Goal: Transaction & Acquisition: Purchase product/service

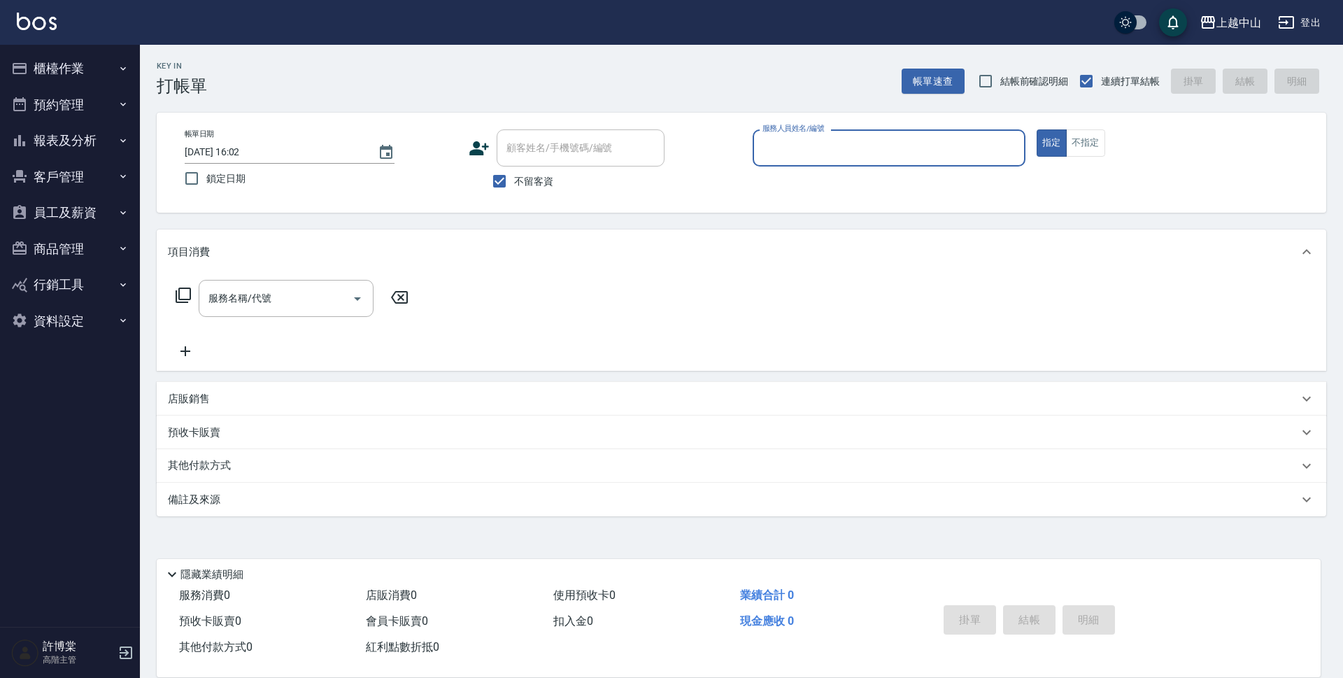
click at [71, 69] on button "櫃檯作業" at bounding box center [70, 68] width 129 height 36
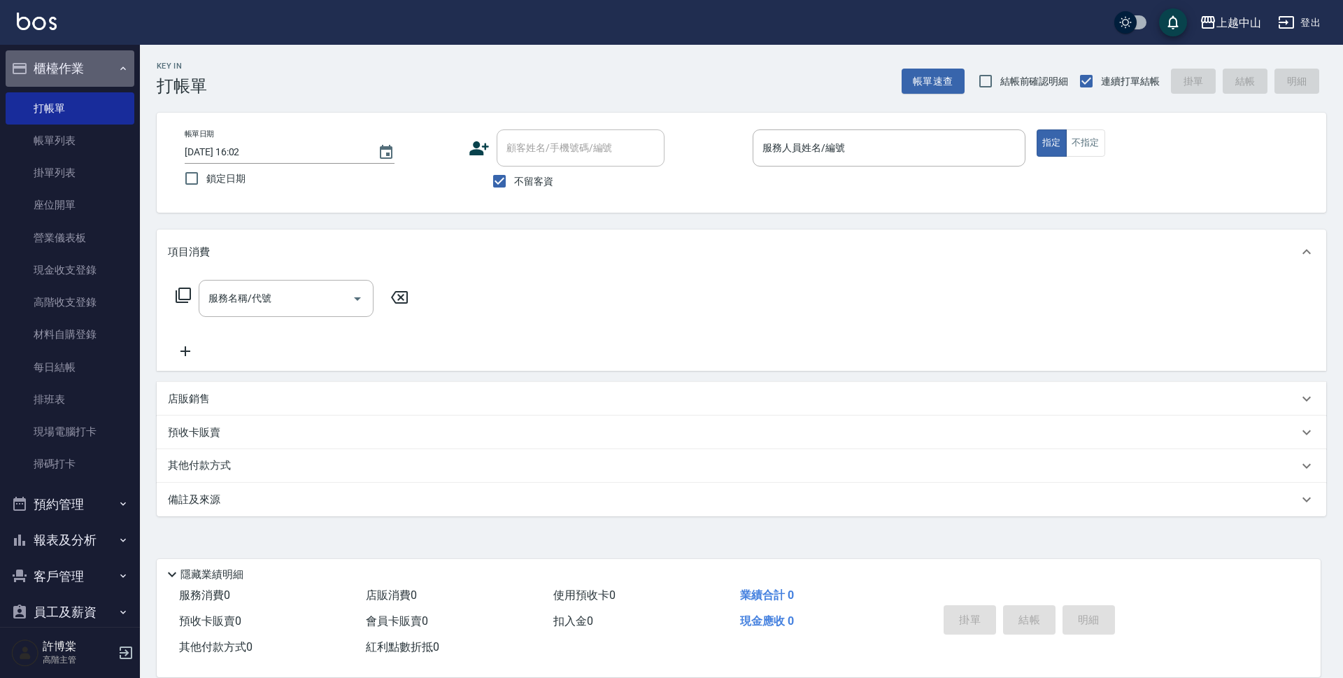
click at [71, 69] on button "櫃檯作業" at bounding box center [70, 68] width 129 height 36
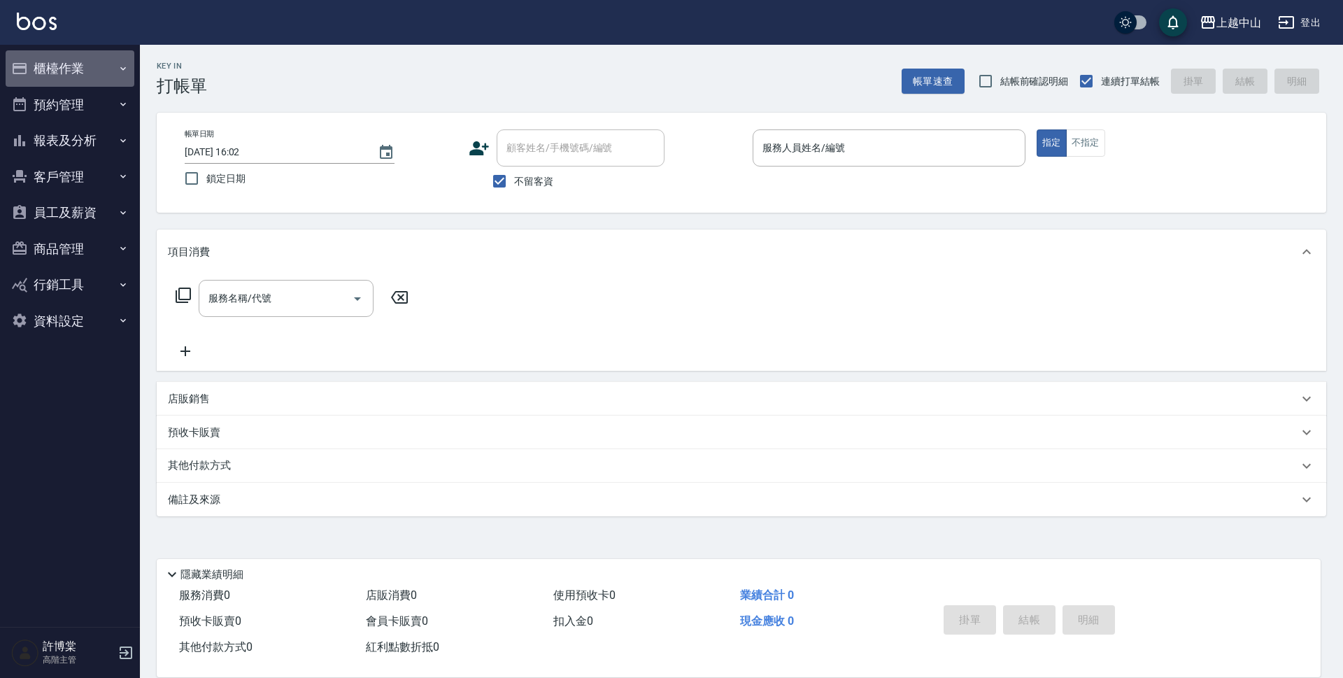
click at [71, 69] on button "櫃檯作業" at bounding box center [70, 68] width 129 height 36
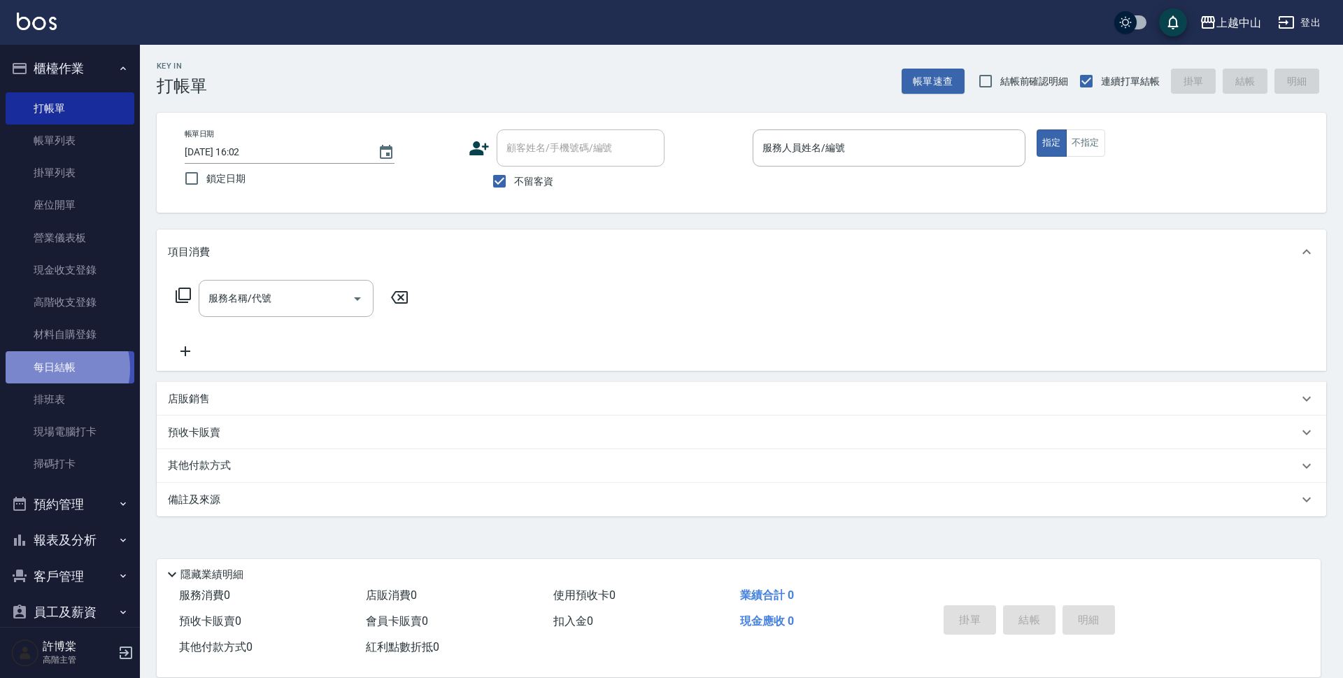
click at [50, 368] on link "每日結帳" at bounding box center [70, 367] width 129 height 32
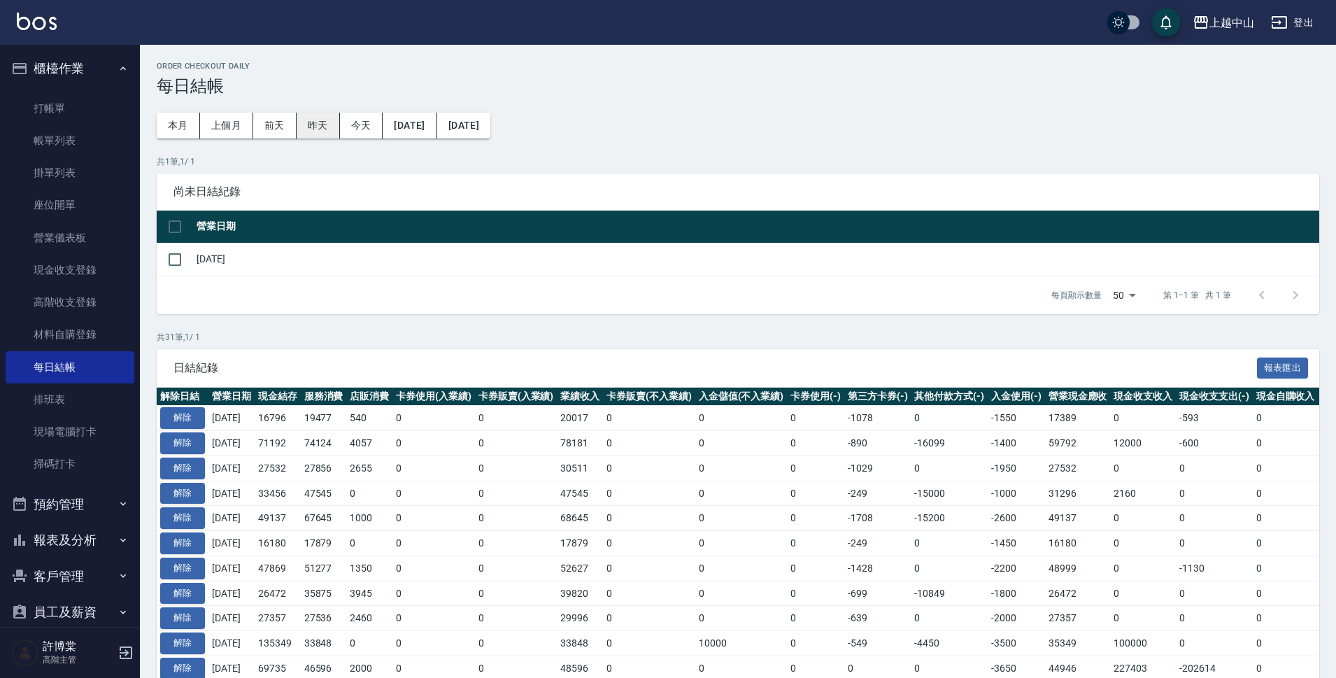
click at [323, 125] on button "昨天" at bounding box center [318, 126] width 43 height 26
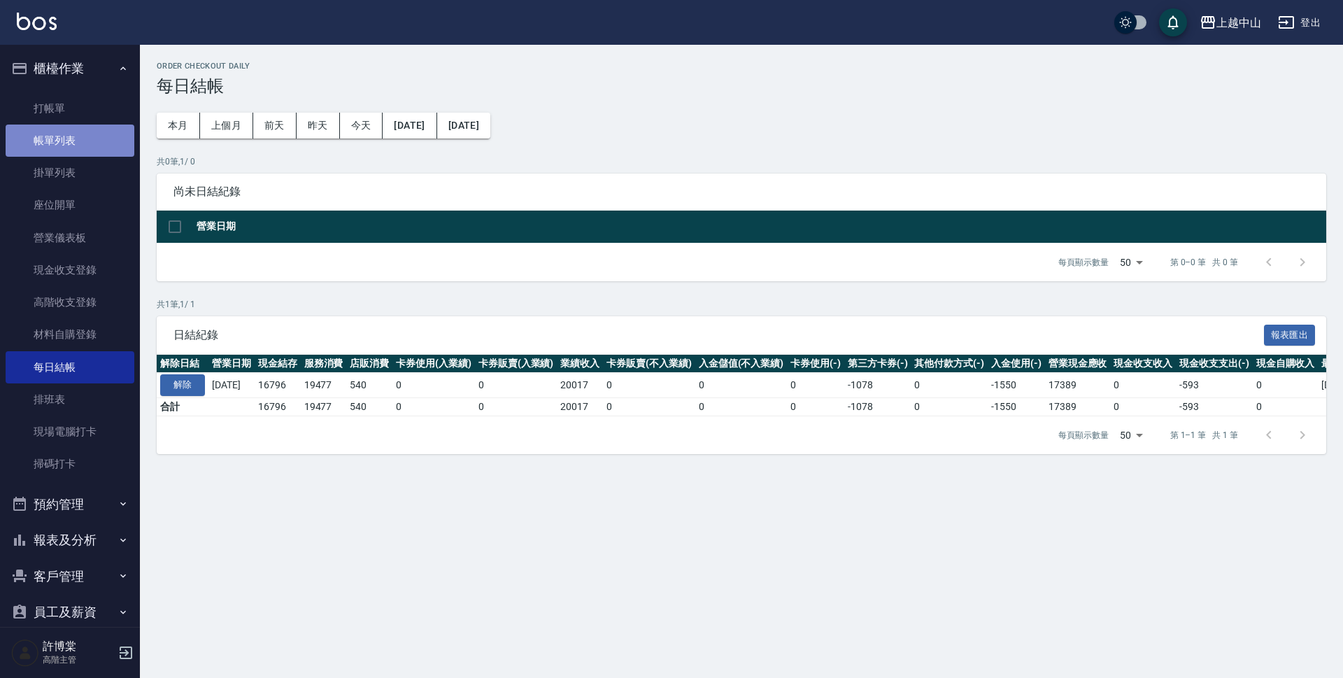
click at [85, 132] on link "帳單列表" at bounding box center [70, 141] width 129 height 32
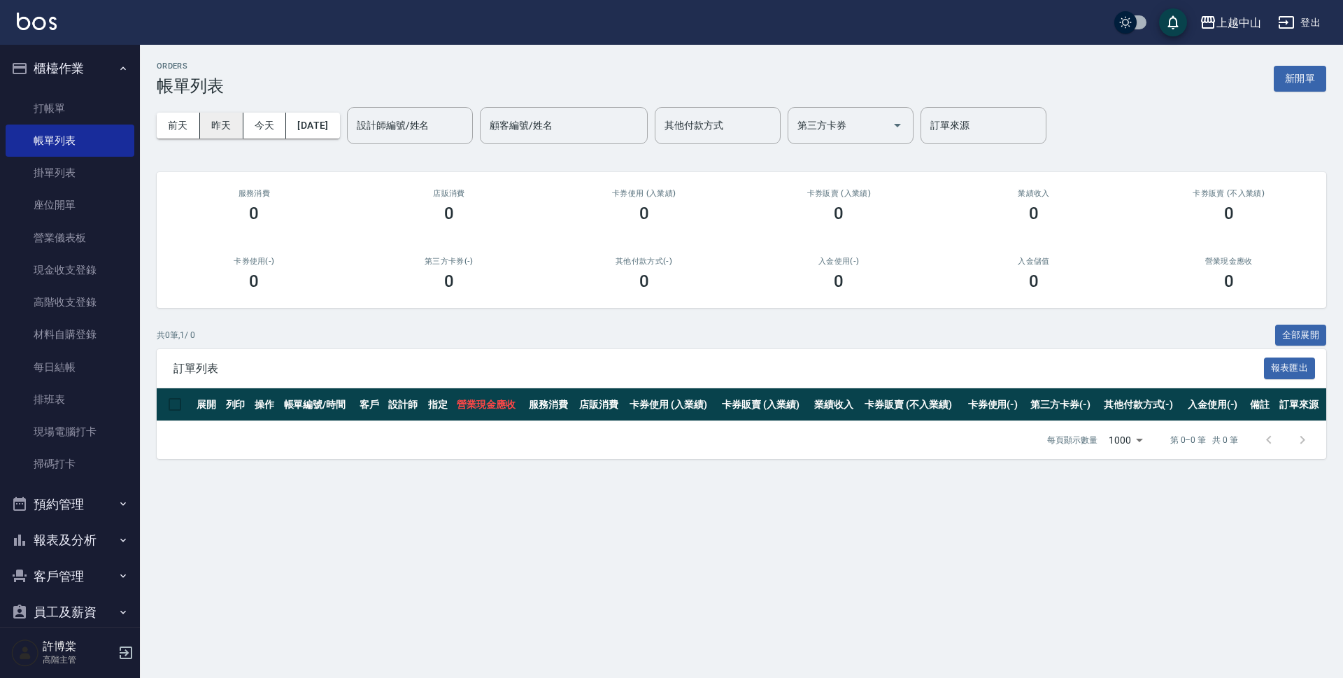
click at [230, 122] on button "昨天" at bounding box center [221, 126] width 43 height 26
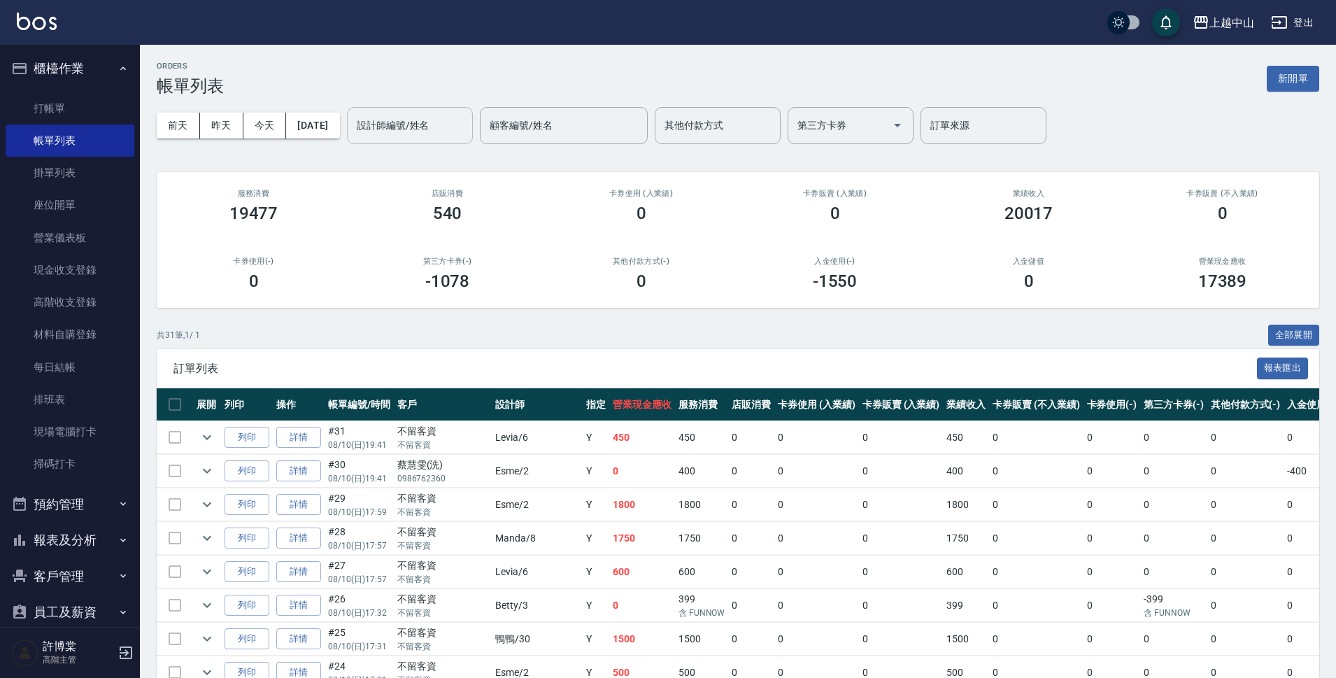
click at [456, 128] on input "設計師編號/姓名" at bounding box center [409, 125] width 113 height 24
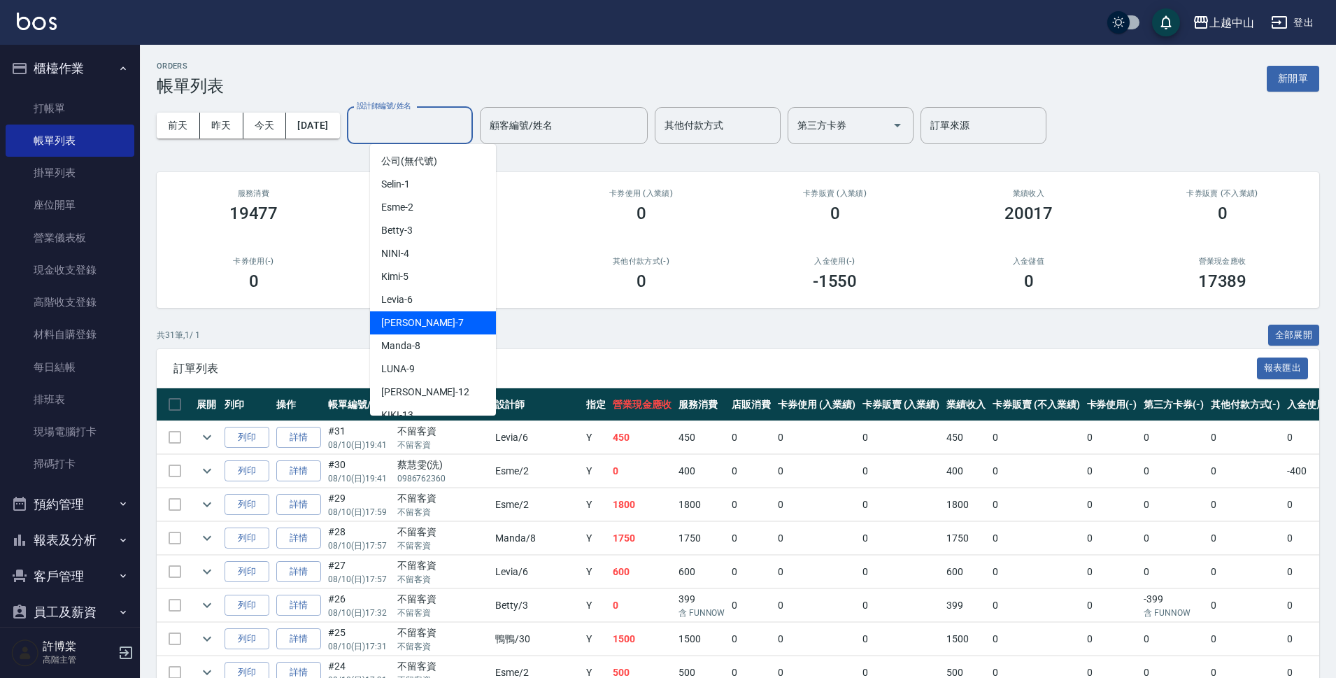
click at [424, 330] on div "Maggie -7" at bounding box center [433, 322] width 126 height 23
type input "[PERSON_NAME]-7"
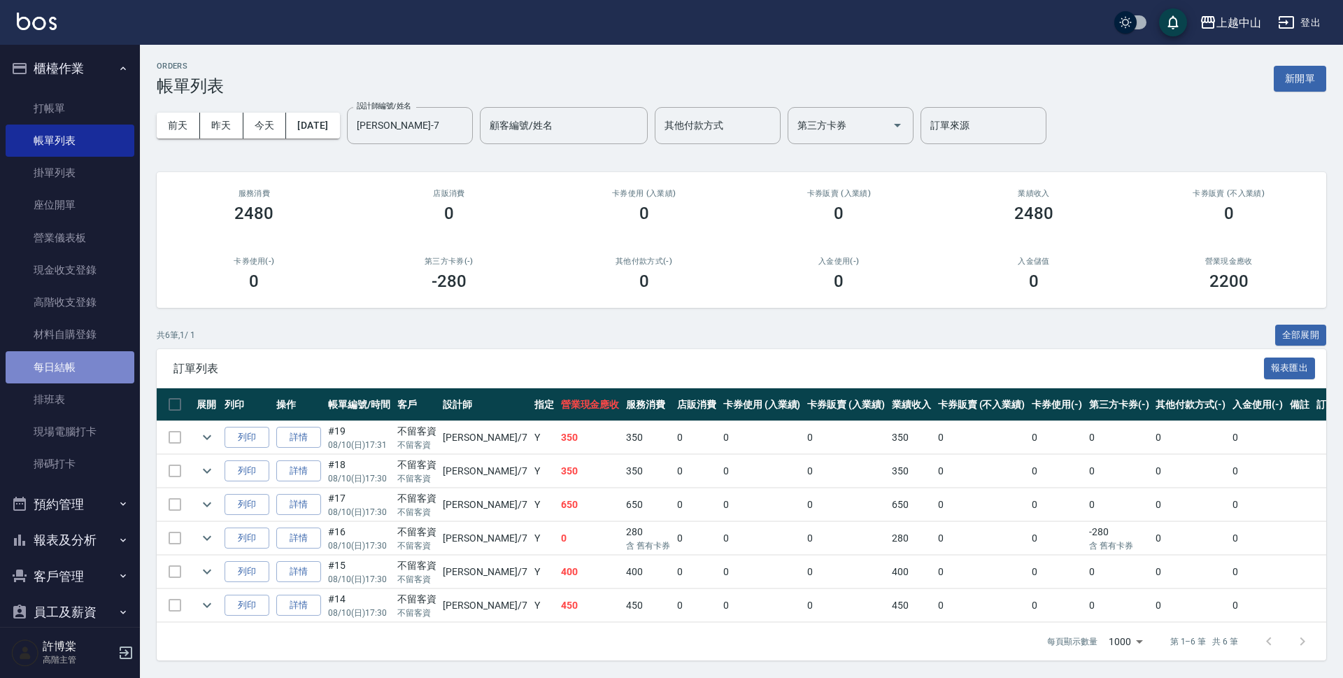
click at [108, 367] on link "每日結帳" at bounding box center [70, 367] width 129 height 32
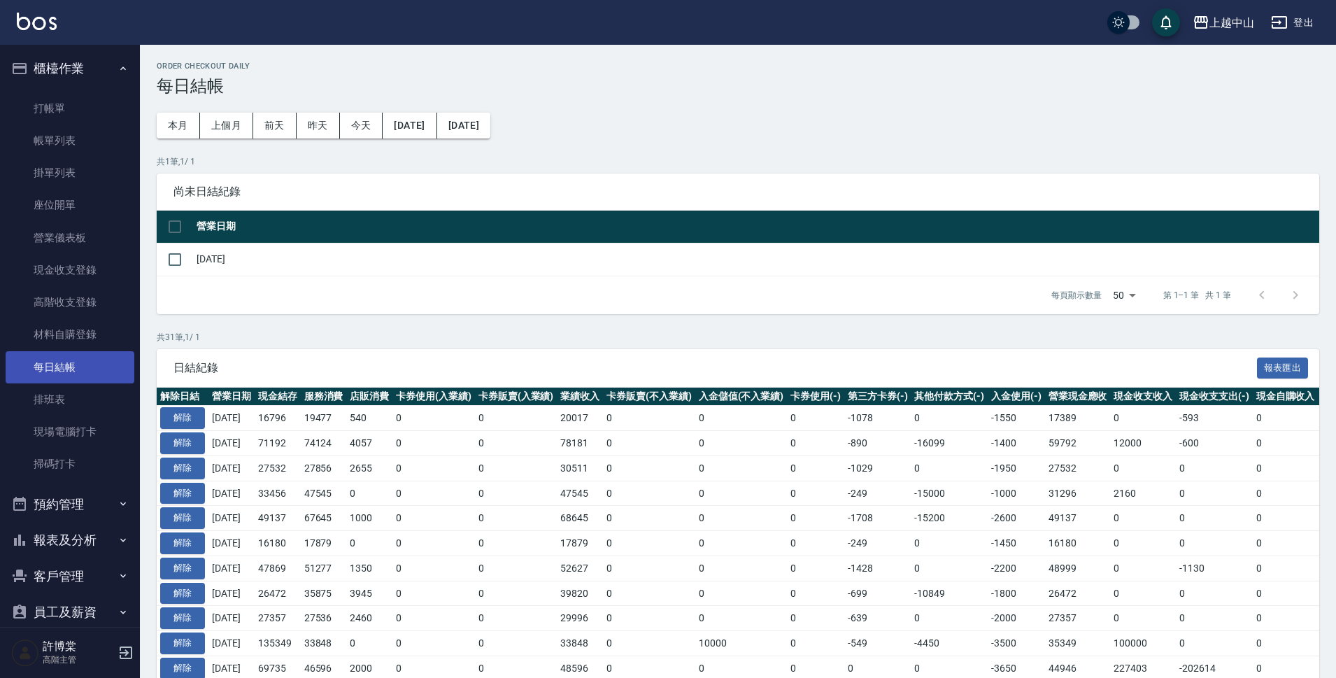
click at [108, 367] on link "每日結帳" at bounding box center [70, 367] width 129 height 32
click at [189, 415] on button "解除" at bounding box center [182, 418] width 45 height 22
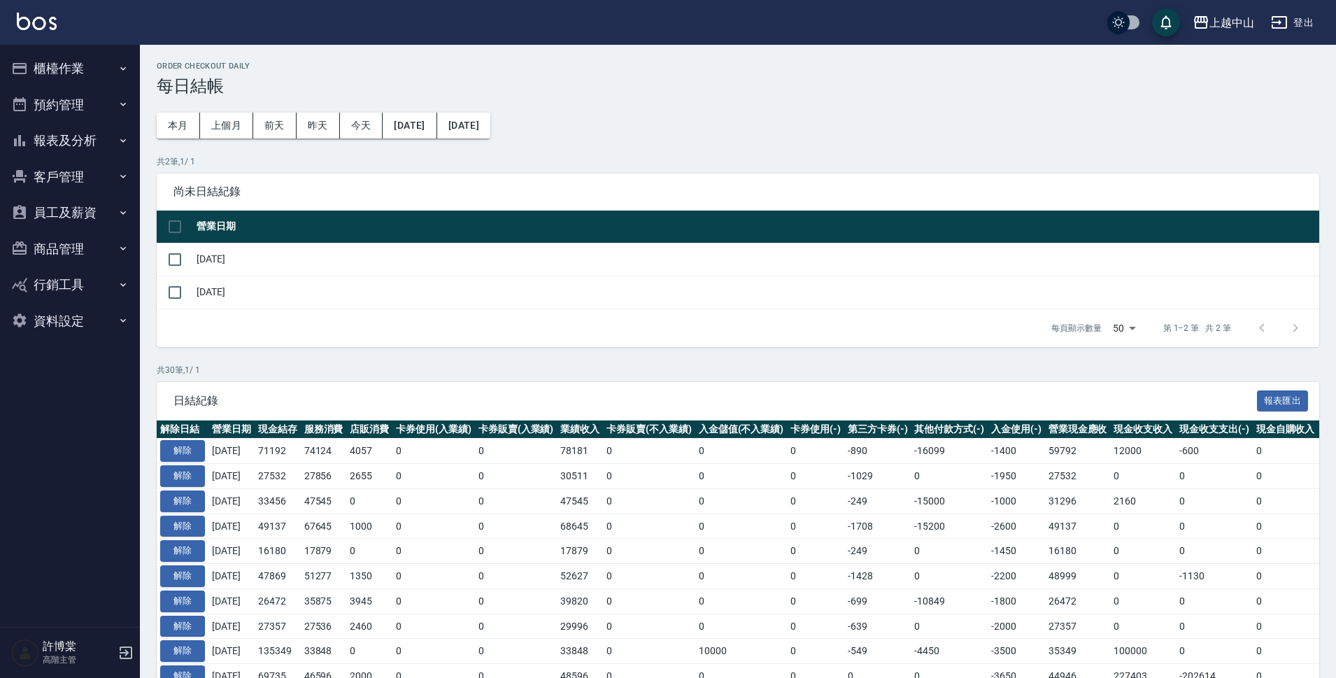
click at [114, 78] on button "櫃檯作業" at bounding box center [70, 68] width 129 height 36
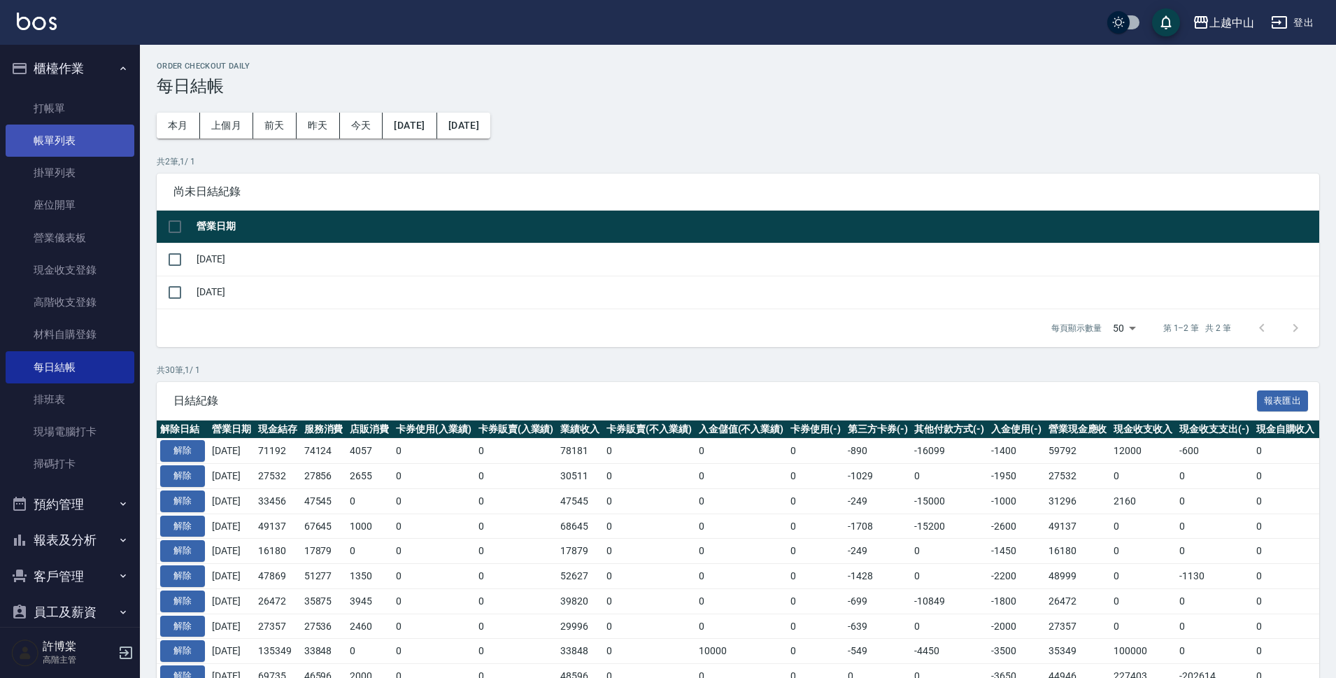
click at [105, 137] on link "帳單列表" at bounding box center [70, 141] width 129 height 32
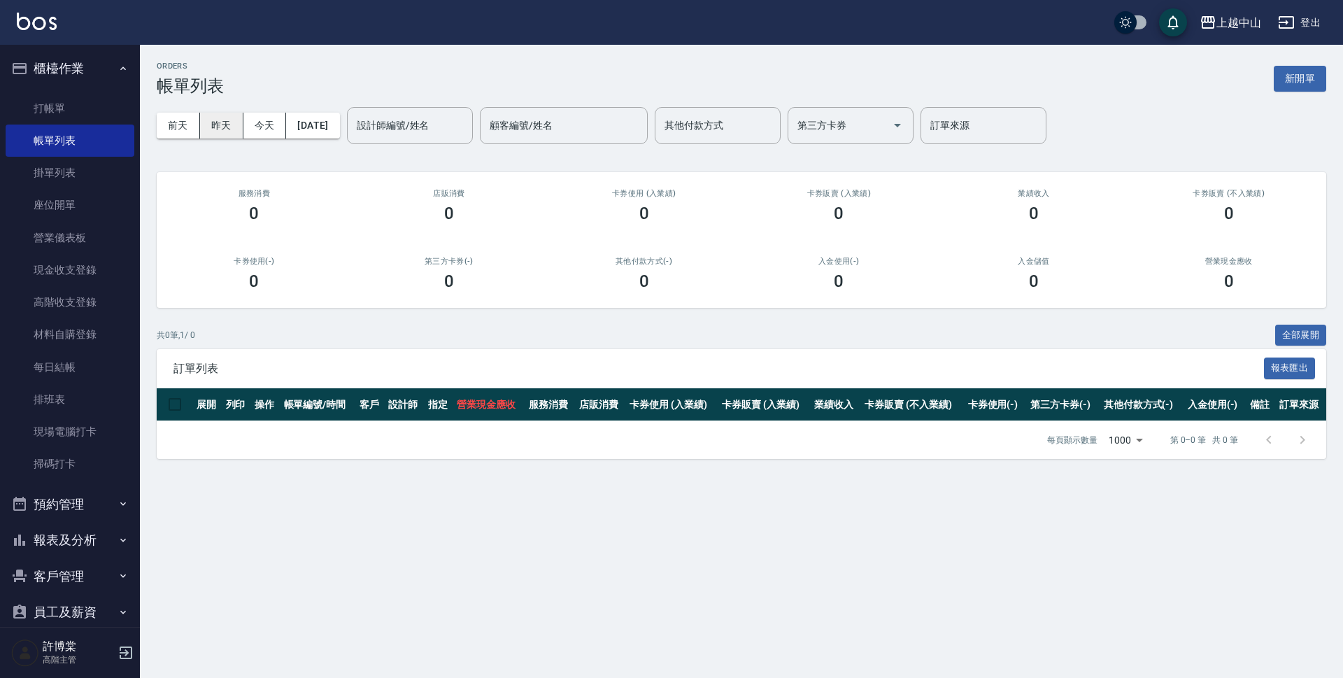
click at [216, 125] on button "昨天" at bounding box center [221, 126] width 43 height 26
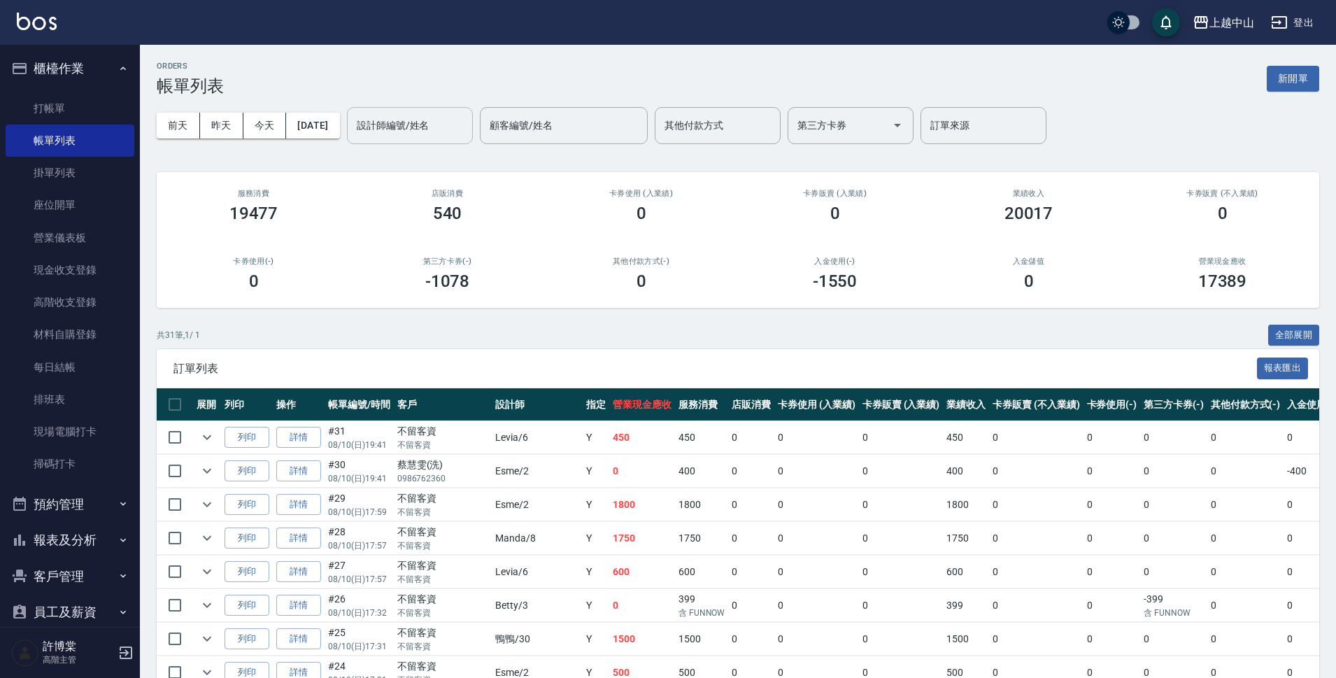
click at [446, 127] on div "設計師編號/姓名 設計師編號/姓名" at bounding box center [410, 125] width 126 height 37
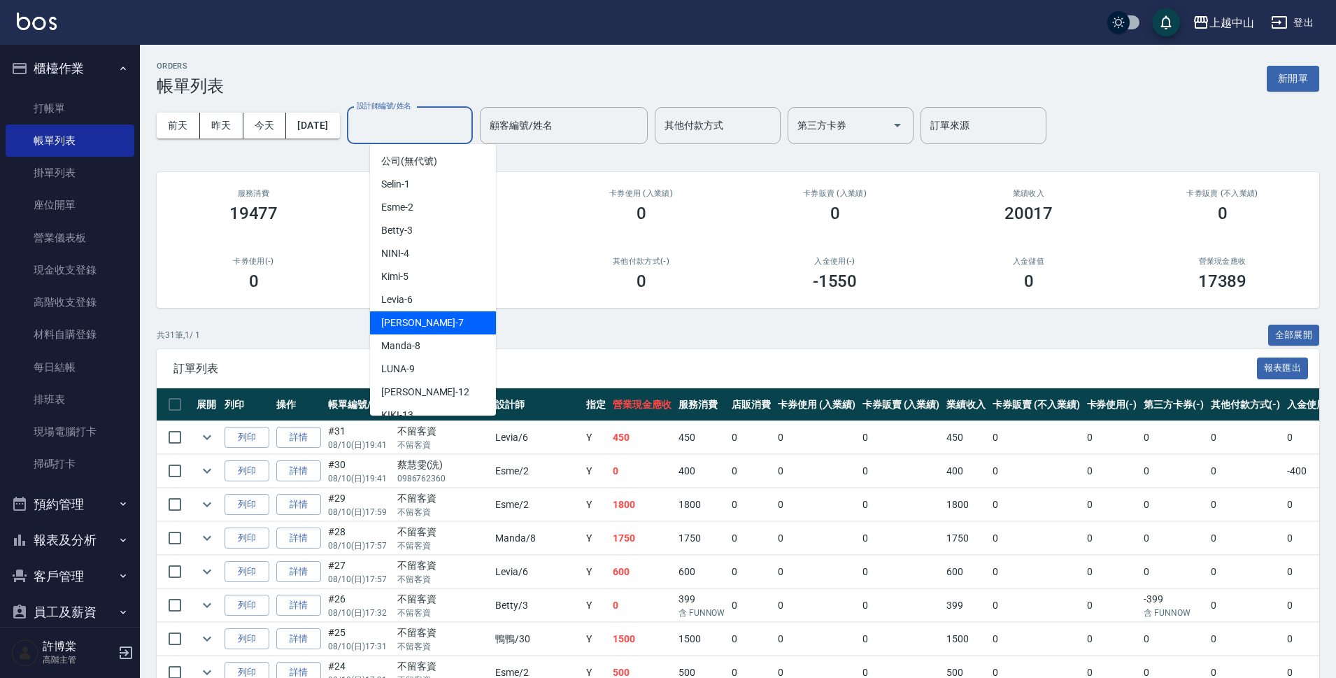
click at [413, 318] on span "Maggie -7" at bounding box center [422, 323] width 83 height 15
type input "[PERSON_NAME]-7"
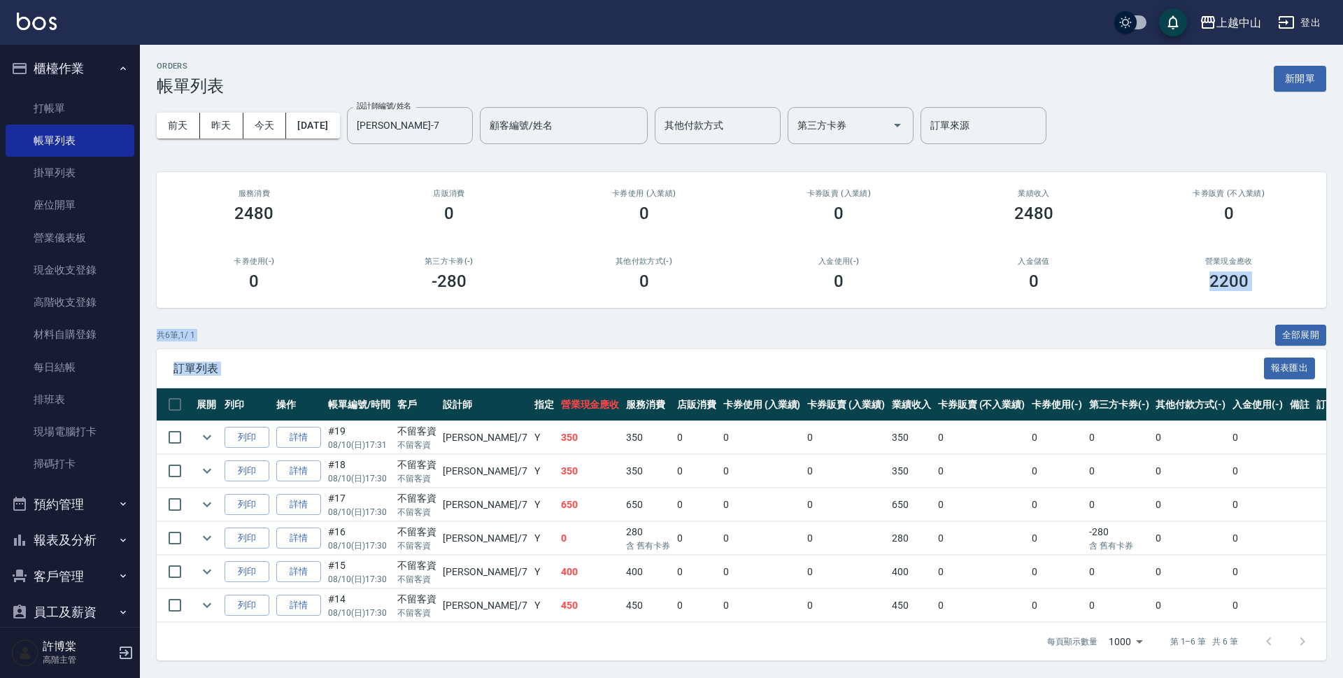
drag, startPoint x: 1343, startPoint y: 290, endPoint x: 1307, endPoint y: 446, distance: 160.0
click at [1336, 446] on div "ORDERS 帳單列表 新開單 前天 昨天 今天 2025/08/10 設計師編號/姓名 Maggie-7 設計師編號/姓名 顧客編號/姓名 顧客編號/姓名 …" at bounding box center [741, 361] width 1203 height 632
click at [325, 349] on div "訂單列表 報表匯出" at bounding box center [742, 368] width 1170 height 38
click at [172, 433] on input "checkbox" at bounding box center [174, 437] width 29 height 29
checkbox input "true"
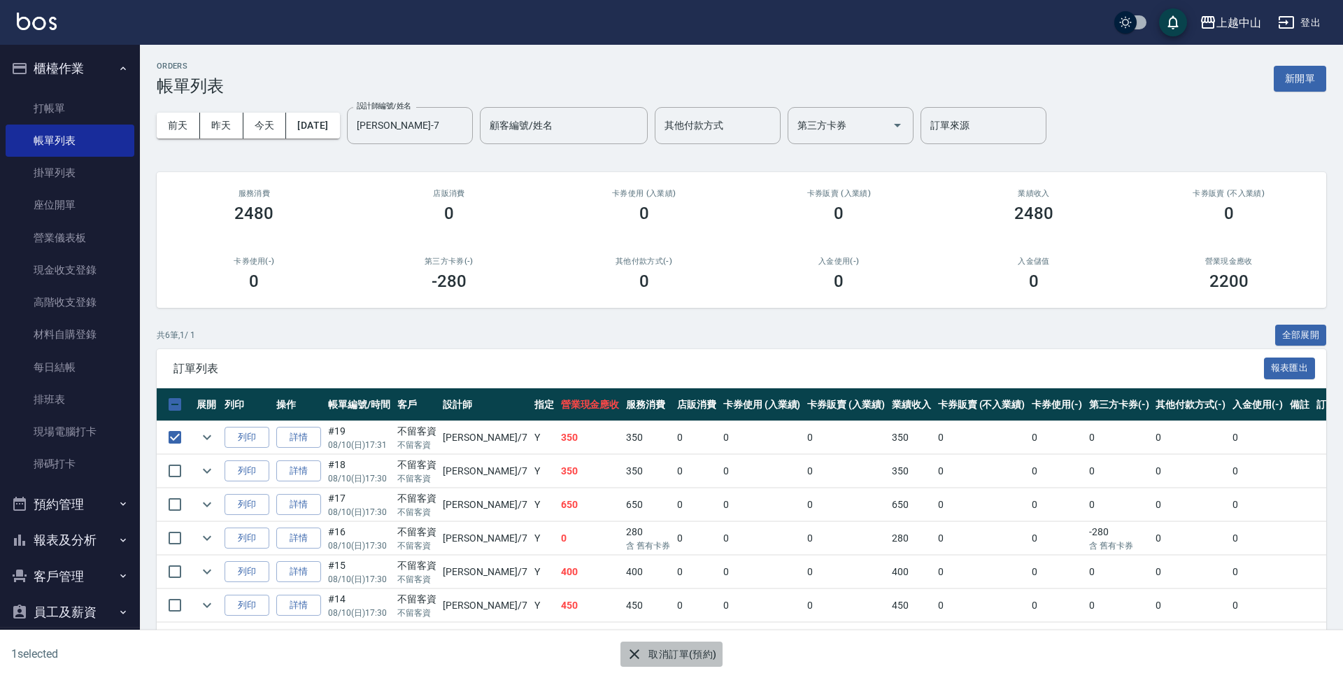
click at [672, 651] on button "取消訂單(預約)" at bounding box center [671, 655] width 101 height 26
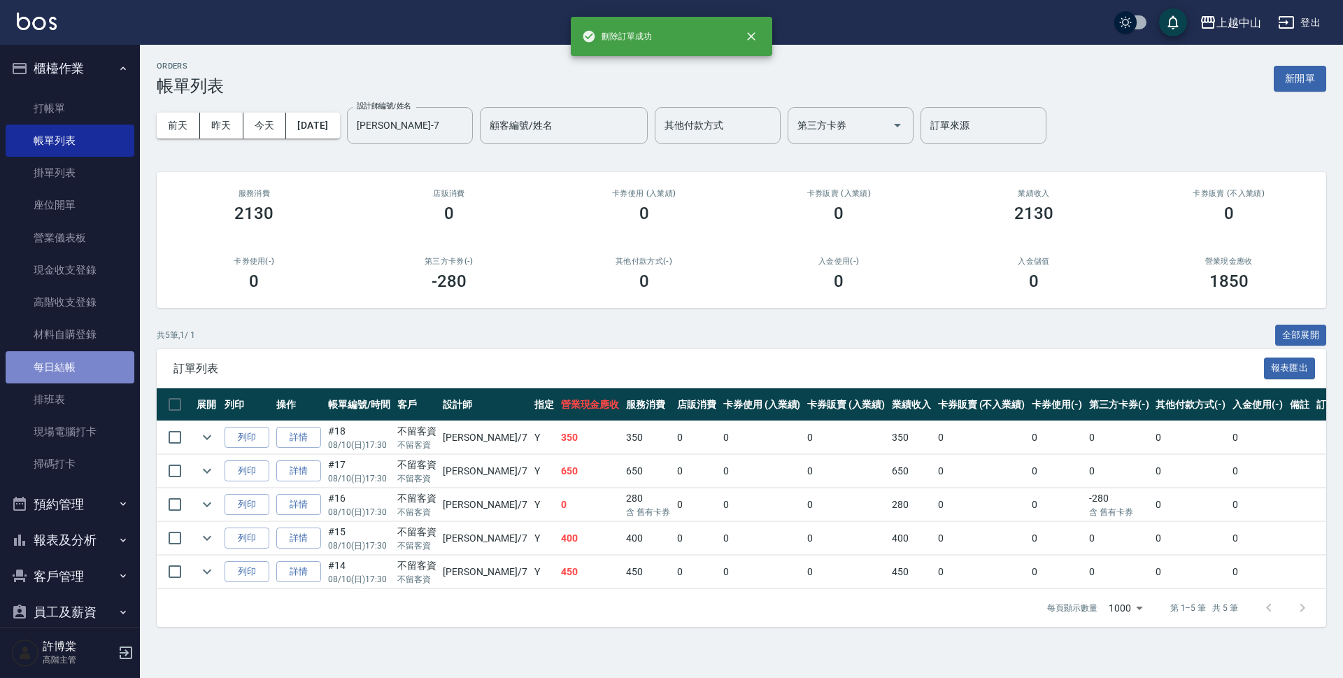
click at [73, 358] on link "每日結帳" at bounding box center [70, 367] width 129 height 32
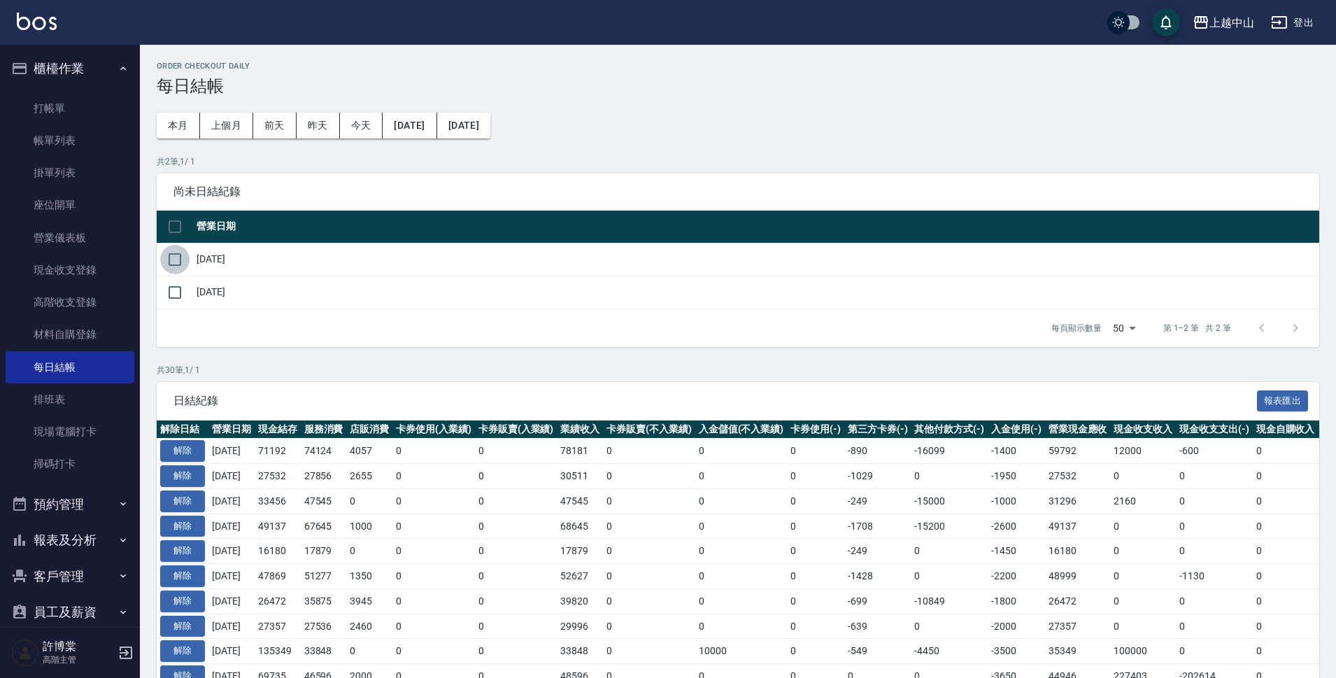
click at [180, 255] on input "checkbox" at bounding box center [174, 259] width 29 height 29
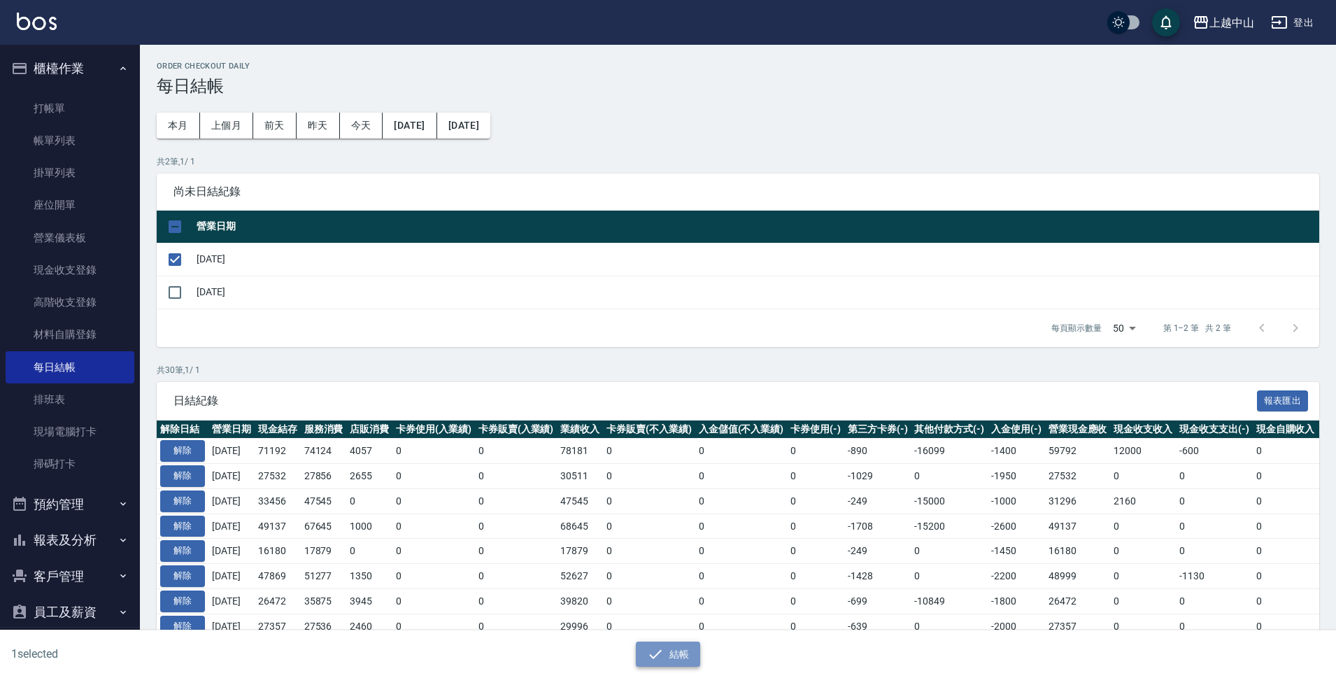
click at [682, 652] on button "結帳" at bounding box center [668, 655] width 65 height 26
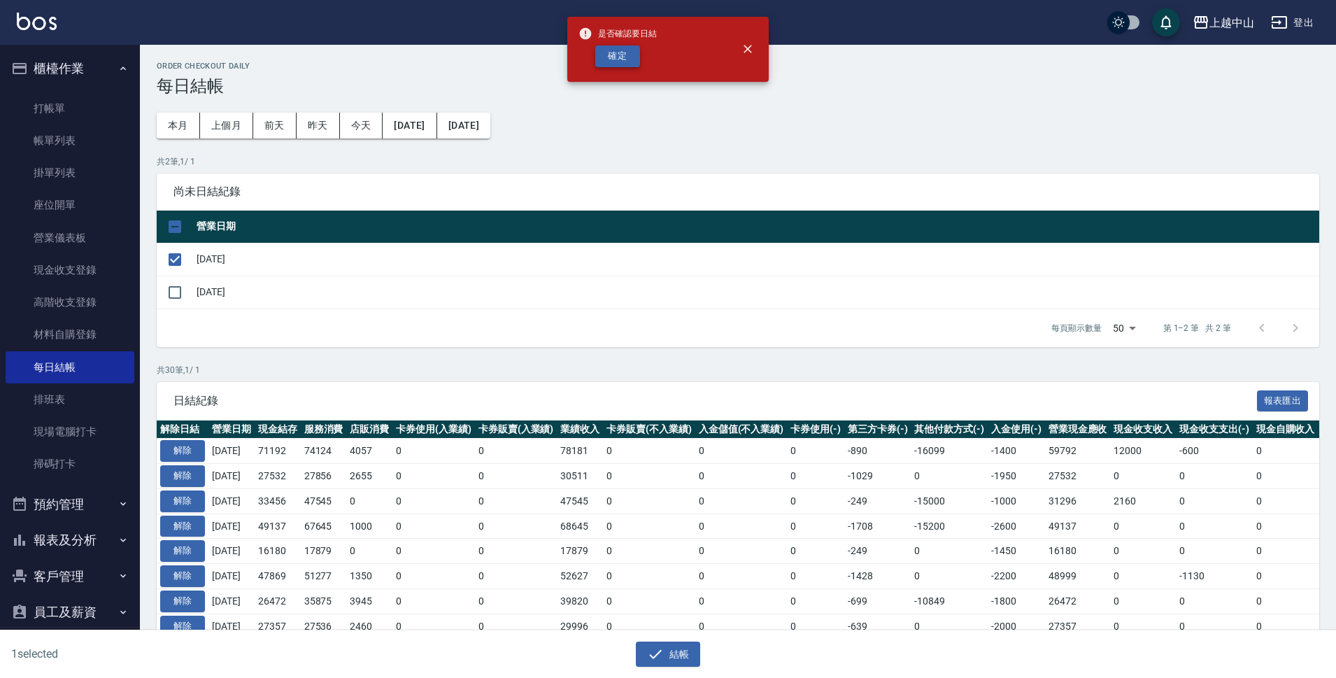
click at [617, 59] on button "確定" at bounding box center [617, 56] width 45 height 22
checkbox input "false"
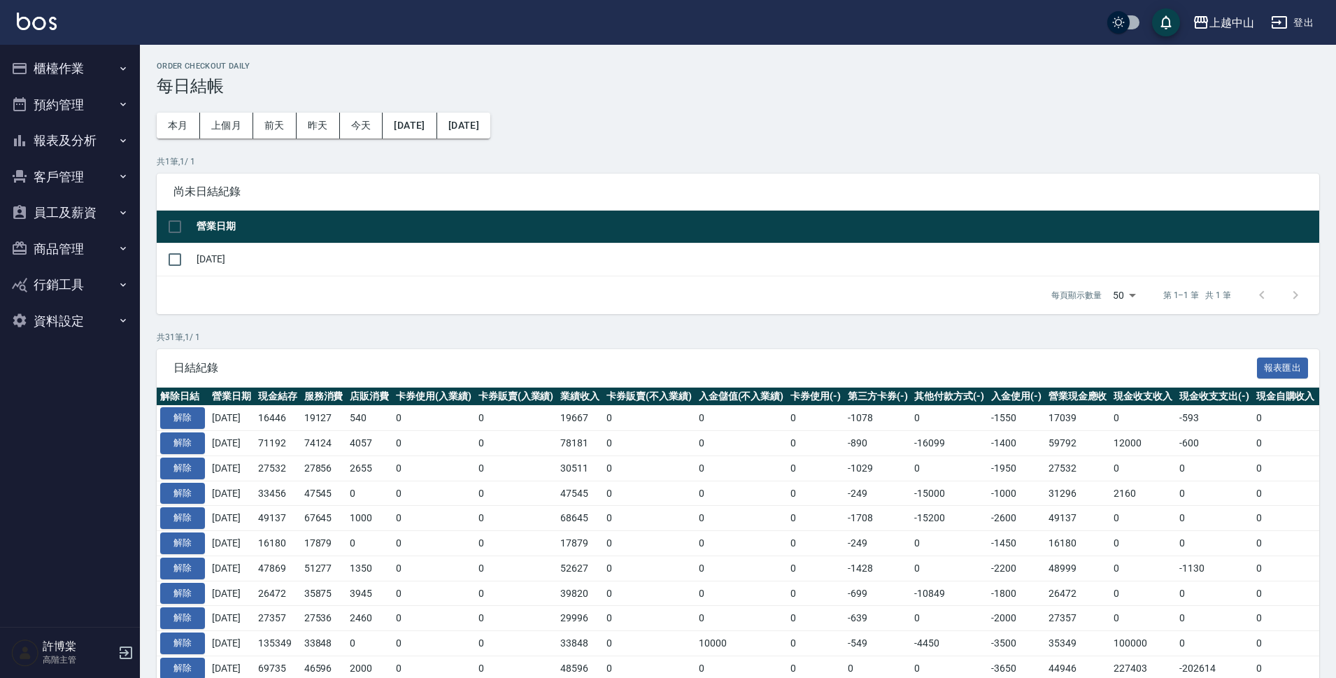
click at [127, 82] on button "櫃檯作業" at bounding box center [70, 68] width 129 height 36
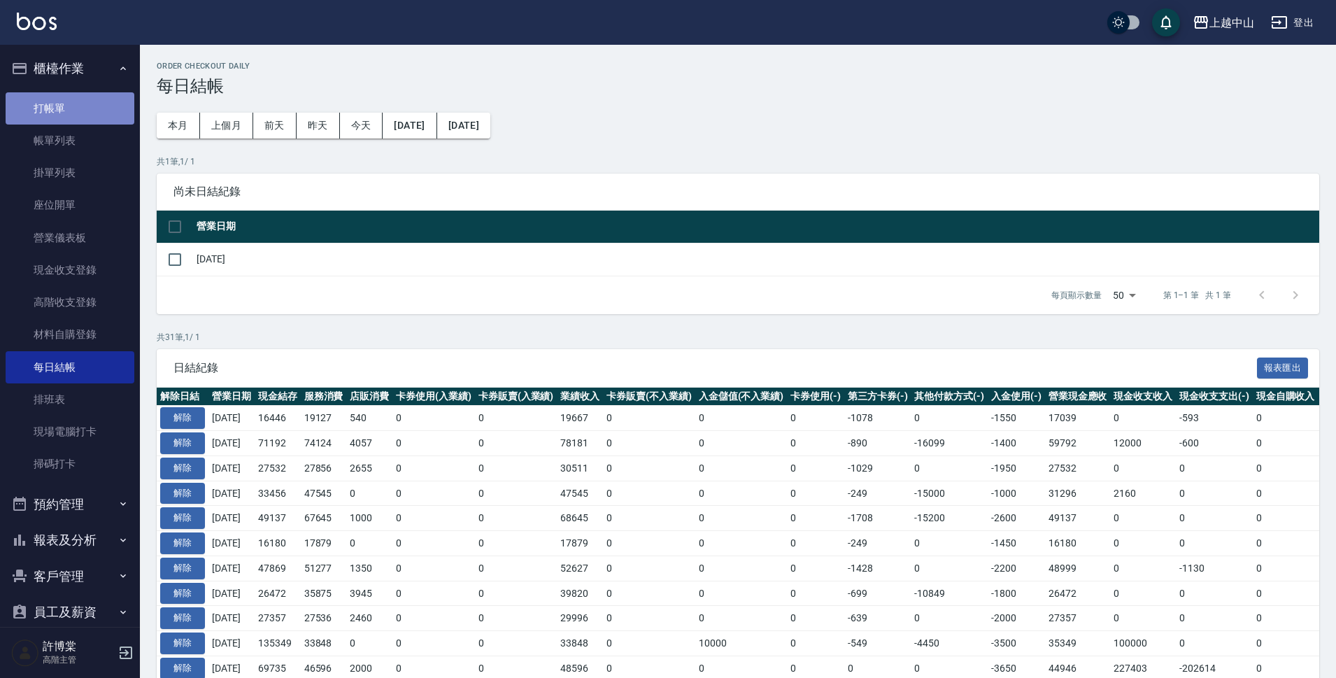
click at [113, 108] on link "打帳單" at bounding box center [70, 108] width 129 height 32
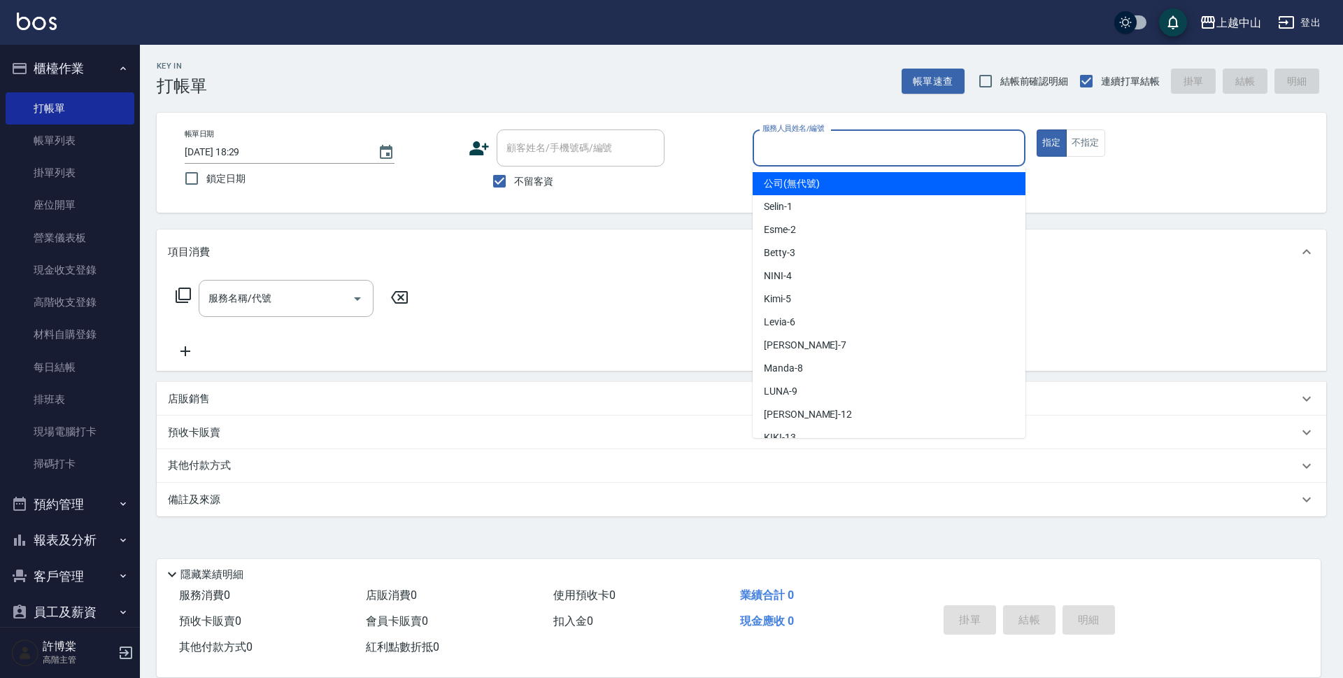
click at [828, 150] on input "服務人員姓名/編號" at bounding box center [889, 148] width 260 height 24
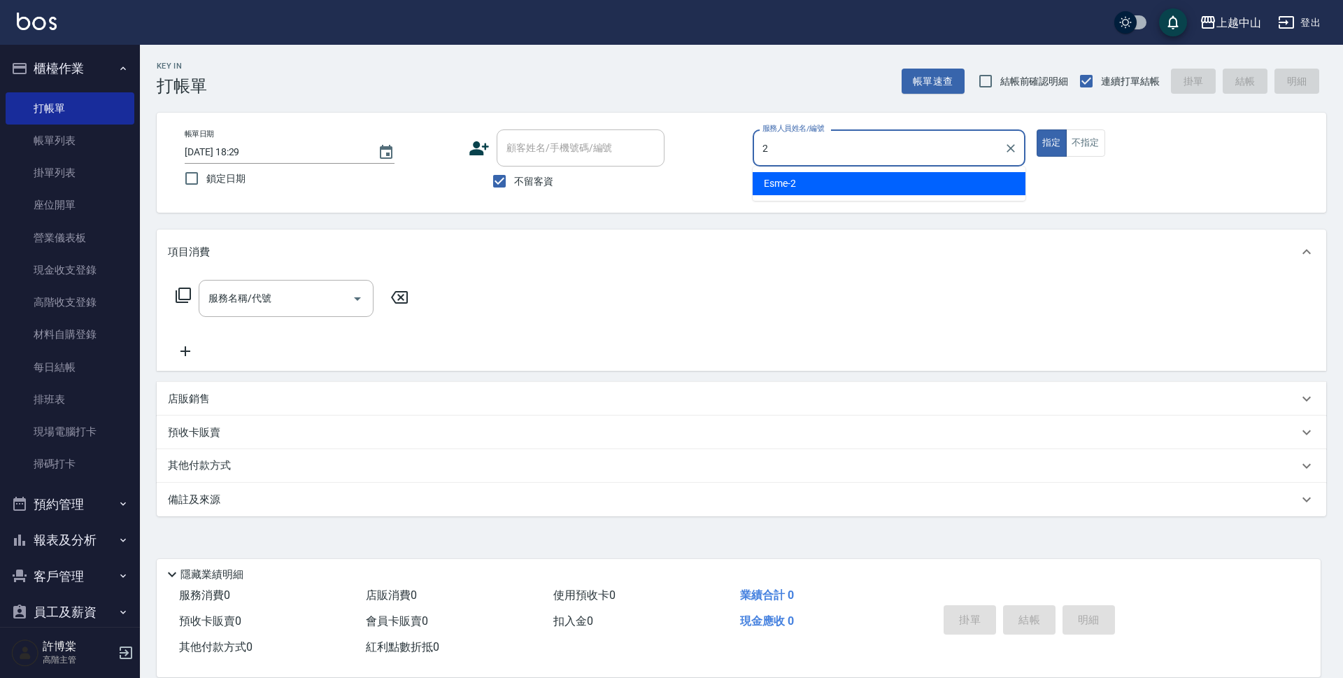
type input "Esme-2"
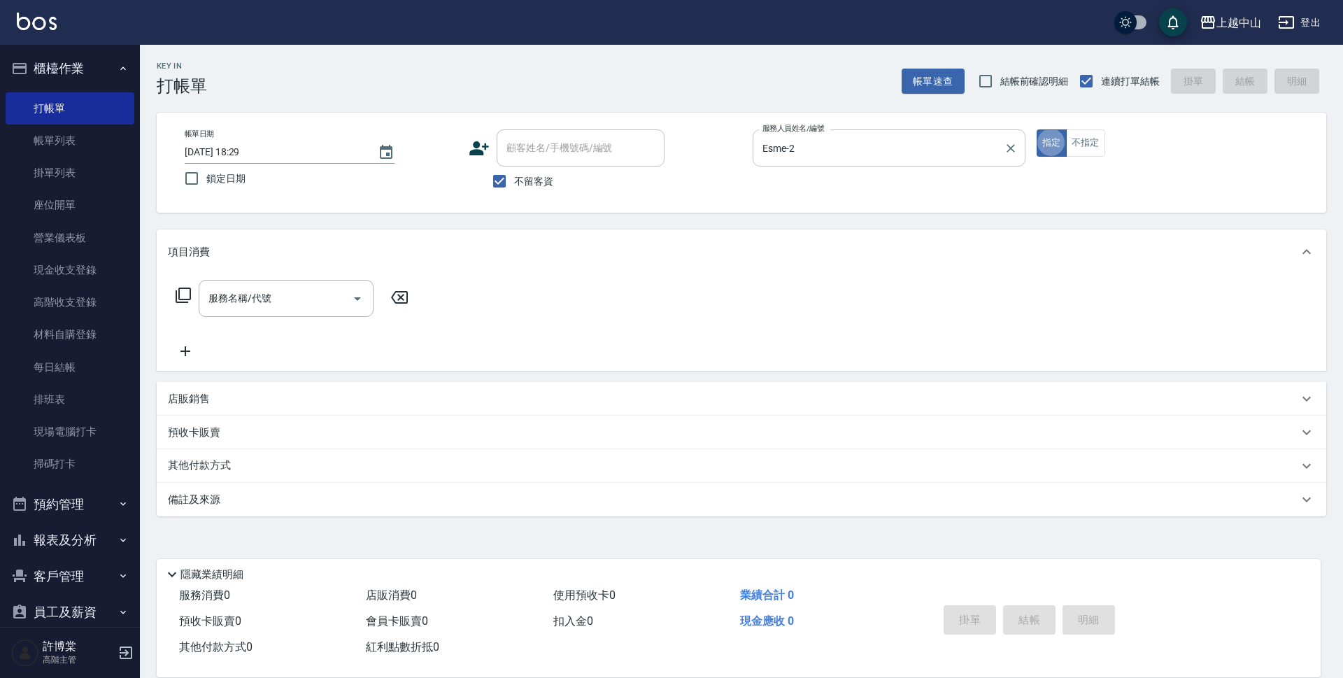
type button "true"
type input "洗髮 (女)(605)"
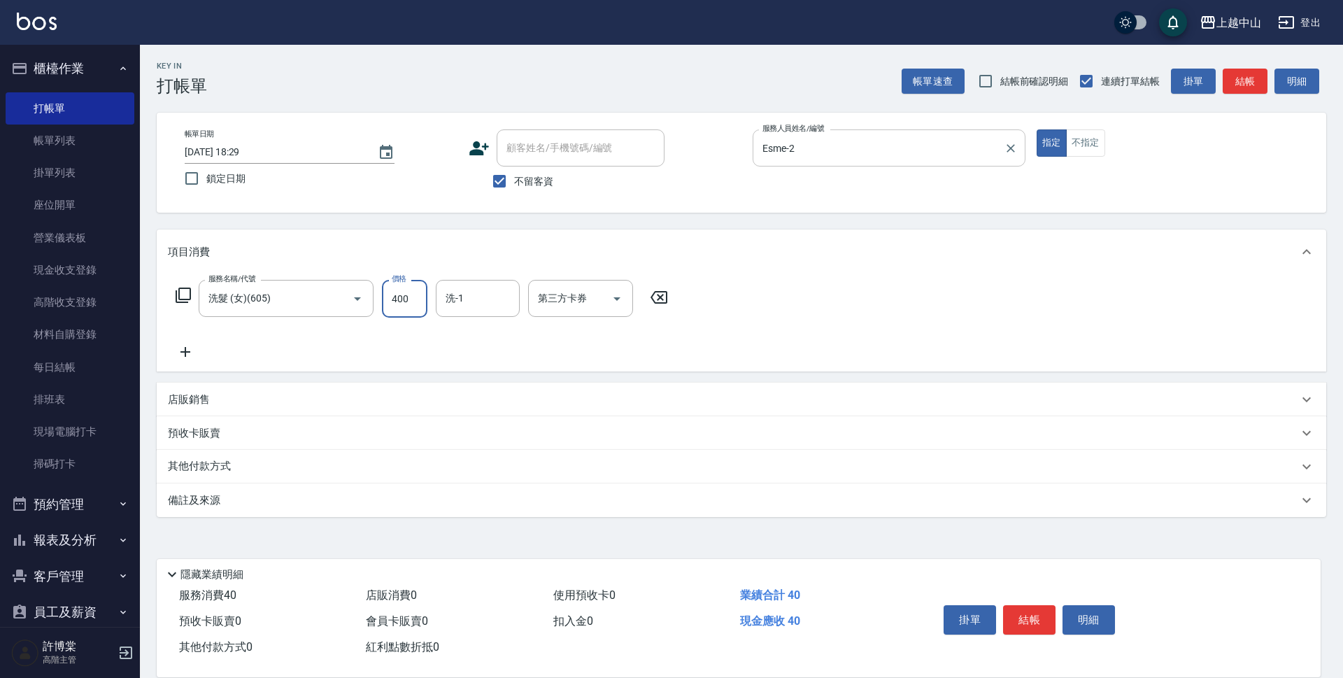
type input "400"
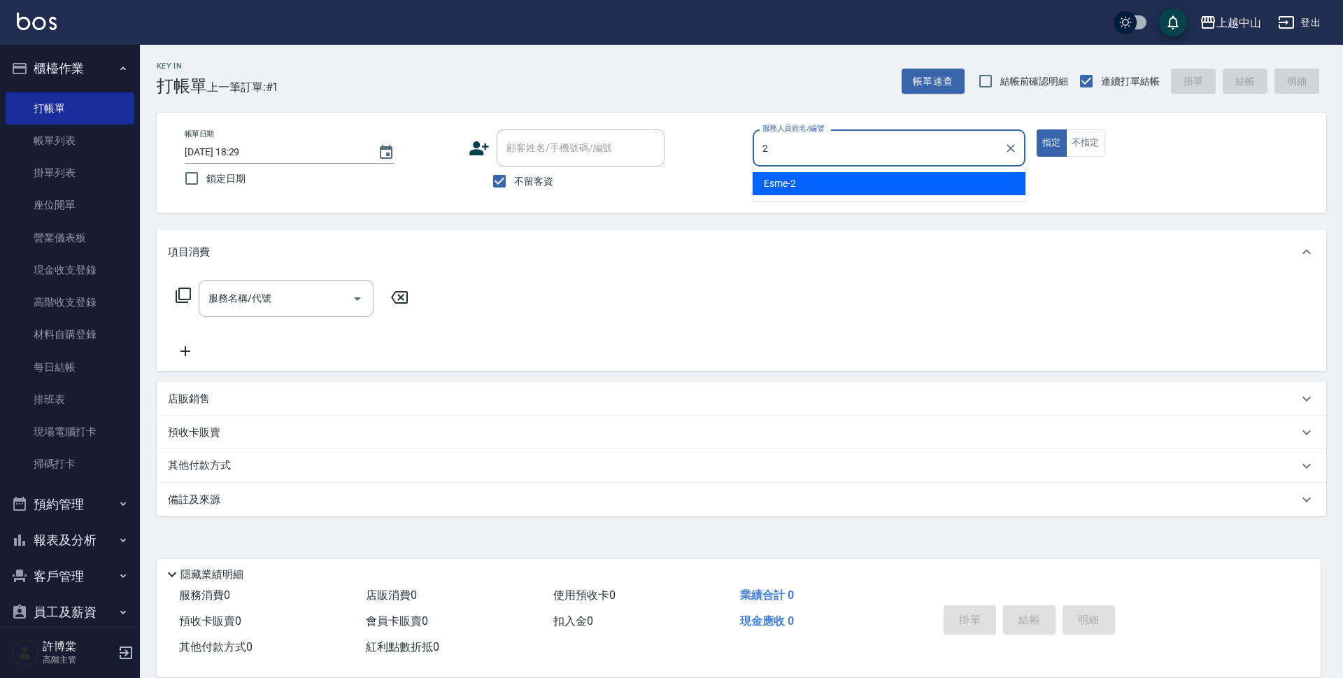
type input "Esme-2"
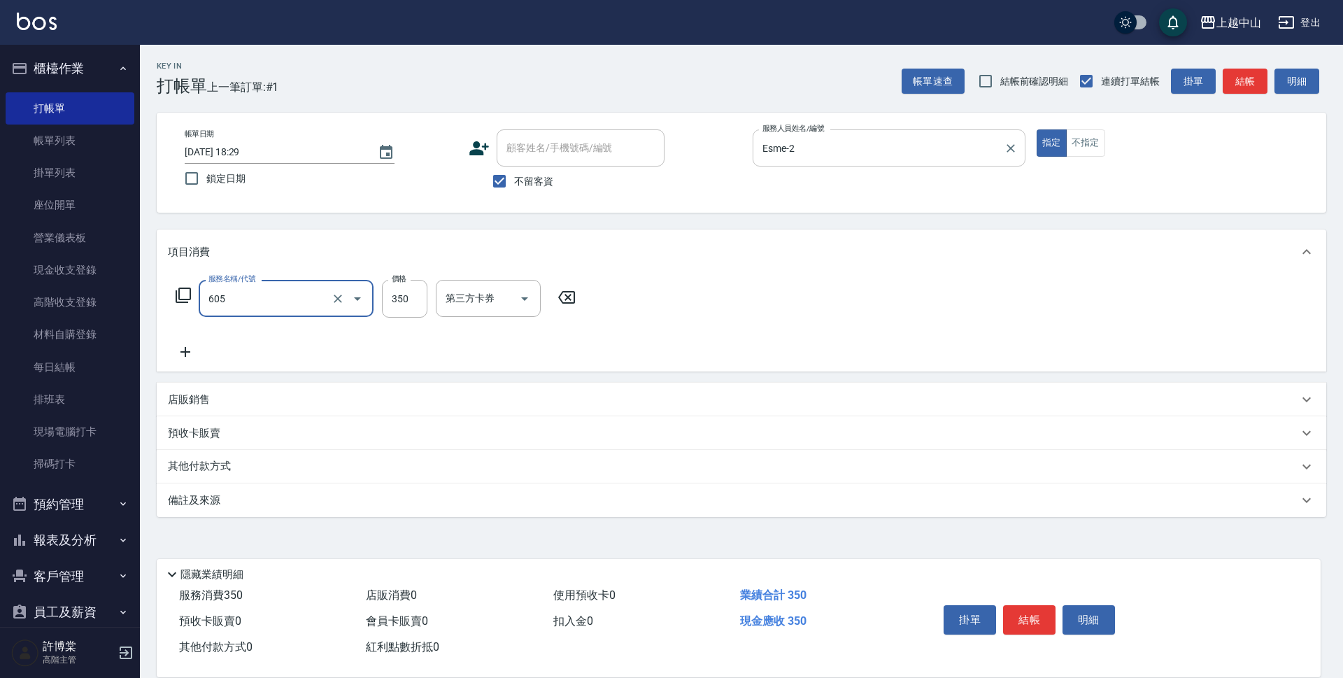
type input "洗髮 (女)(605)"
type input "500"
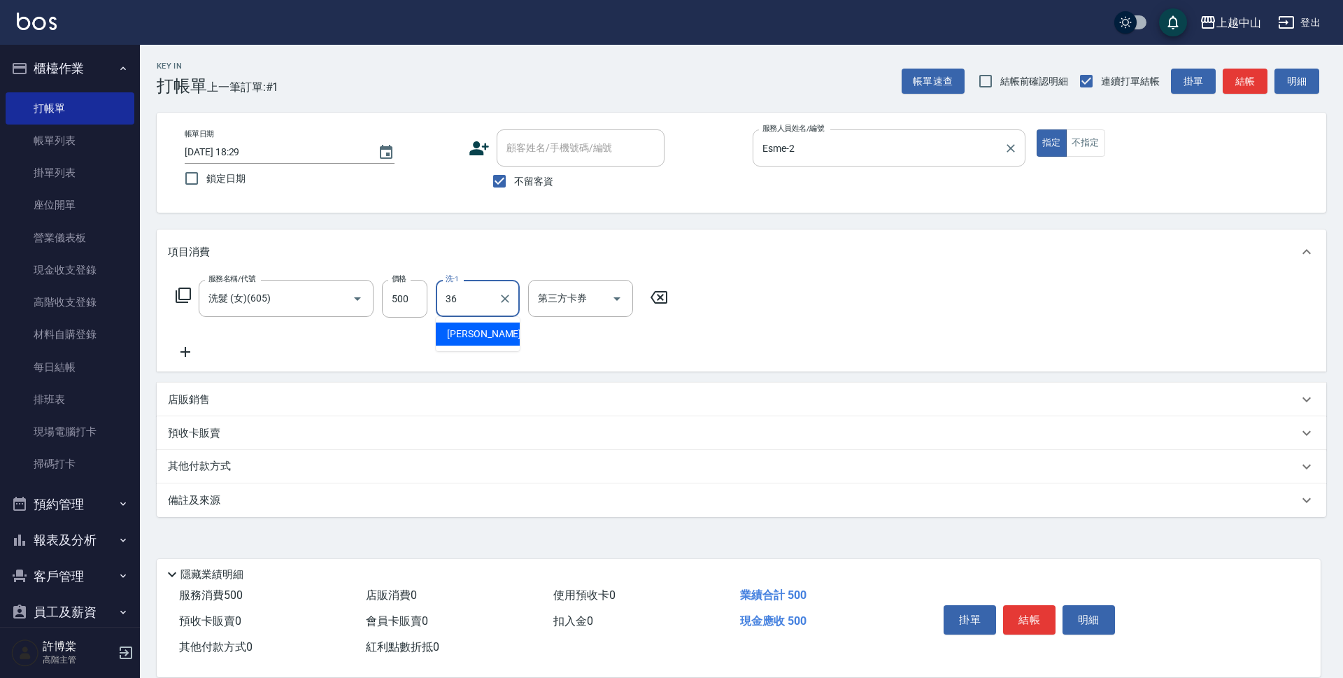
type input "薇慈-36"
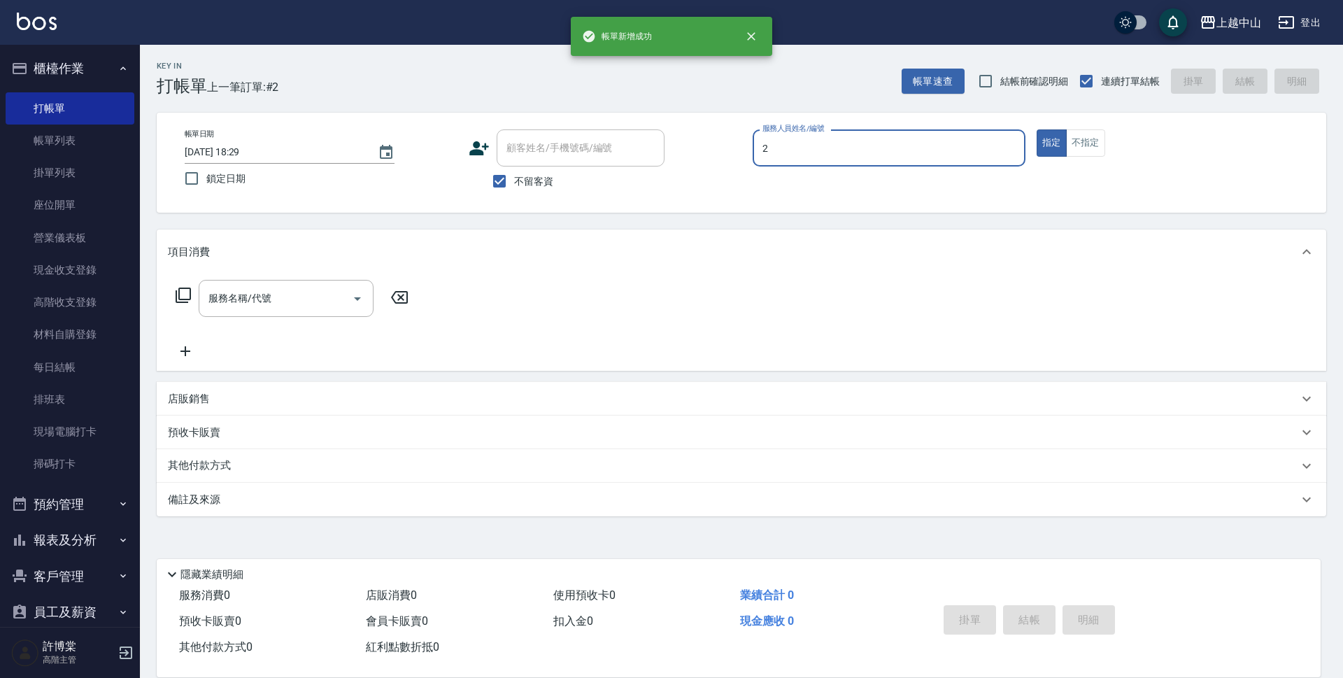
type input "Esme-2"
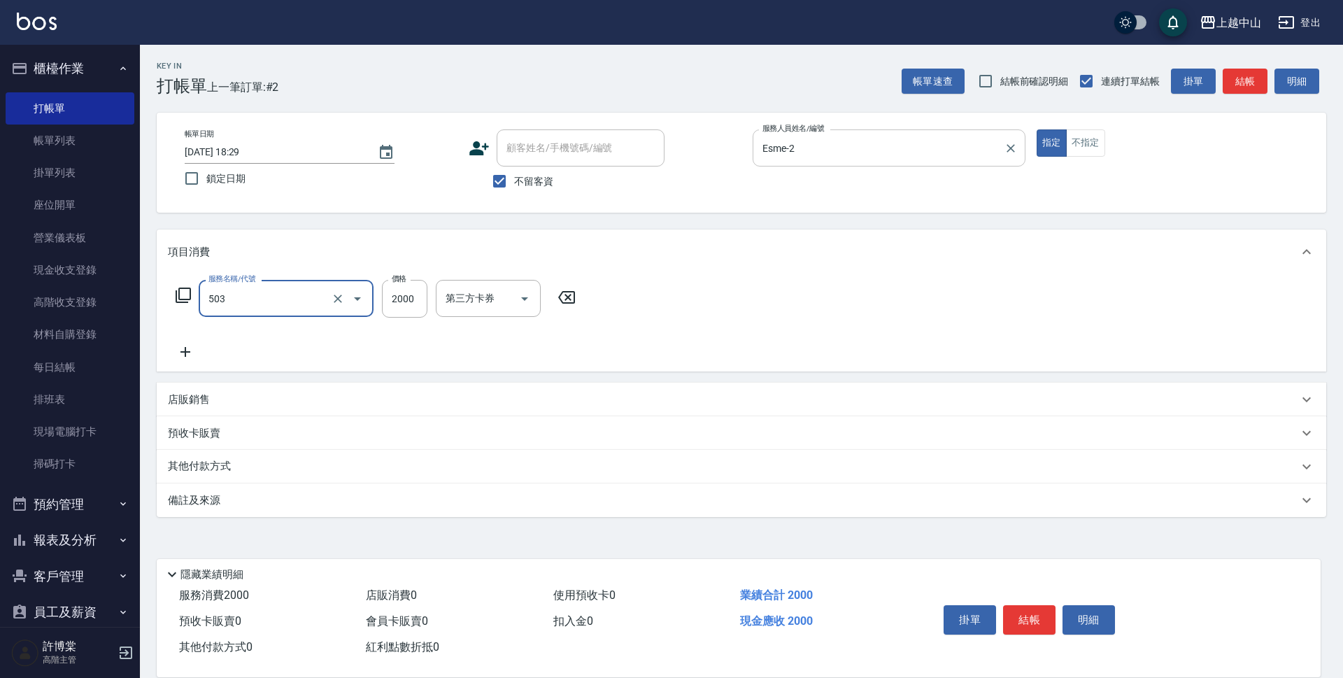
type input "染髮2000以下(503)"
type input "1500"
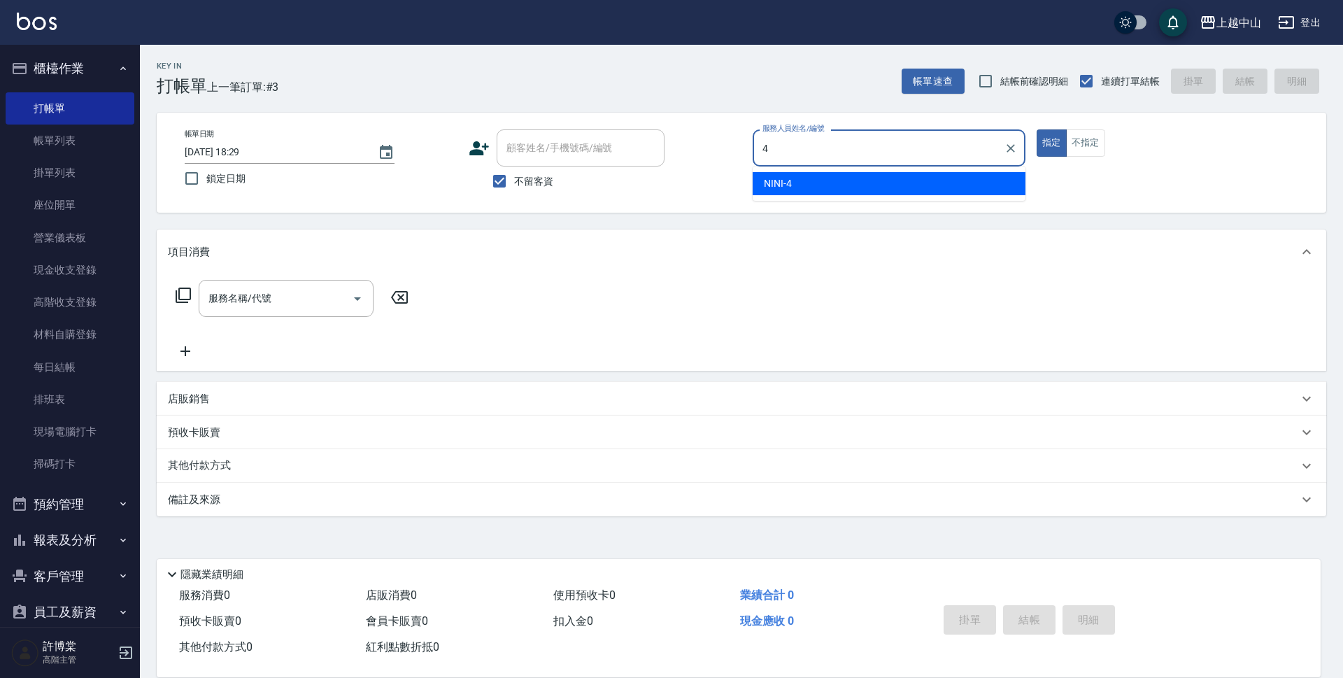
type input "NINI-4"
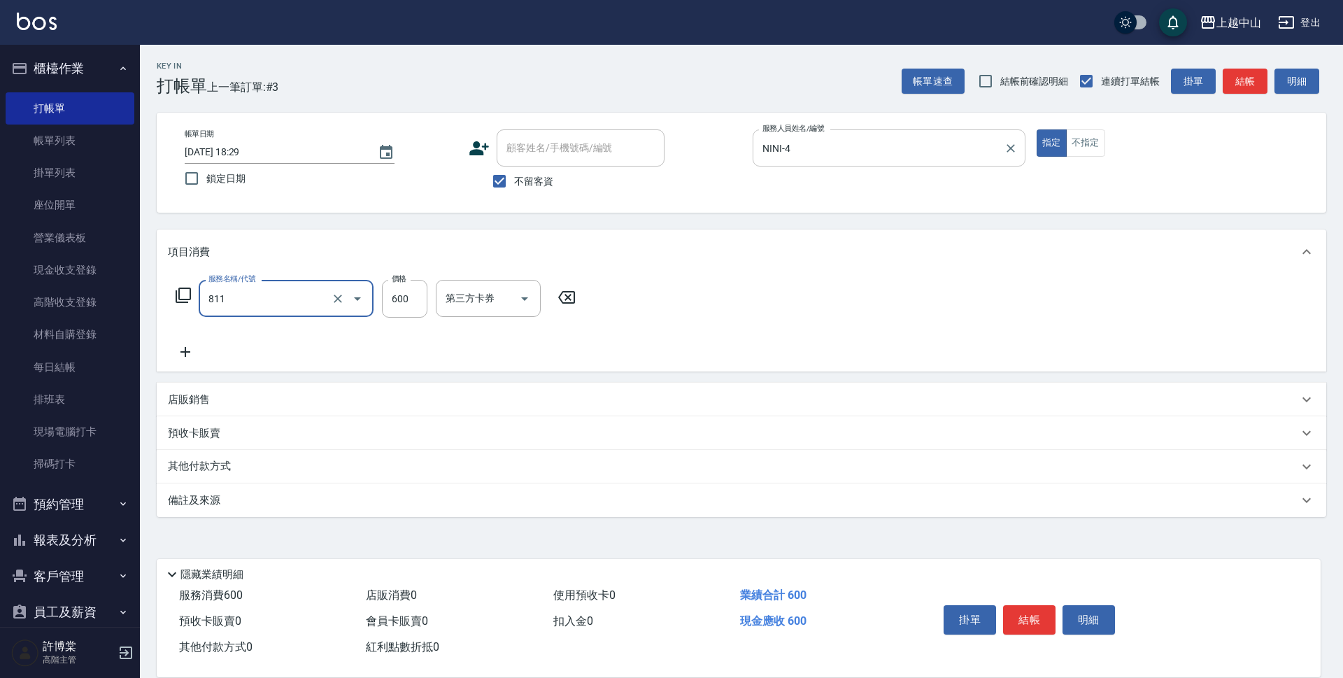
type input "洗+剪(811)"
type input "390"
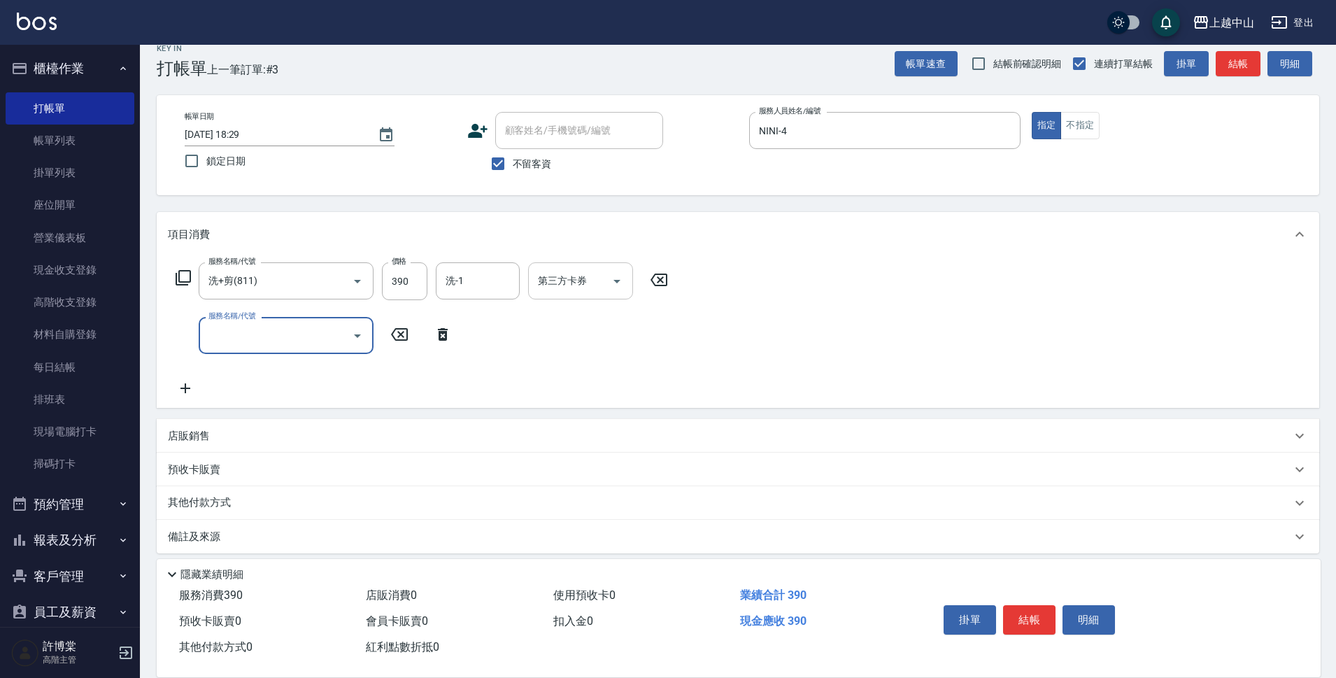
scroll to position [27, 0]
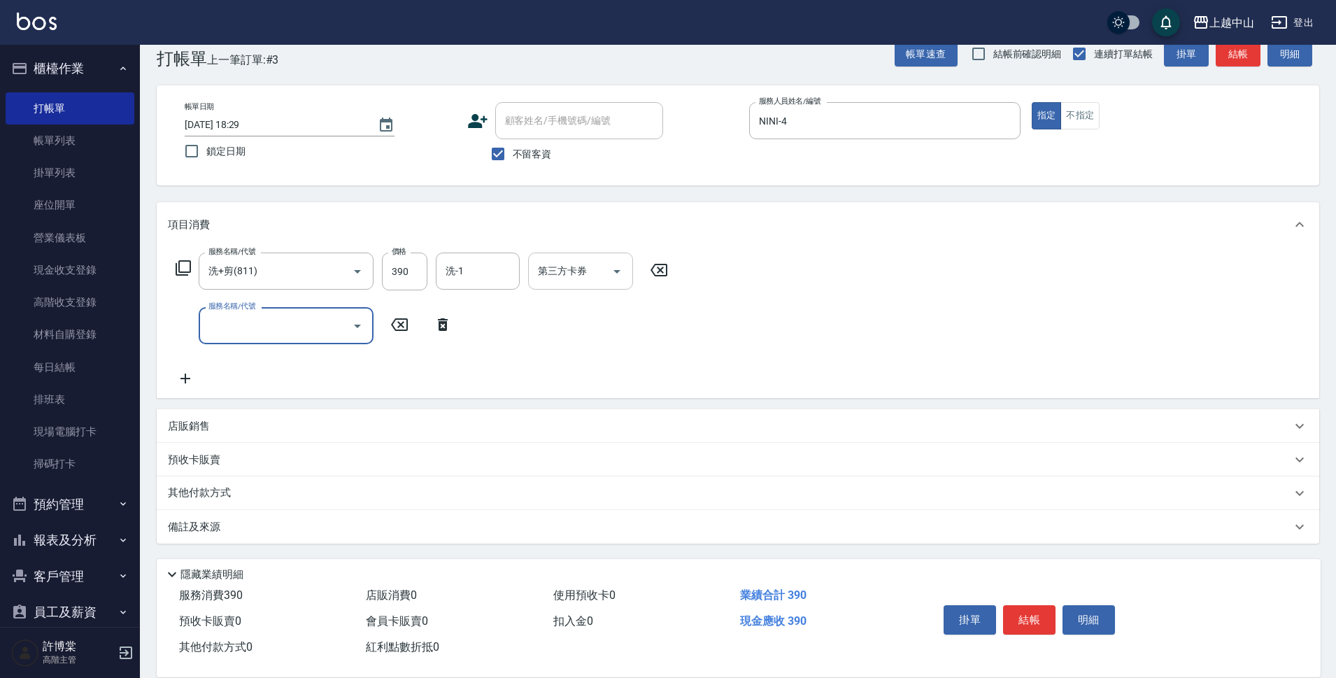
click at [609, 291] on div "服務名稱/代號 洗+剪(811) 服務名稱/代號 價格 390 價格 洗-1 洗-1 第三方卡券 第三方卡券 服務名稱/代號 服務名稱/代號" at bounding box center [422, 320] width 509 height 134
click at [601, 270] on input "第三方卡券" at bounding box center [569, 271] width 71 height 24
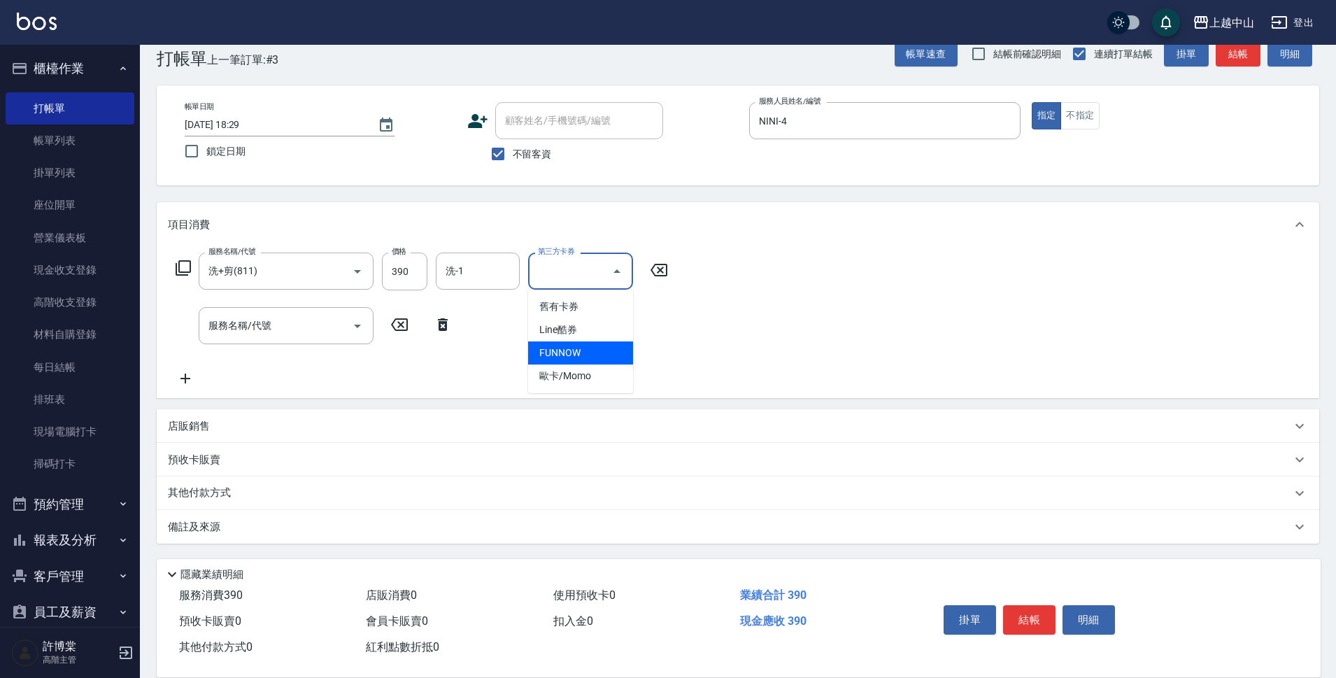
click at [614, 358] on span "FUNNOW" at bounding box center [580, 352] width 105 height 23
type input "FUNNOW"
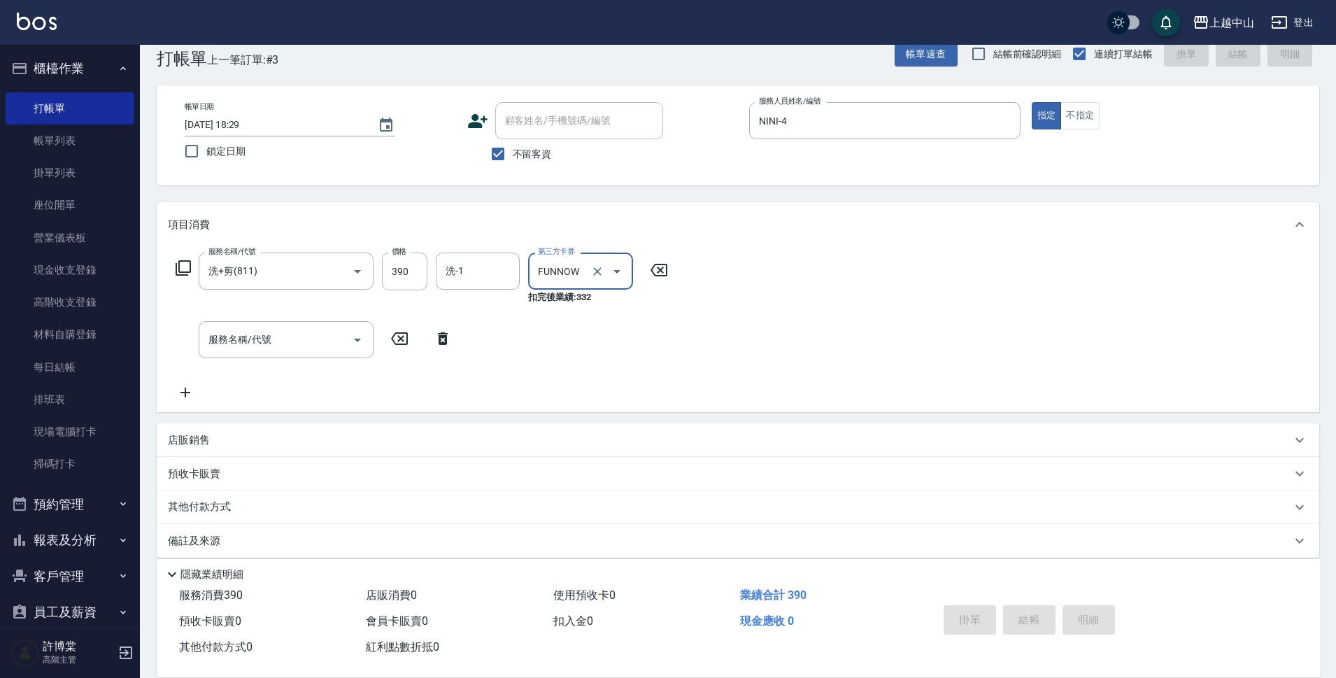
type input "[DATE] 18:30"
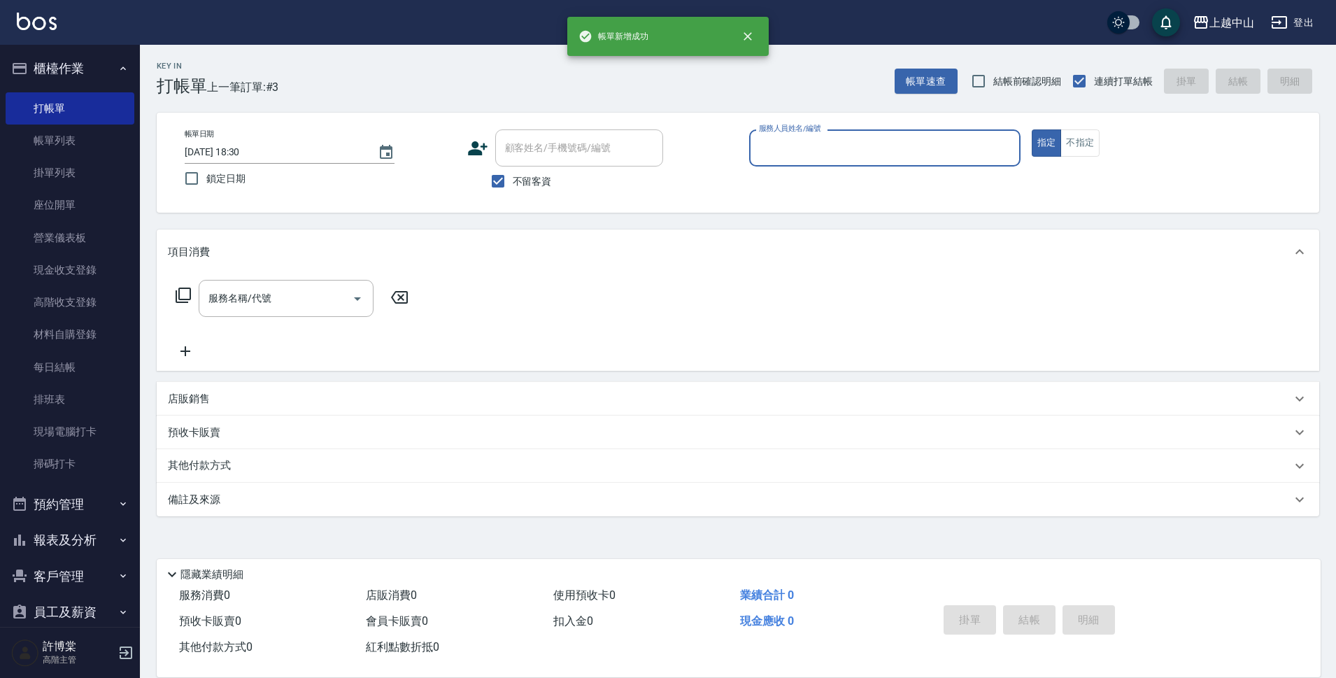
scroll to position [0, 0]
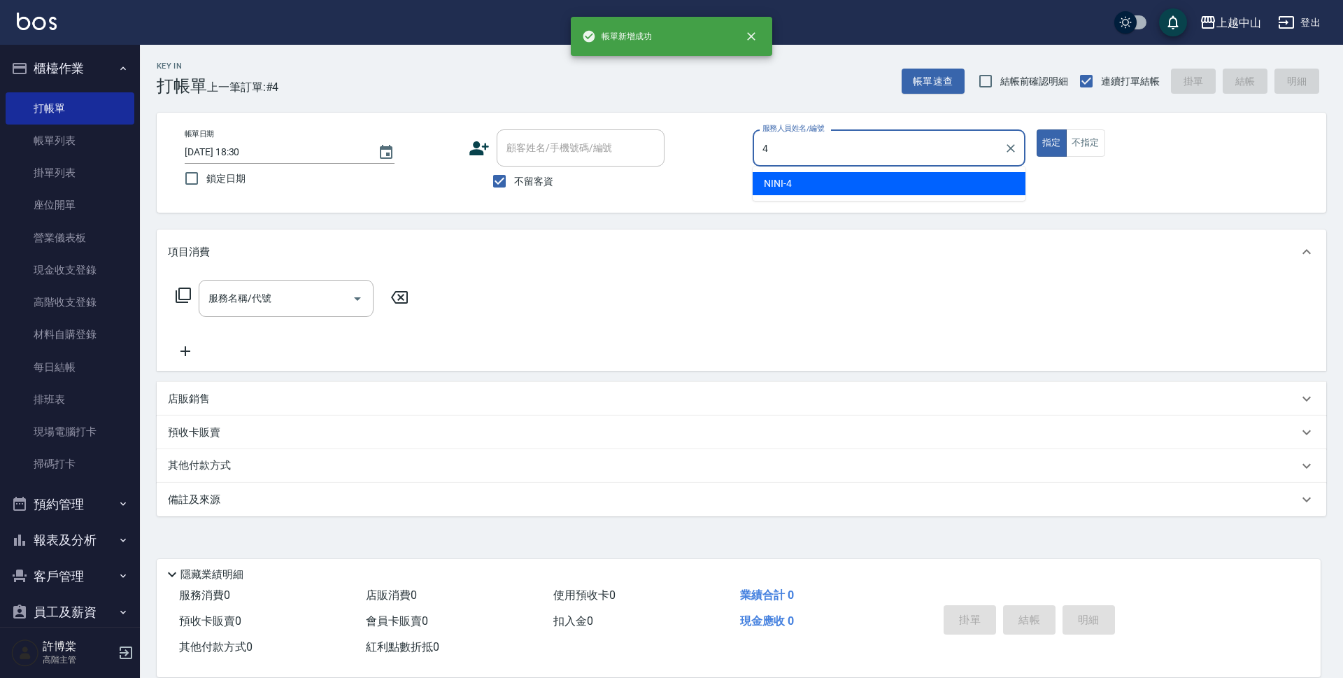
type input "NINI-4"
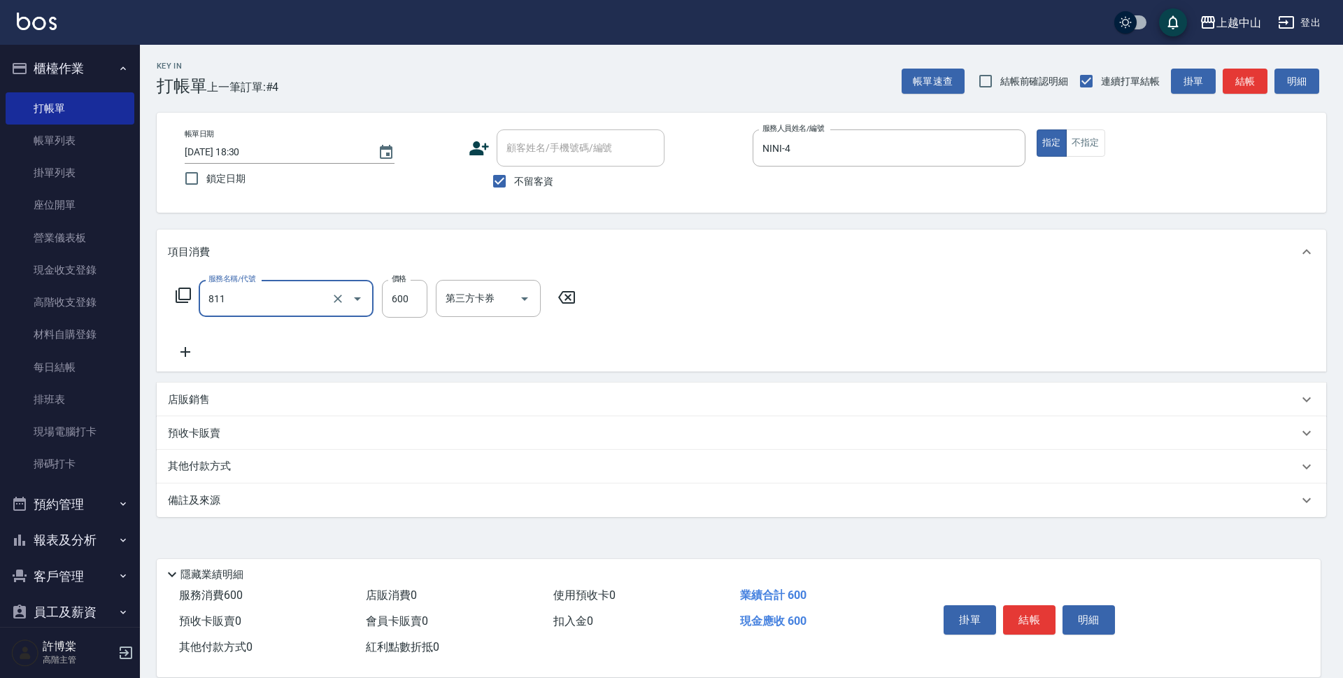
type input "洗+剪(811)"
type input "500"
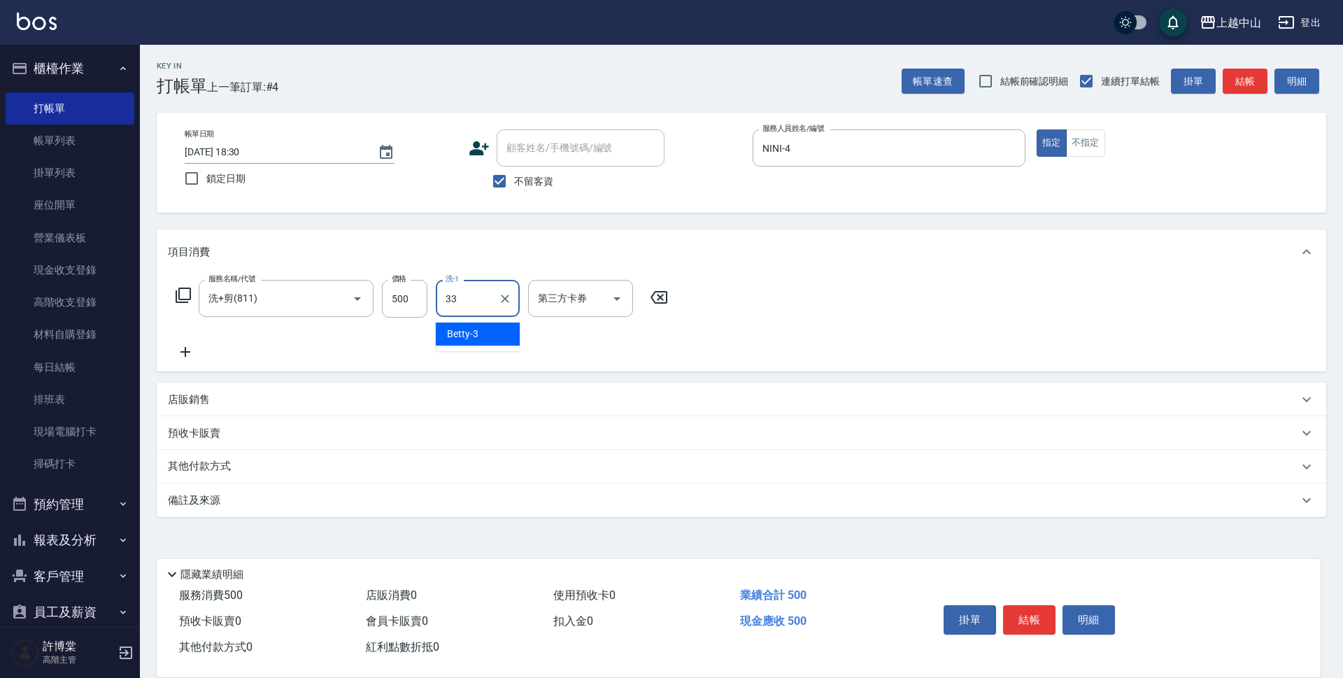
type input "[PERSON_NAME]-33"
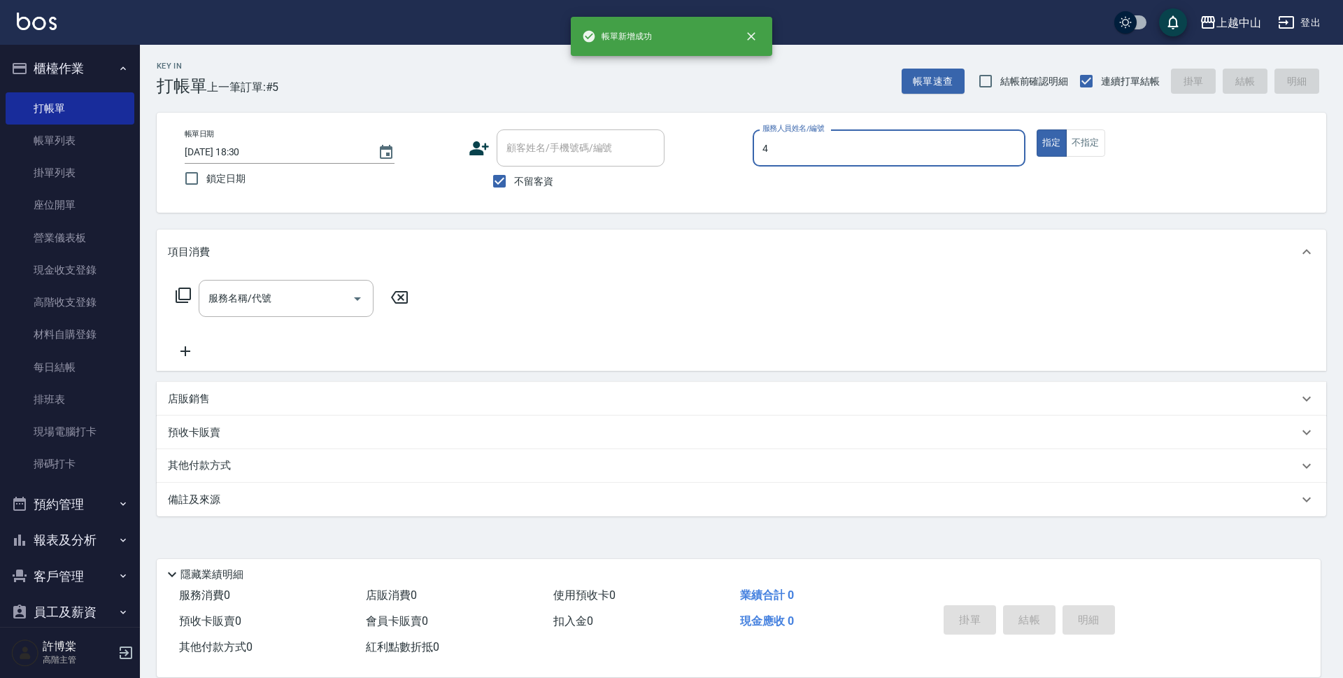
type input "NINI-4"
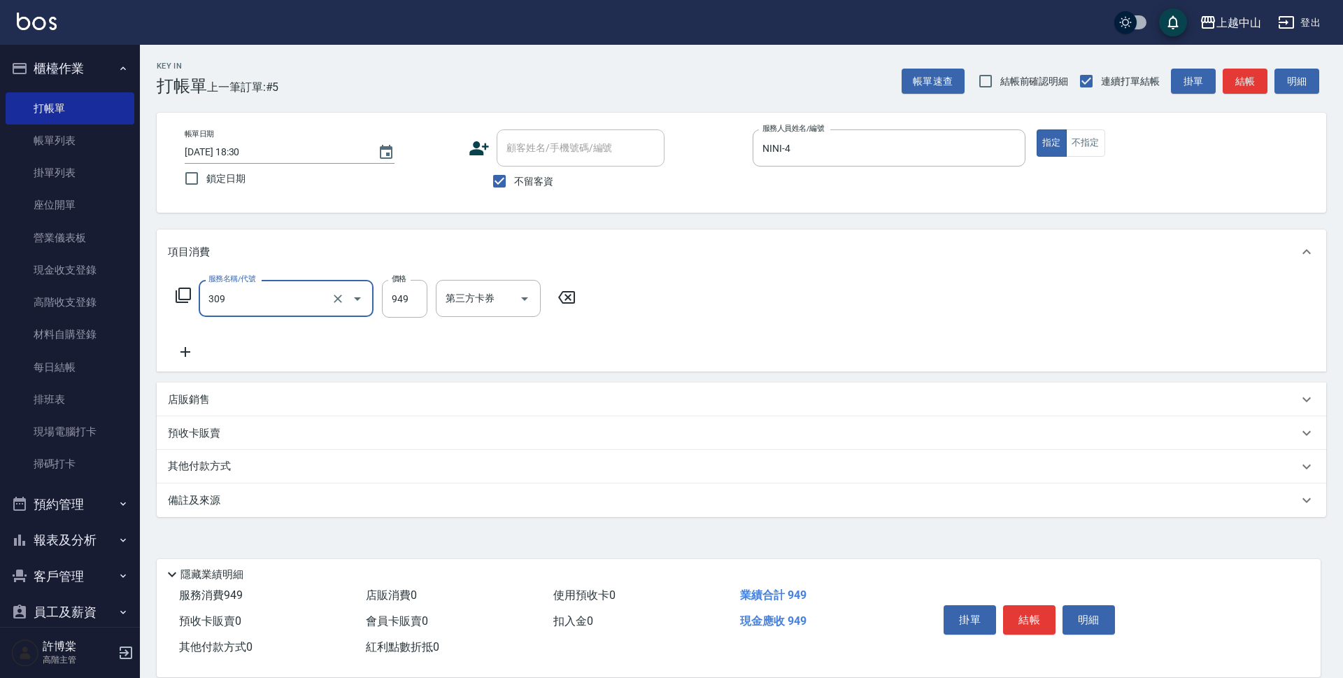
type input "森精萃舒壓調理髮浴(309)"
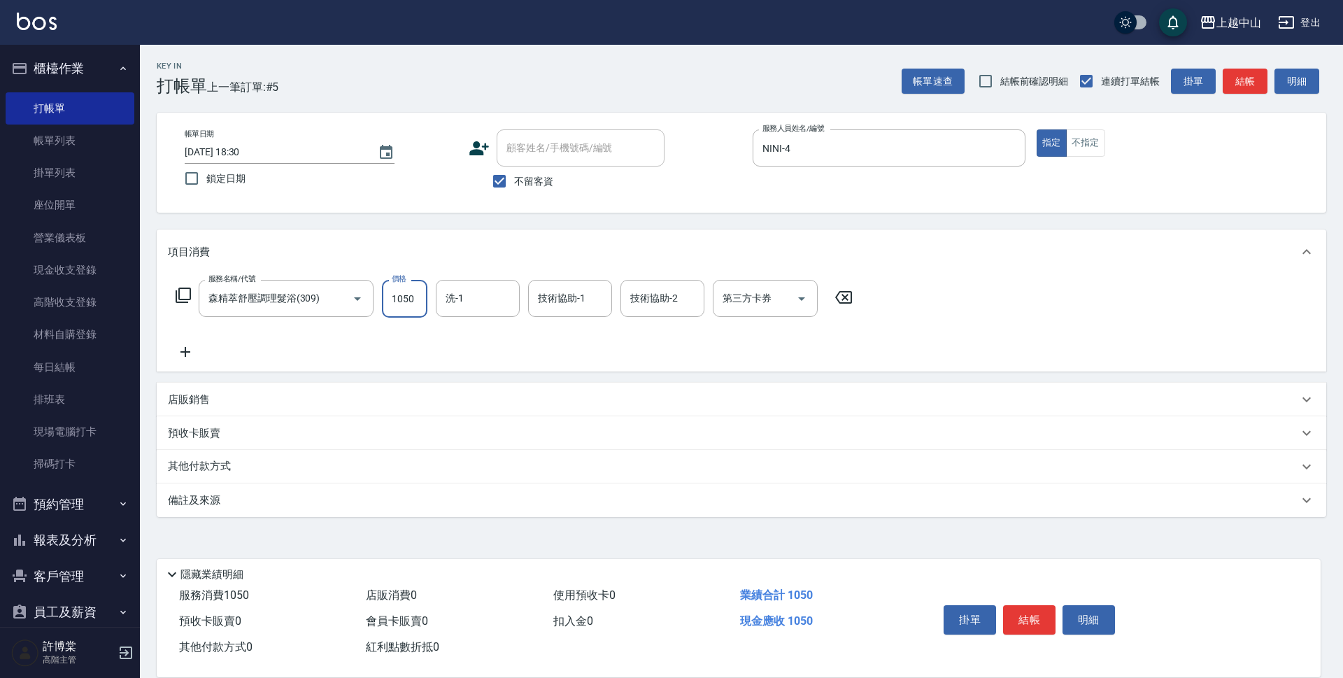
type input "1050"
type input "薇慈-36"
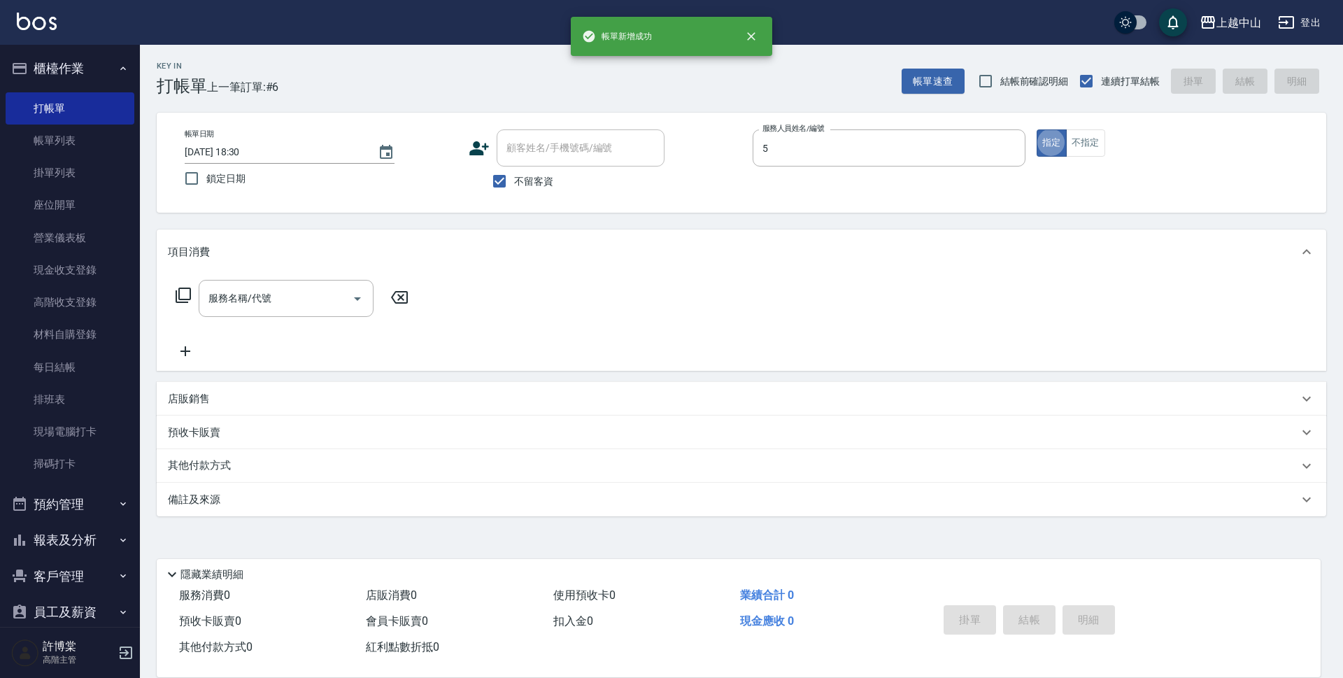
type input "Kimi-5"
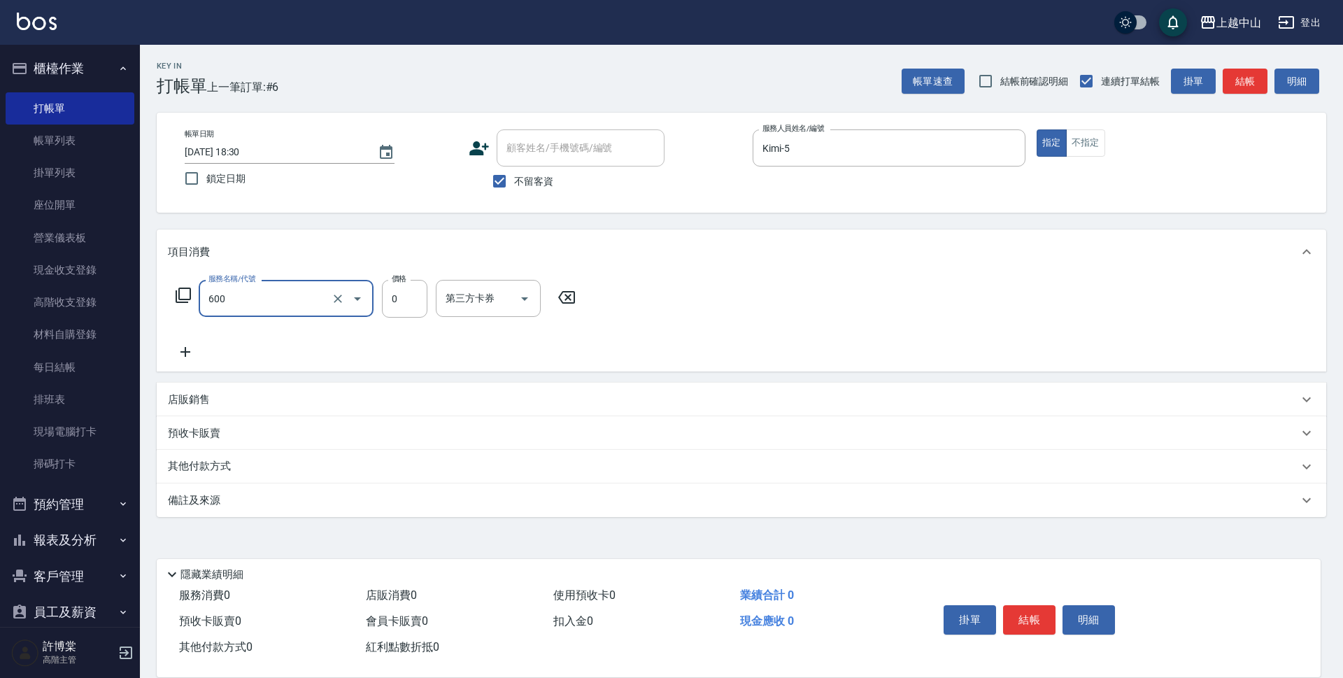
type input "洗髮(免費)(600)"
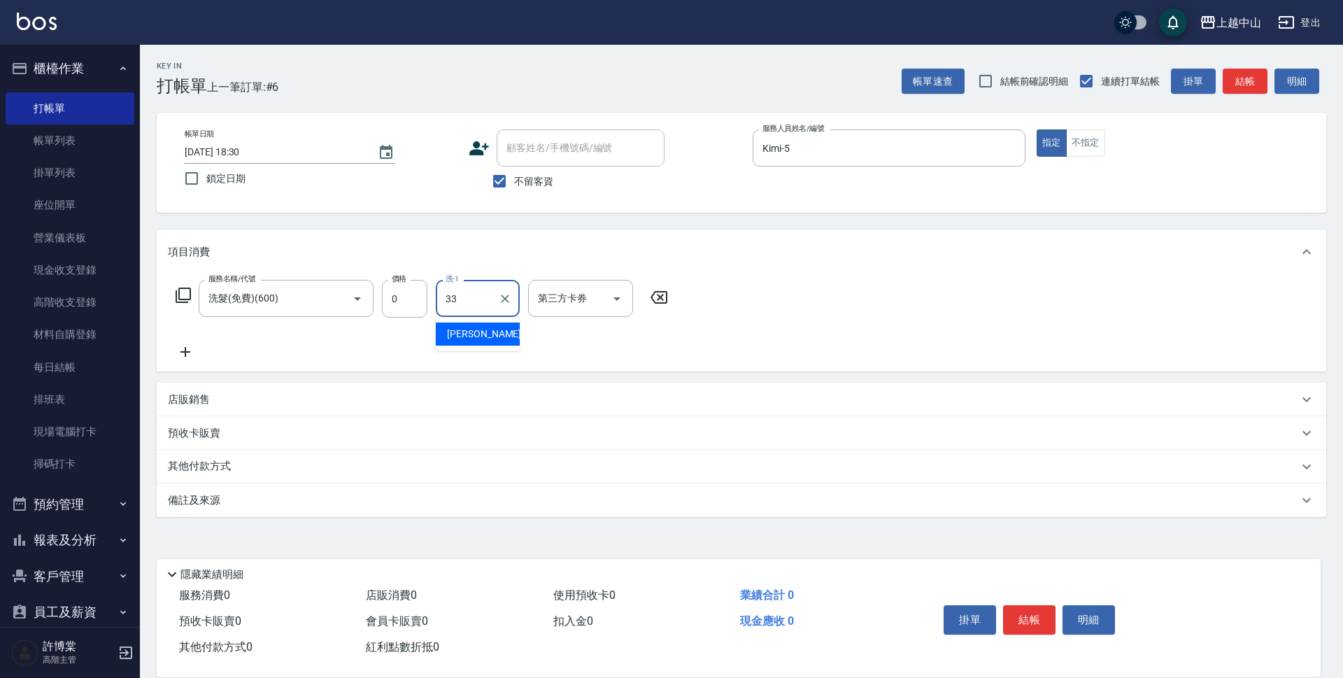
type input "[PERSON_NAME]-33"
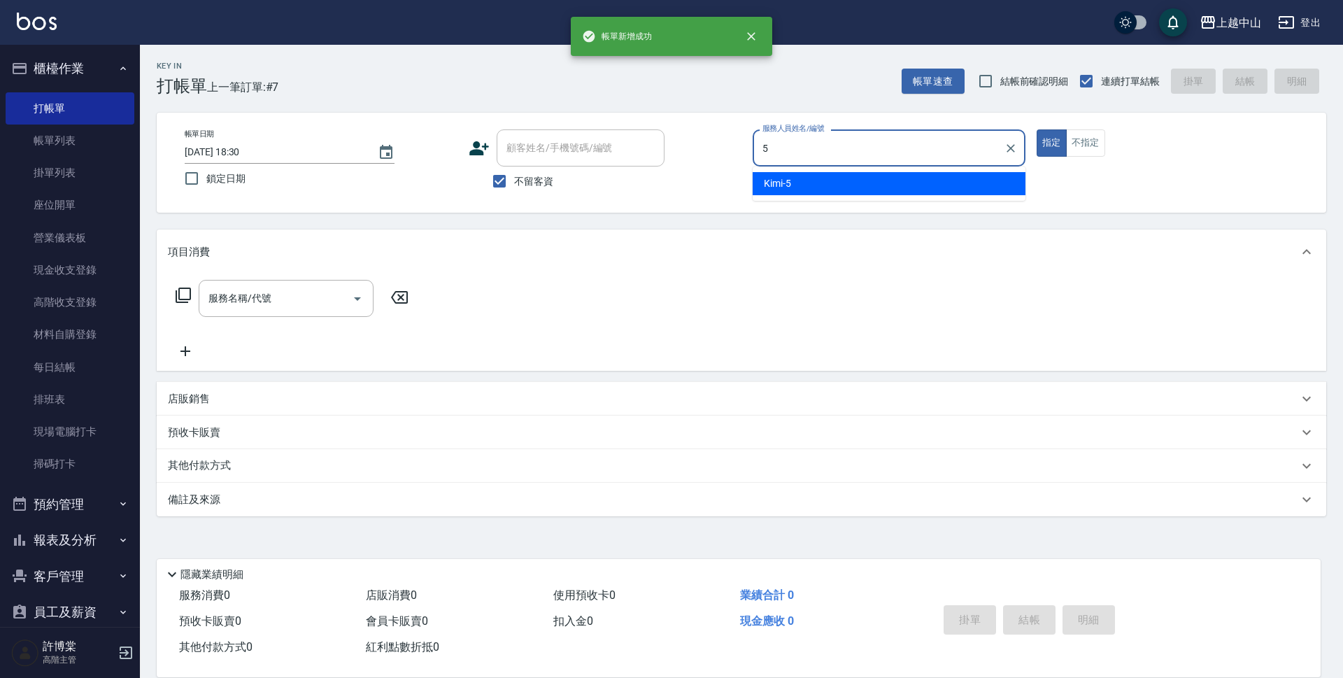
type input "Kimi-5"
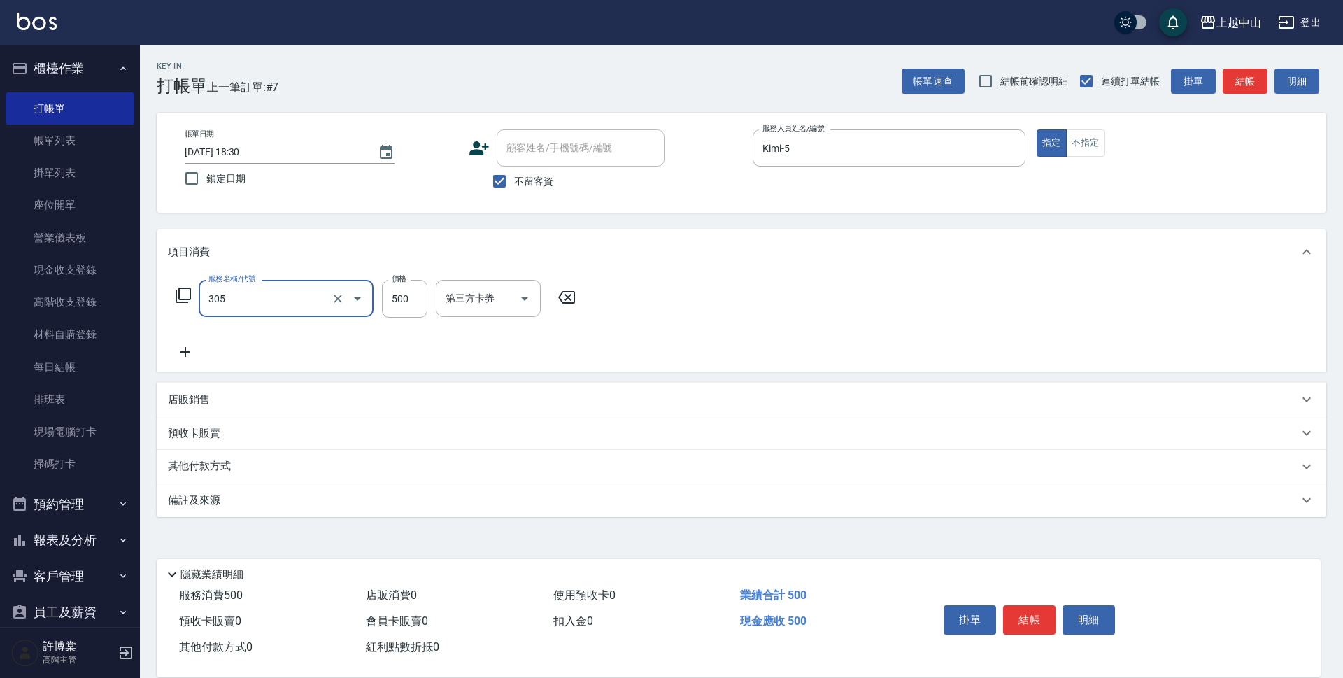
type input "剪髮(305)"
type input "400"
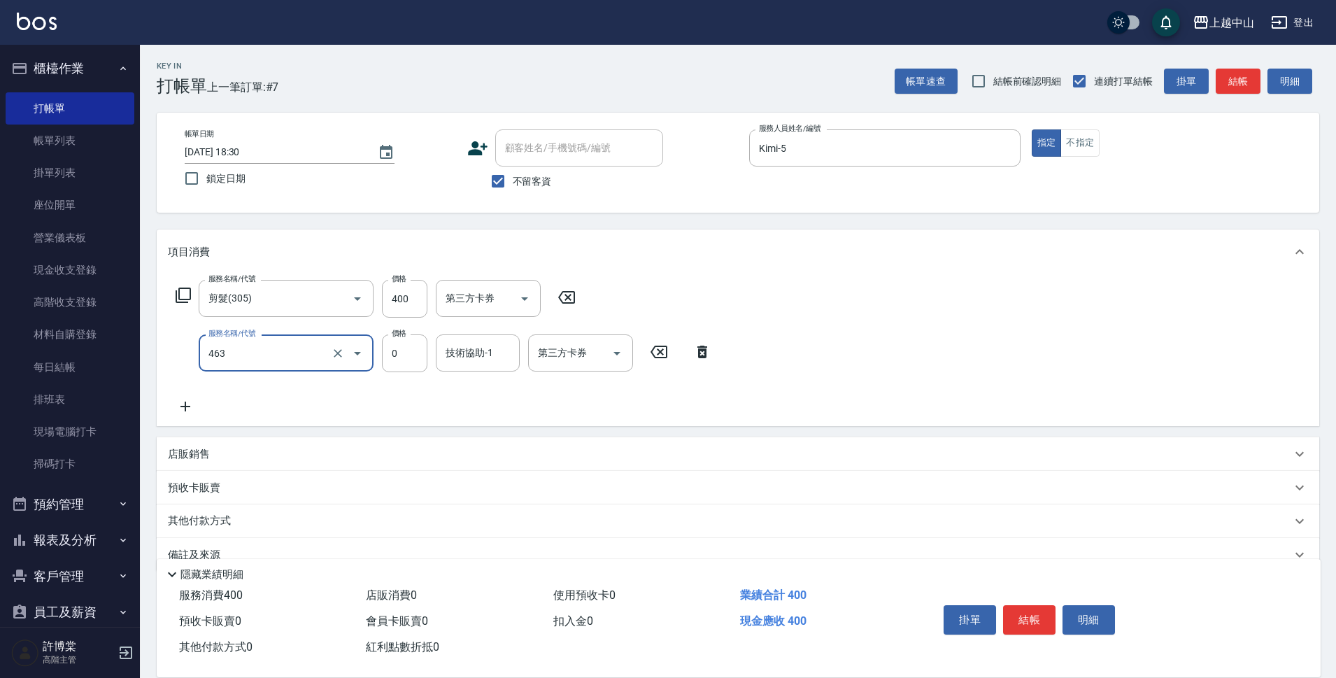
type input "護髮卡使用(463)"
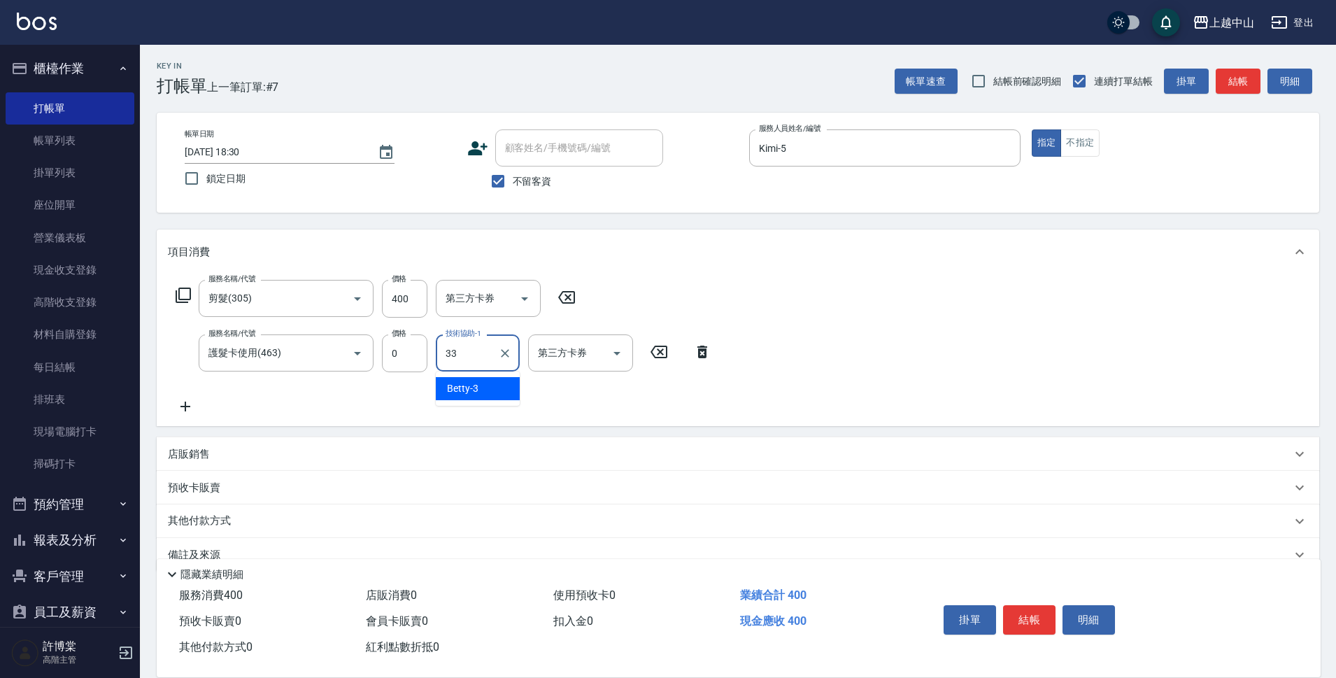
type input "[PERSON_NAME]-33"
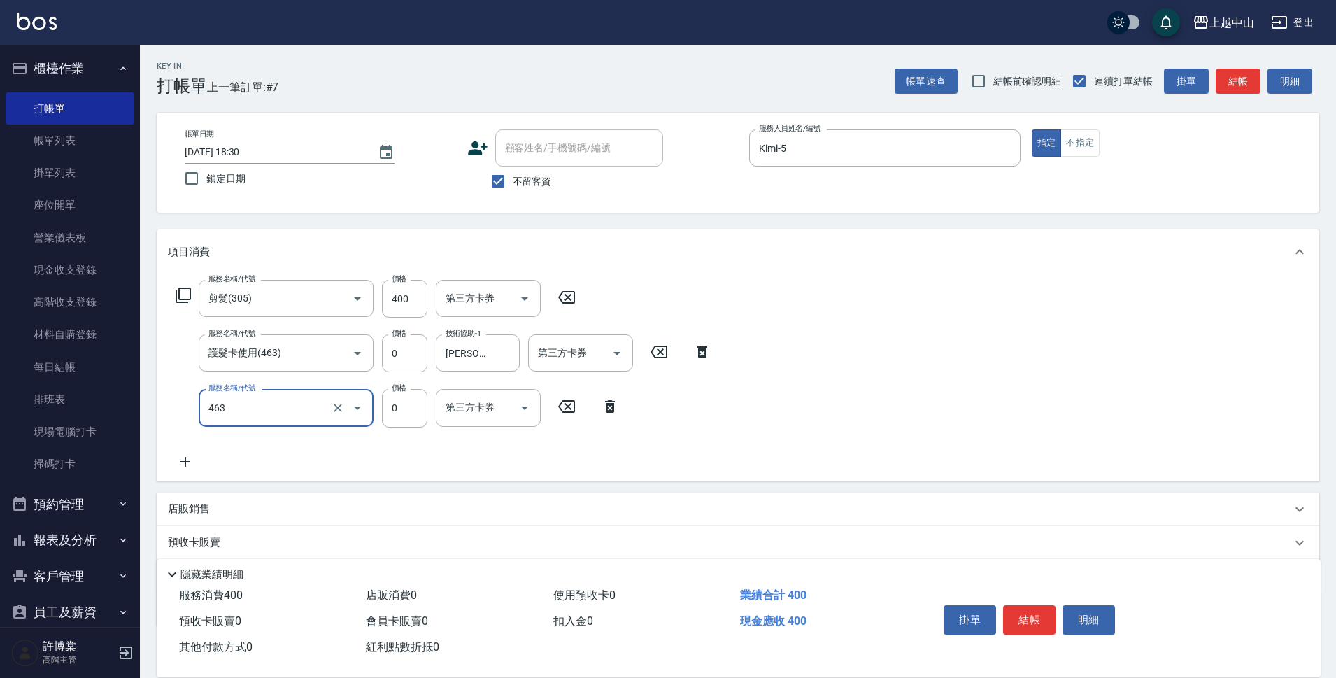
type input "護髮卡使用(463)"
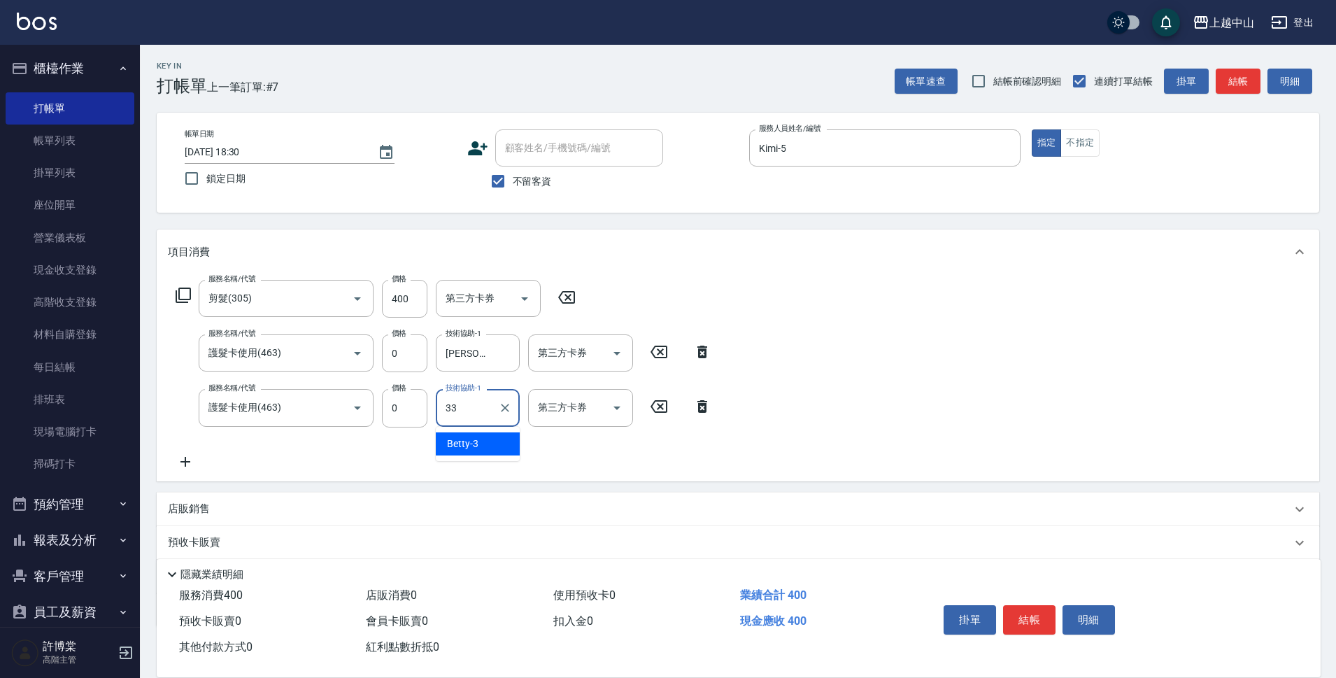
type input "[PERSON_NAME]-33"
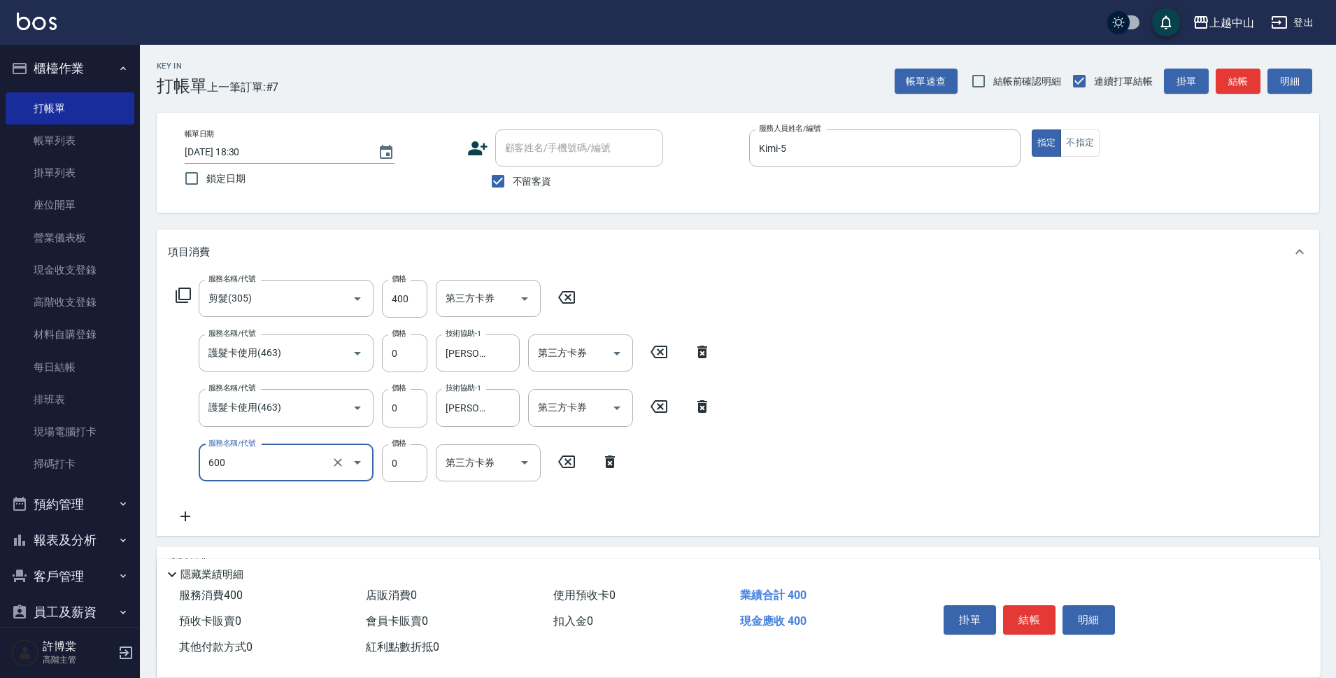
type input "洗髮(免費)(600)"
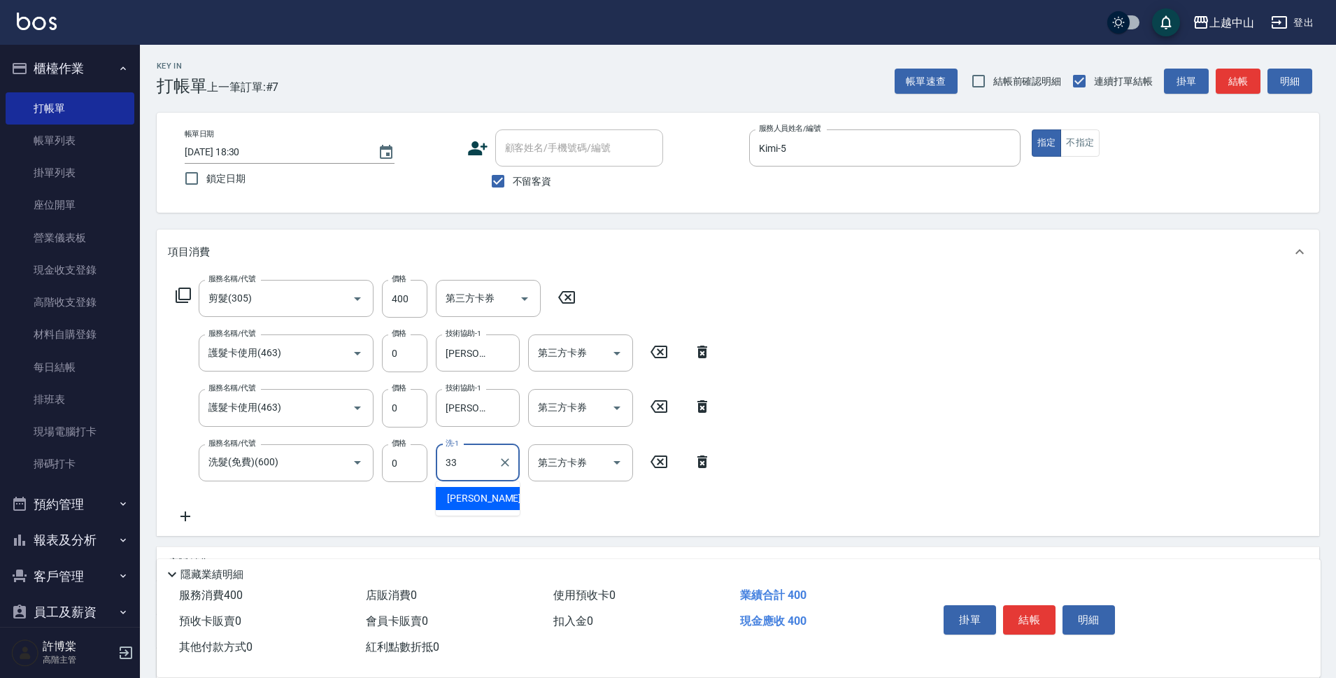
type input "[PERSON_NAME]-33"
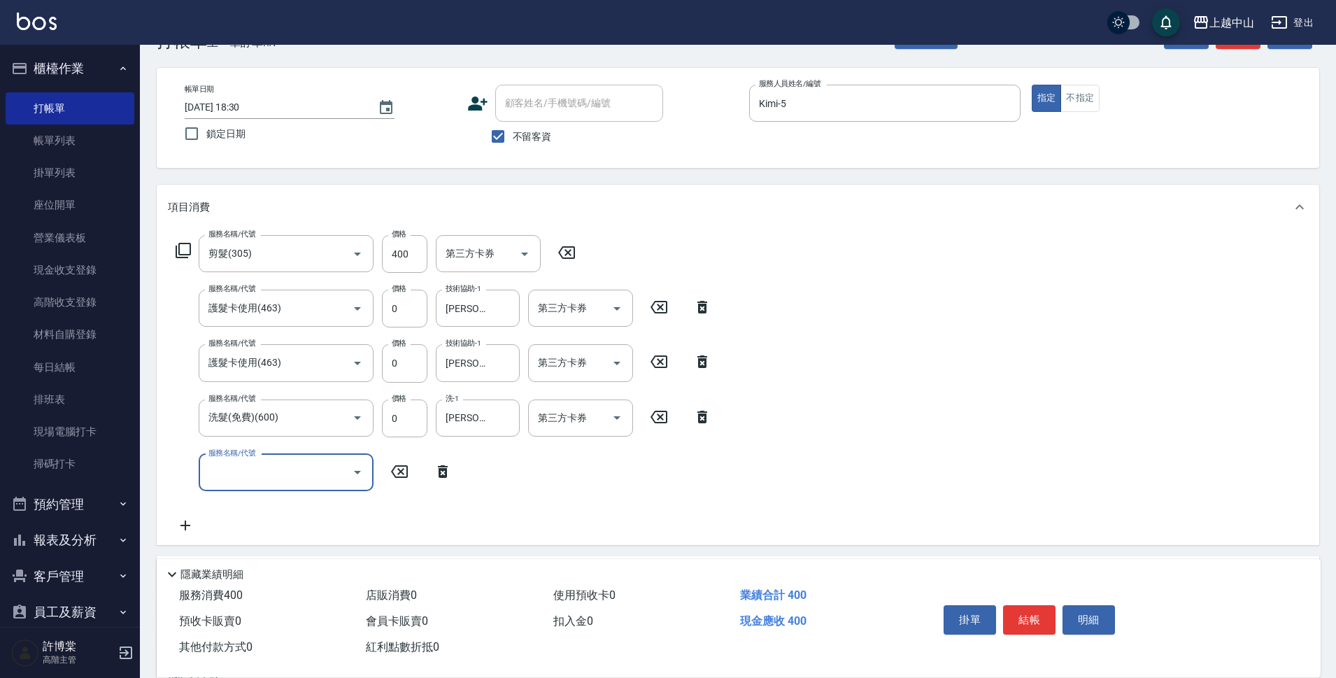
scroll to position [192, 0]
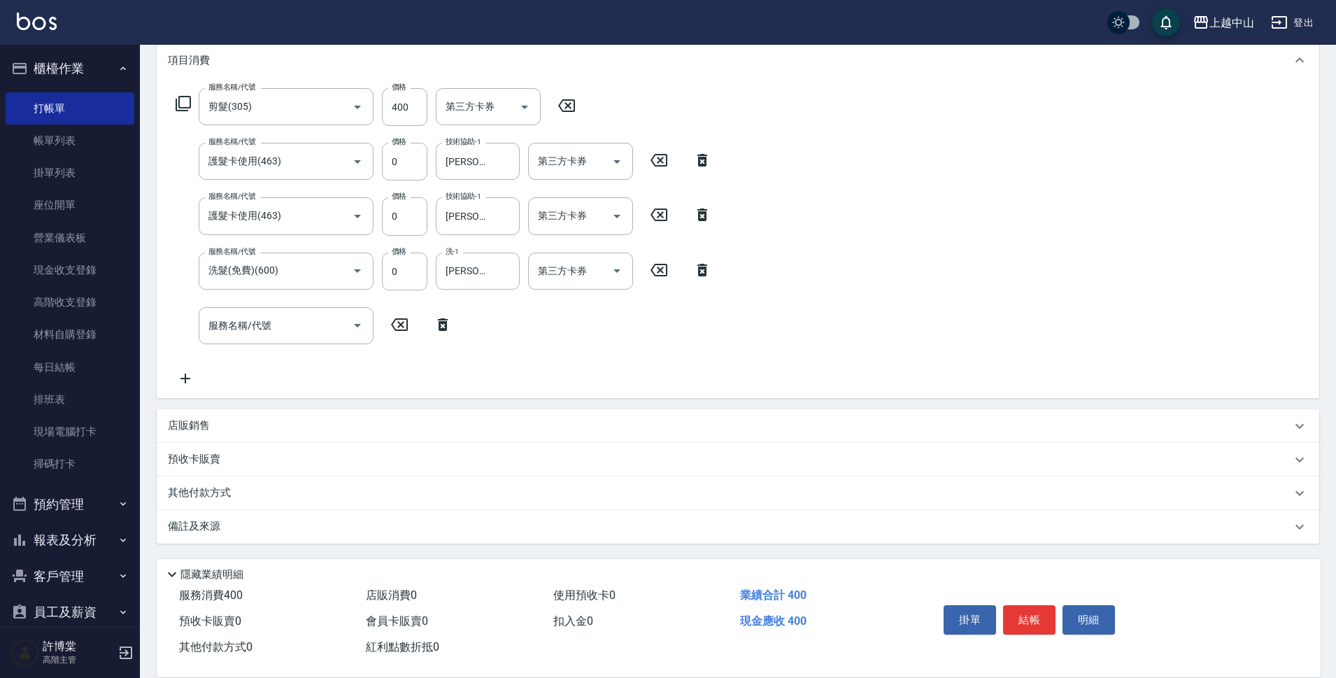
click at [232, 420] on div "店販銷售" at bounding box center [730, 425] width 1124 height 15
click at [203, 479] on input "服務人員姓名/編號" at bounding box center [220, 478] width 92 height 24
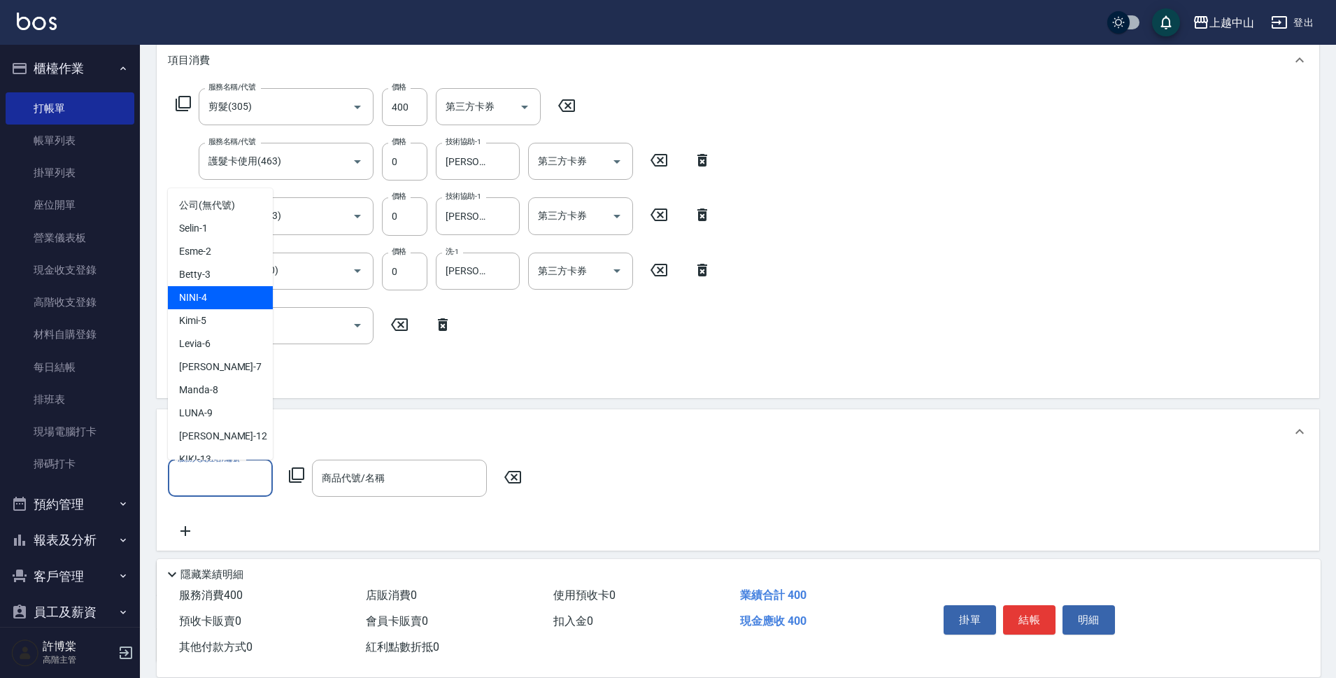
click at [226, 306] on div "NINI -4" at bounding box center [220, 297] width 105 height 23
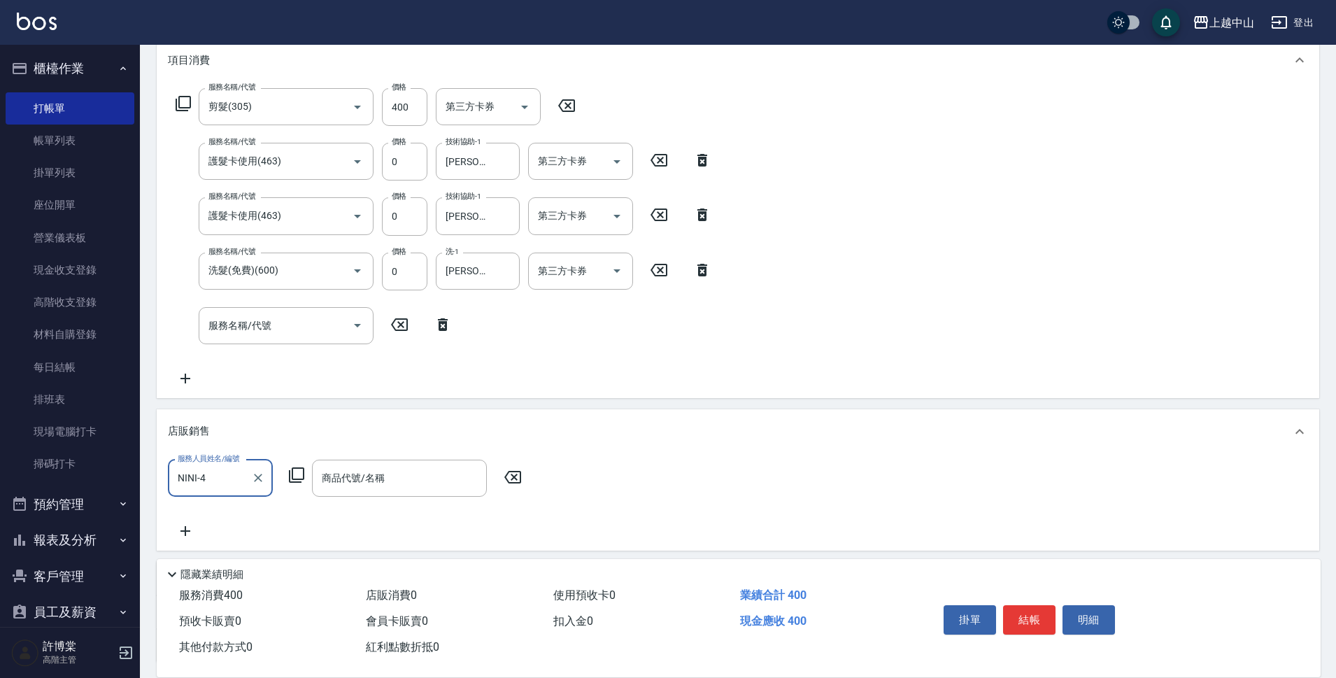
click at [234, 494] on div "NINI-4 服務人員姓名/編號" at bounding box center [220, 478] width 105 height 37
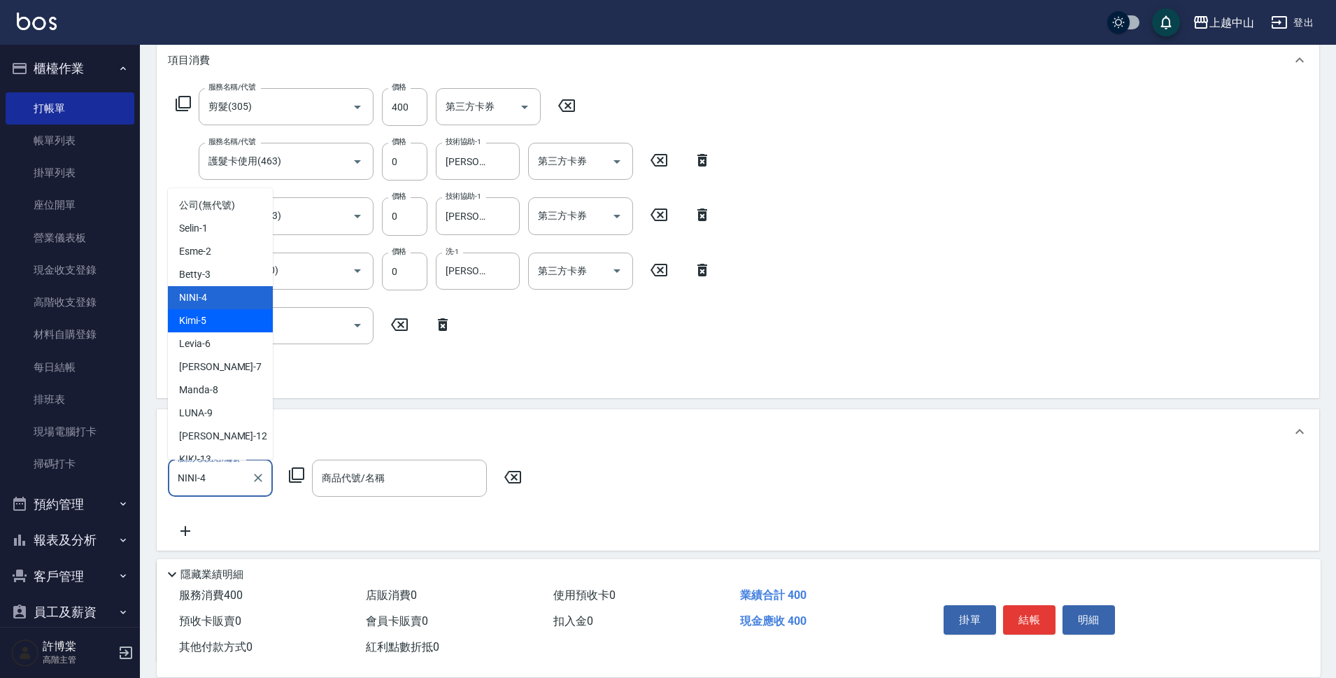
click at [246, 325] on div "Kimi -5" at bounding box center [220, 320] width 105 height 23
type input "Kimi-5"
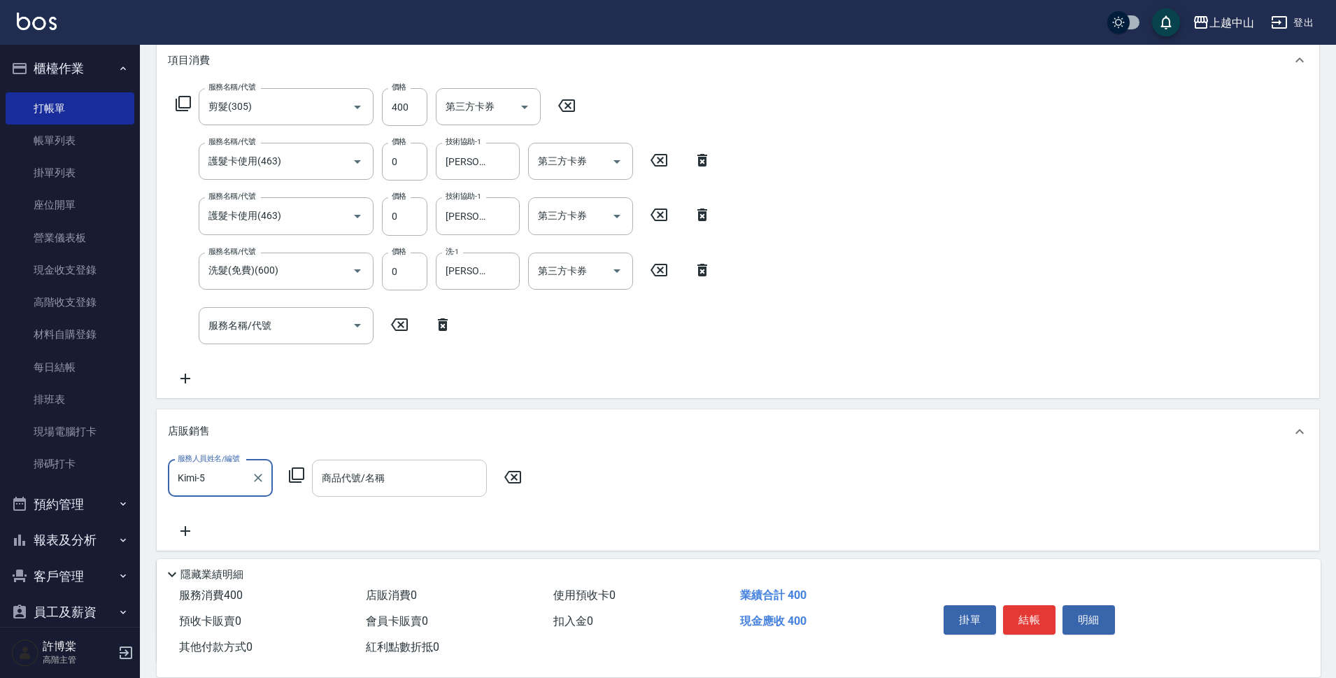
click at [388, 470] on input "商品代號/名稱" at bounding box center [399, 478] width 162 height 24
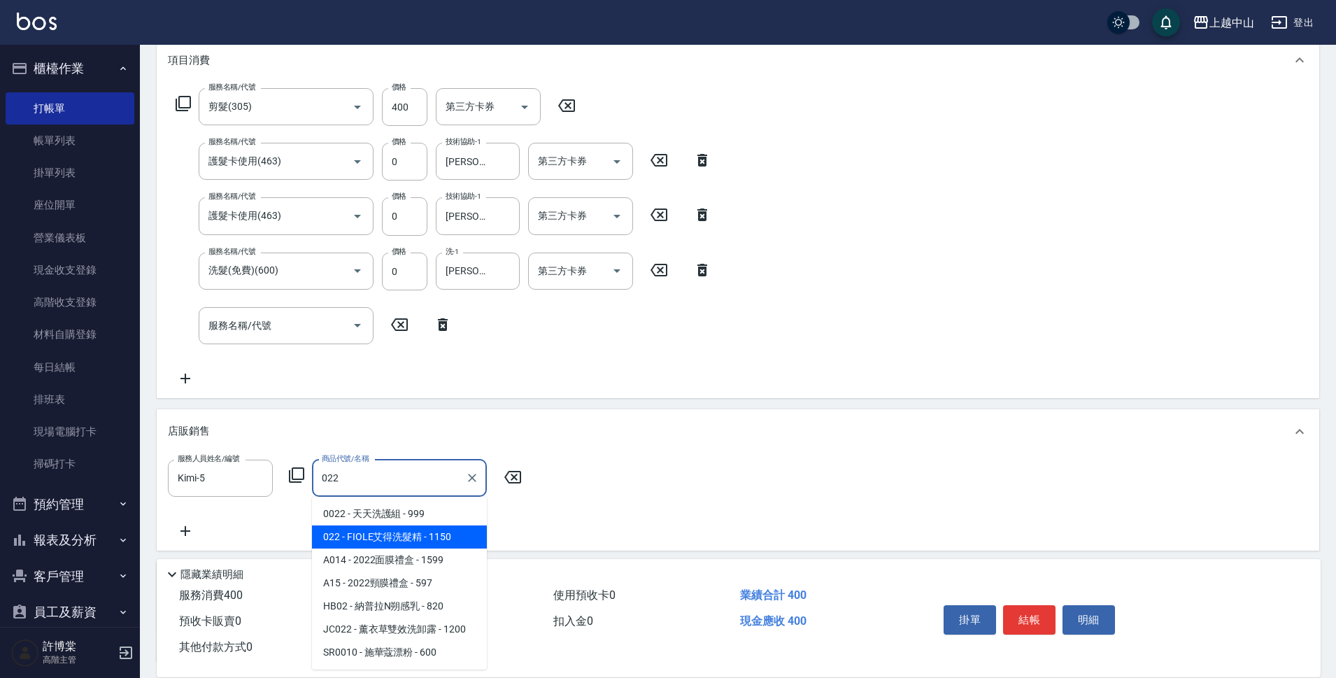
click at [399, 538] on span "022 - FIOLE艾得洗髮精 - 1150" at bounding box center [399, 536] width 175 height 23
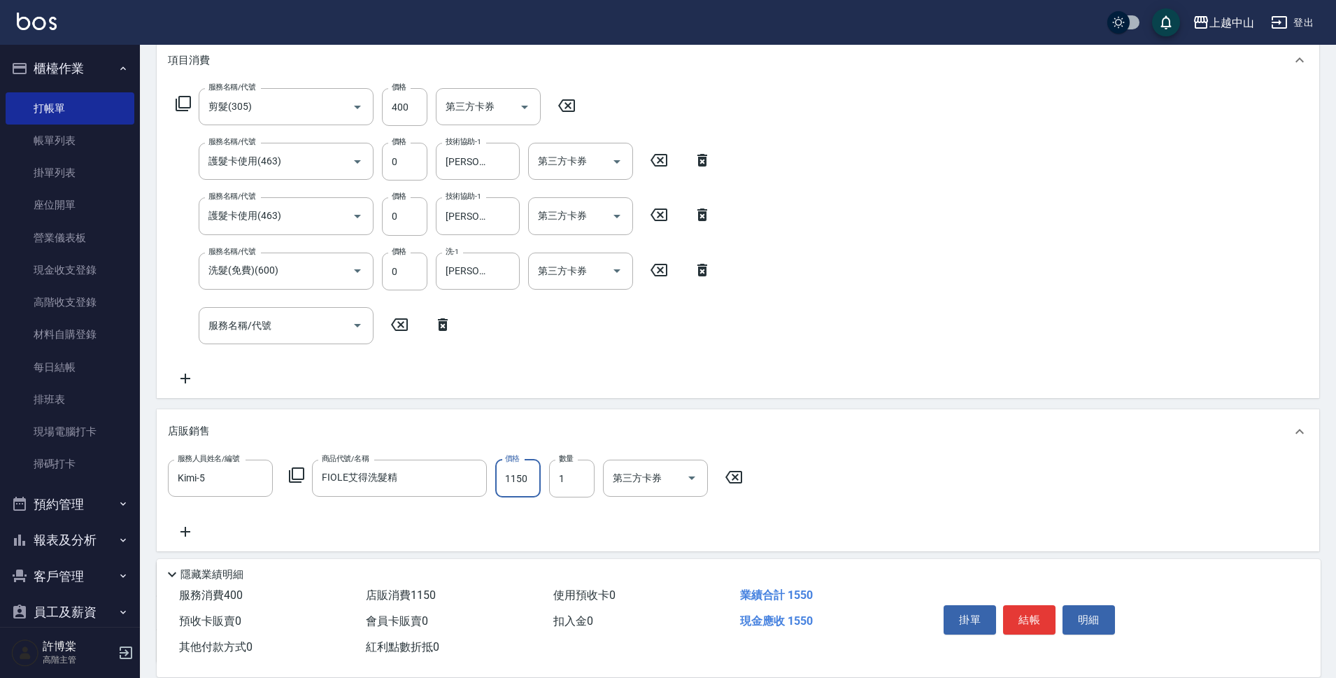
click at [530, 481] on input "1150" at bounding box center [517, 479] width 45 height 38
click at [483, 478] on div "FIOLE艾得洗髮精 商品代號/名稱" at bounding box center [399, 478] width 175 height 37
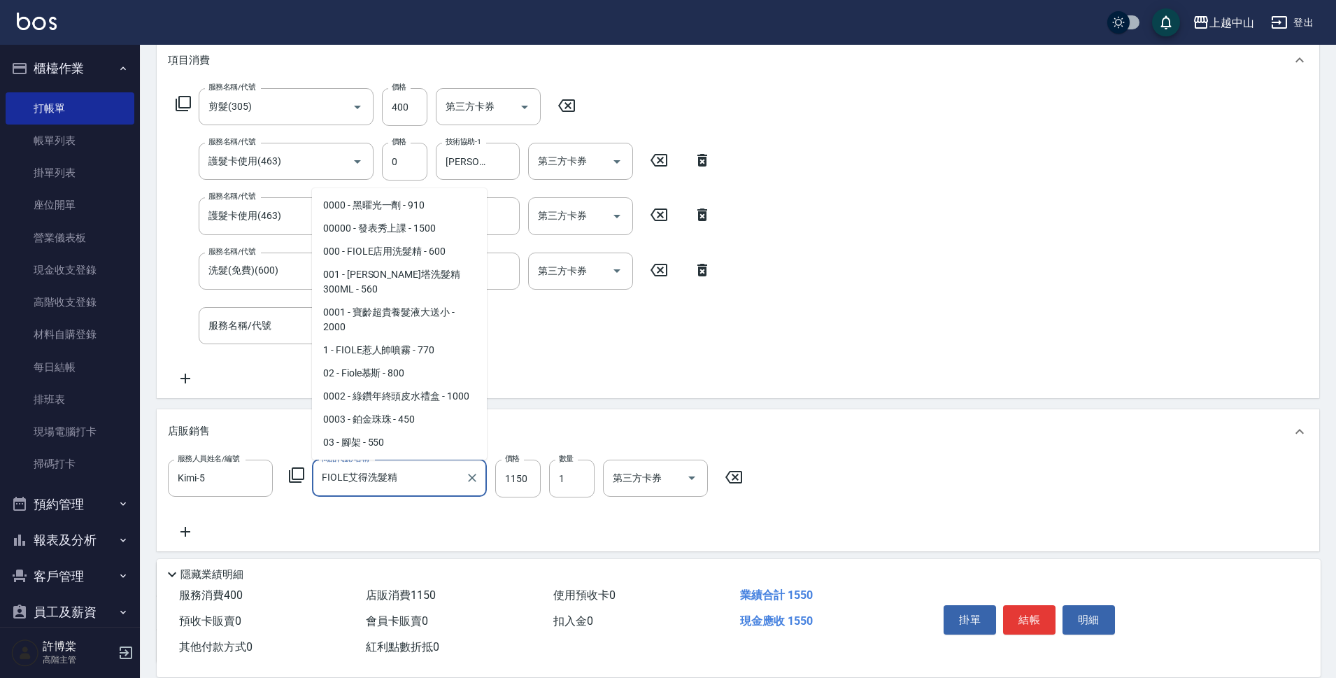
scroll to position [861, 0]
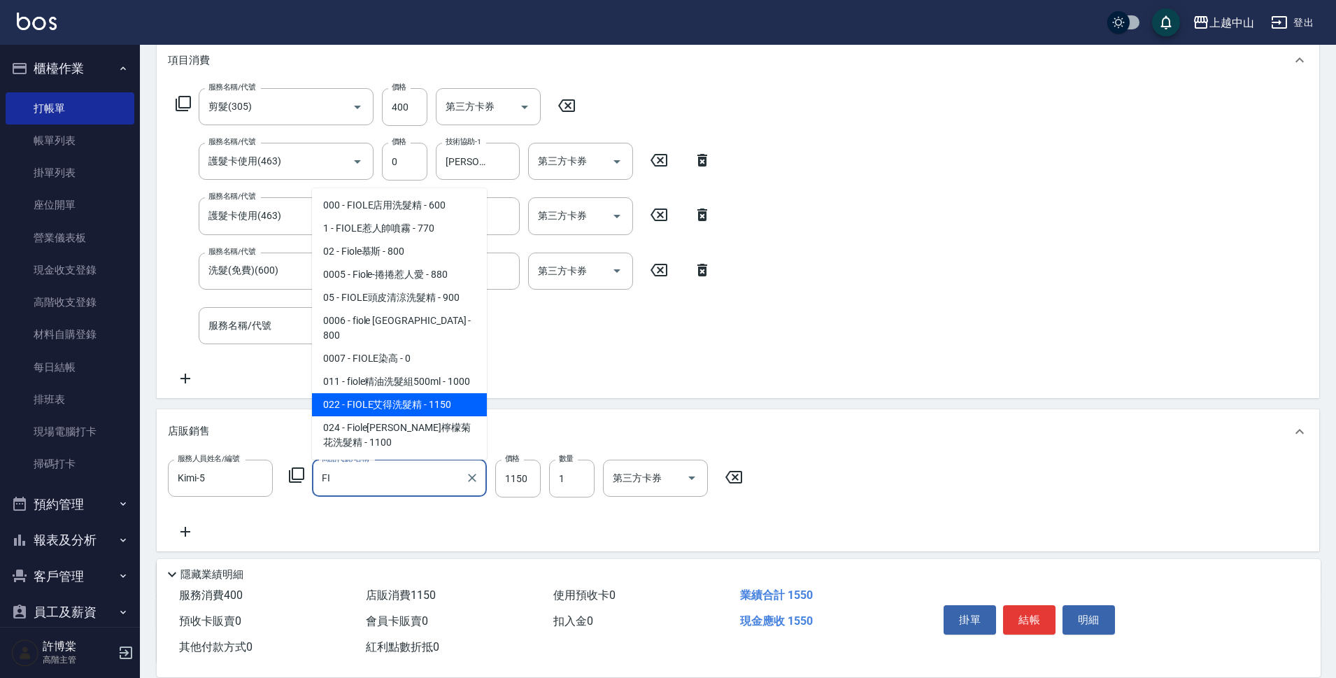
type input "F"
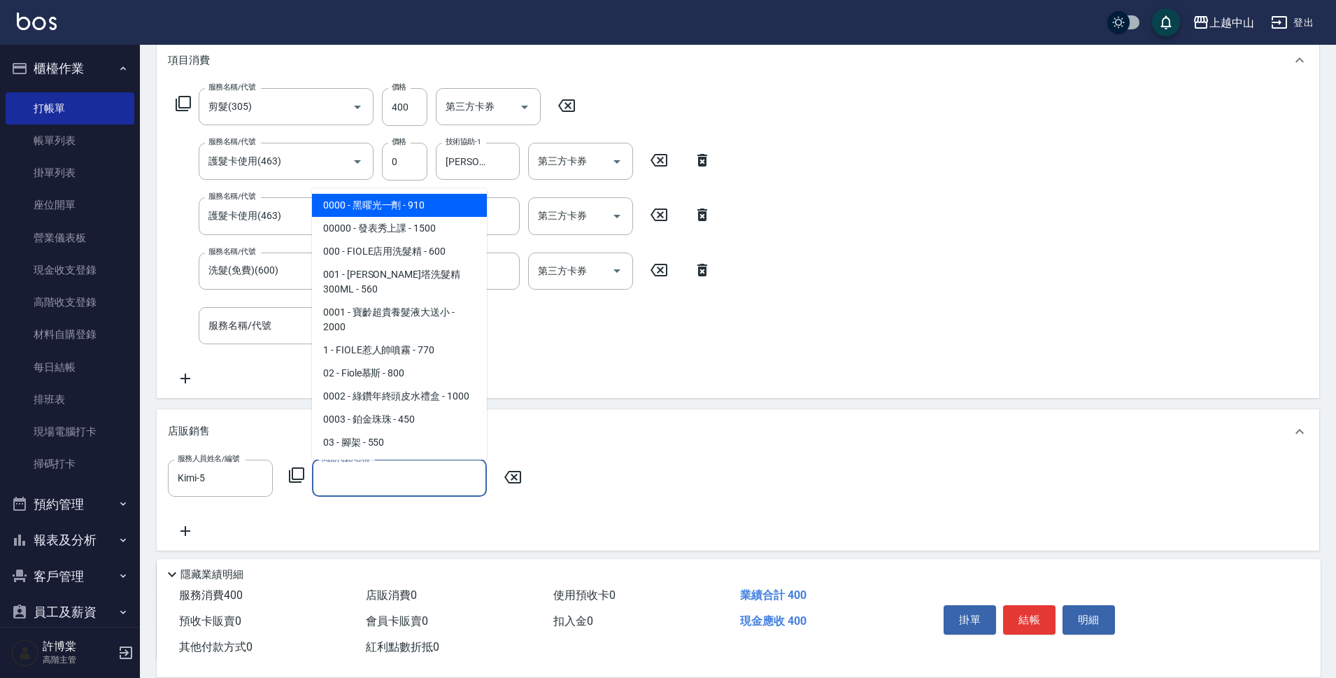
type input "9"
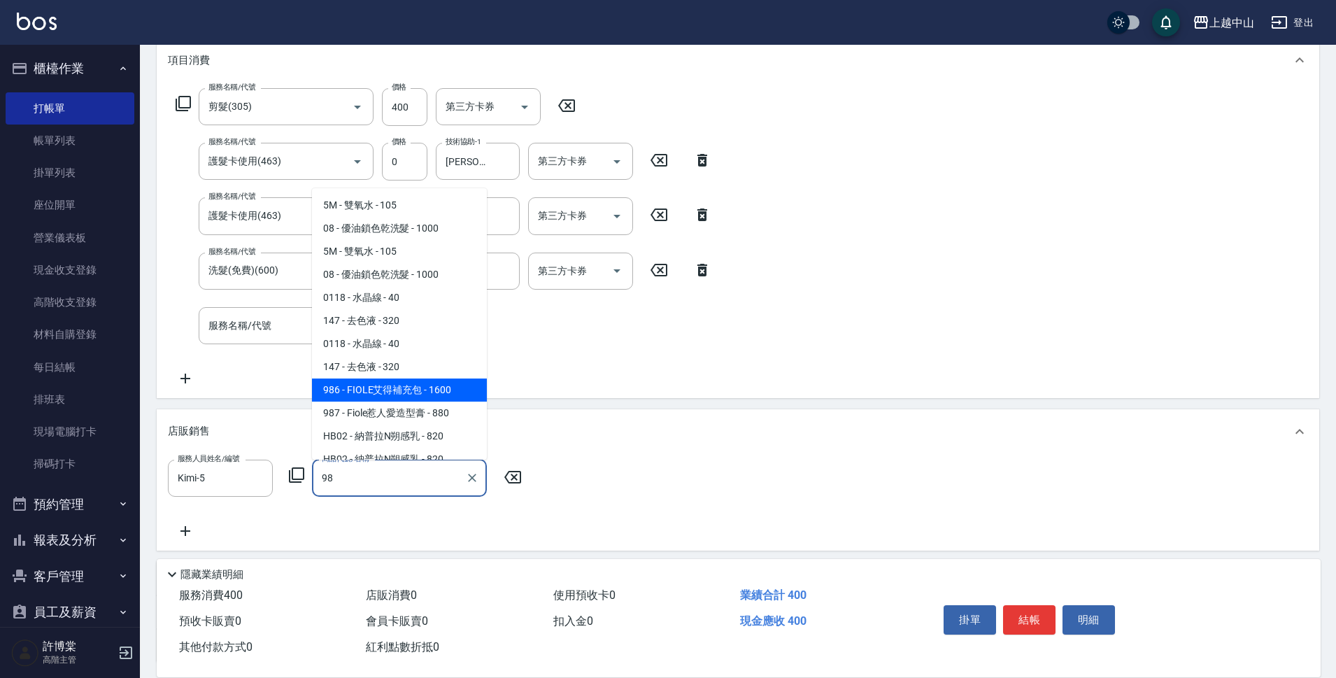
type input "FIOLE艾得補充包"
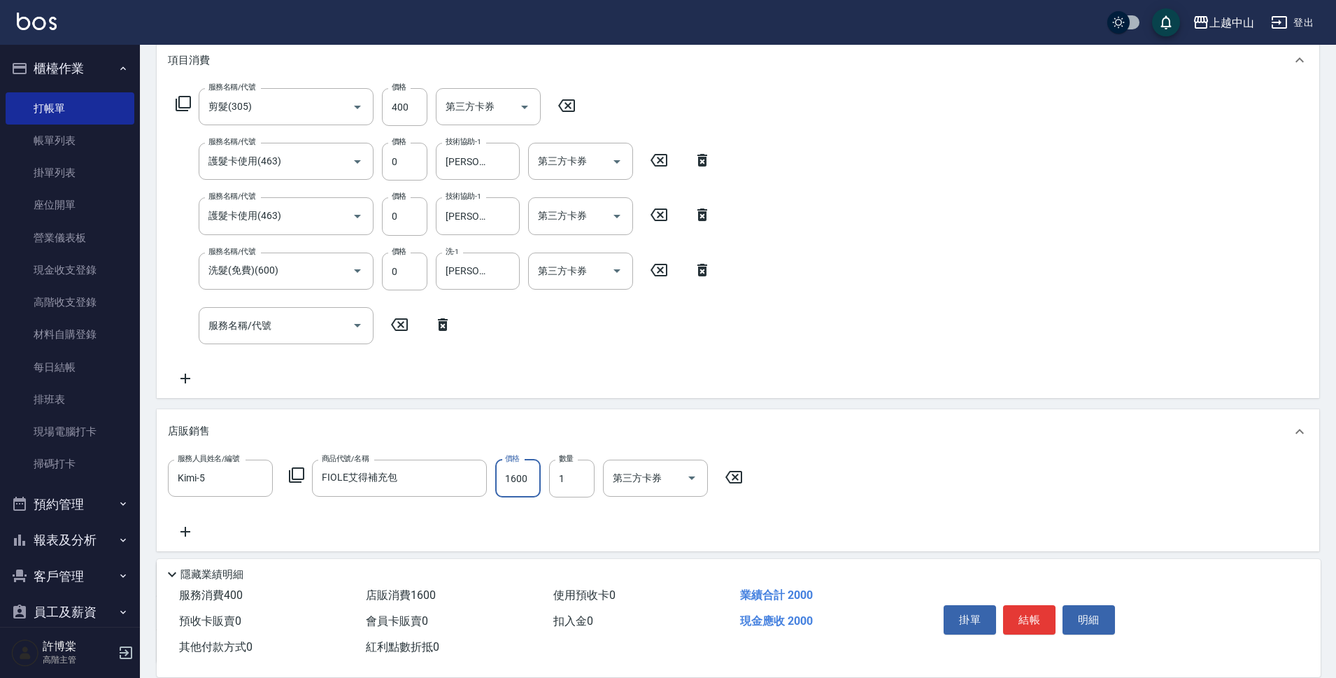
click at [499, 483] on input "1600" at bounding box center [517, 479] width 45 height 38
type input "1360"
click at [490, 549] on div "服務人員姓名/編號 服務人員姓名/編號 商品代號/名稱 蕾納塔洗髮精300ML 商品代號/名稱 價格 560 價格 數量 1 數量 第三方卡券 第三方卡券" at bounding box center [481, 533] width 627 height 38
click at [454, 516] on div "蕾納塔洗髮精300ML 商品代號/名稱" at bounding box center [399, 532] width 175 height 37
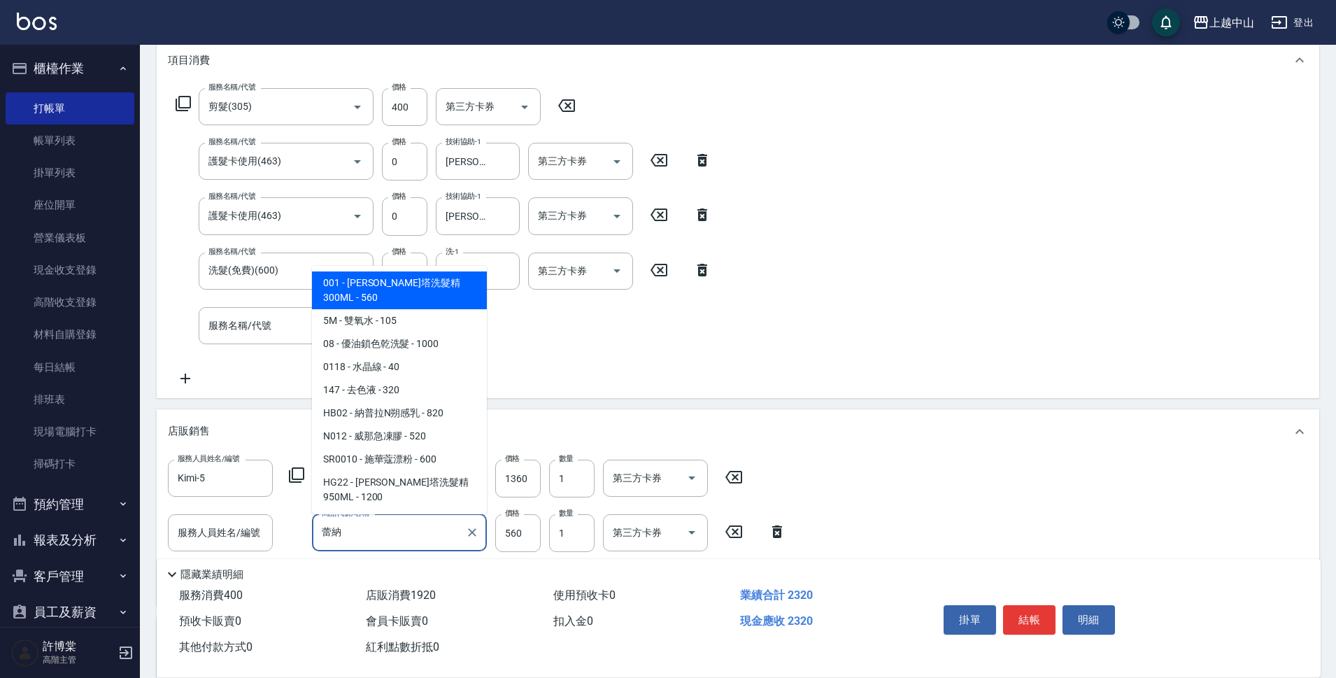
type input "[PERSON_NAME]"
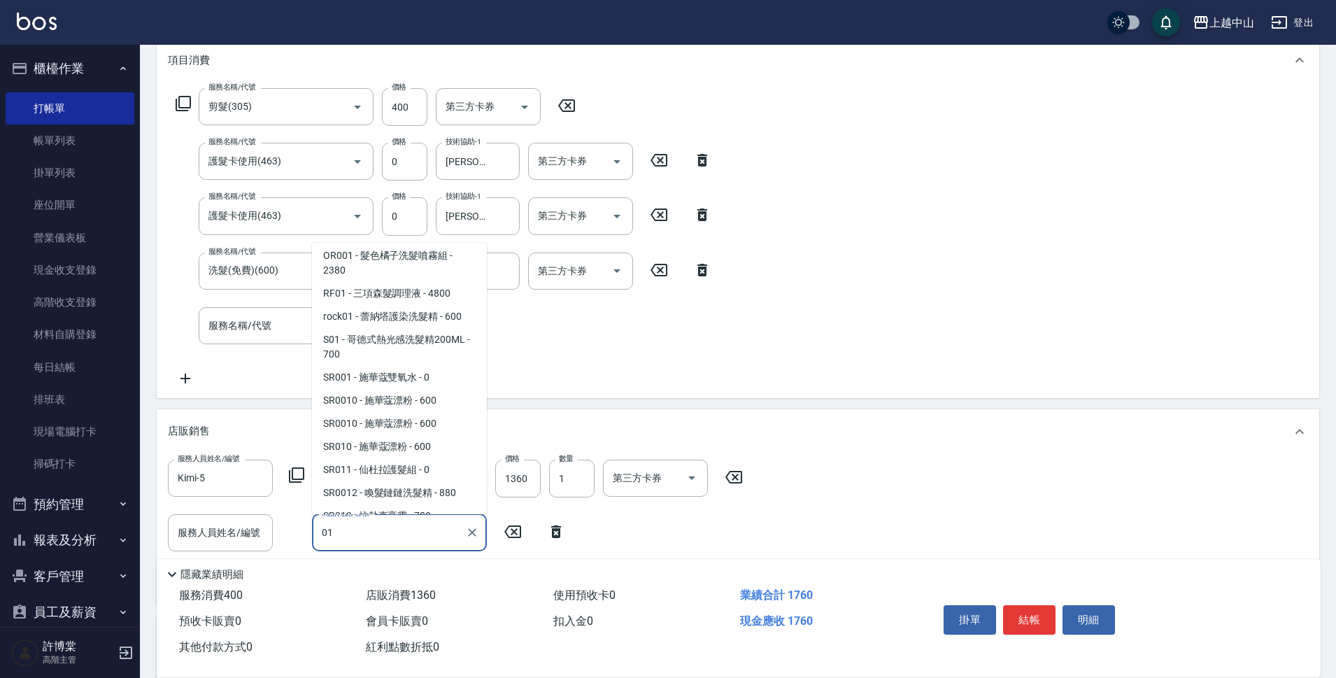
scroll to position [2919, 0]
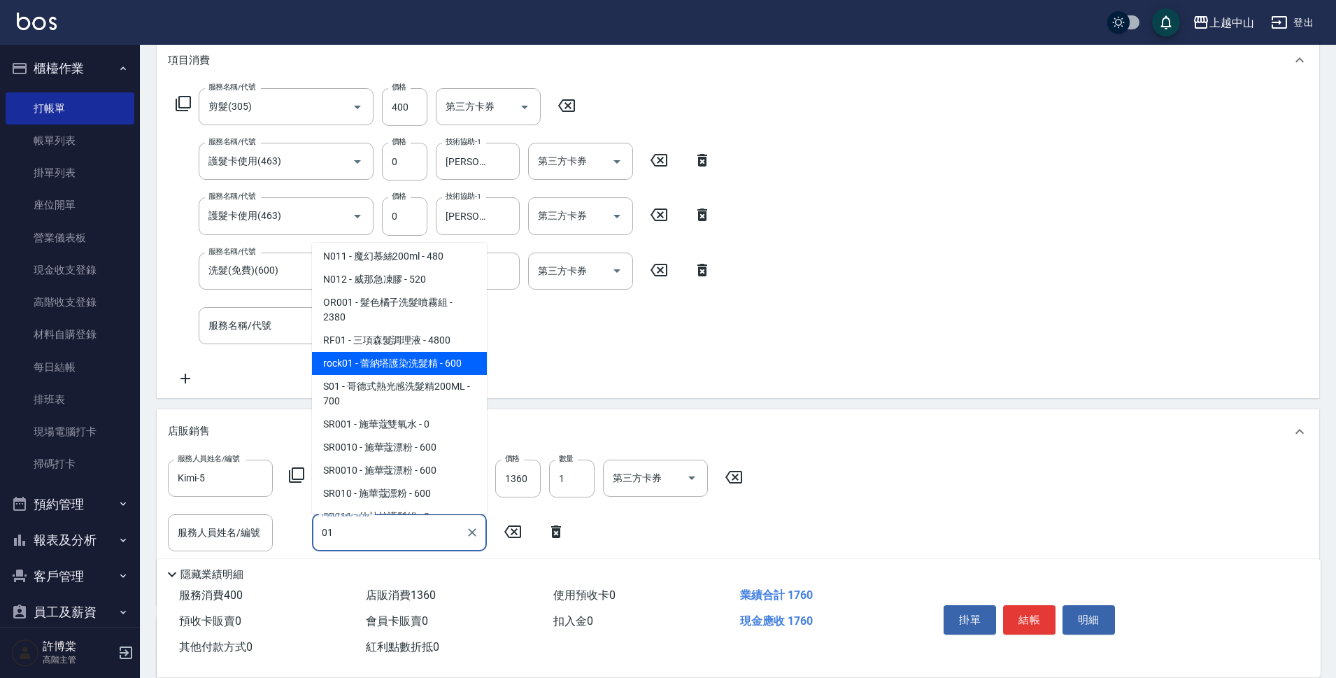
click at [453, 390] on span "S01 - 哥德式熱光感洗髮精200ML - 700" at bounding box center [399, 394] width 175 height 38
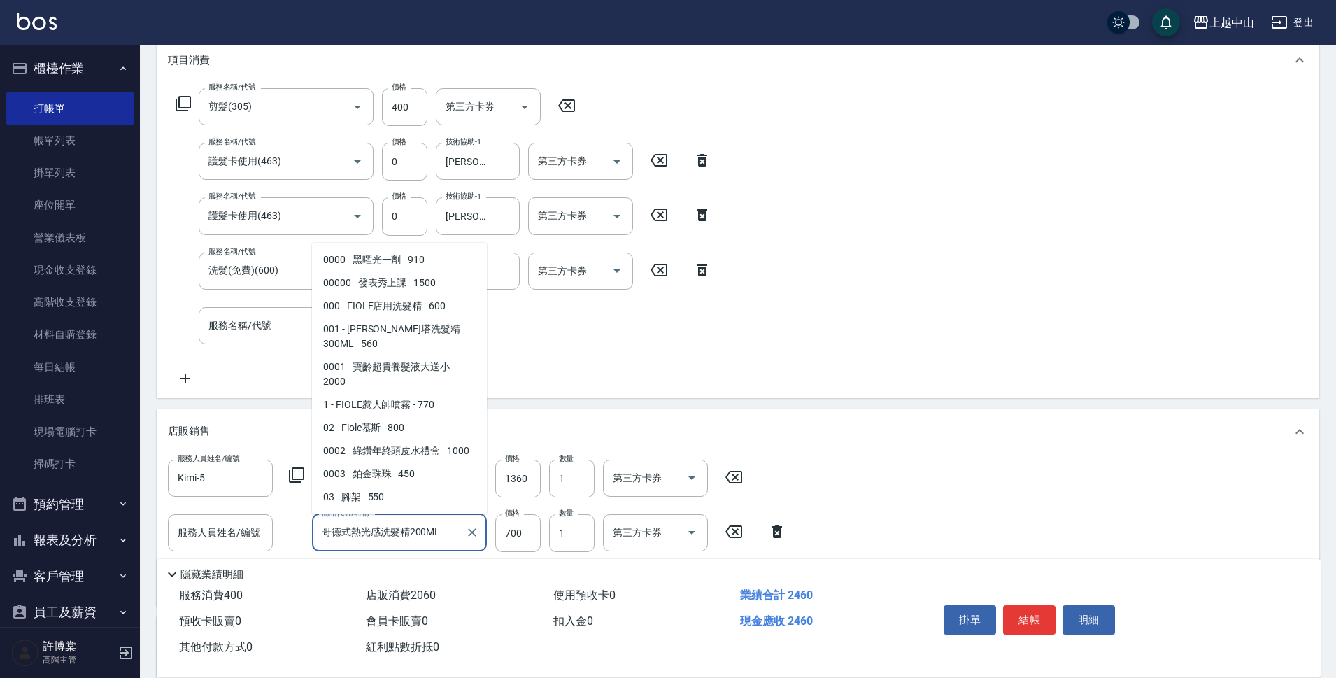
click at [437, 542] on input "哥德式熱光感洗髮精200ML" at bounding box center [388, 533] width 141 height 24
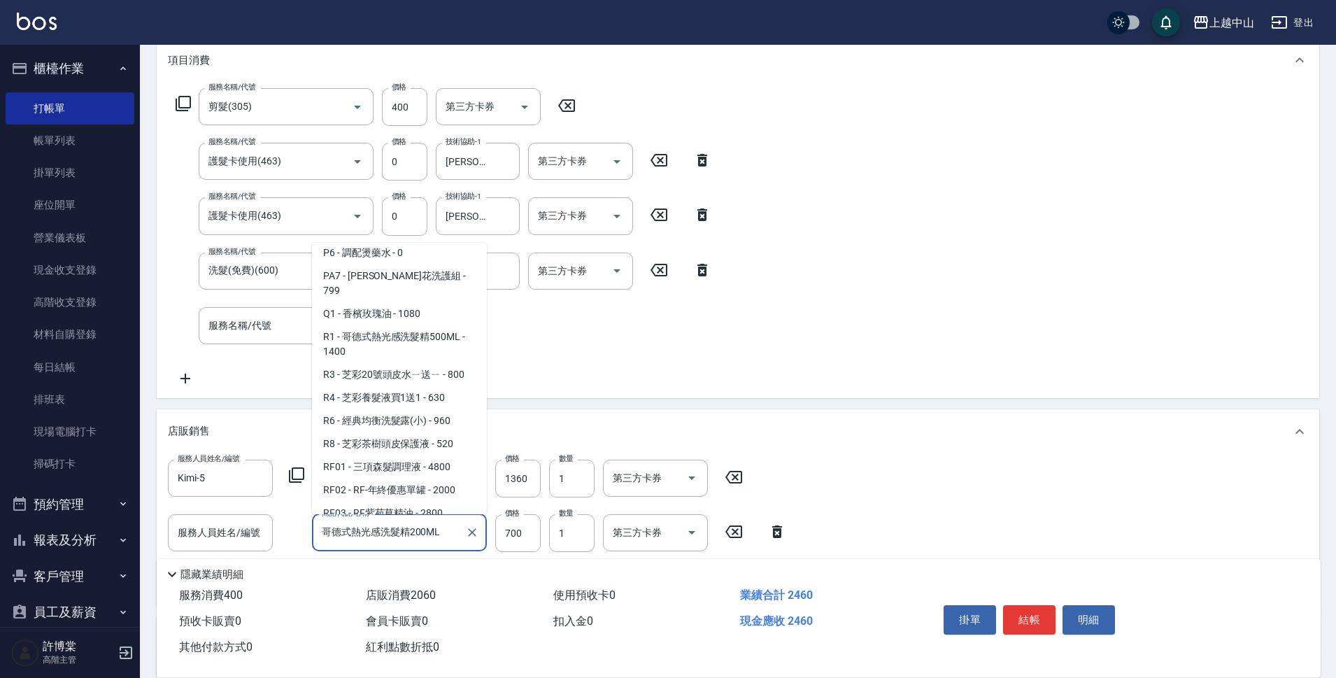
click at [458, 548] on span "rock01 - 蕾納塔護染洗髮精 - 600" at bounding box center [399, 559] width 175 height 23
type input "[PERSON_NAME]塔護染洗髮精"
type input "600"
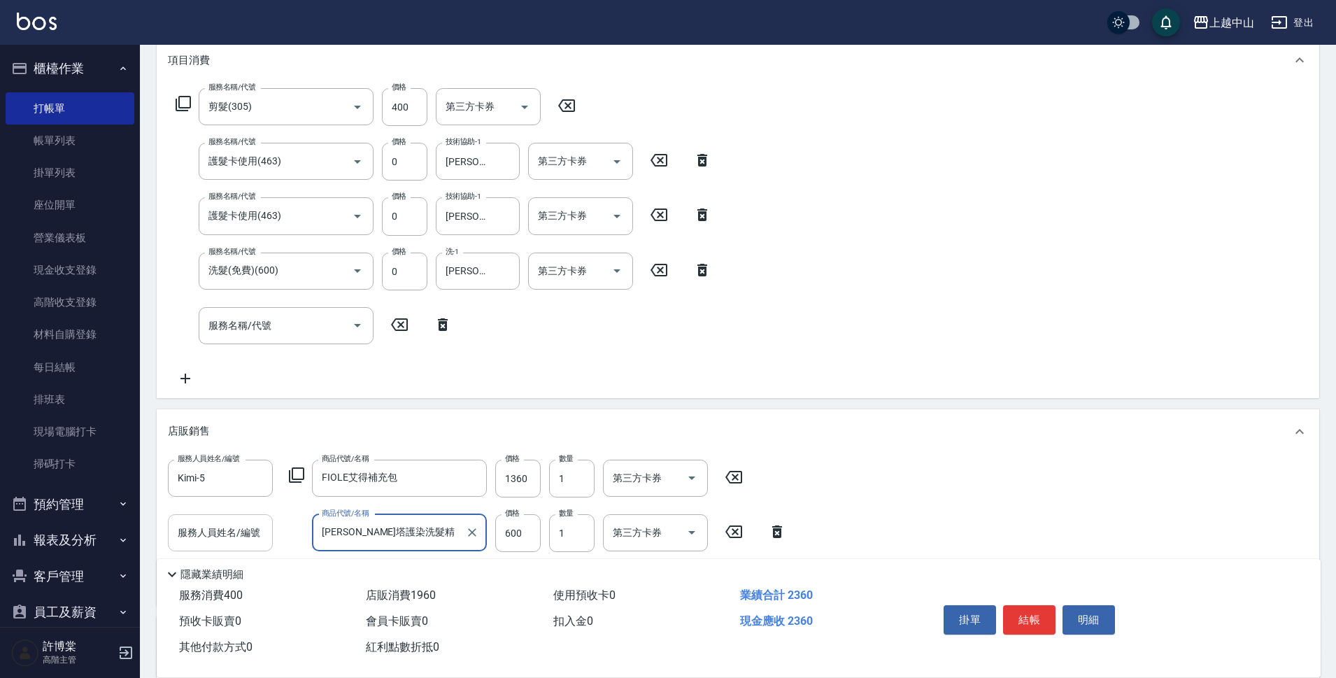
type input "[PERSON_NAME]塔護染洗髮精"
click at [251, 528] on input "服務人員姓名/編號" at bounding box center [220, 533] width 92 height 24
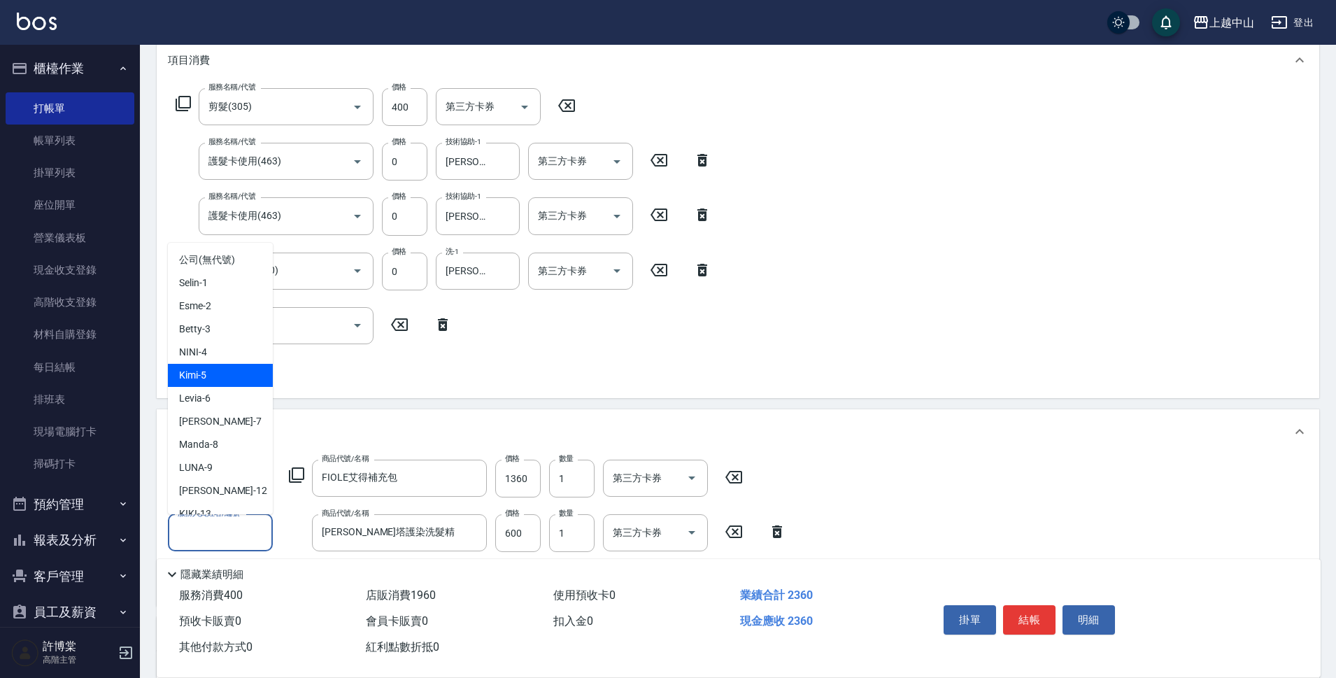
click at [241, 372] on div "Kimi -5" at bounding box center [220, 375] width 105 height 23
type input "Kimi-5"
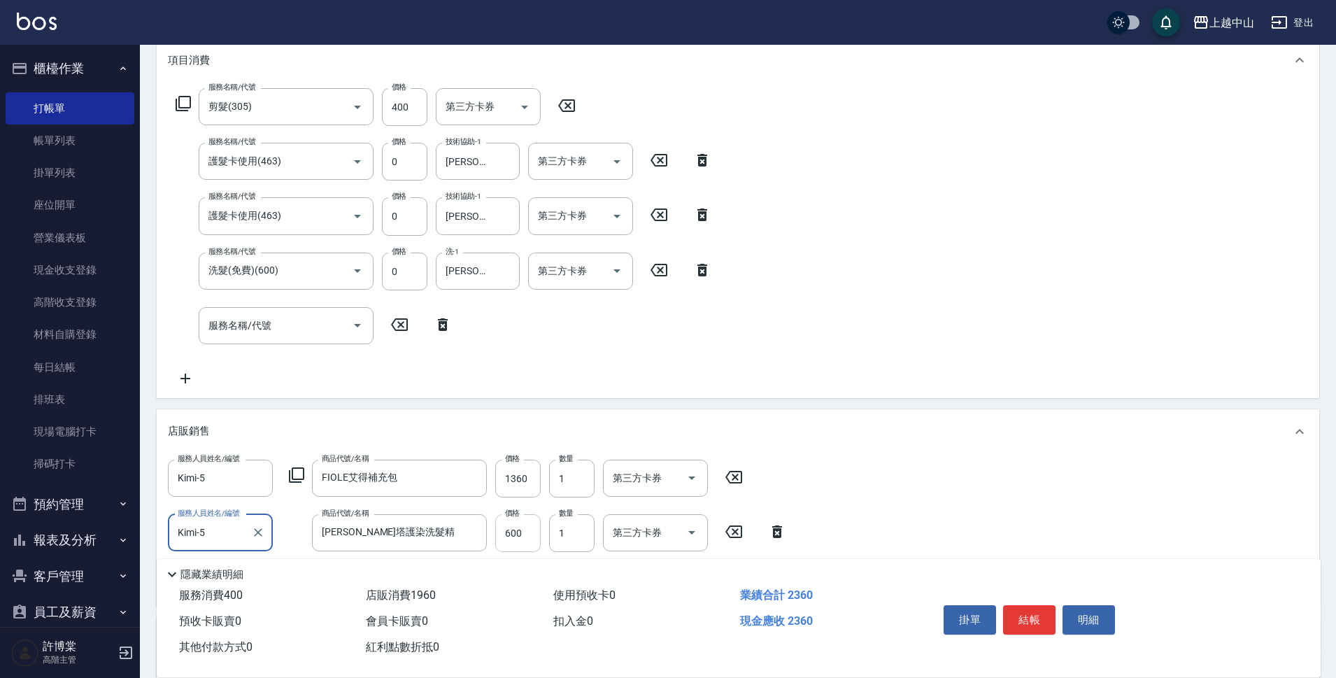
click at [502, 532] on input "600" at bounding box center [517, 533] width 45 height 38
type input "680"
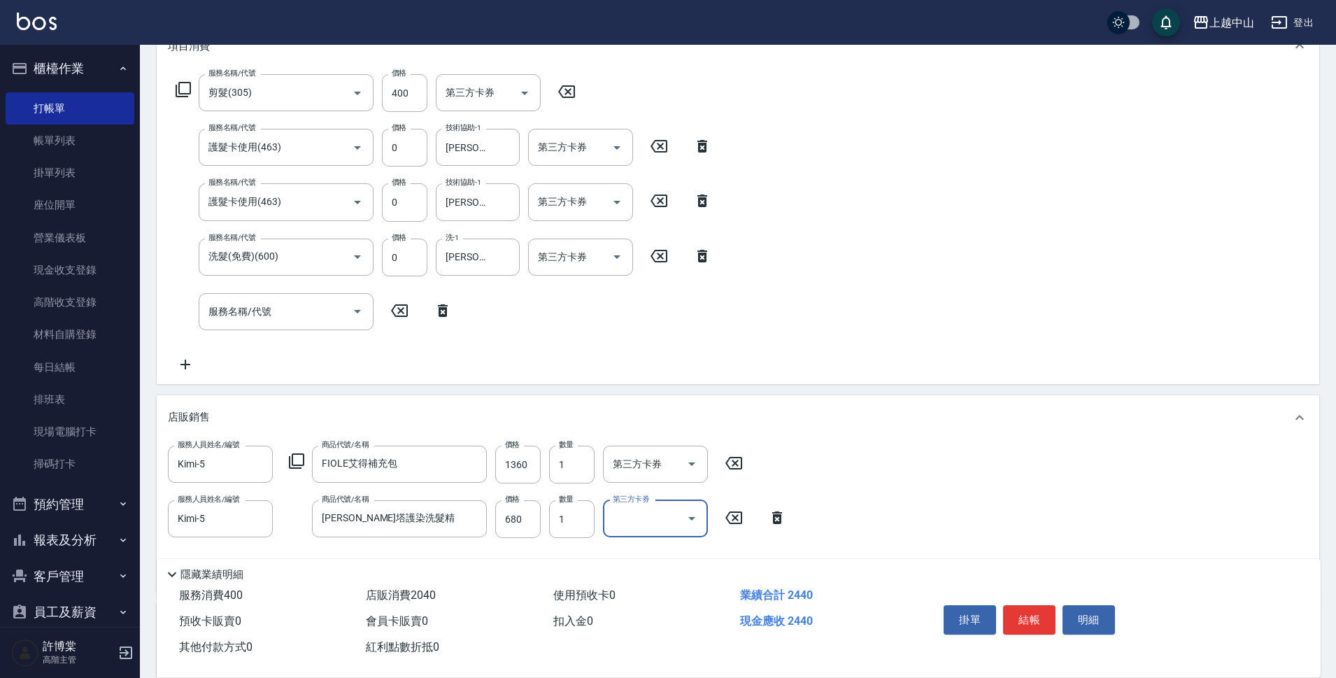
scroll to position [208, 0]
click at [1037, 613] on button "結帳" at bounding box center [1029, 619] width 52 height 29
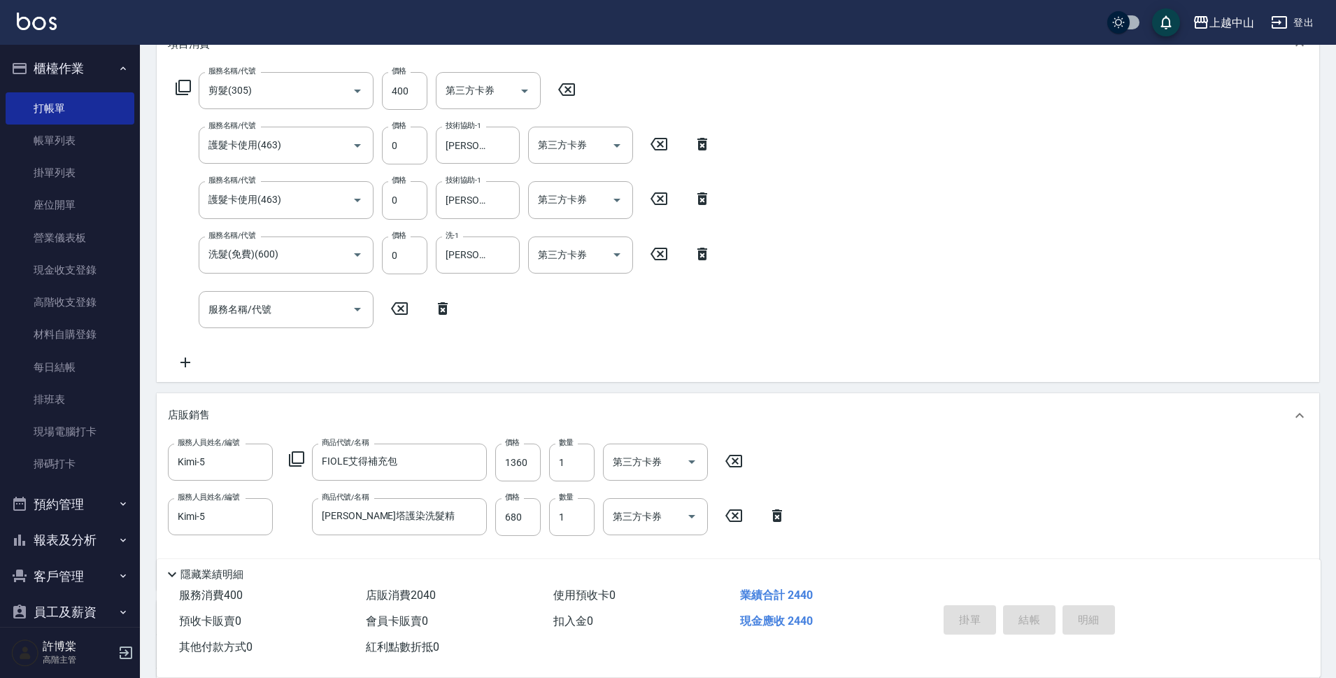
type input "[DATE] 18:33"
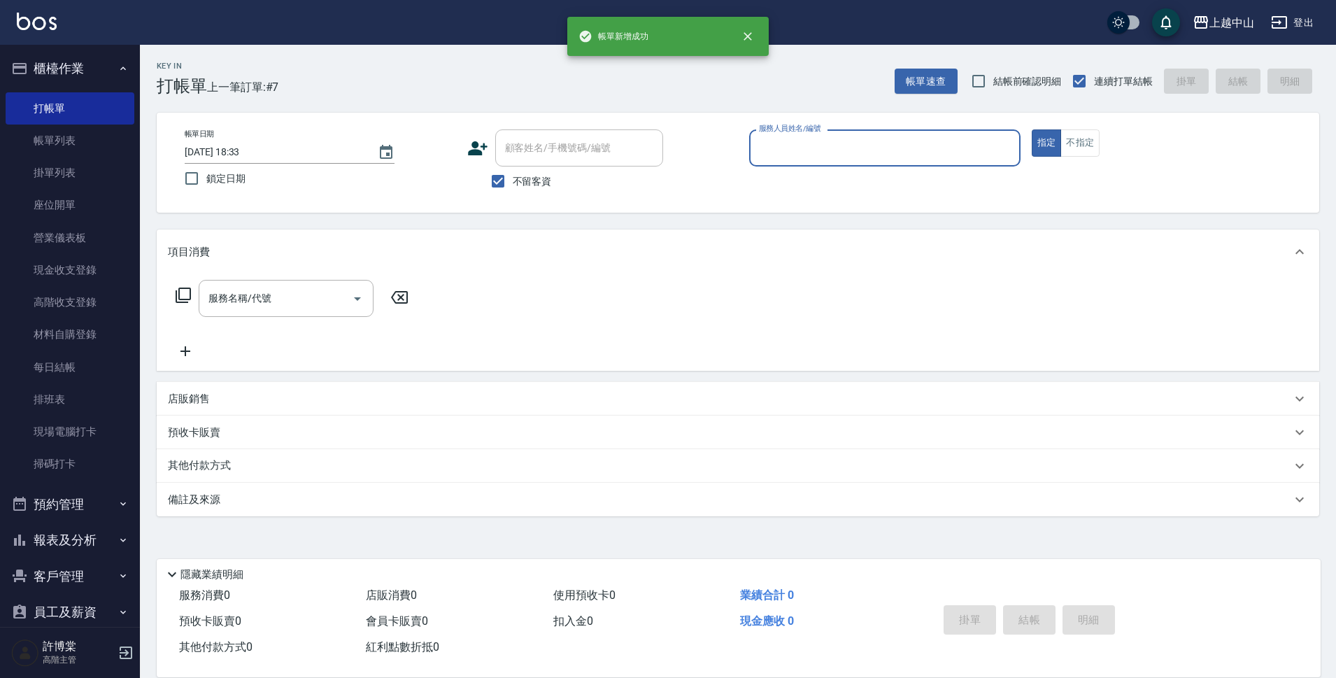
scroll to position [0, 0]
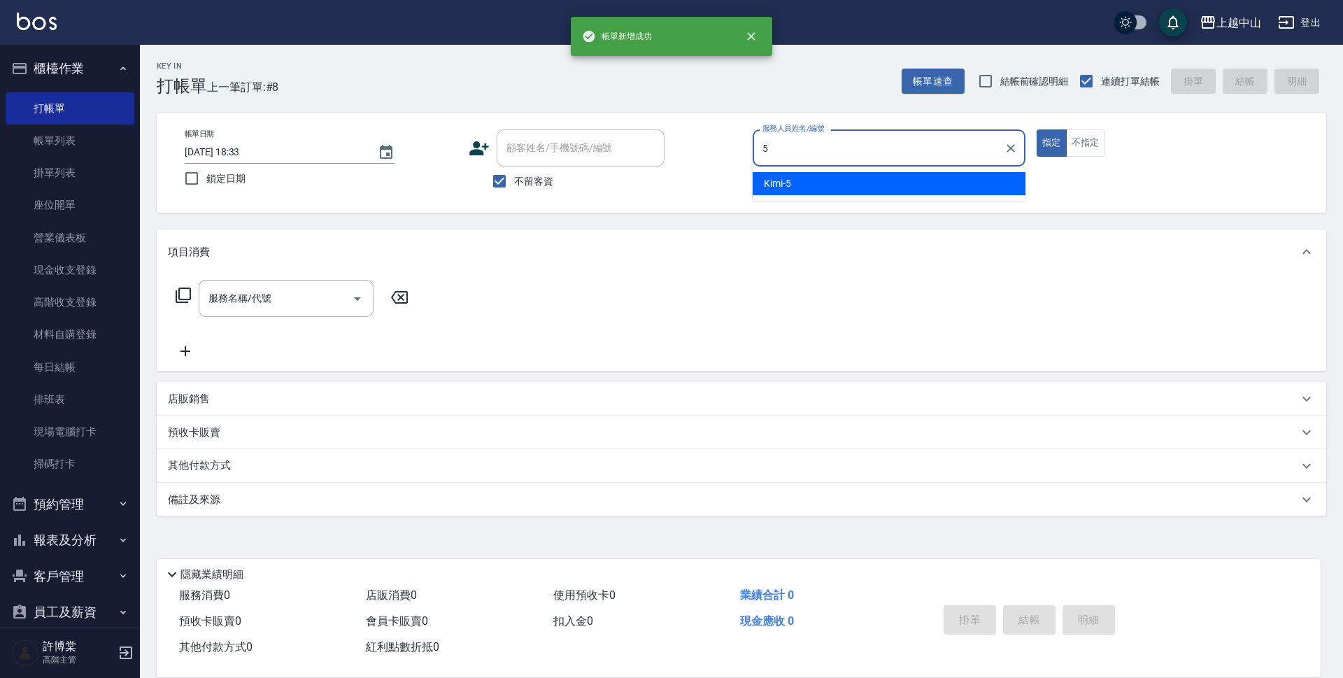
type input "Kimi-5"
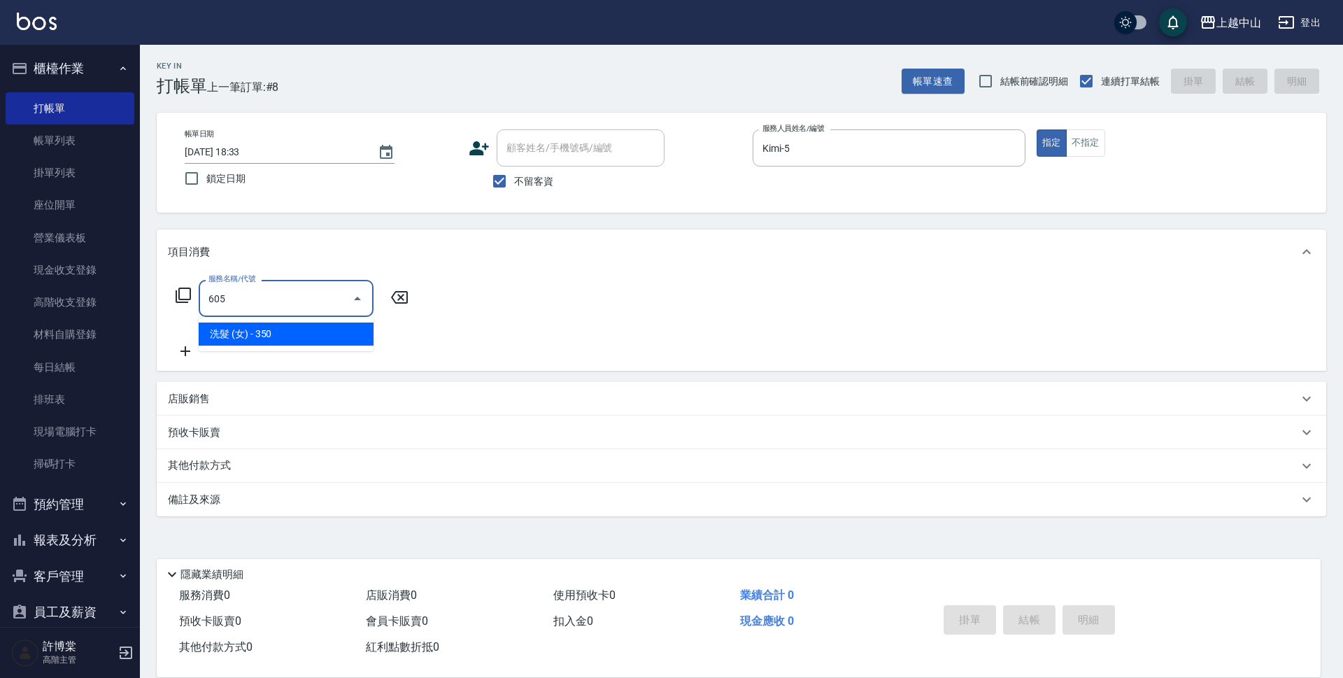
type input "洗髮 (女)(605)"
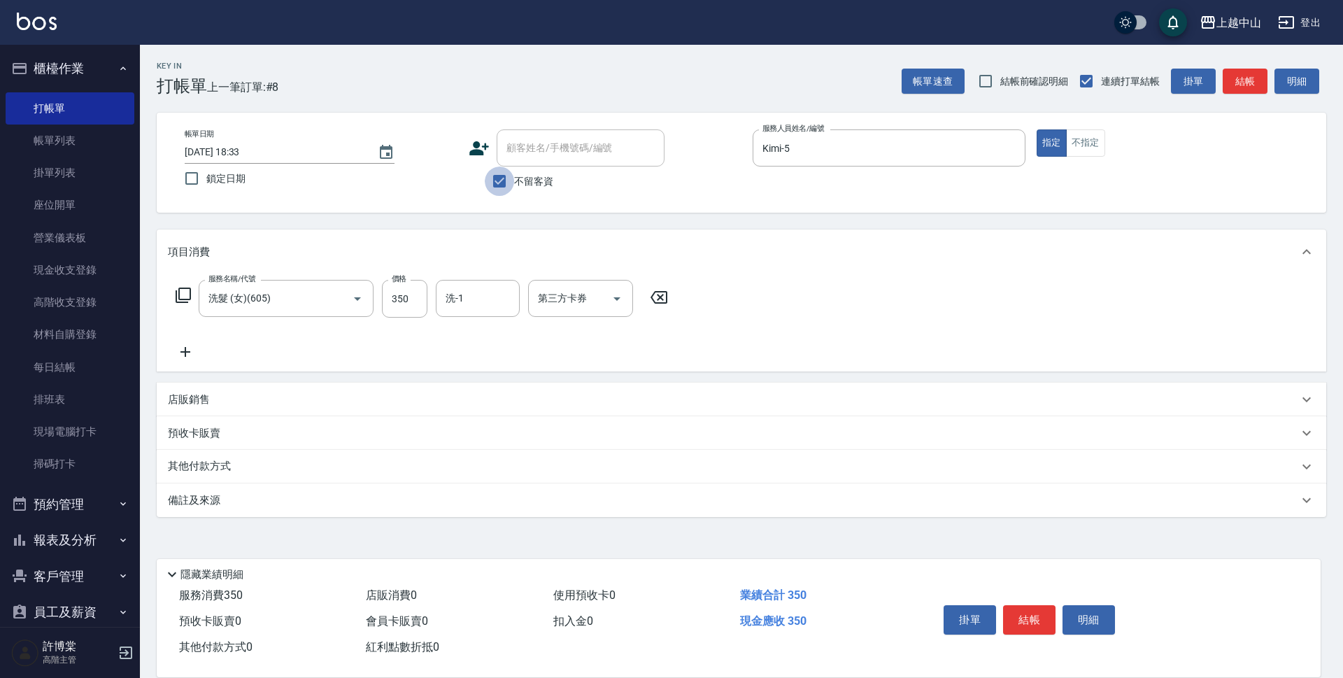
click at [509, 185] on input "不留客資" at bounding box center [499, 181] width 29 height 29
checkbox input "false"
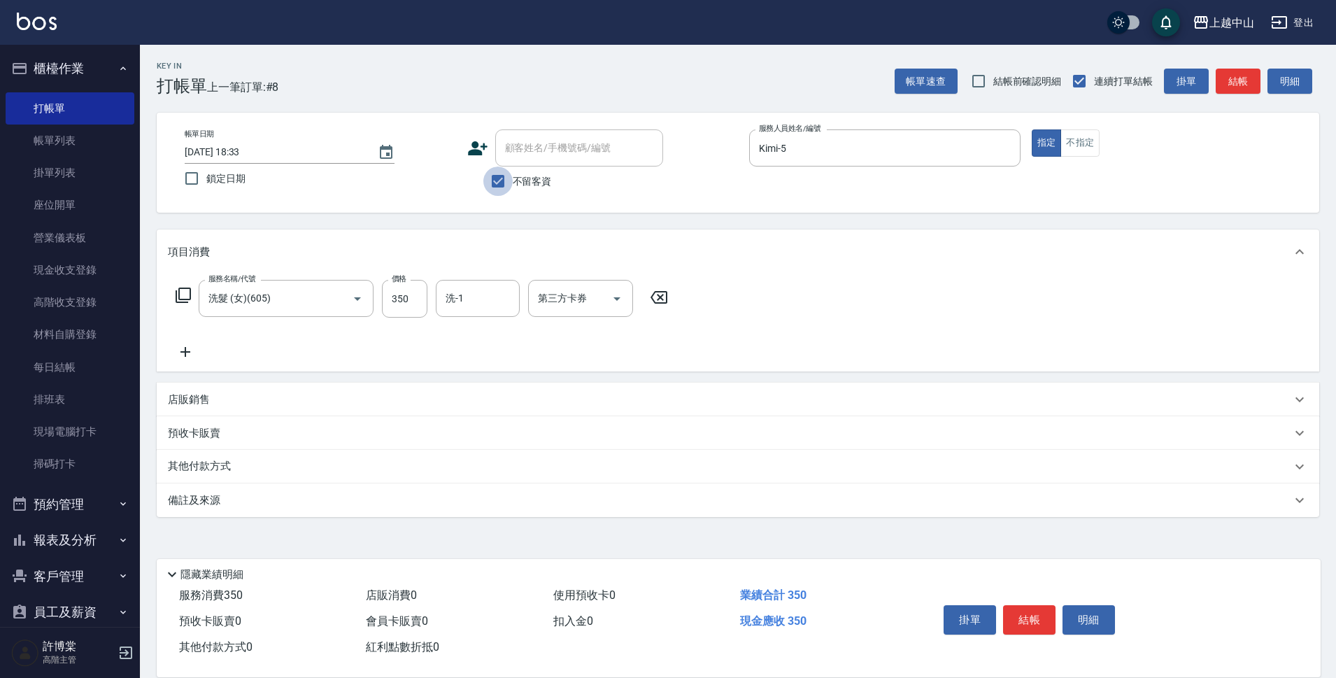
click at [531, 156] on input "顧客姓名/手機號碼/編號" at bounding box center [579, 148] width 155 height 24
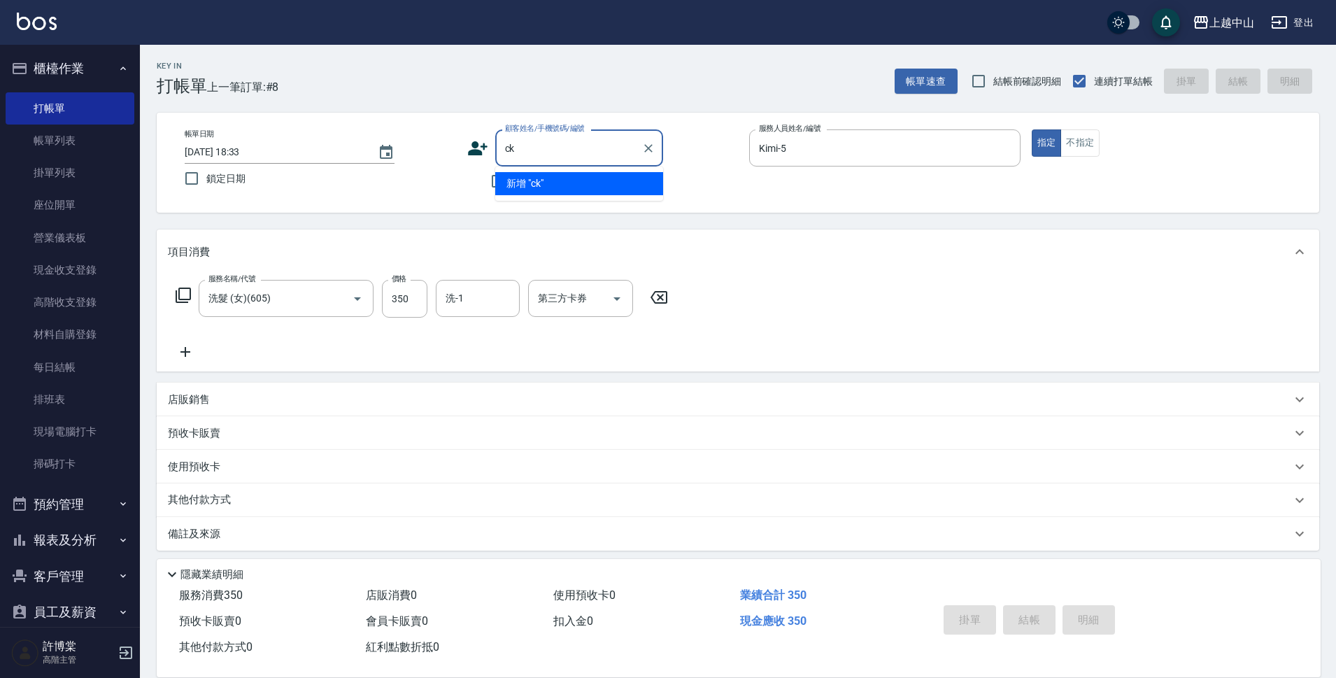
type input "c"
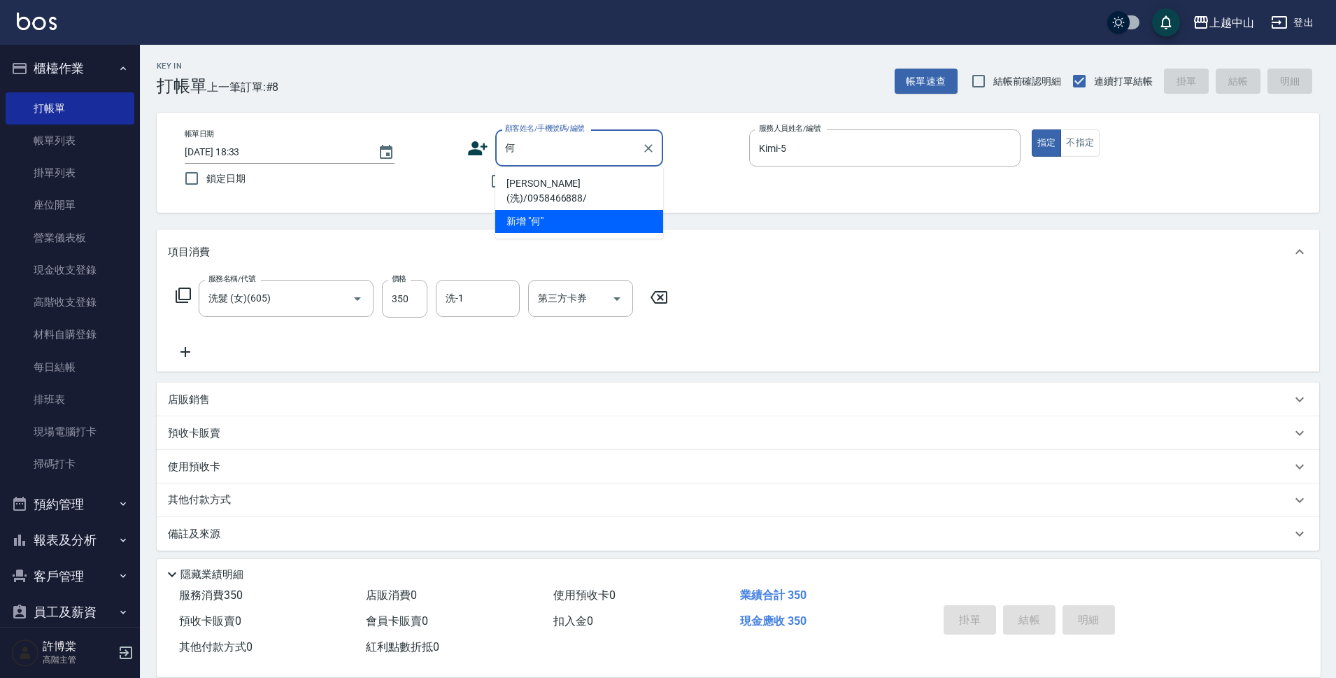
click at [548, 187] on li "[PERSON_NAME](洗)/0958466888/" at bounding box center [579, 191] width 168 height 38
type input "[PERSON_NAME](洗)/0958466888/"
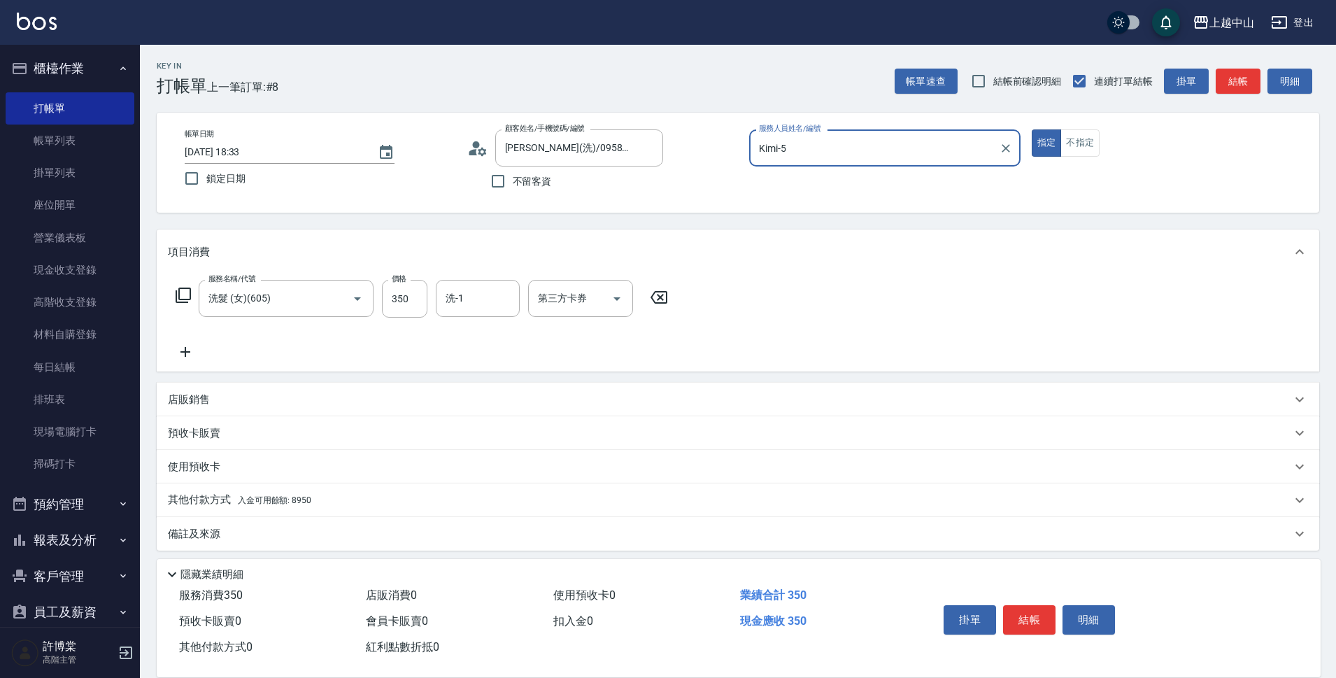
scroll to position [7, 0]
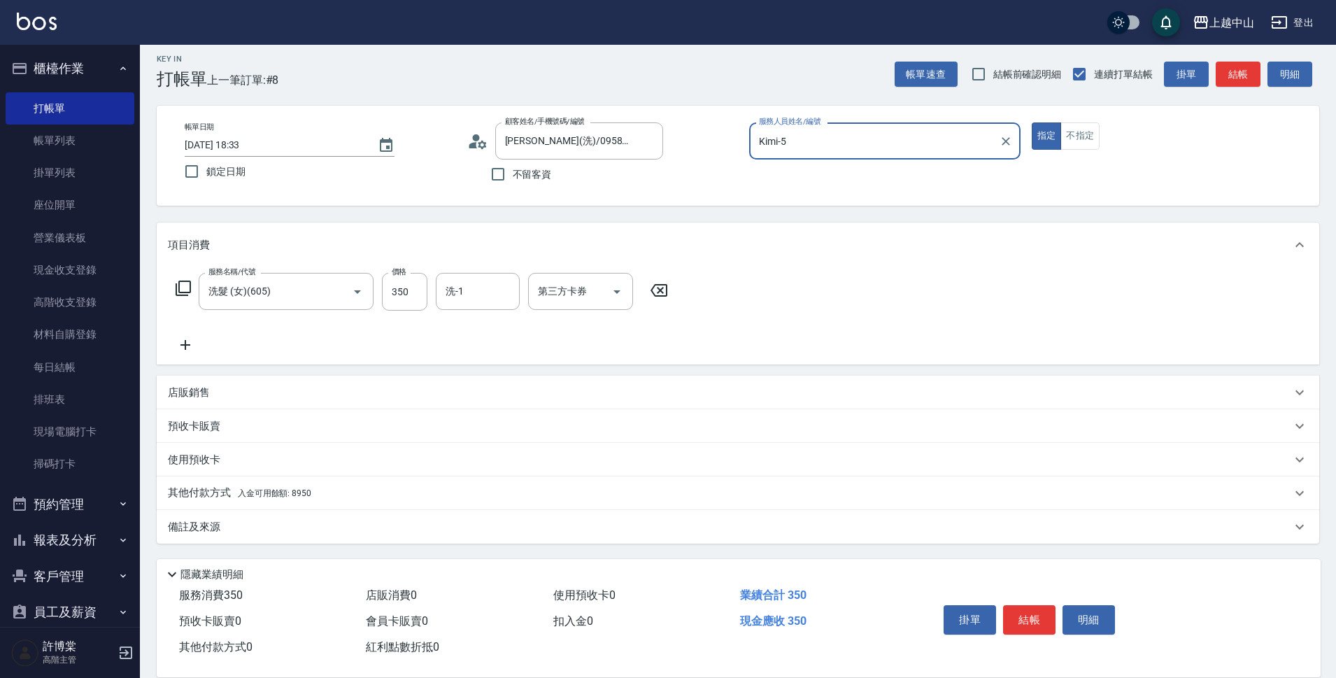
click at [304, 495] on span "入金可用餘額: 8950" at bounding box center [274, 493] width 73 height 10
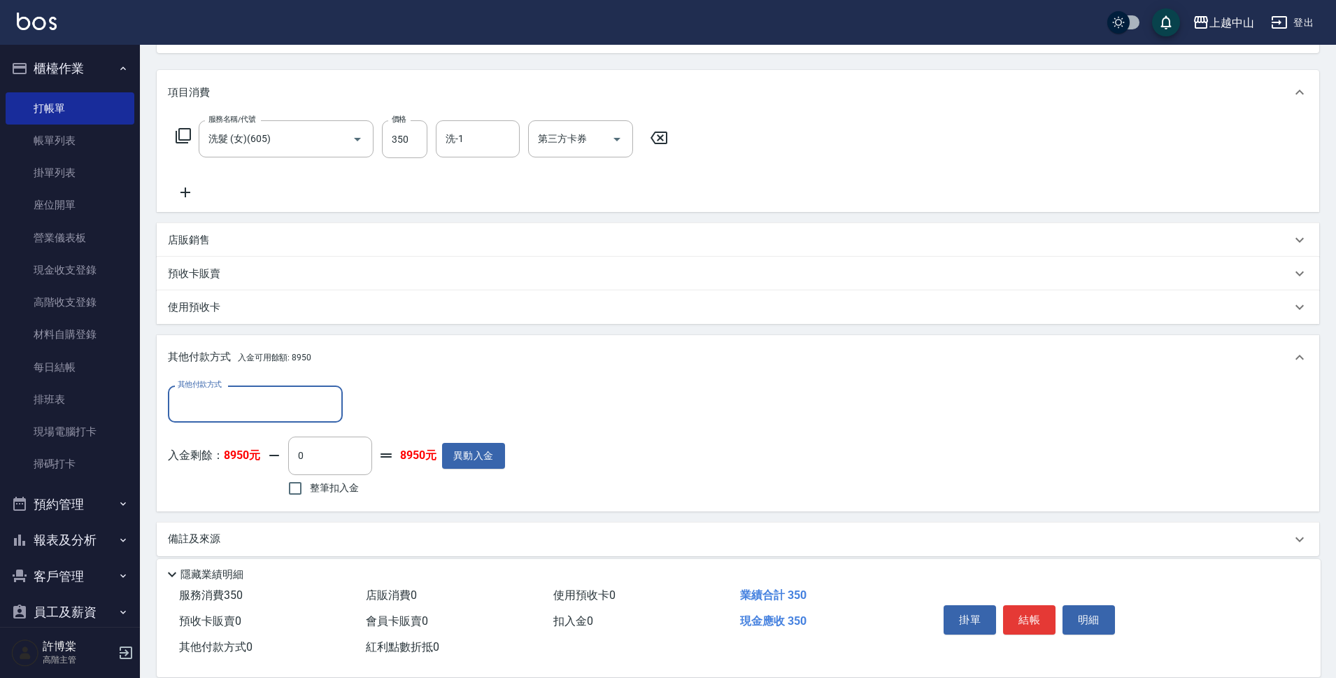
scroll to position [172, 0]
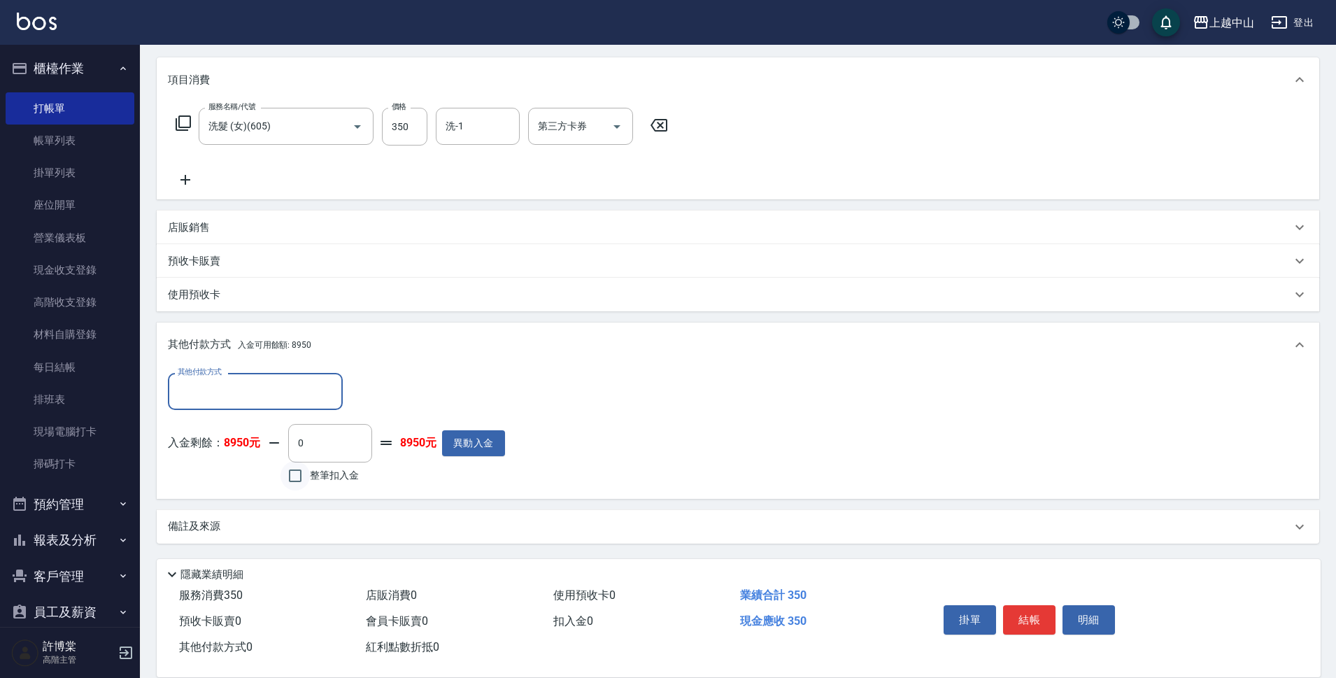
click at [288, 481] on input "整筆扣入金" at bounding box center [295, 475] width 29 height 29
checkbox input "true"
type input "350"
click at [215, 226] on div "店販銷售" at bounding box center [730, 227] width 1124 height 15
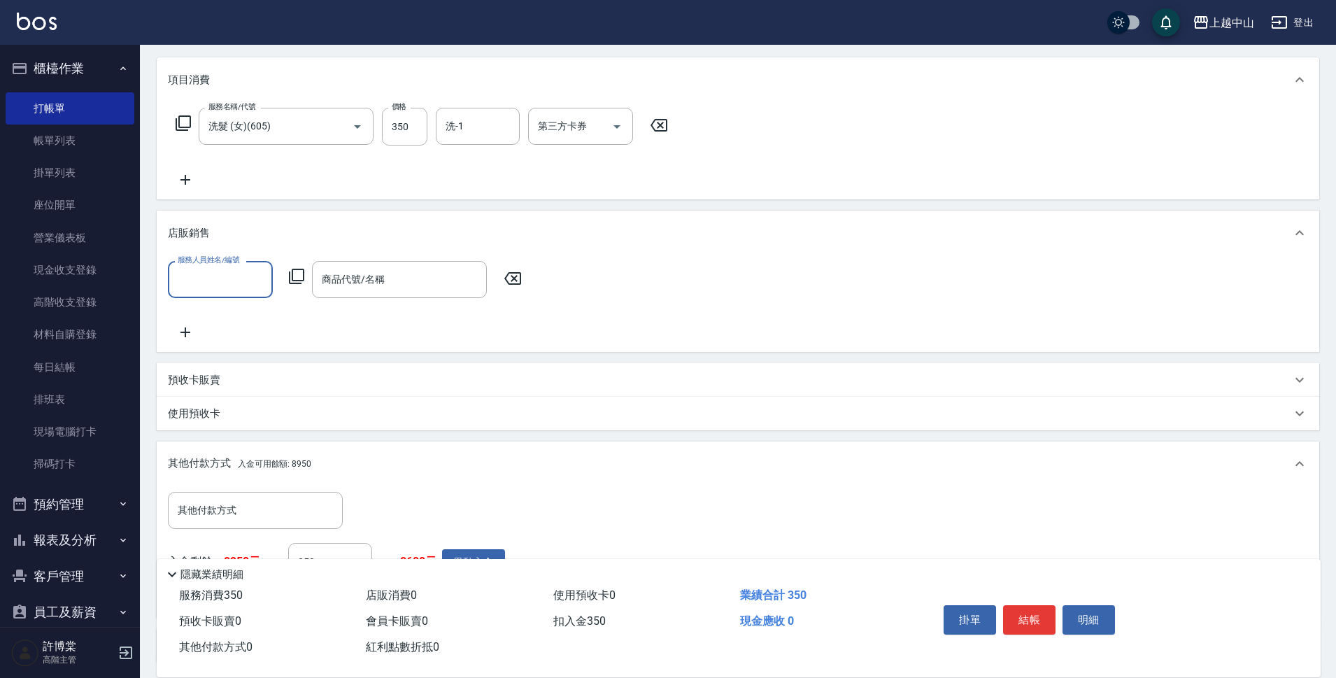
scroll to position [0, 0]
click at [223, 285] on input "服務人員姓名/編號" at bounding box center [220, 279] width 92 height 24
type input "Kimi-5"
type input "0"
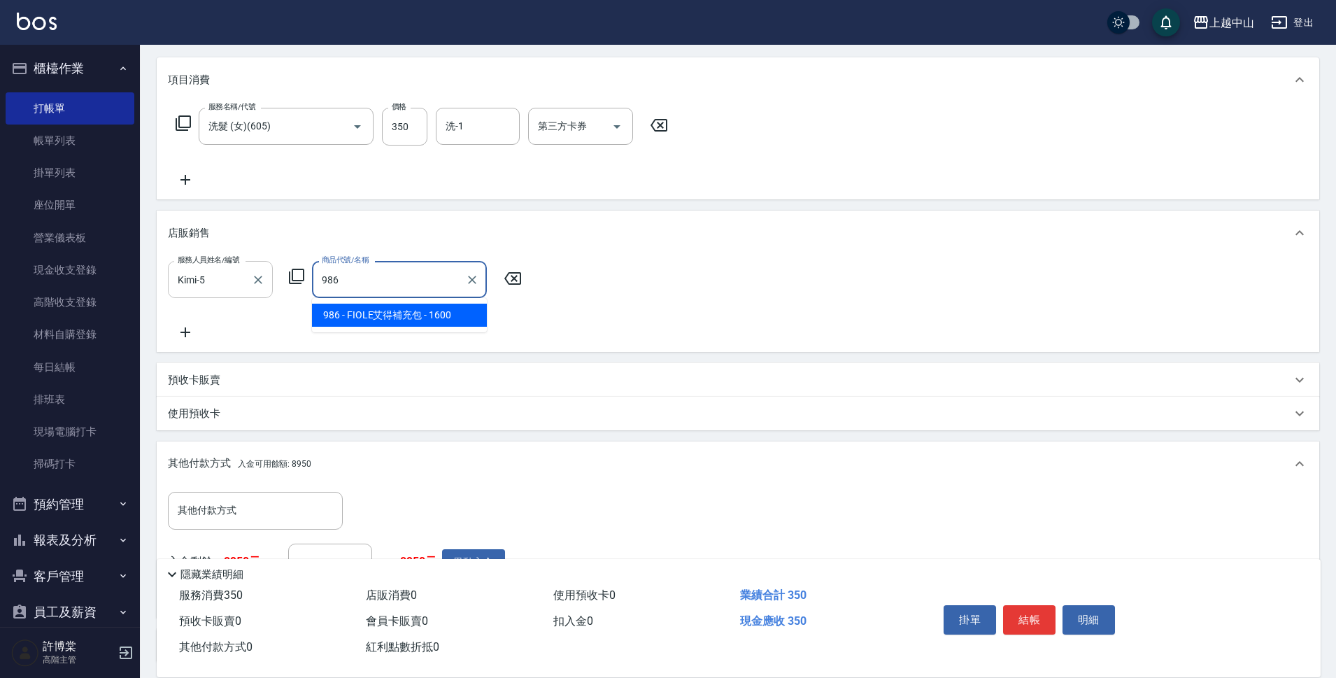
type input "FIOLE艾得補充包"
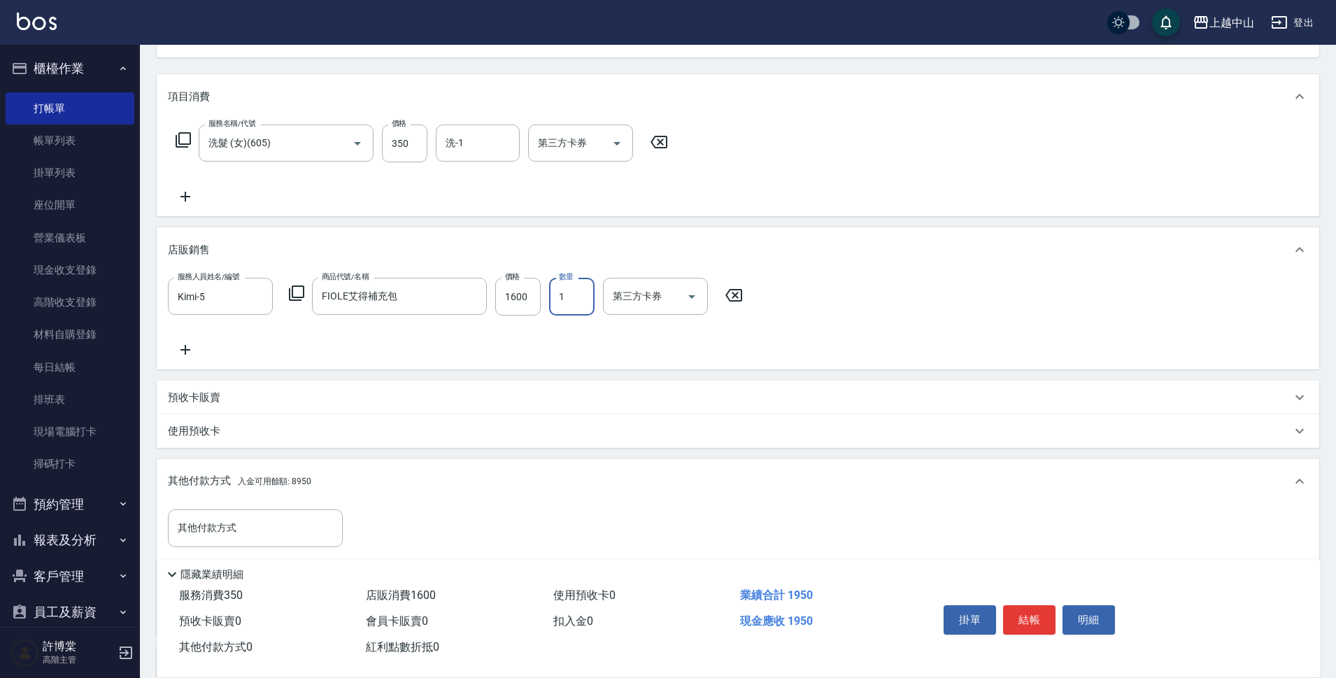
scroll to position [172, 0]
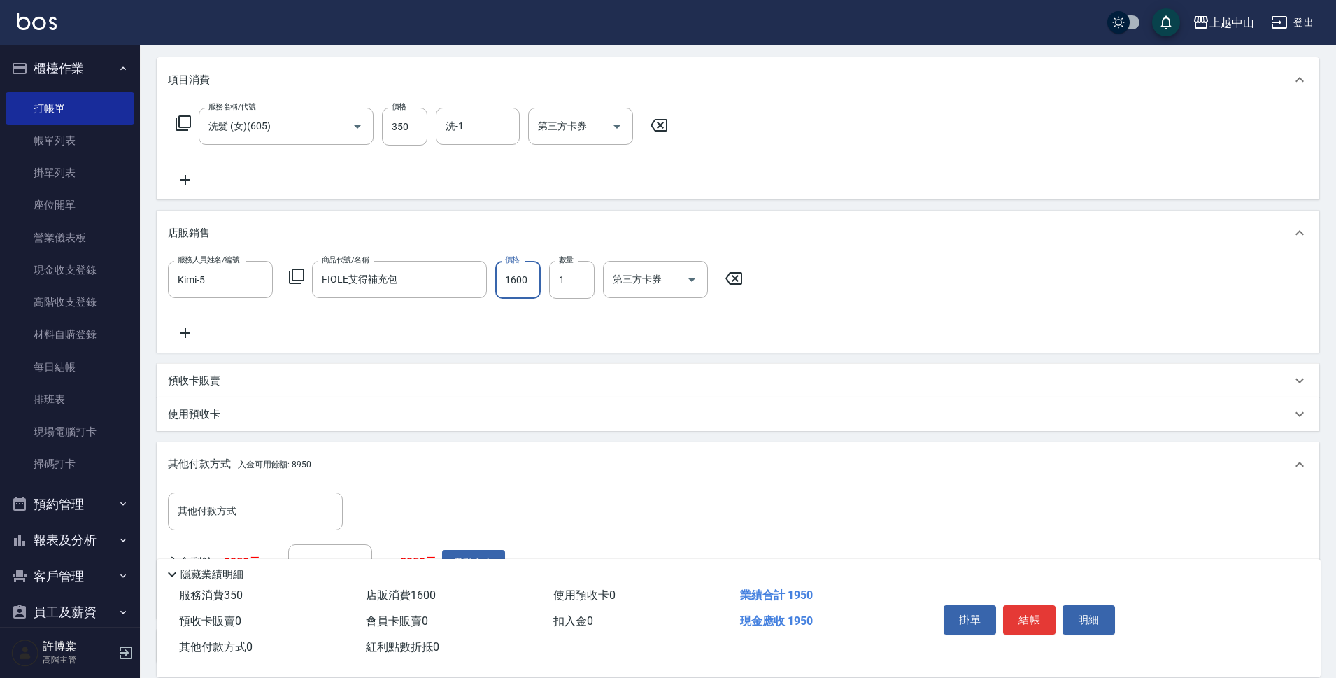
click at [514, 291] on input "1600" at bounding box center [517, 280] width 45 height 38
type input "1280"
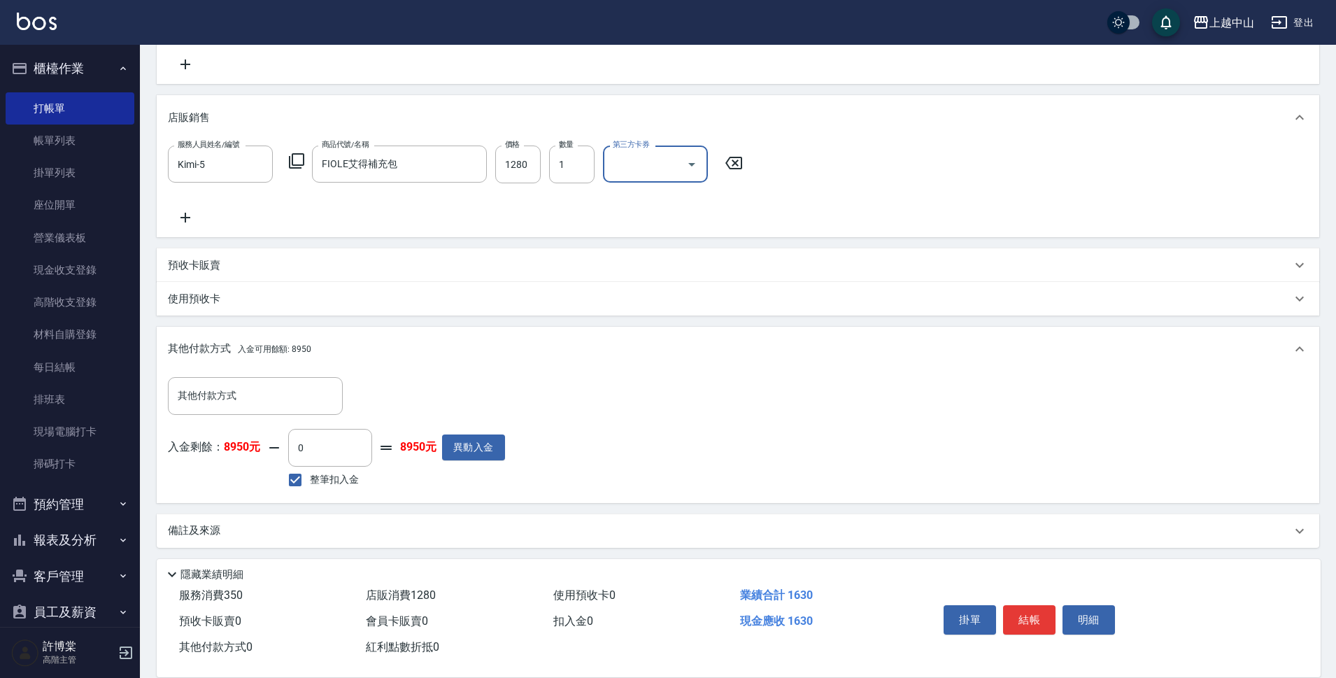
scroll to position [292, 0]
click at [311, 449] on input "0" at bounding box center [330, 444] width 84 height 38
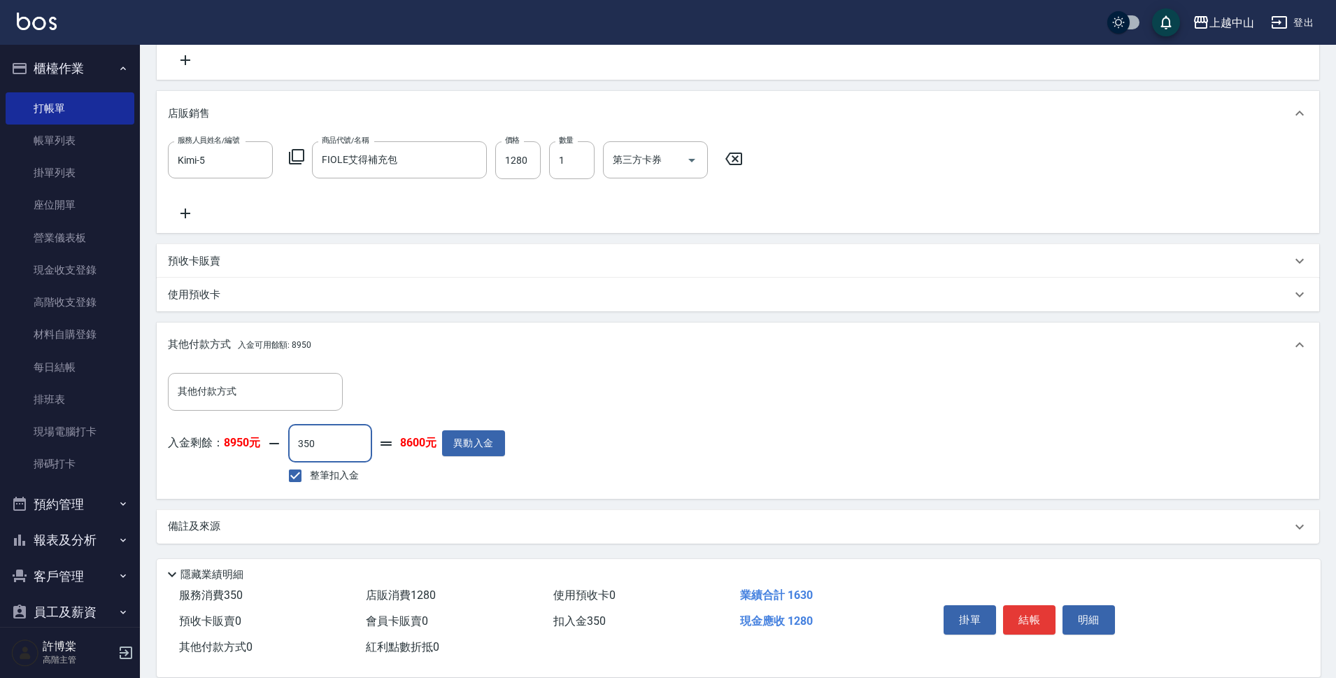
type input "350"
click at [999, 607] on div "掛單 結帳 明細" at bounding box center [1029, 622] width 183 height 44
click at [1043, 608] on button "結帳" at bounding box center [1029, 619] width 52 height 29
type input "[DATE] 18:34"
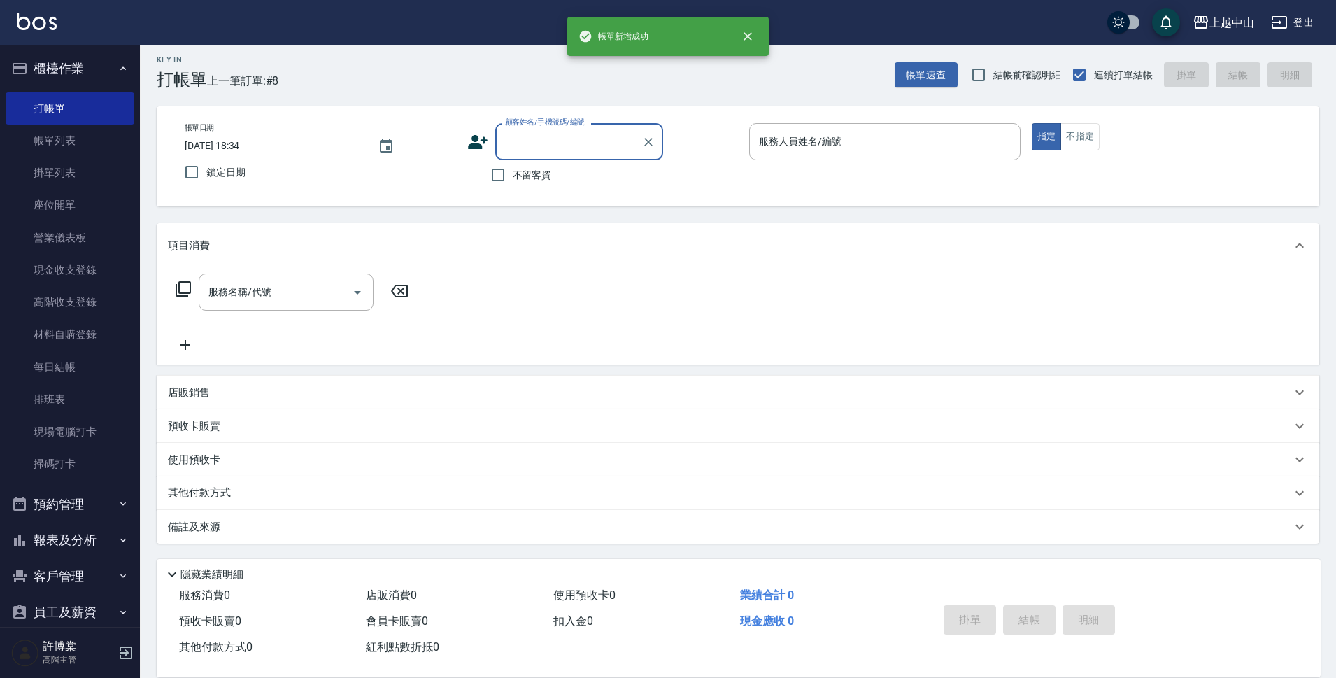
scroll to position [0, 0]
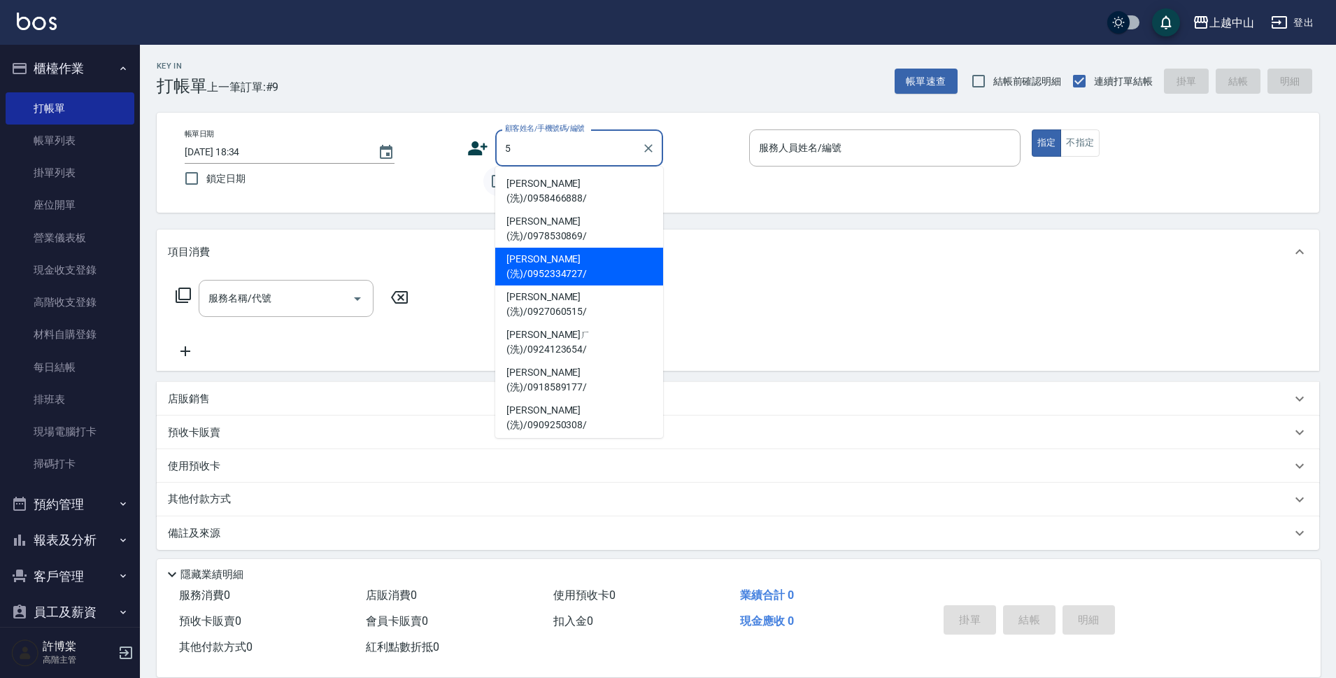
type input "5"
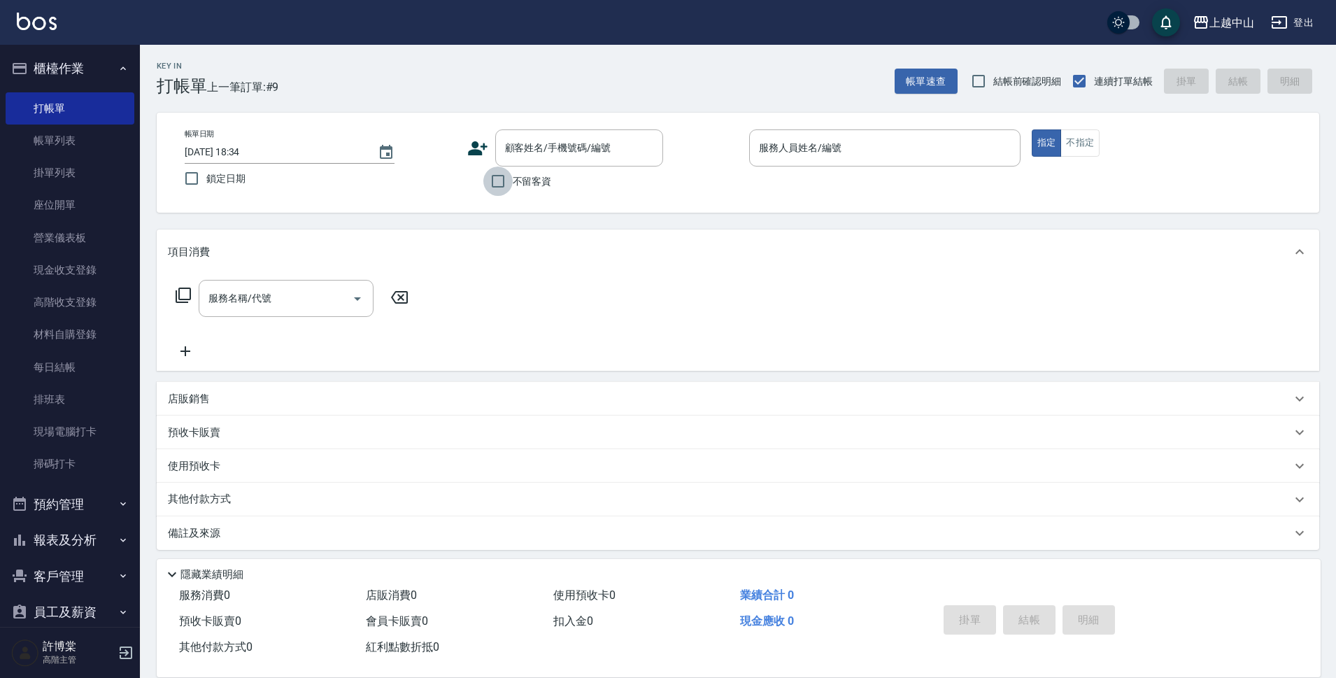
click at [483, 187] on input "不留客資" at bounding box center [497, 181] width 29 height 29
checkbox input "true"
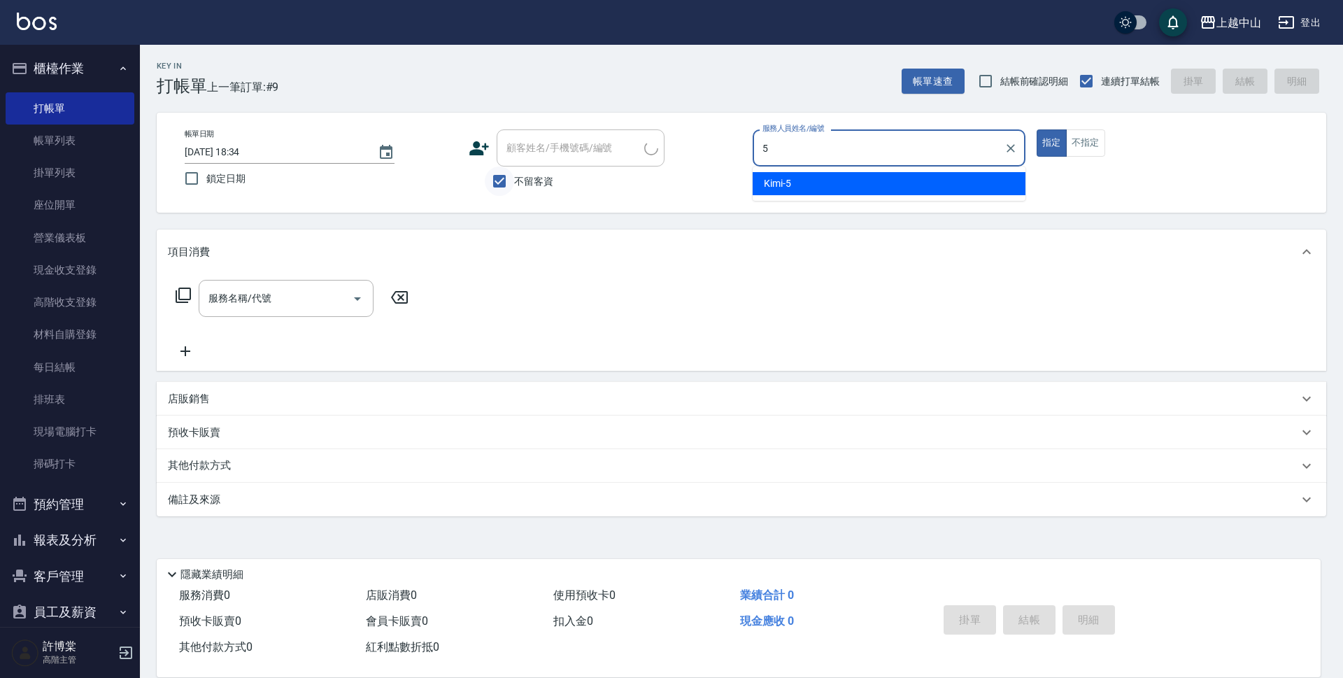
type input "Kimi-5"
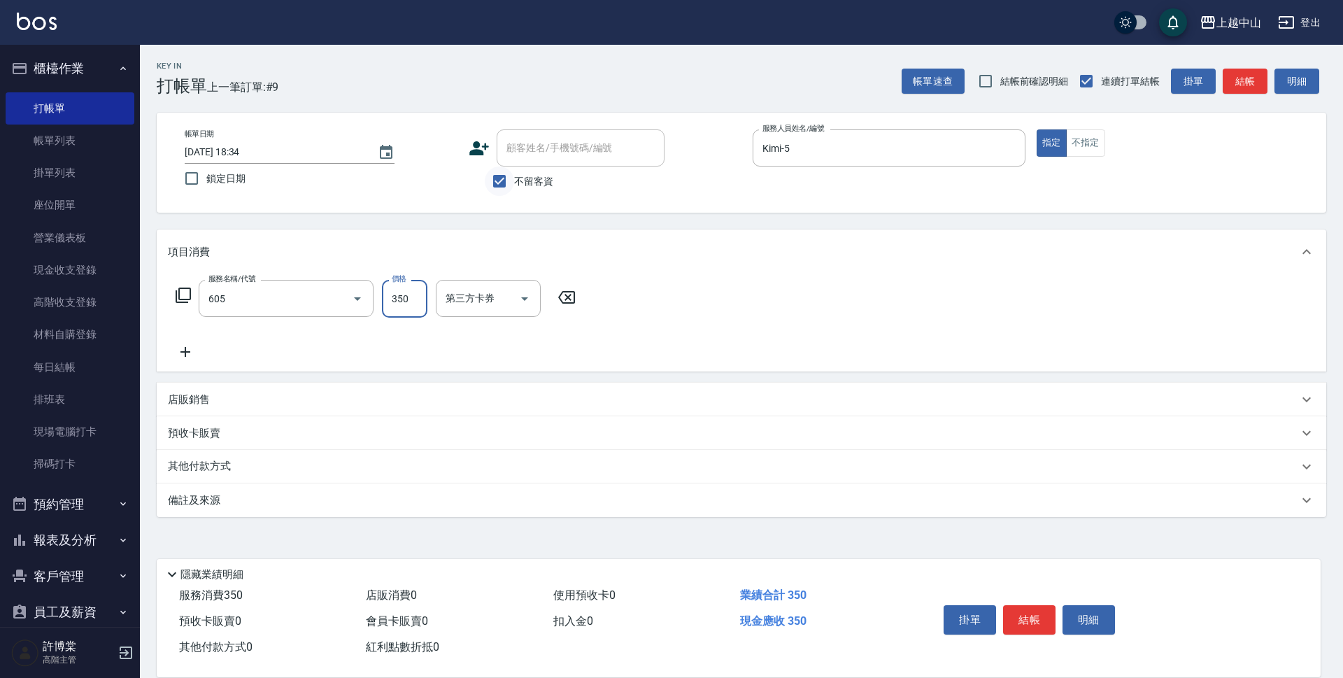
type input "洗髮 (女)(605)"
type input "400"
type input "[PERSON_NAME]-33"
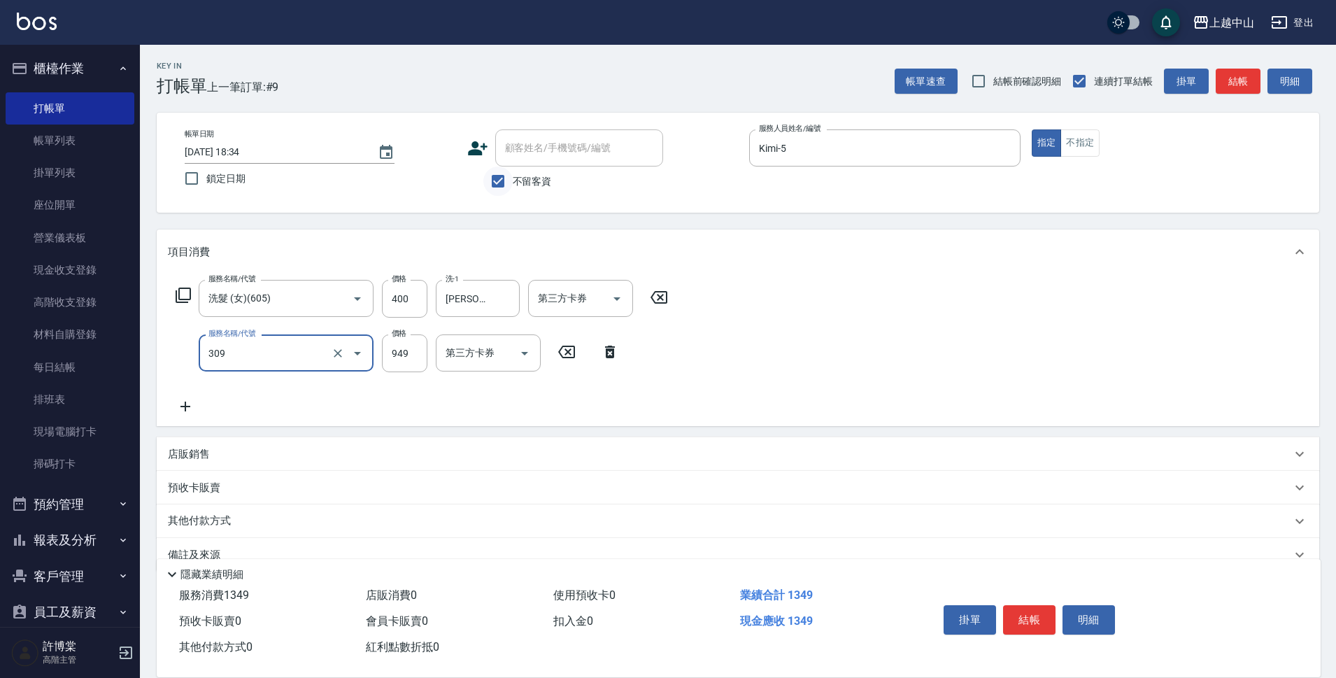
type input "森精萃舒壓調理髮浴(309)"
type input "1050"
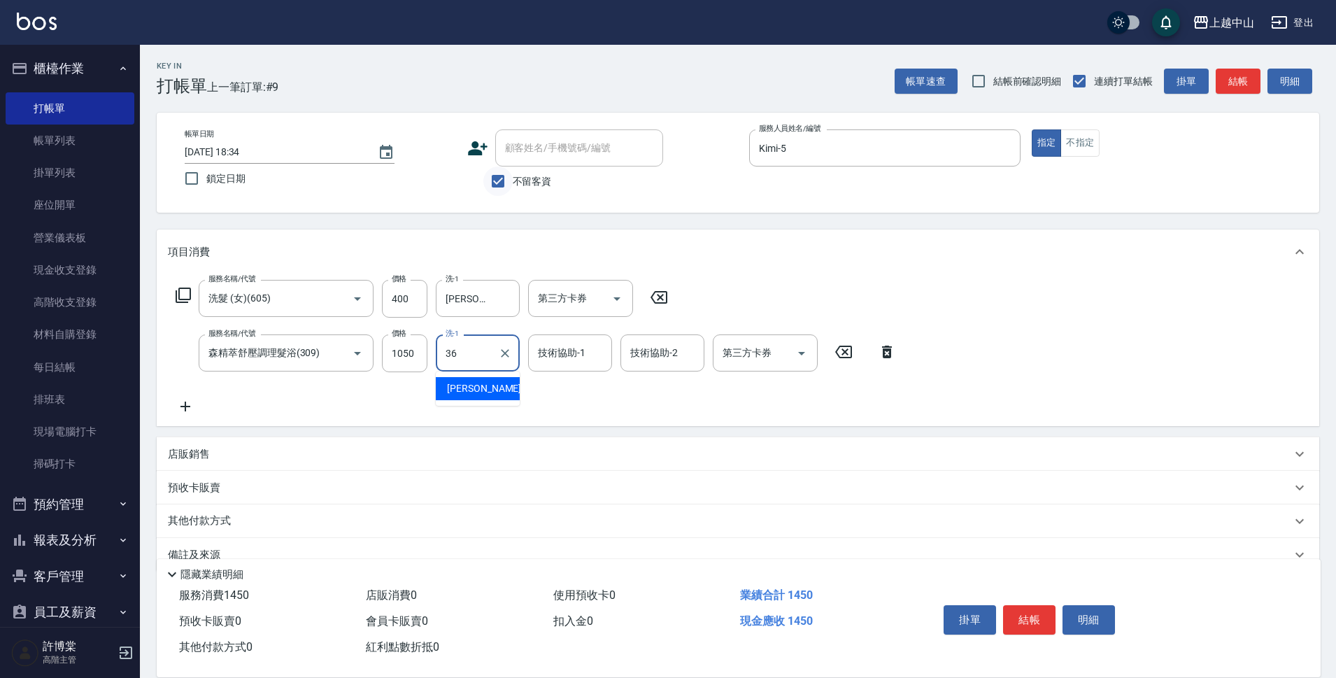
type input "薇慈-36"
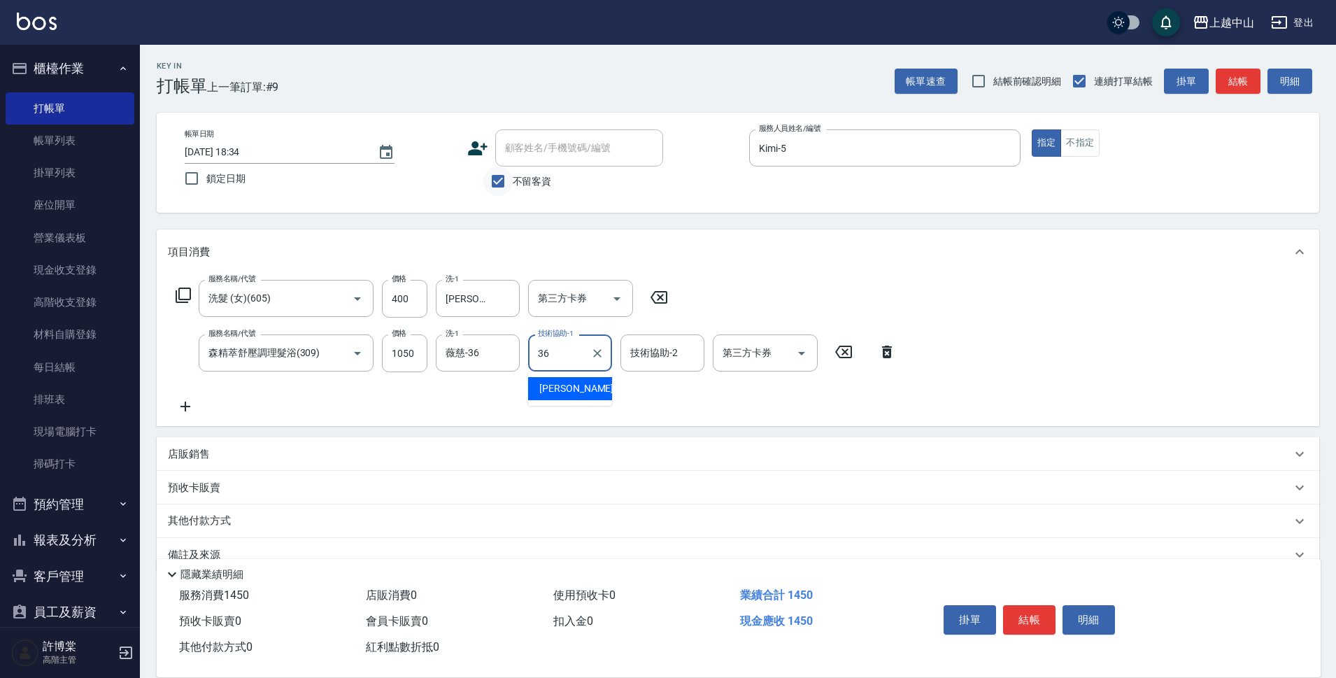
type input "薇慈-36"
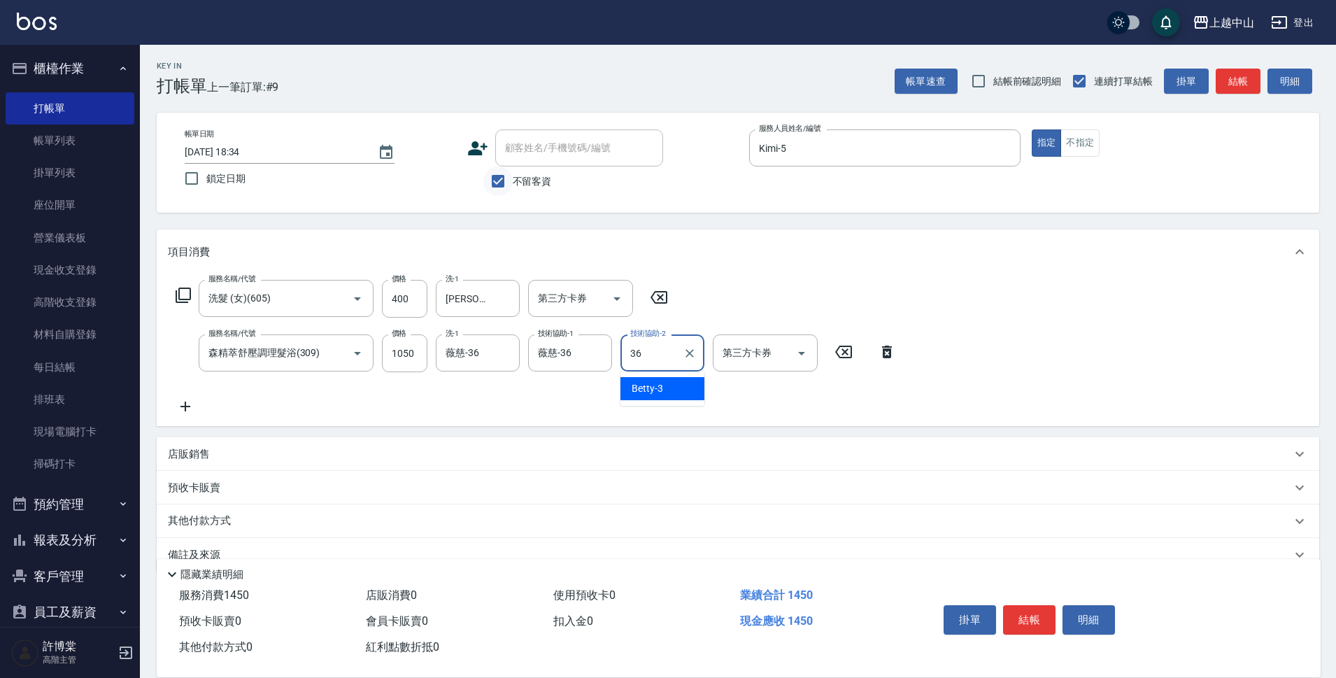
type input "薇慈-36"
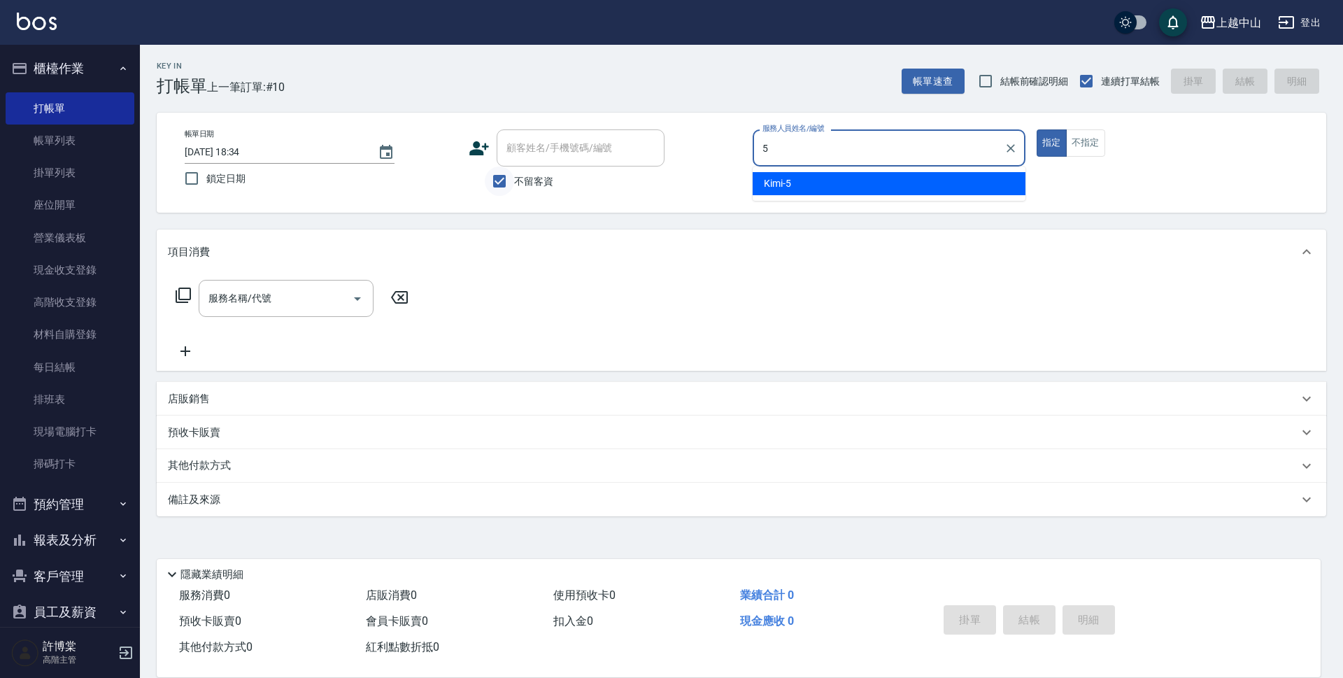
type input "Kimi-5"
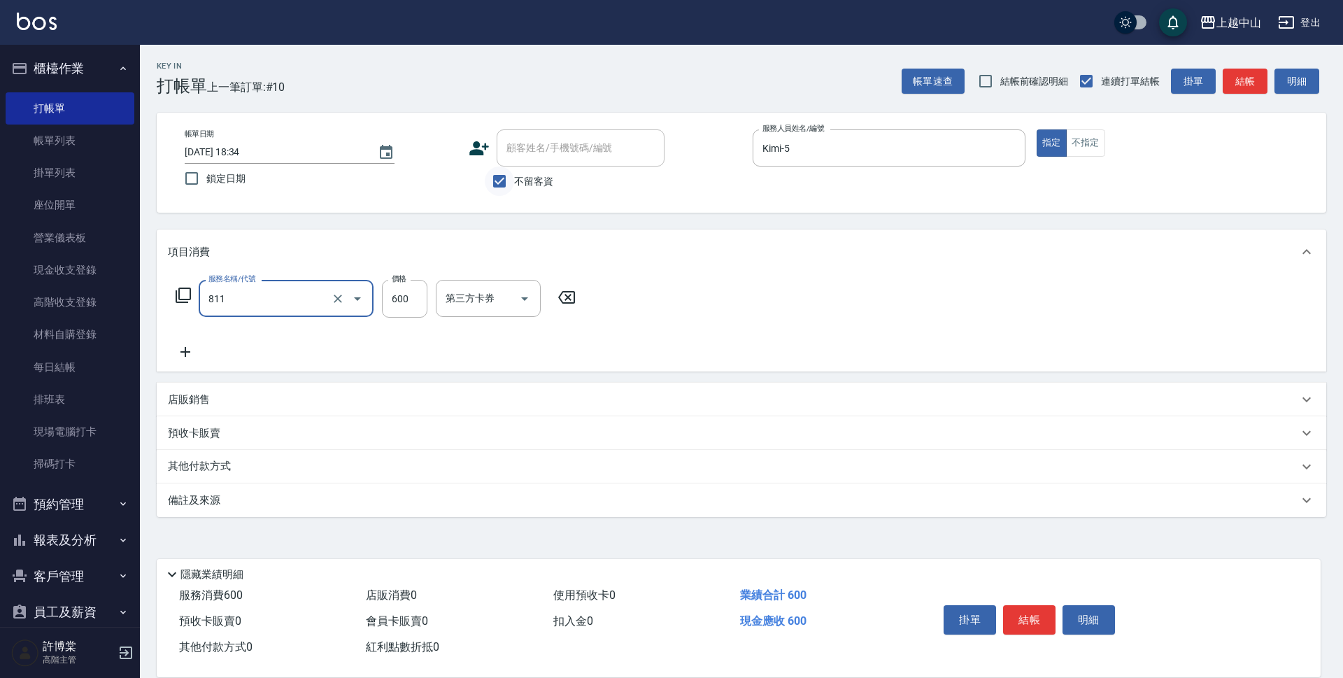
type input "洗+剪(811)"
type input "700"
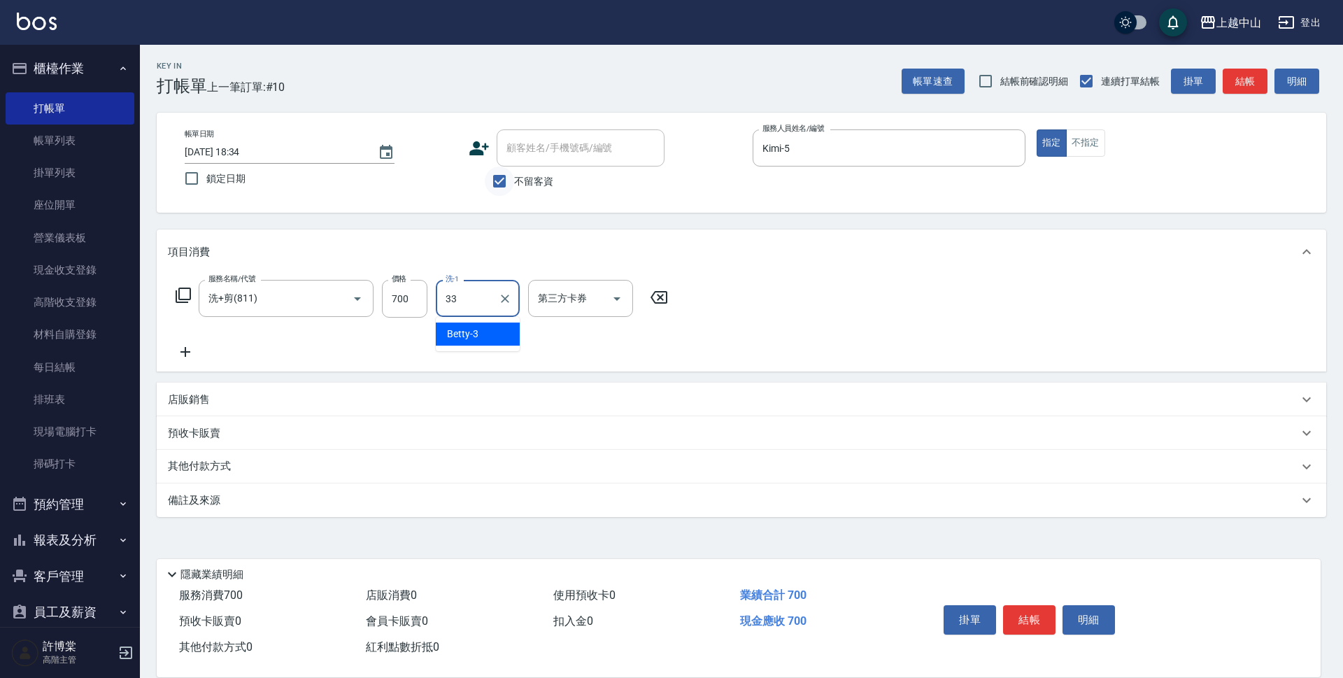
type input "[PERSON_NAME]-33"
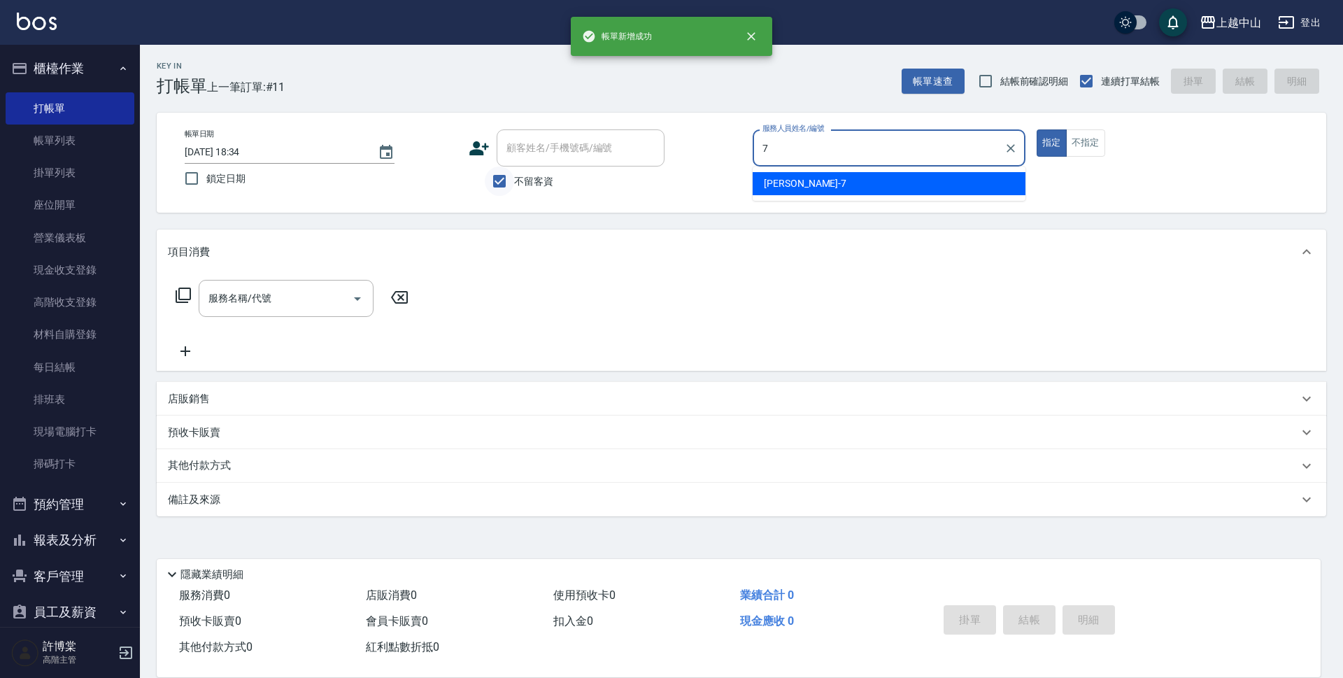
type input "[PERSON_NAME]-7"
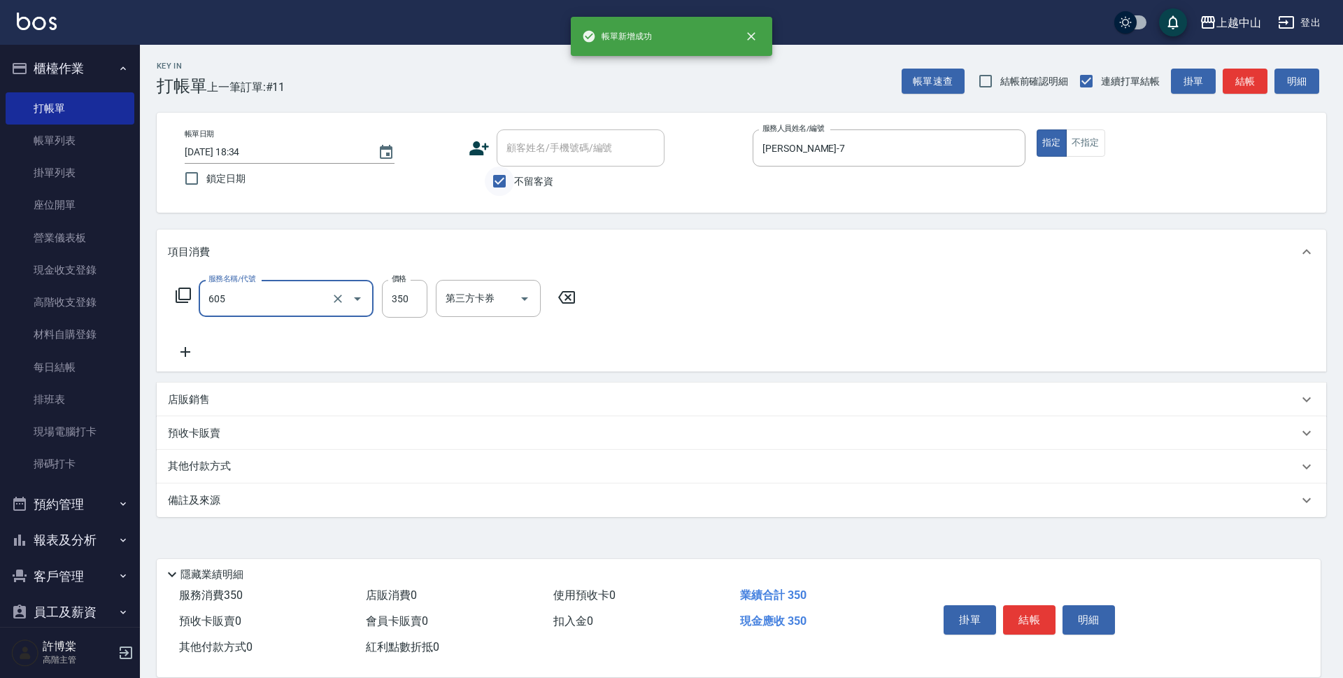
type input "洗髮 (女)(605)"
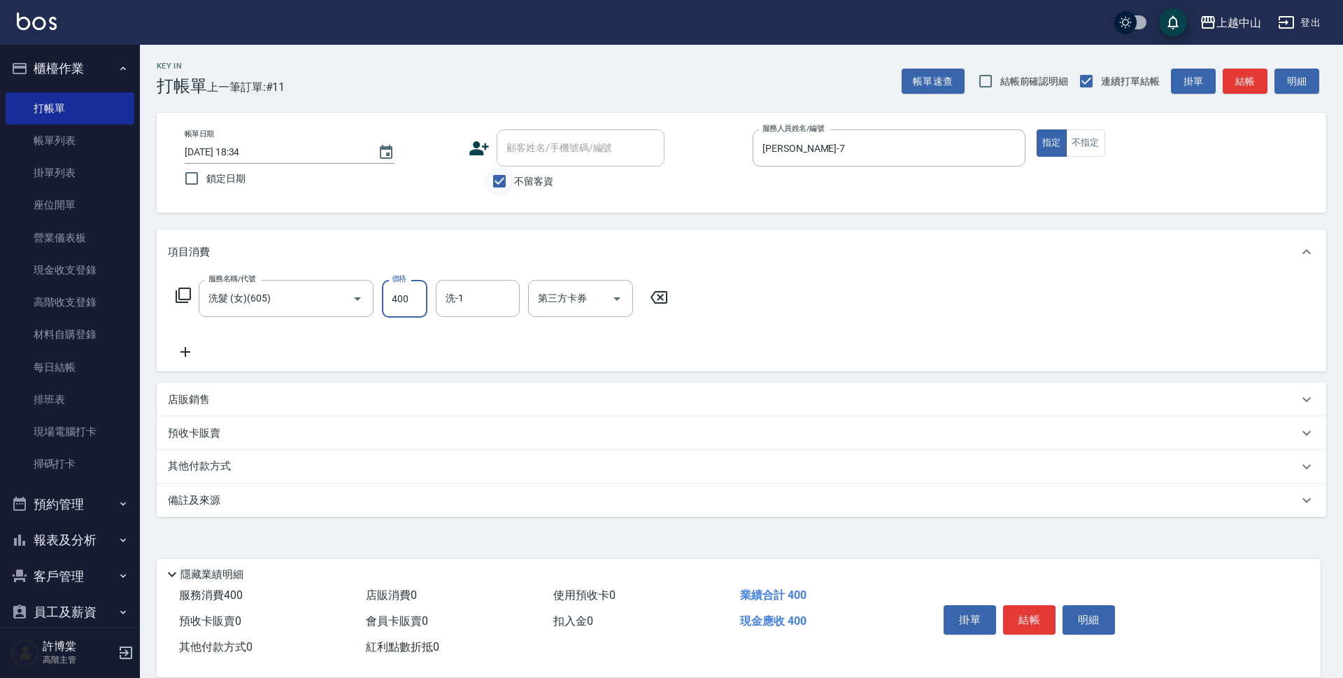
type input "400"
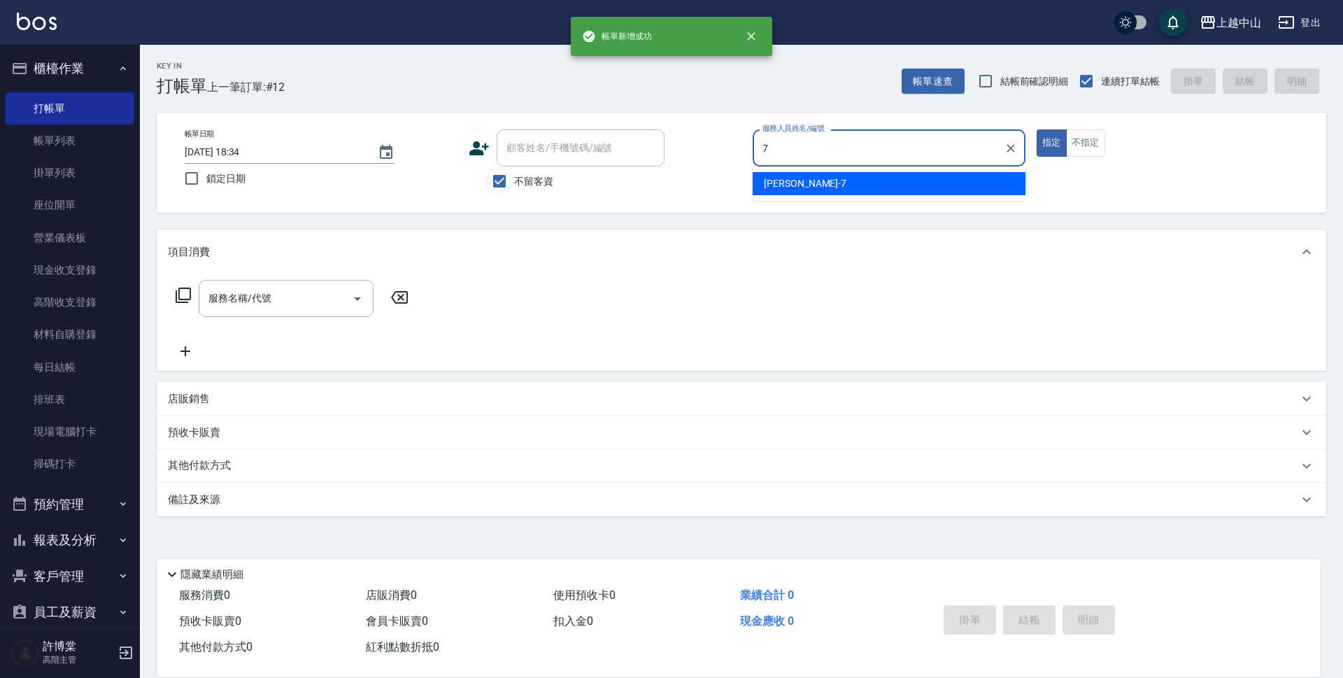
type input "[PERSON_NAME]-7"
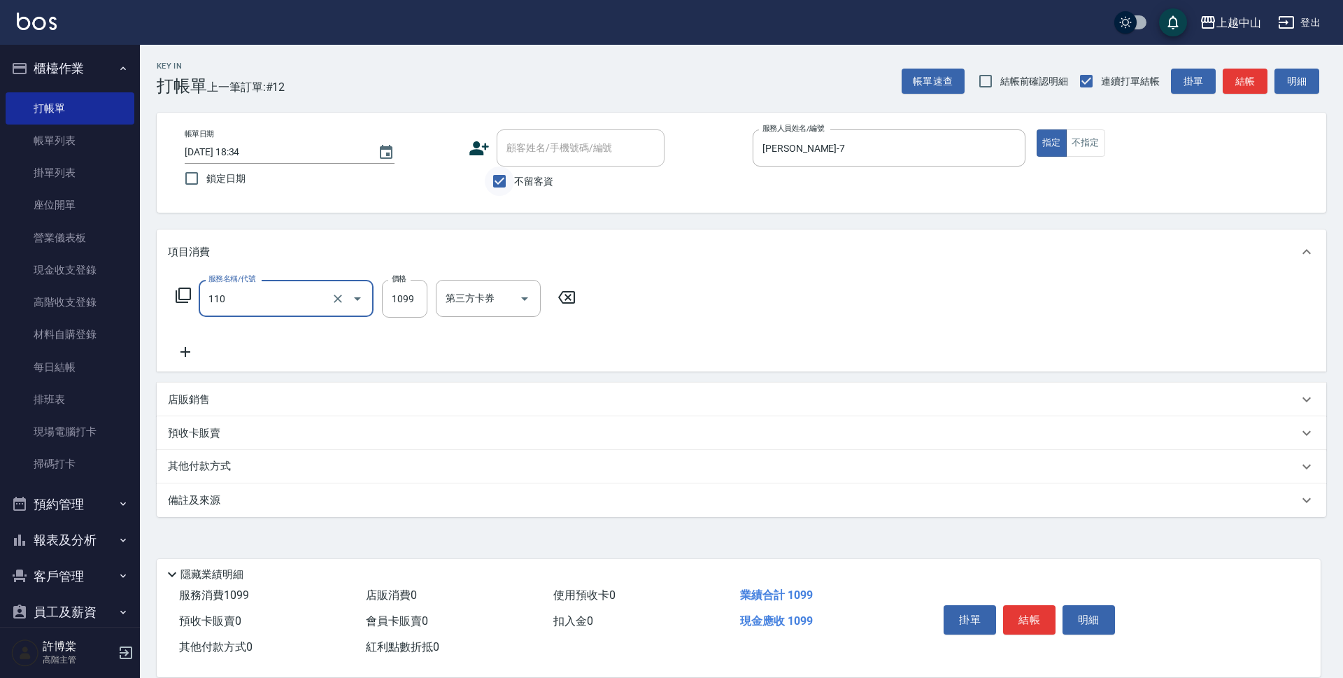
type input "洗+剪+頭皮999(110)"
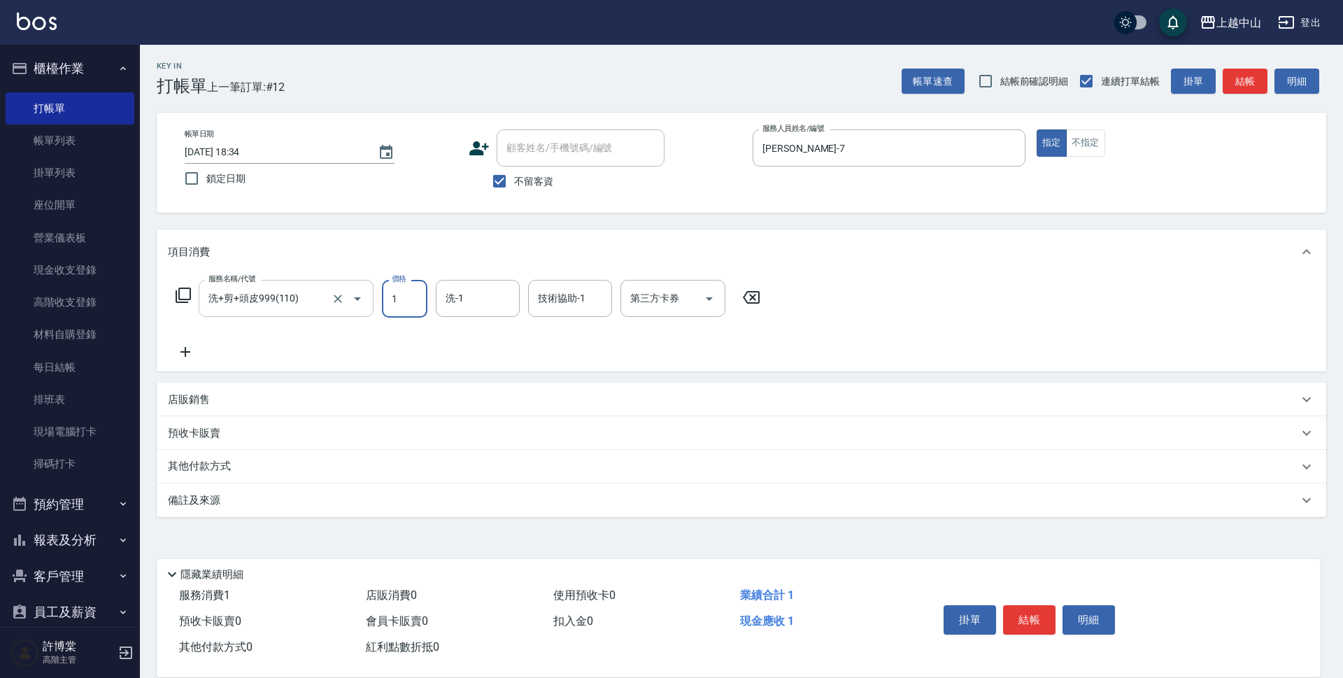
click at [346, 305] on div at bounding box center [347, 298] width 39 height 37
type input "1"
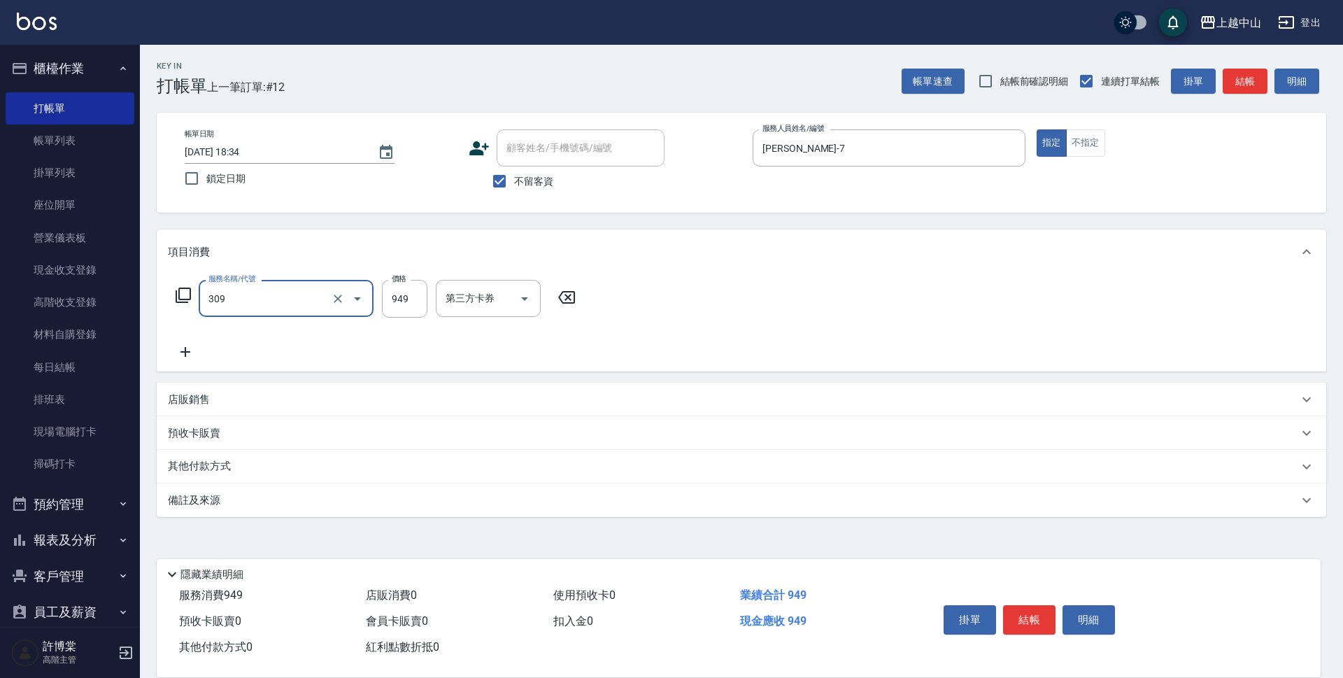
type input "森精萃舒壓調理髮浴(309)"
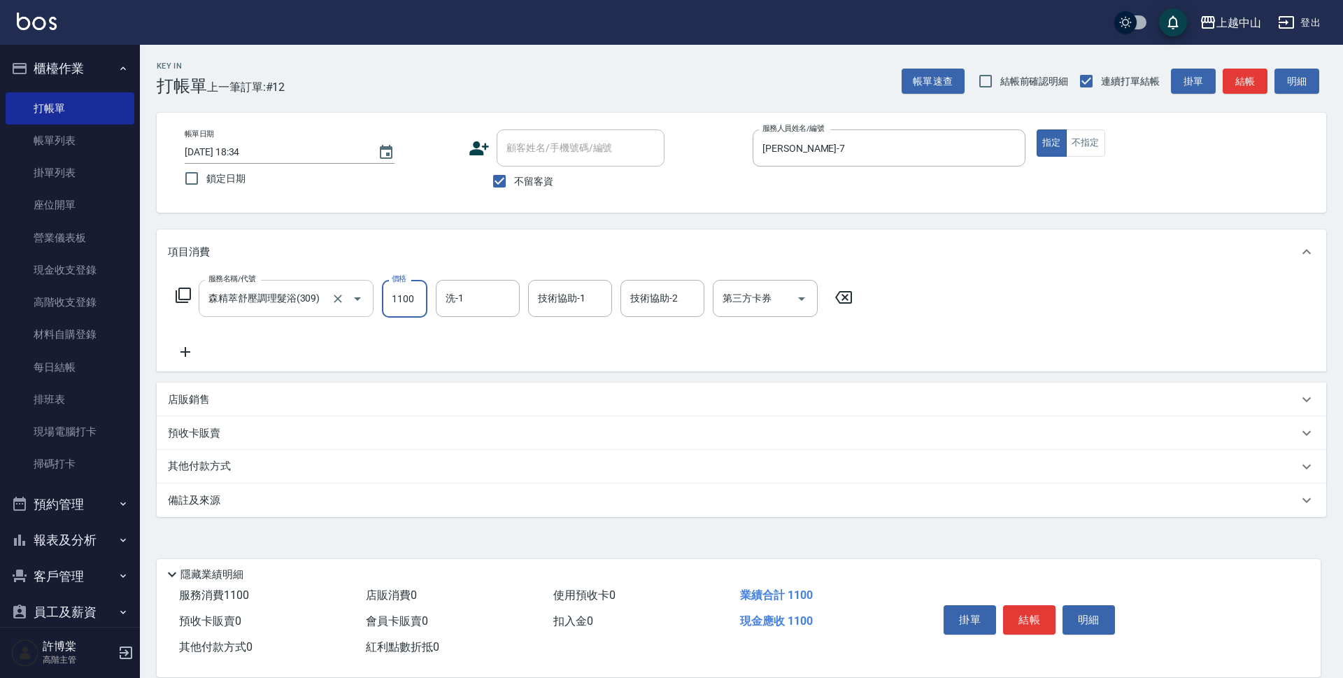
type input "1100"
type input "薇慈-36"
click at [346, 294] on button "Clear" at bounding box center [338, 299] width 20 height 20
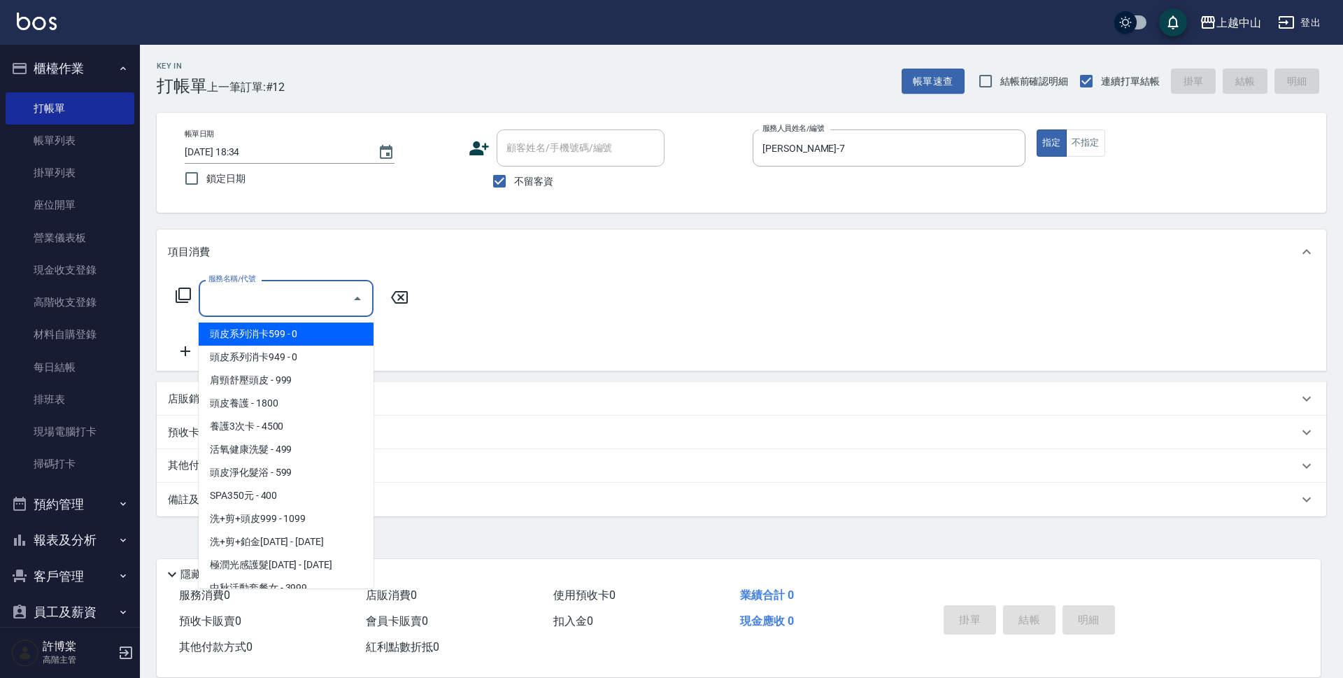
type input "0"
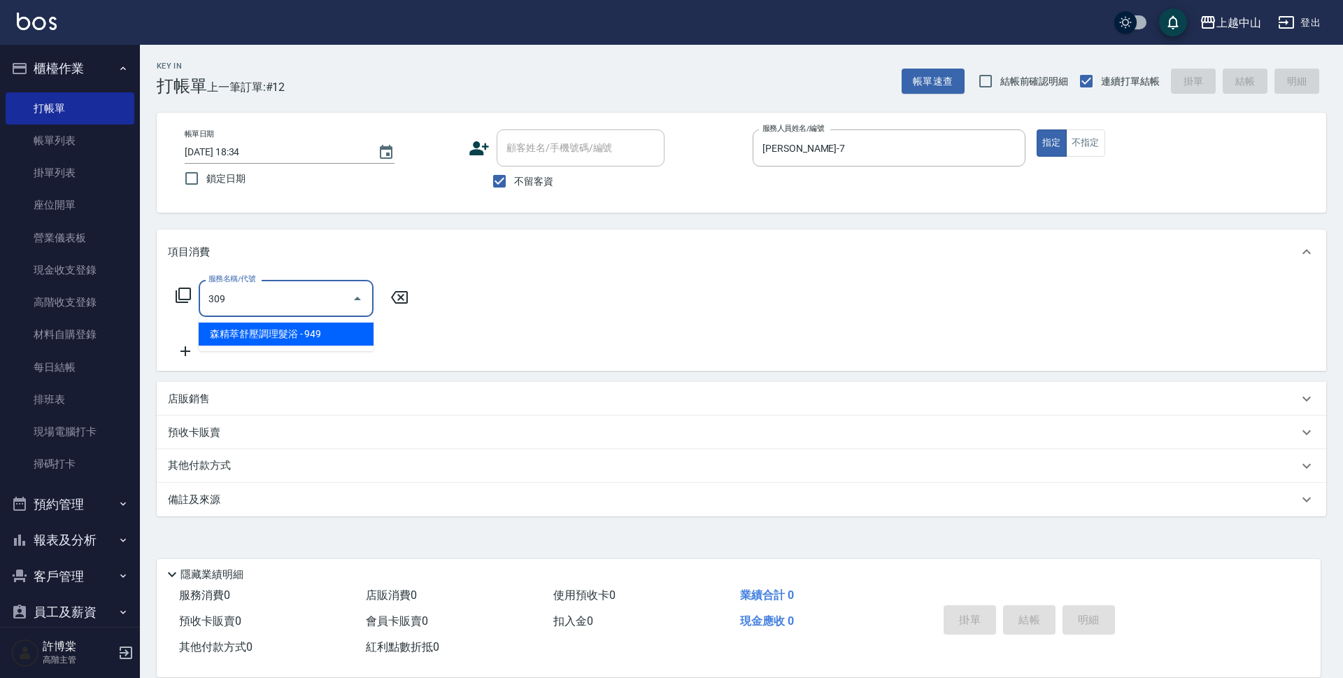
type input "森精萃舒壓調理髮浴(309)"
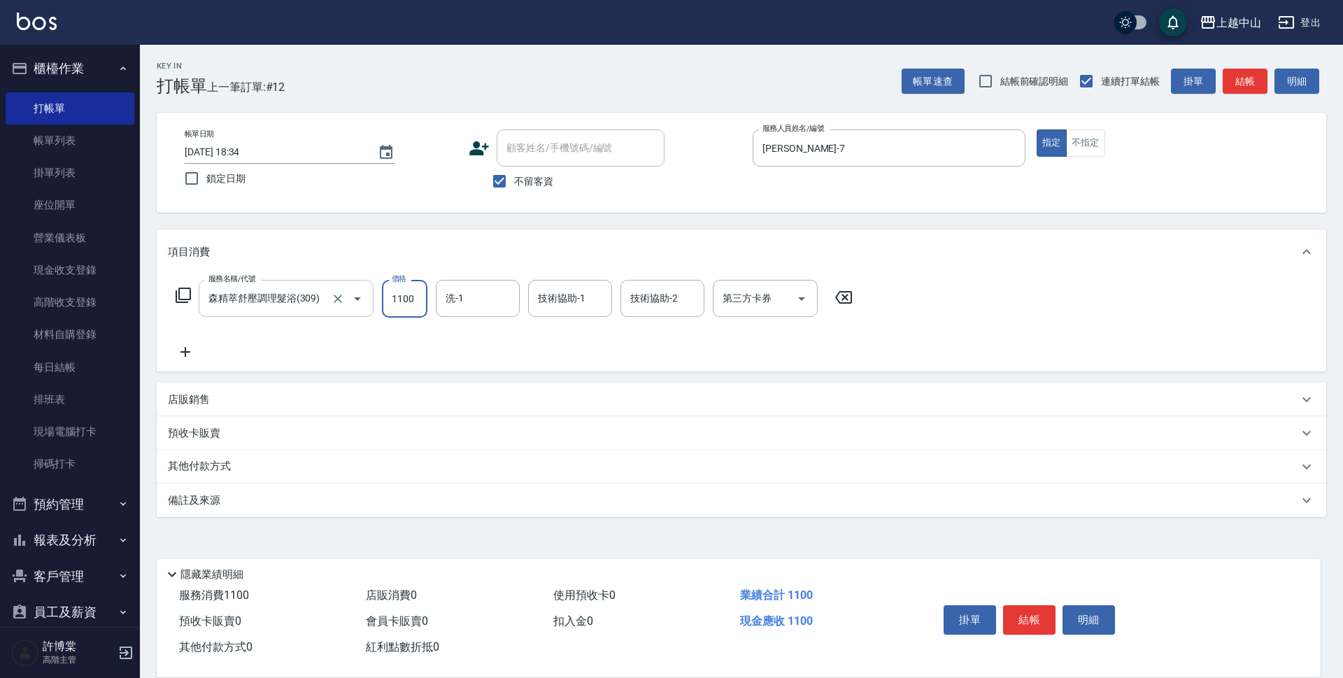
type input "1100"
type input "薇慈-36"
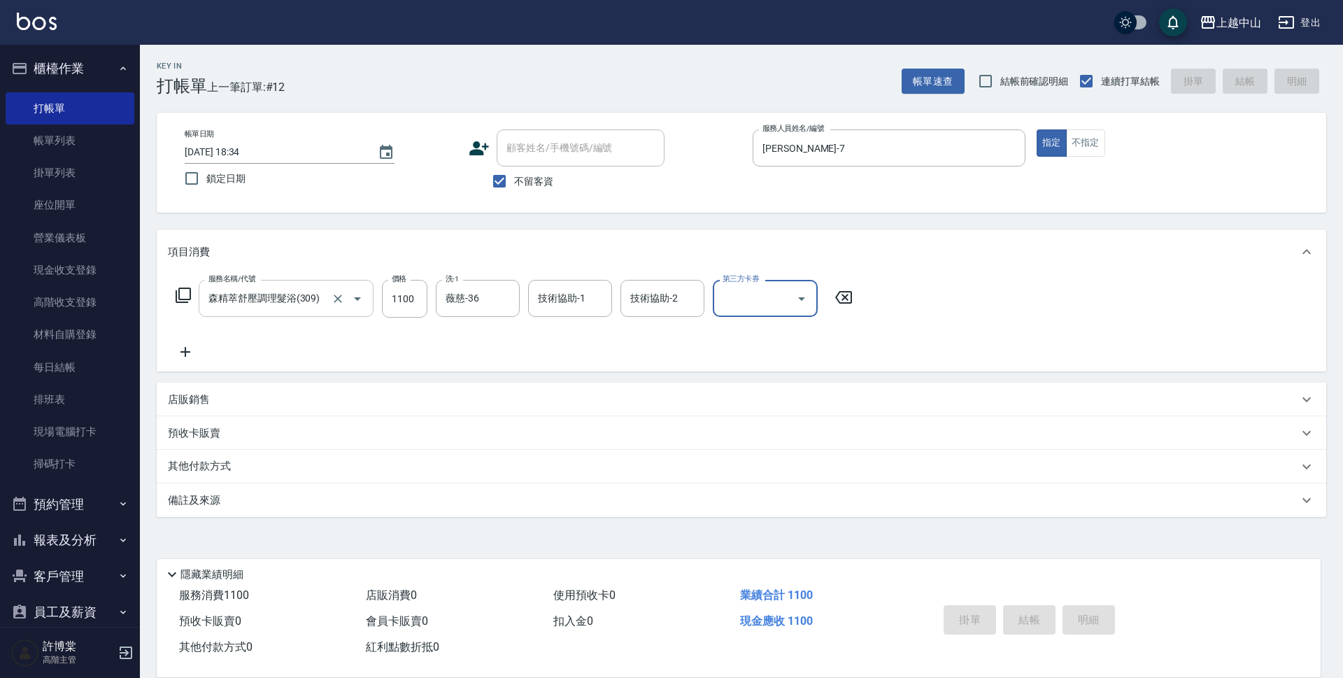
type input "[DATE] 18:35"
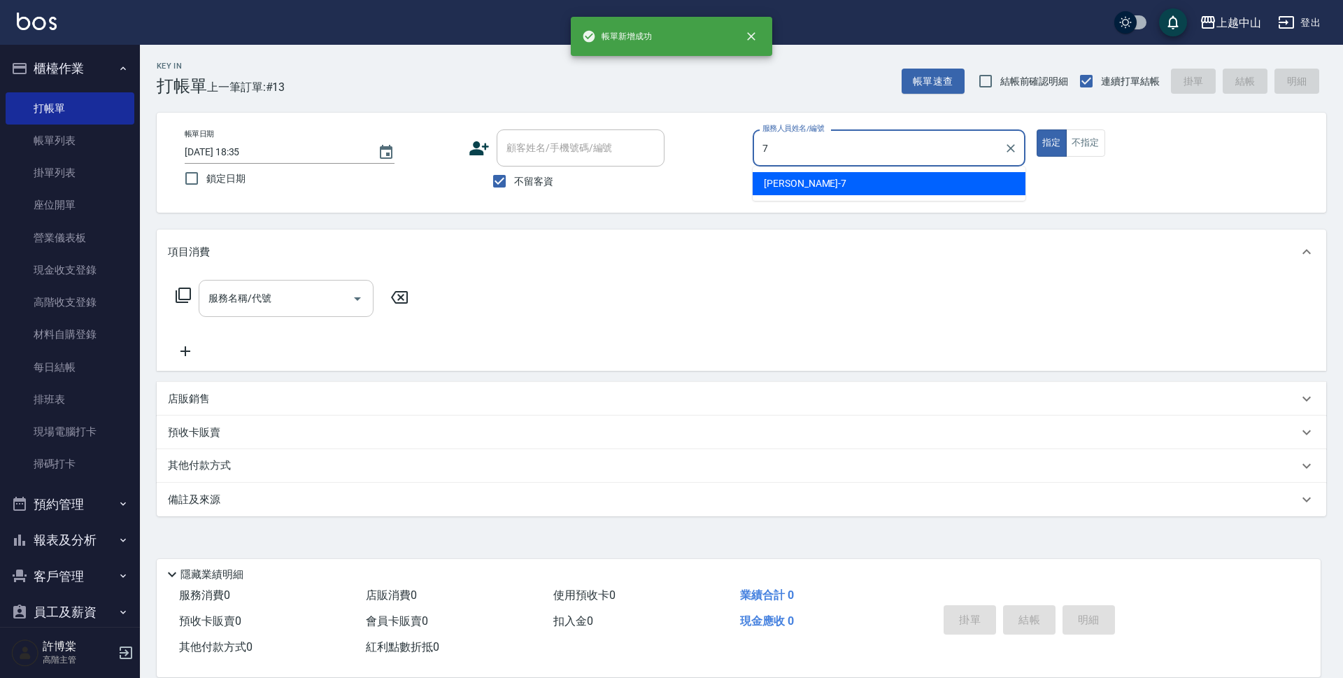
type input "[PERSON_NAME]-7"
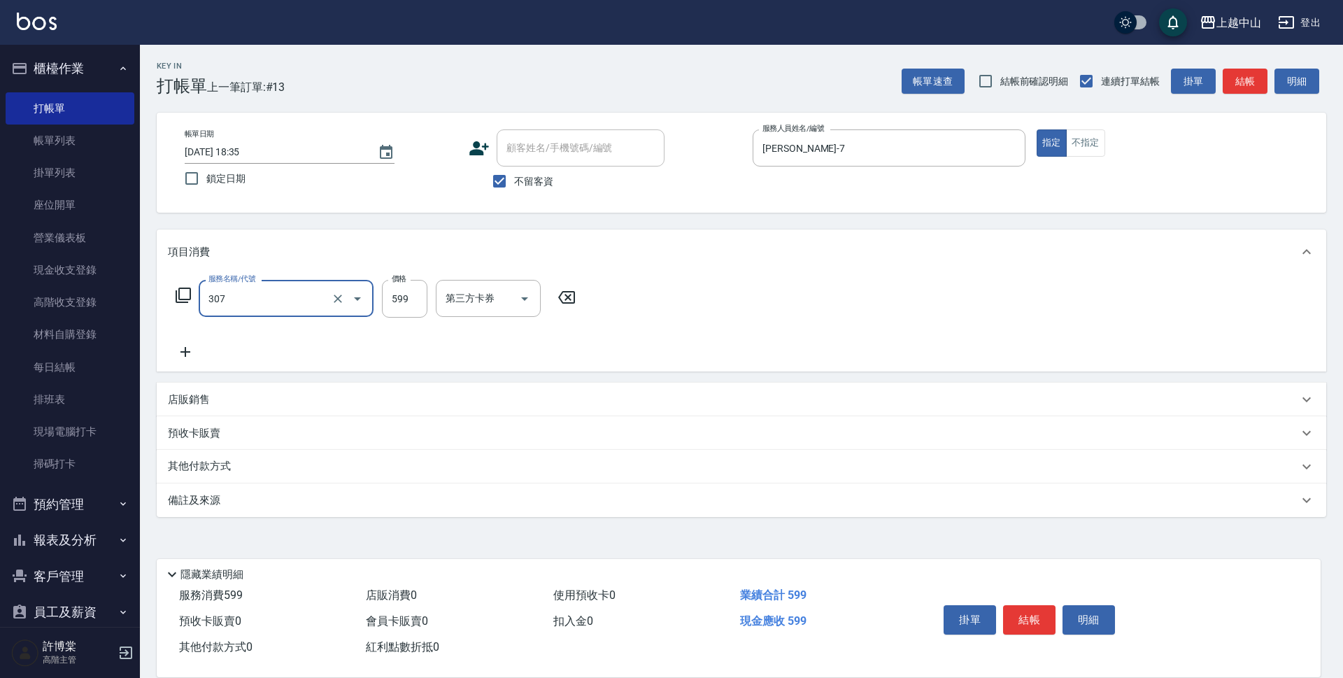
type input "森精萃角質調理髮浴(307)"
type input "650"
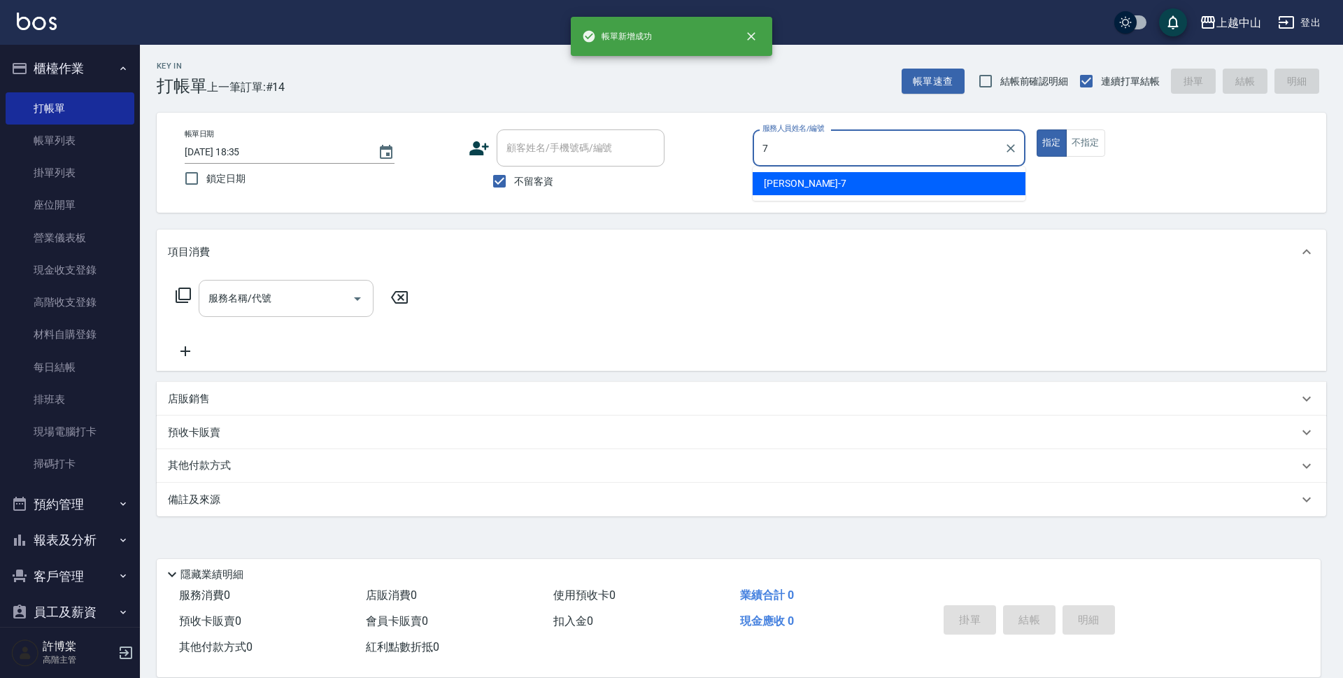
type input "[PERSON_NAME]-7"
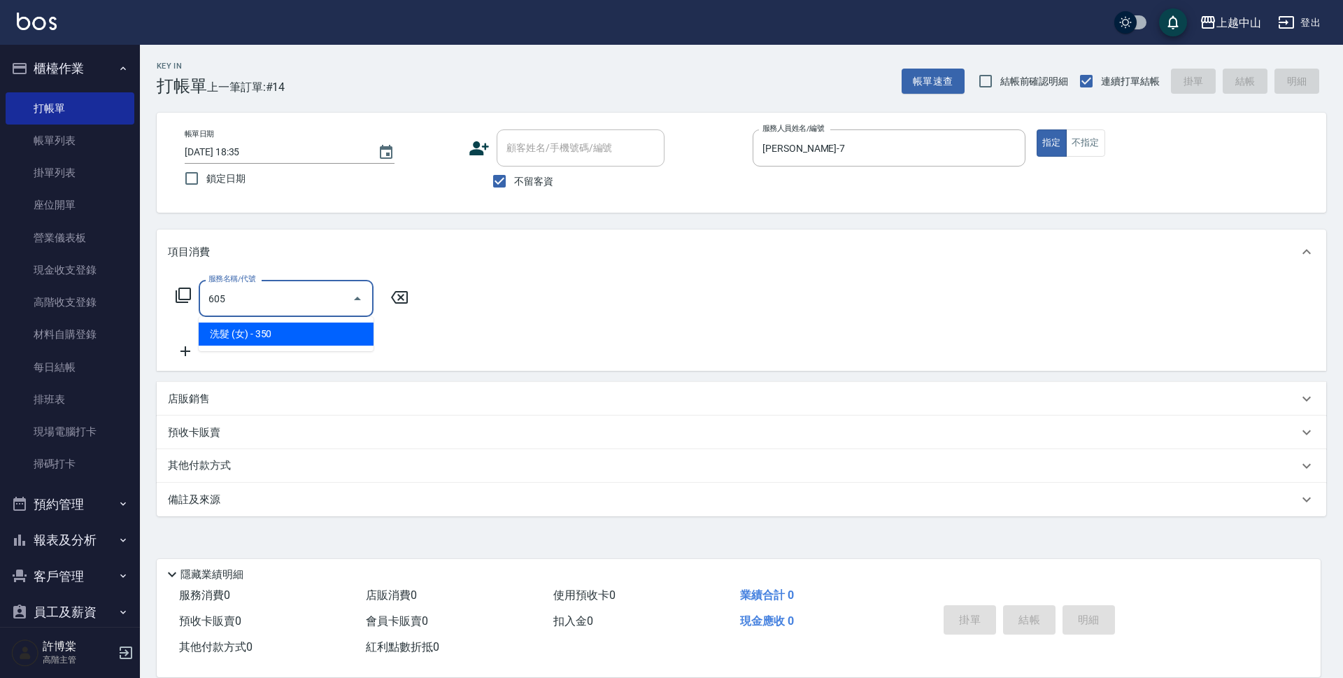
type input "洗髮 (女)(605)"
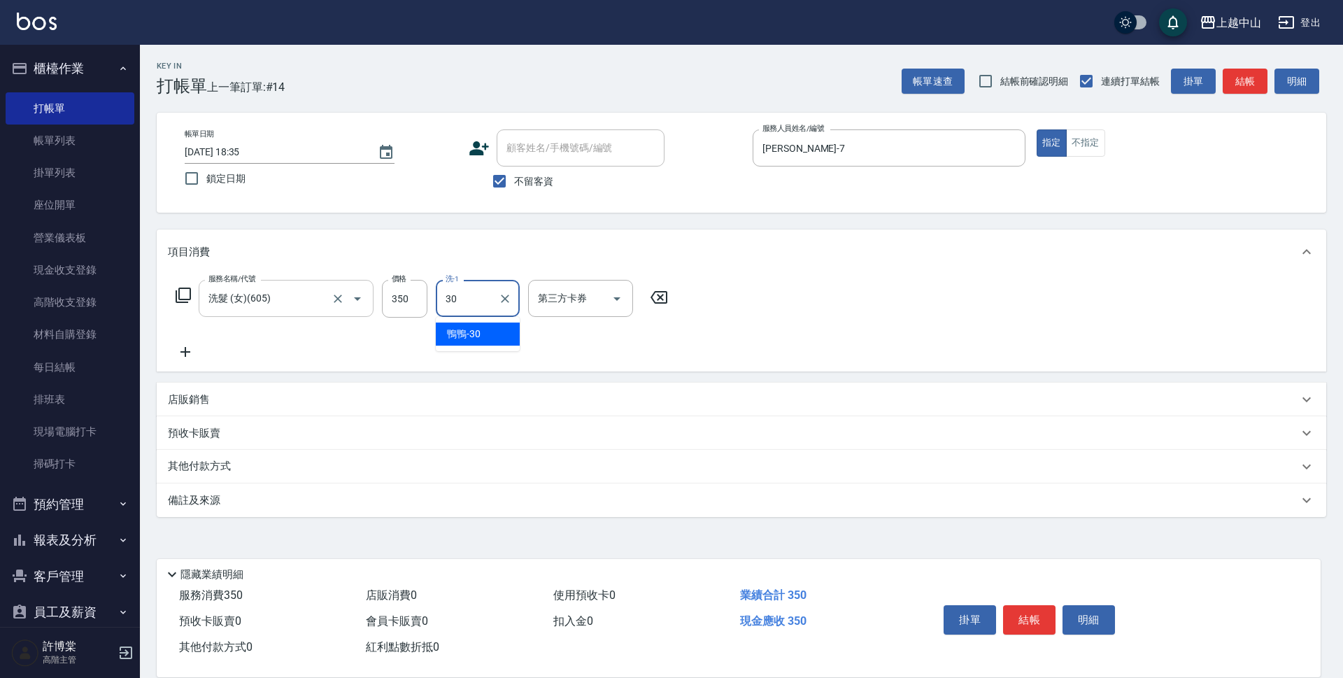
type input "鴨鴨-30"
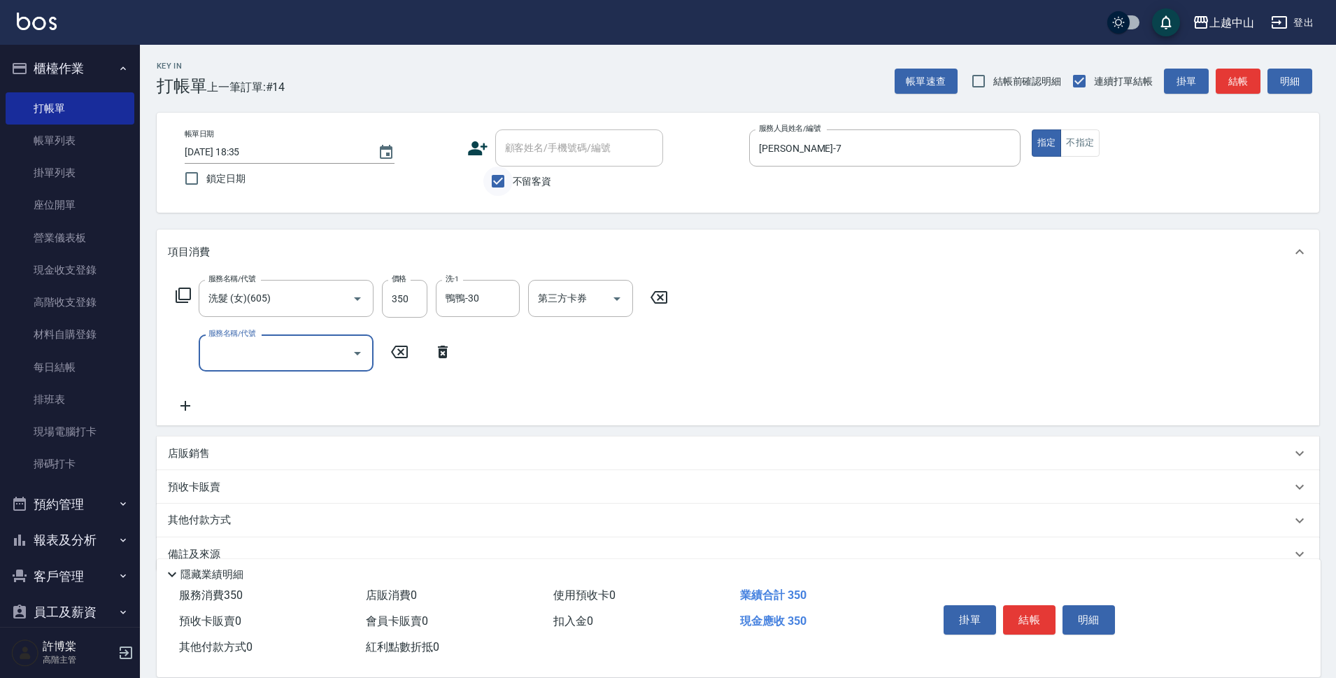
click at [506, 178] on input "不留客資" at bounding box center [497, 181] width 29 height 29
checkbox input "false"
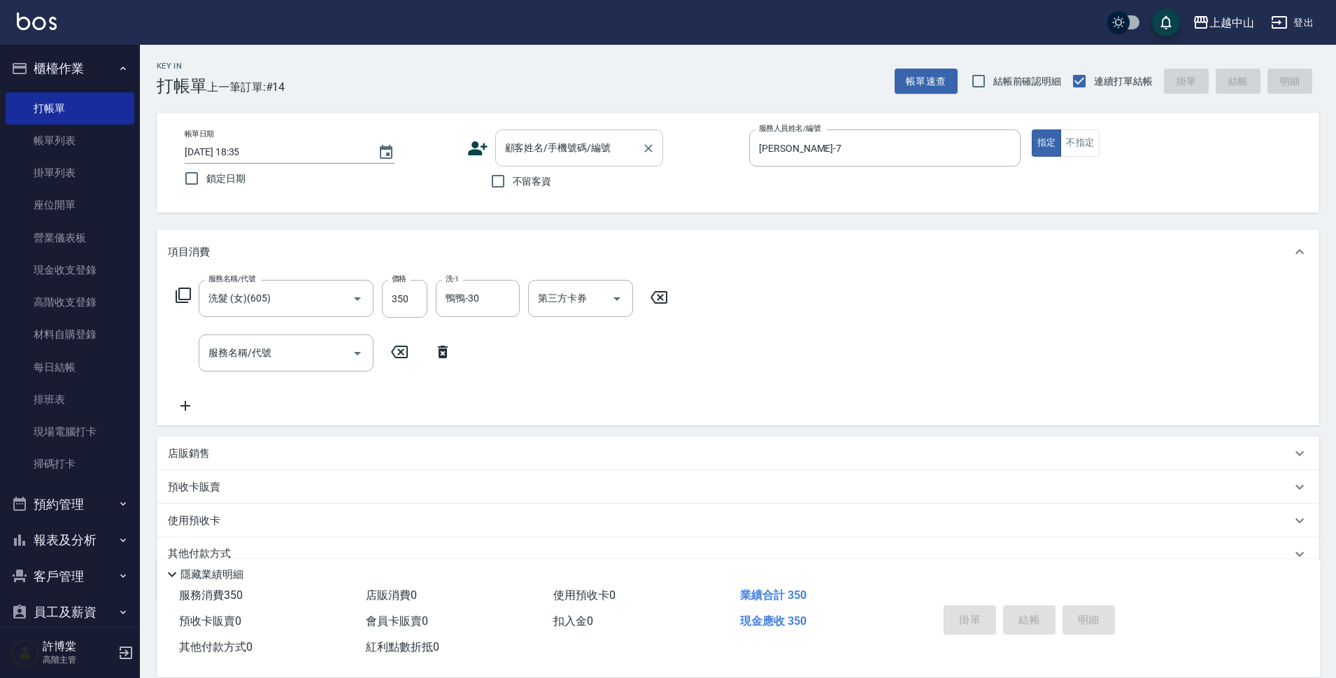
click at [516, 150] on input "顧客姓名/手機號碼/編號" at bounding box center [569, 148] width 134 height 24
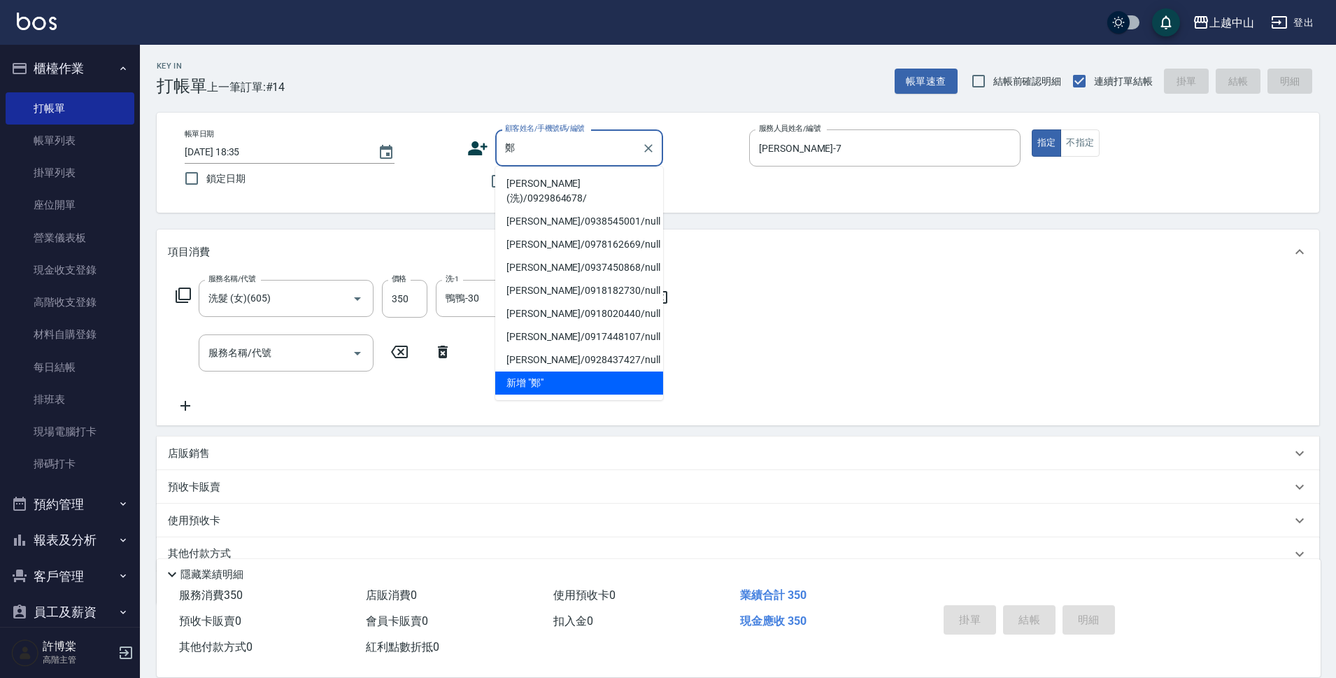
click at [542, 181] on li "[PERSON_NAME](洗)/0929864678/" at bounding box center [579, 191] width 168 height 38
type input "[PERSON_NAME](洗)/0929864678/"
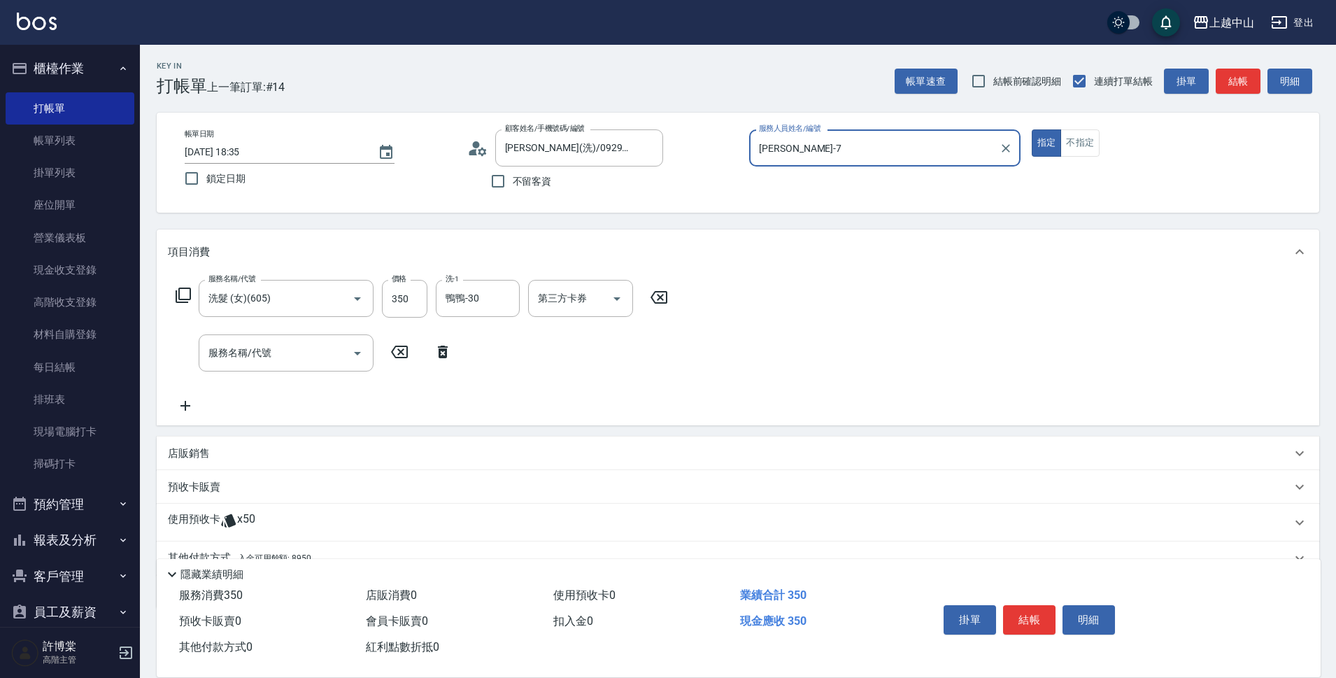
scroll to position [65, 0]
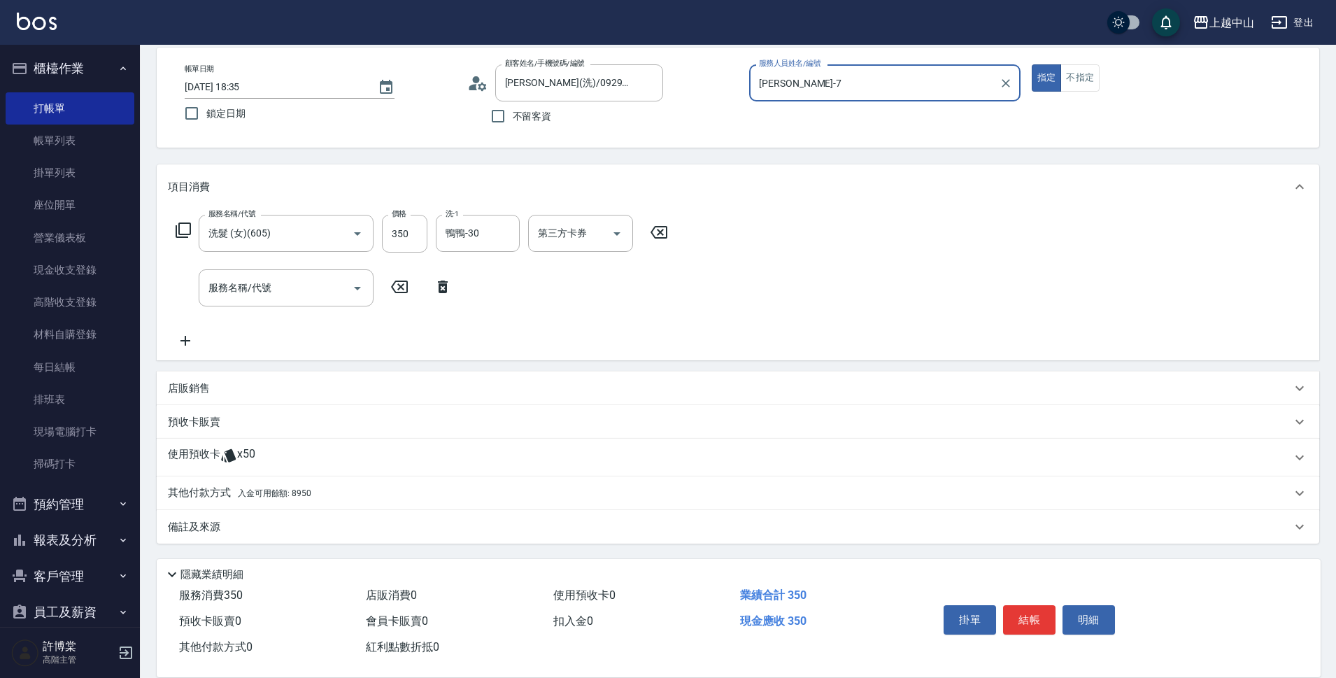
click at [336, 504] on div "其他付款方式 入金可用餘額: 8950" at bounding box center [738, 493] width 1163 height 34
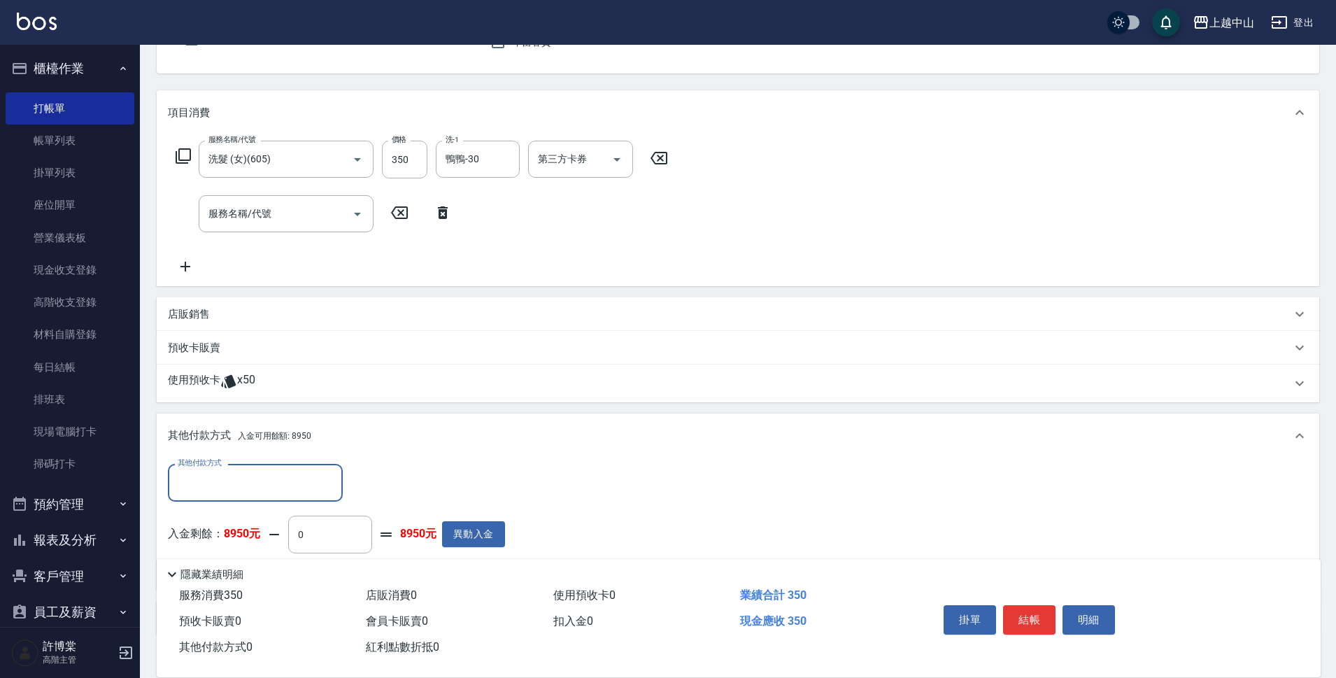
scroll to position [222, 0]
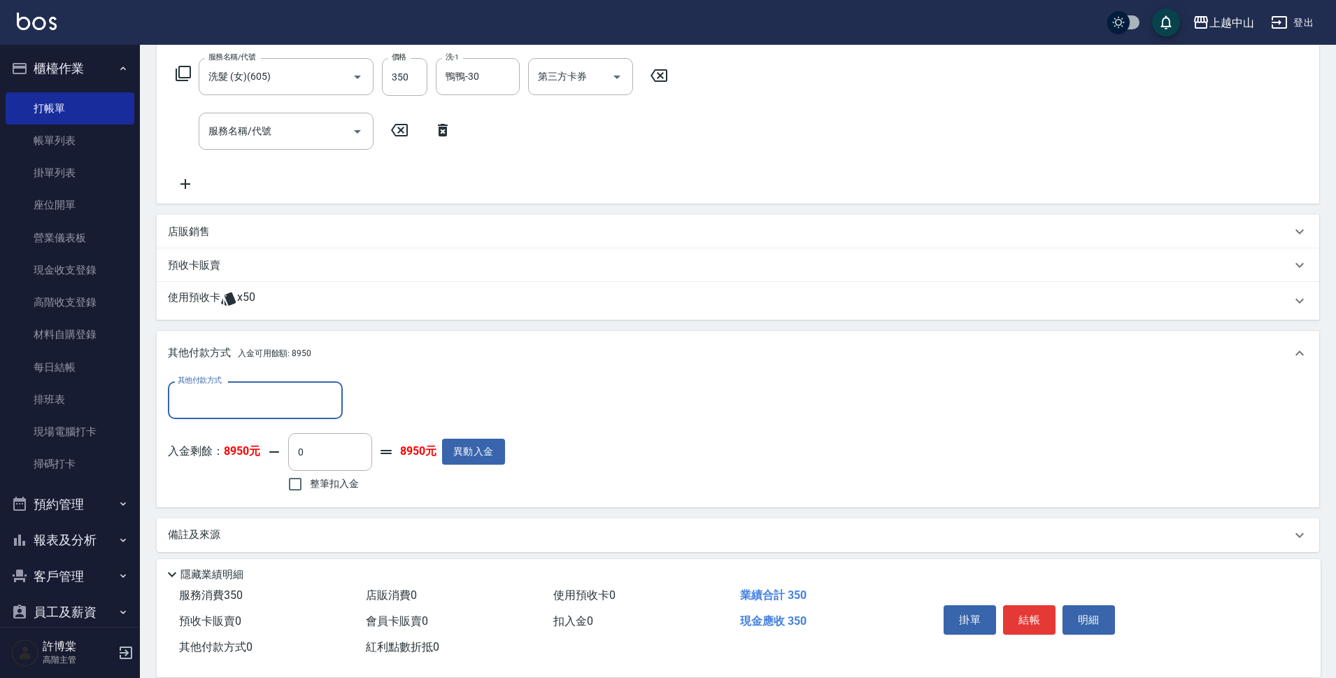
click at [299, 485] on input "整筆扣入金" at bounding box center [295, 483] width 29 height 29
checkbox input "true"
type input "350"
click at [1033, 609] on button "結帳" at bounding box center [1029, 619] width 52 height 29
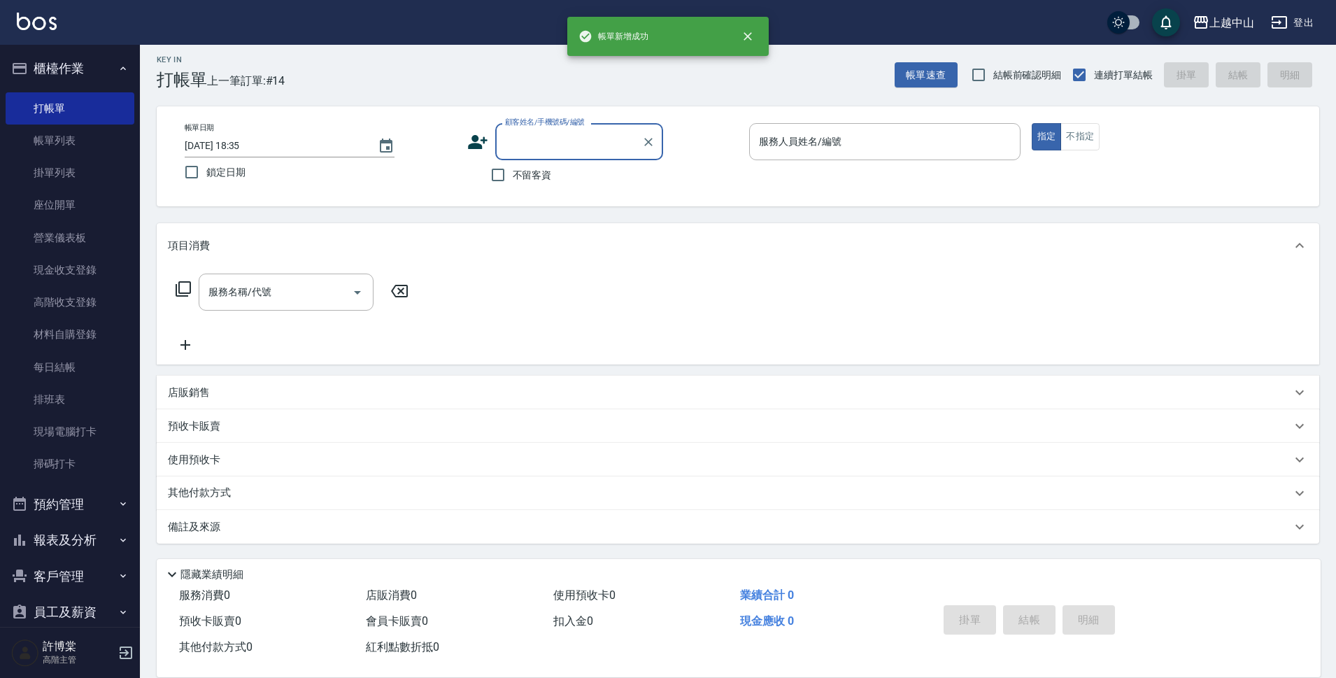
scroll to position [0, 0]
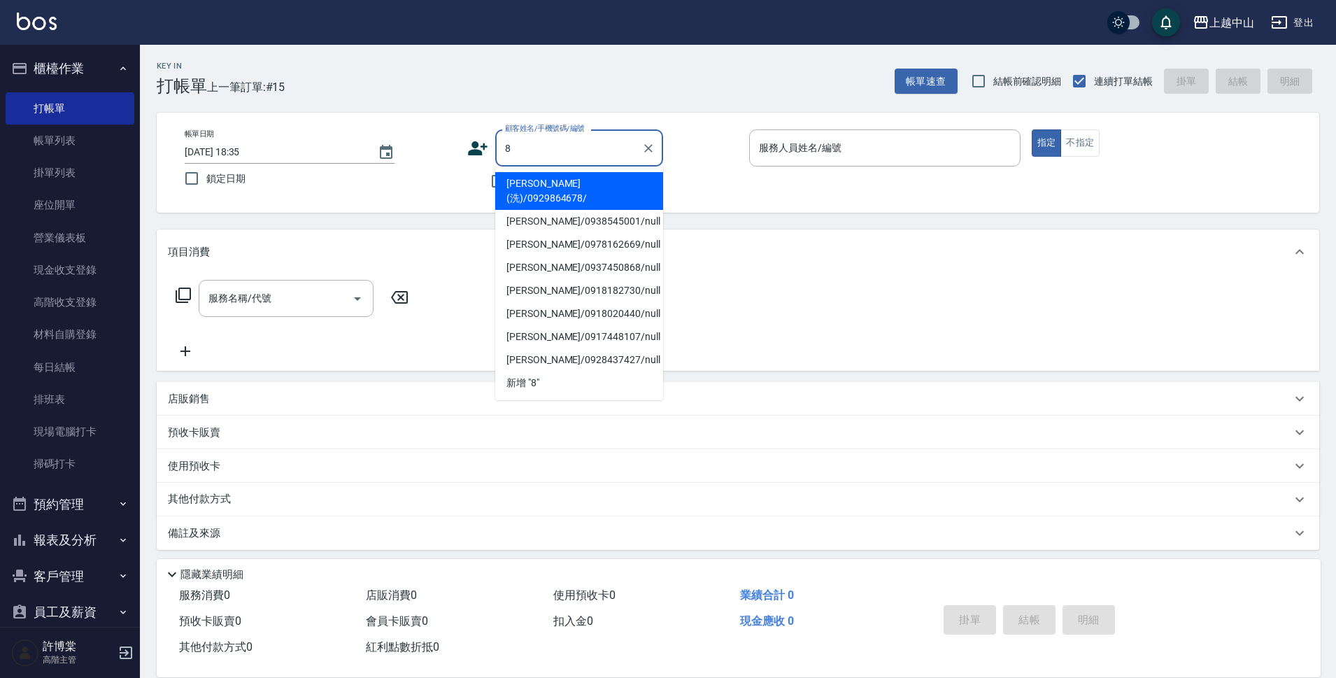
click at [1032, 129] on button "指定" at bounding box center [1047, 142] width 30 height 27
type input "[PERSON_NAME](洗)/0929864678/"
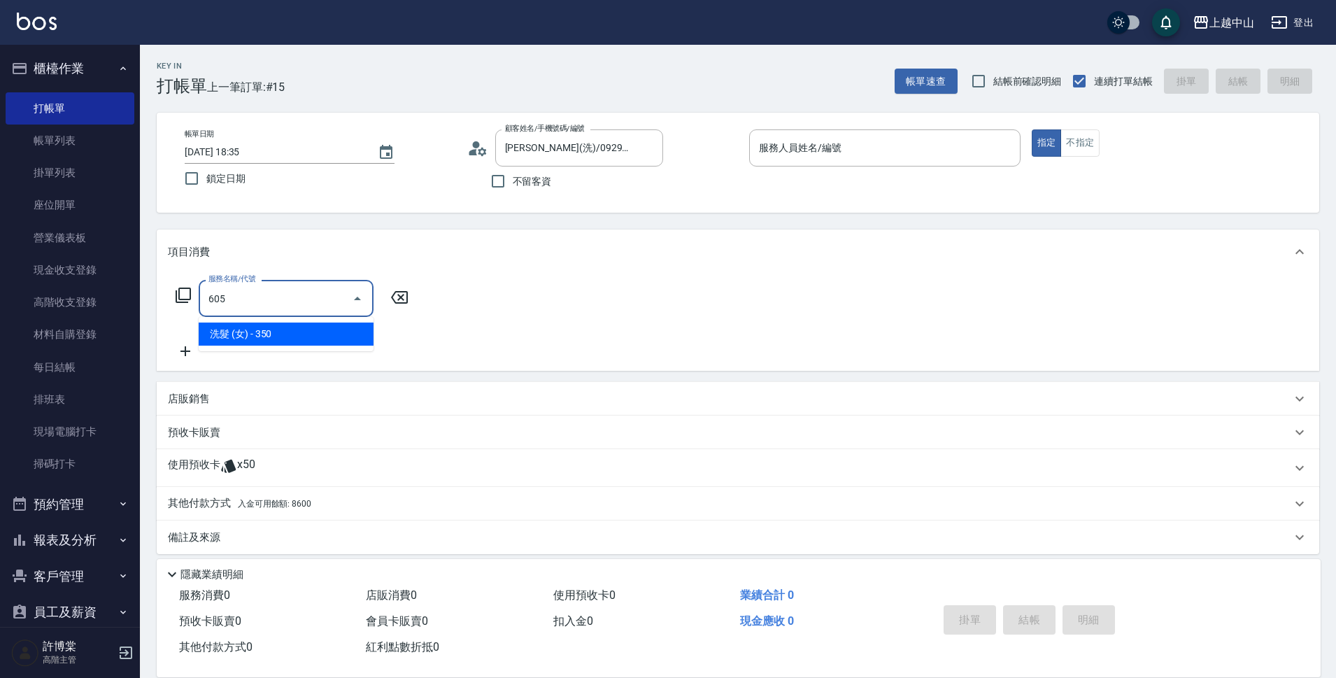
type input "洗髮 (女)(605)"
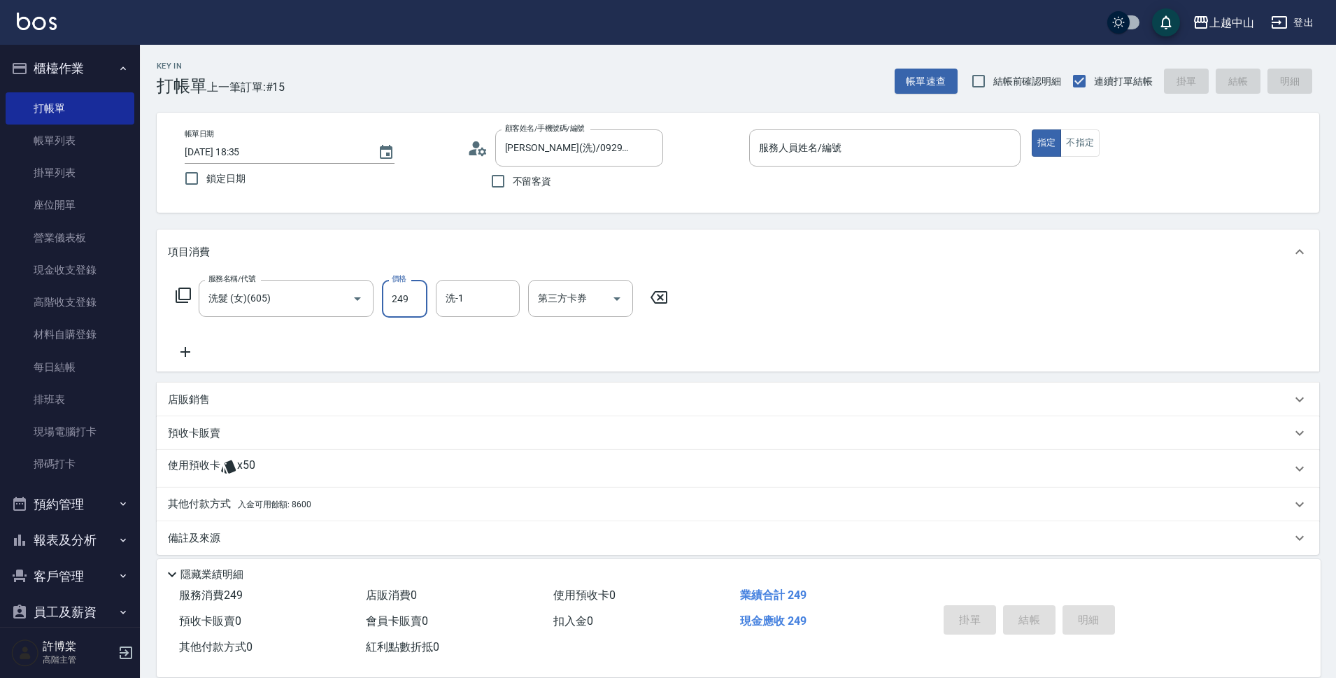
type input "249"
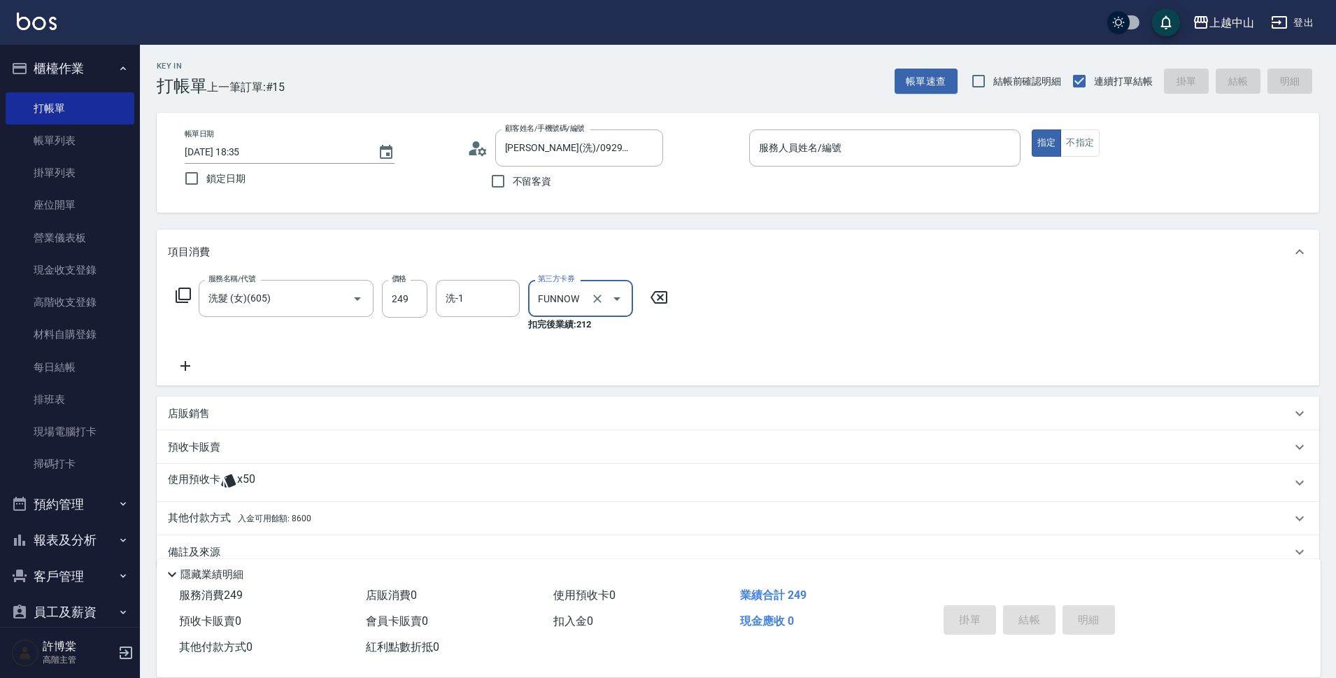
type input "FUNNOW"
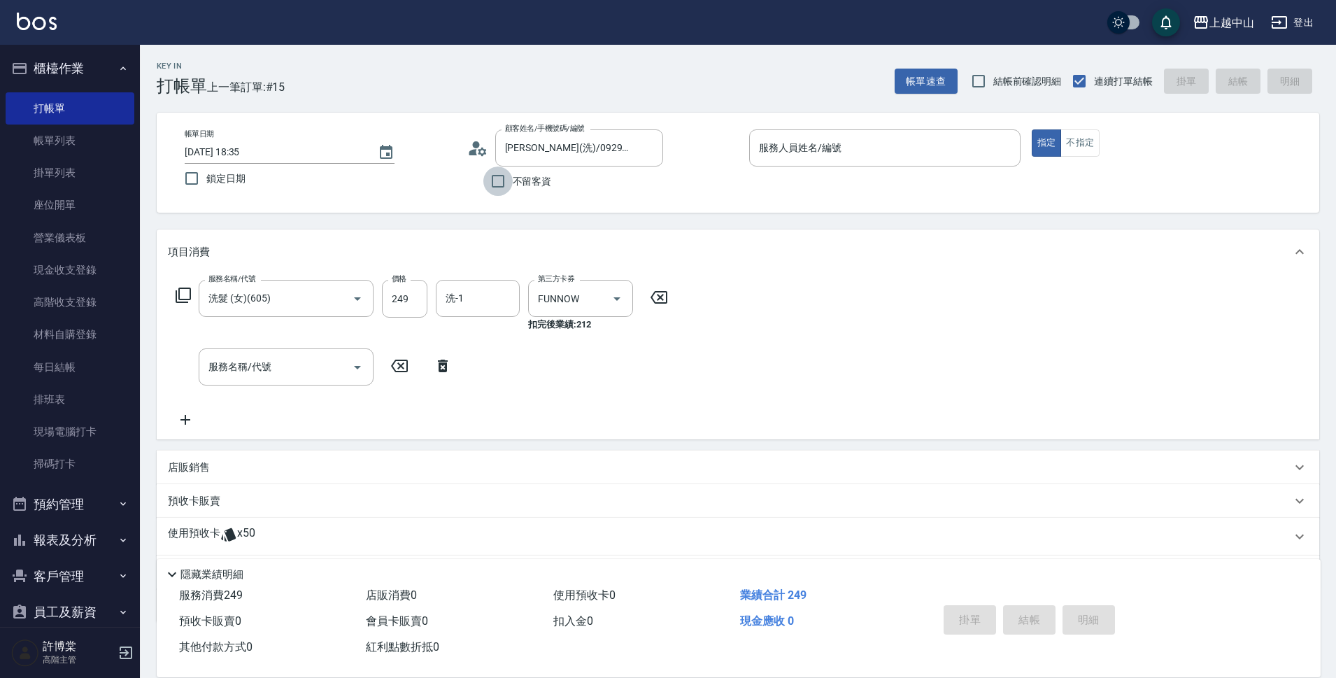
click at [512, 177] on input "不留客資" at bounding box center [497, 181] width 29 height 29
checkbox input "true"
type input "[PERSON_NAME](洗)/0935989355/"
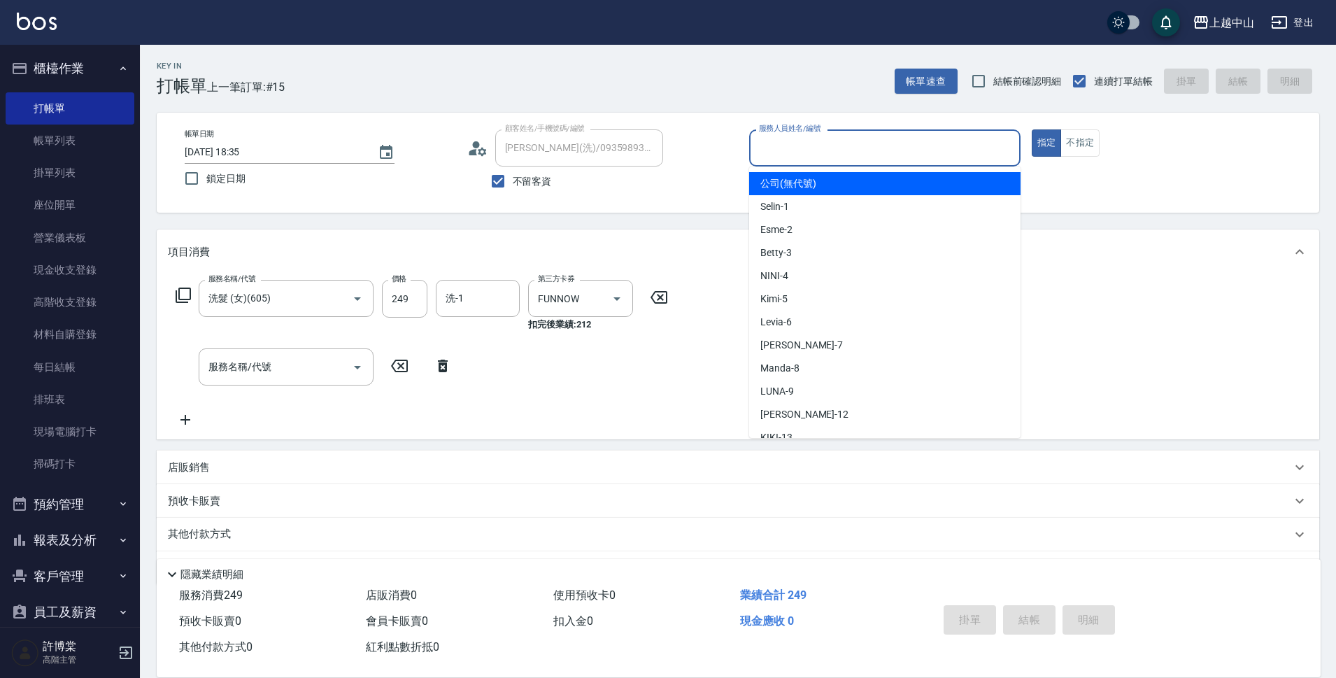
click at [833, 141] on input "服務人員姓名/編號" at bounding box center [885, 148] width 259 height 24
type input "NINI-4"
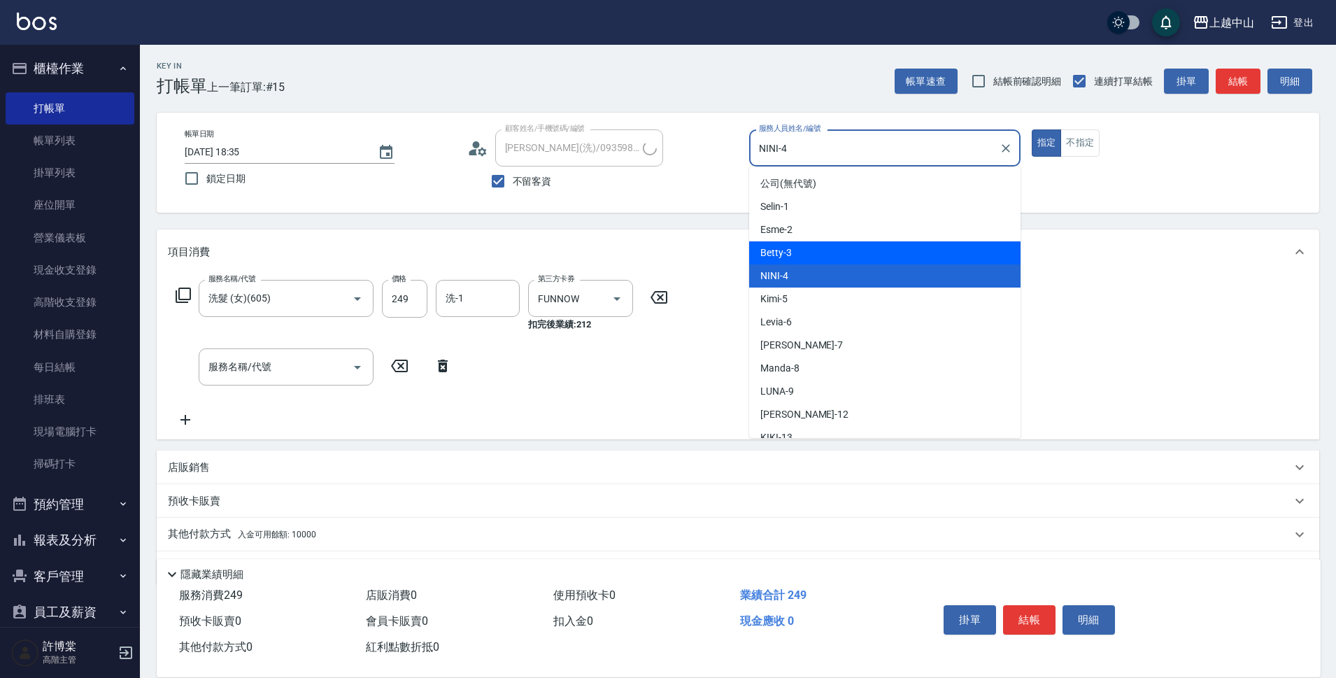
type input "[PERSON_NAME](洗)/0933129313/"
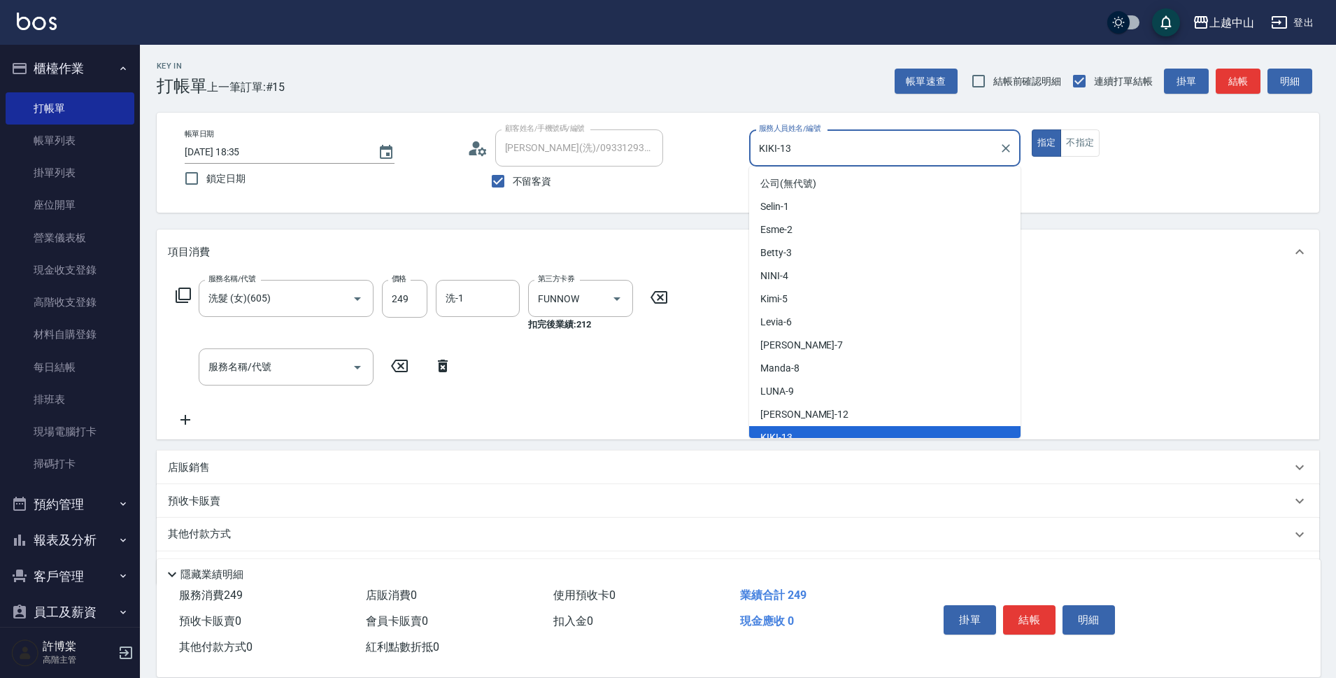
scroll to position [11, 0]
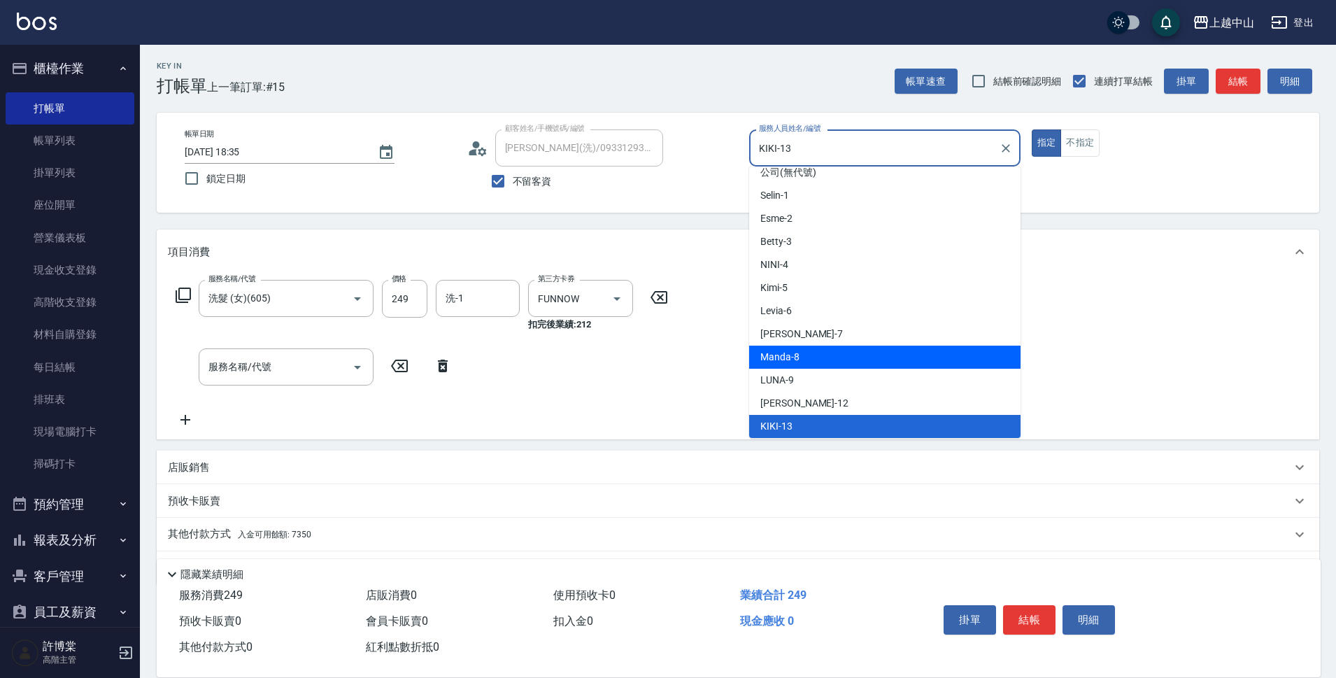
click at [839, 364] on div "Manda -8" at bounding box center [884, 357] width 271 height 23
type input "Manda-8"
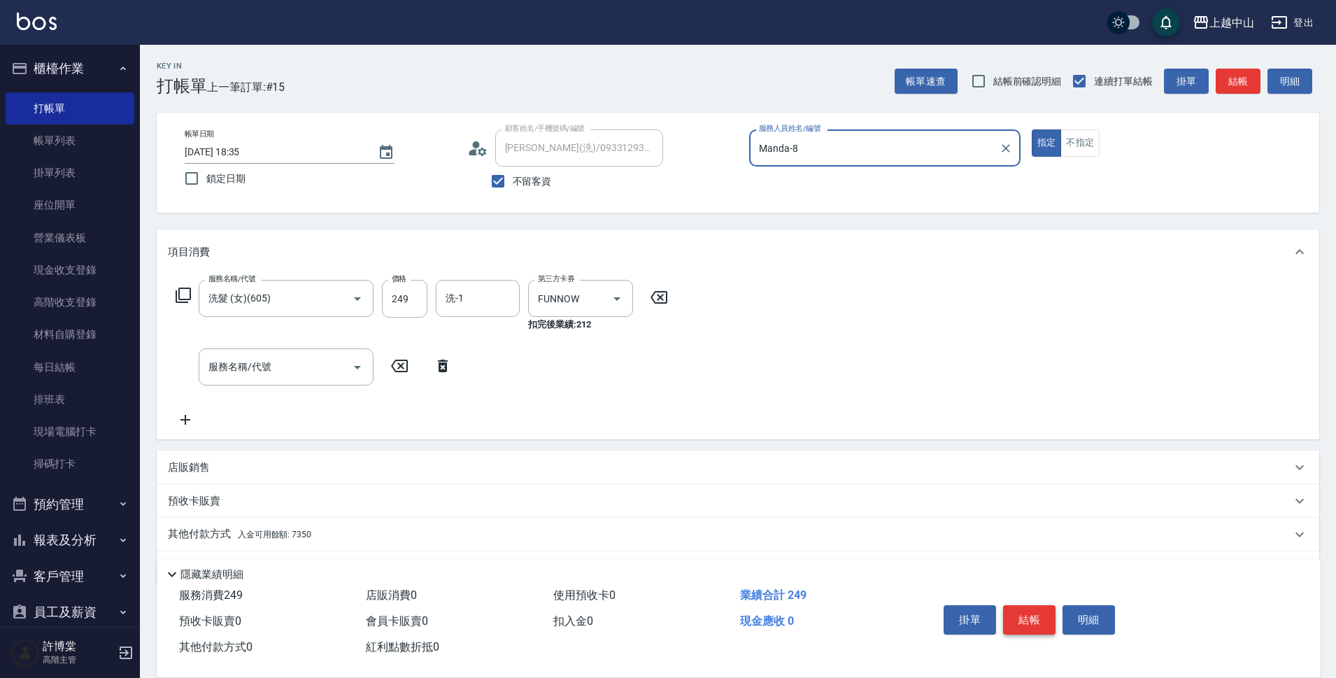
click at [1046, 614] on button "結帳" at bounding box center [1029, 619] width 52 height 29
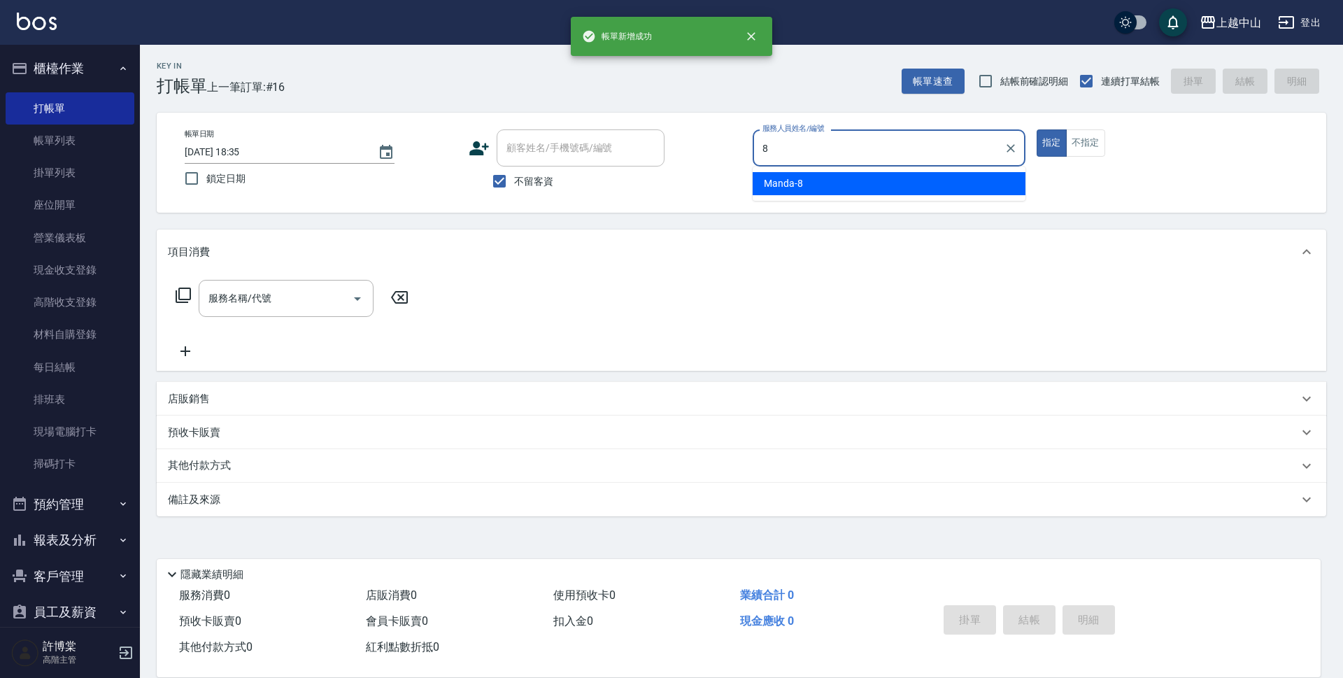
type input "Manda-8"
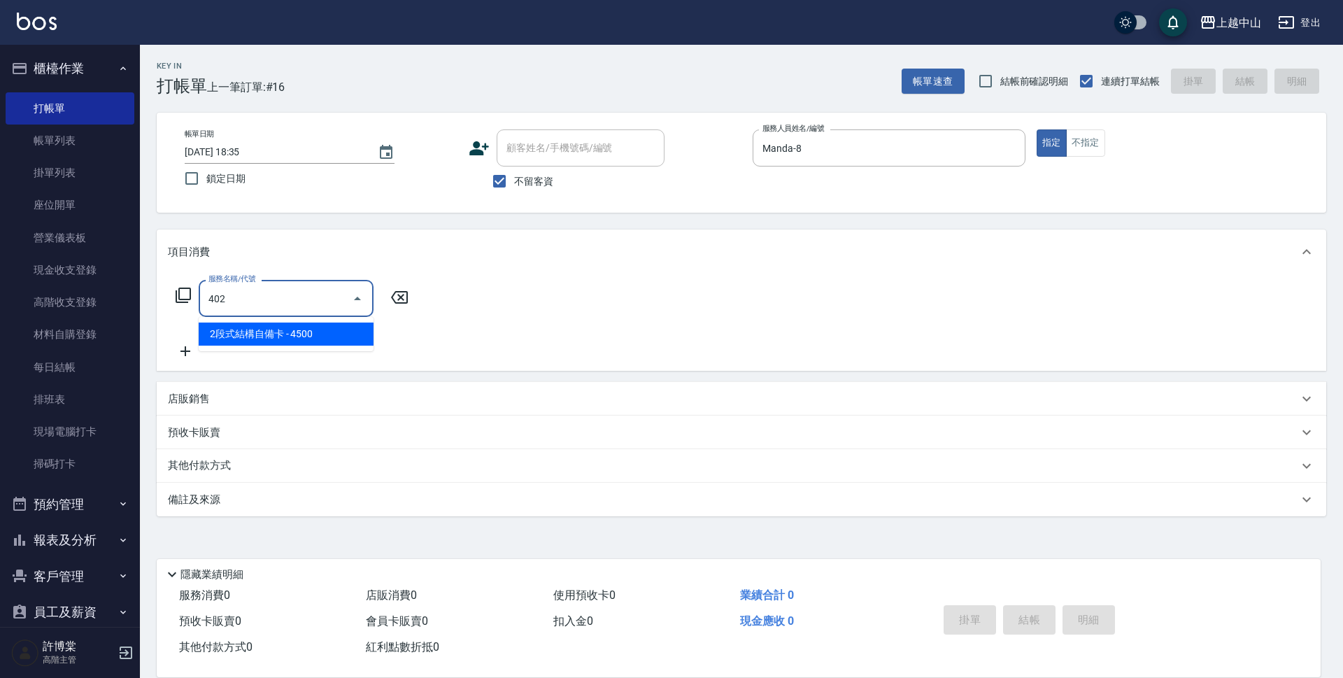
type input "2段式結構自備卡(402)"
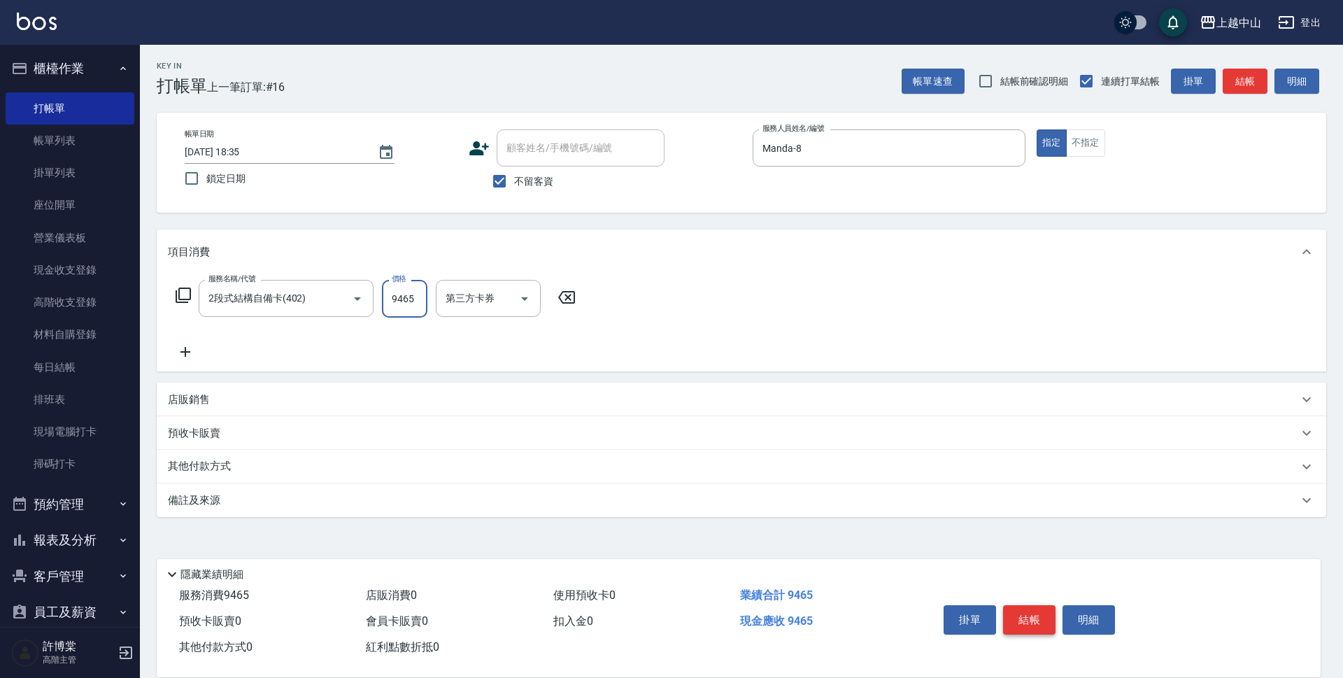
type input "9465"
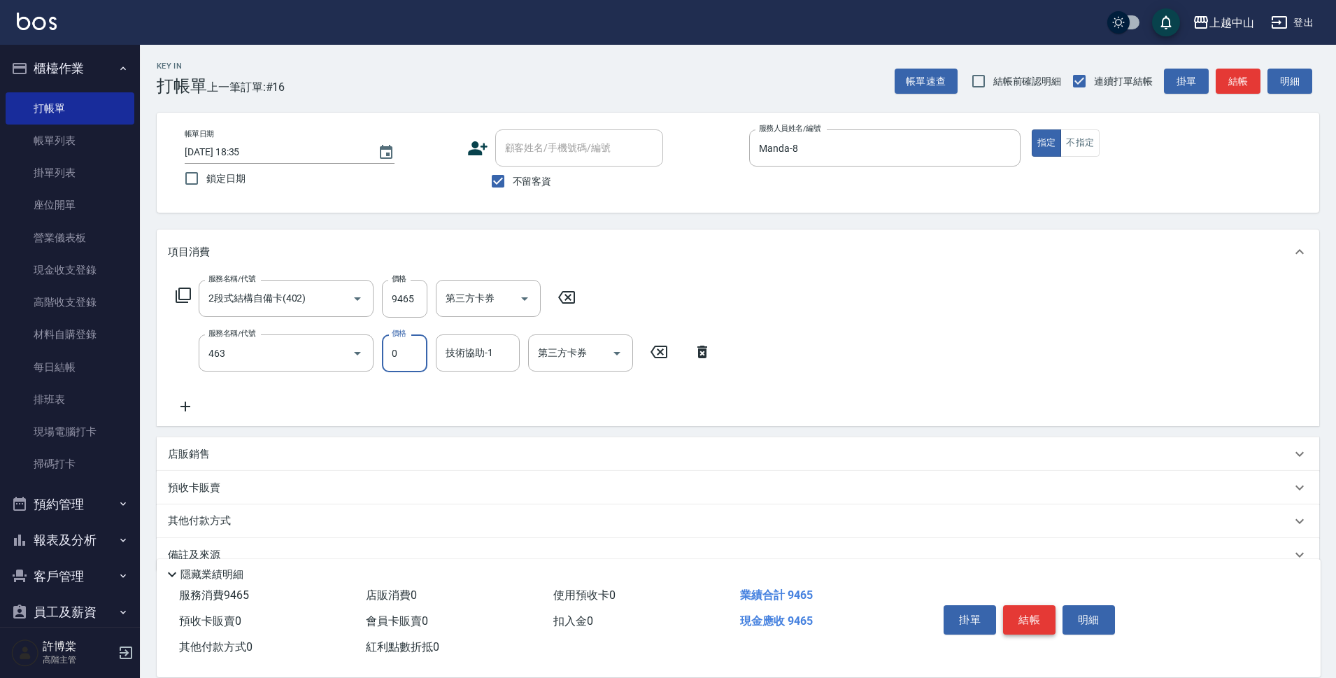
type input "護髮卡使用(463)"
type input "薇慈-36"
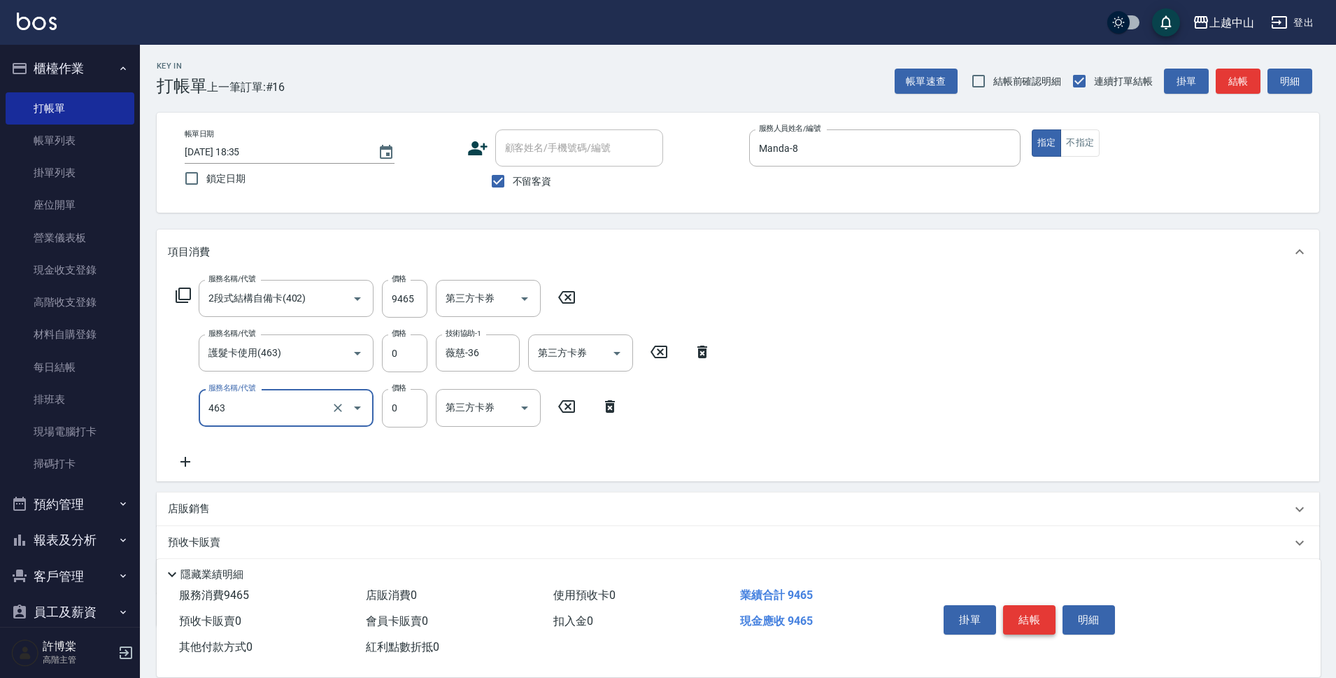
type input "護髮卡使用(463)"
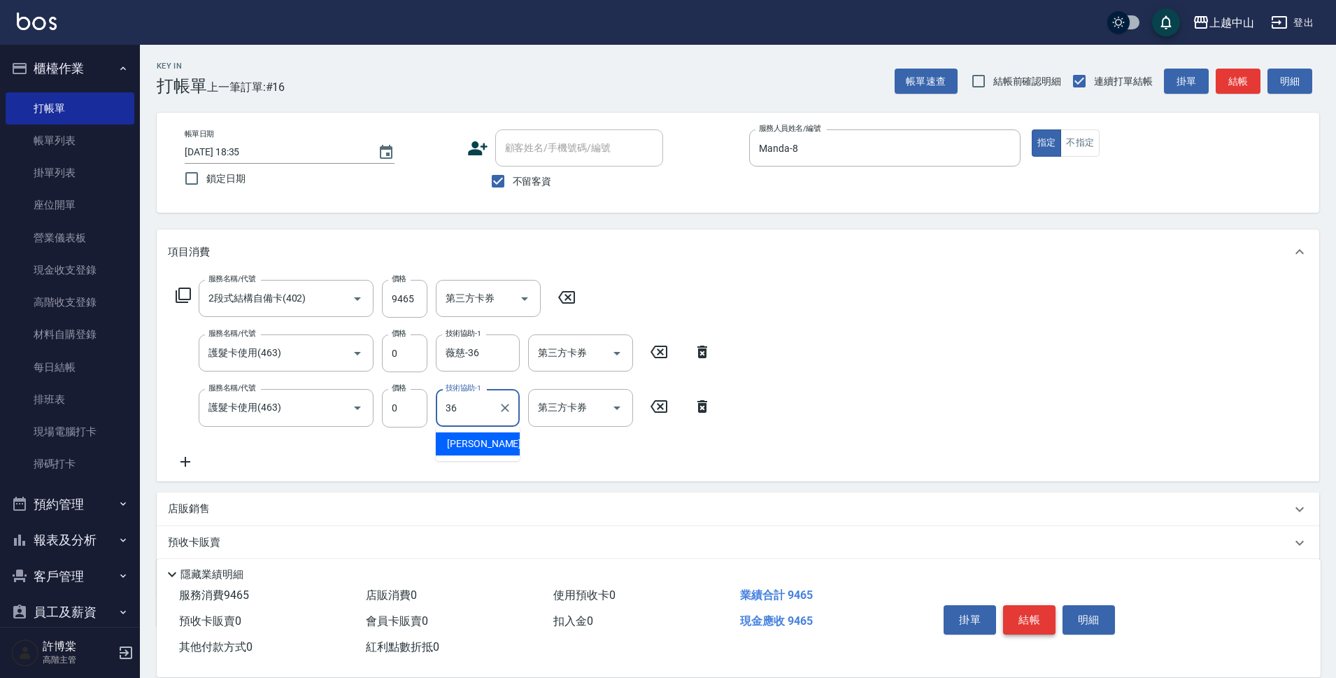
type input "薇慈-36"
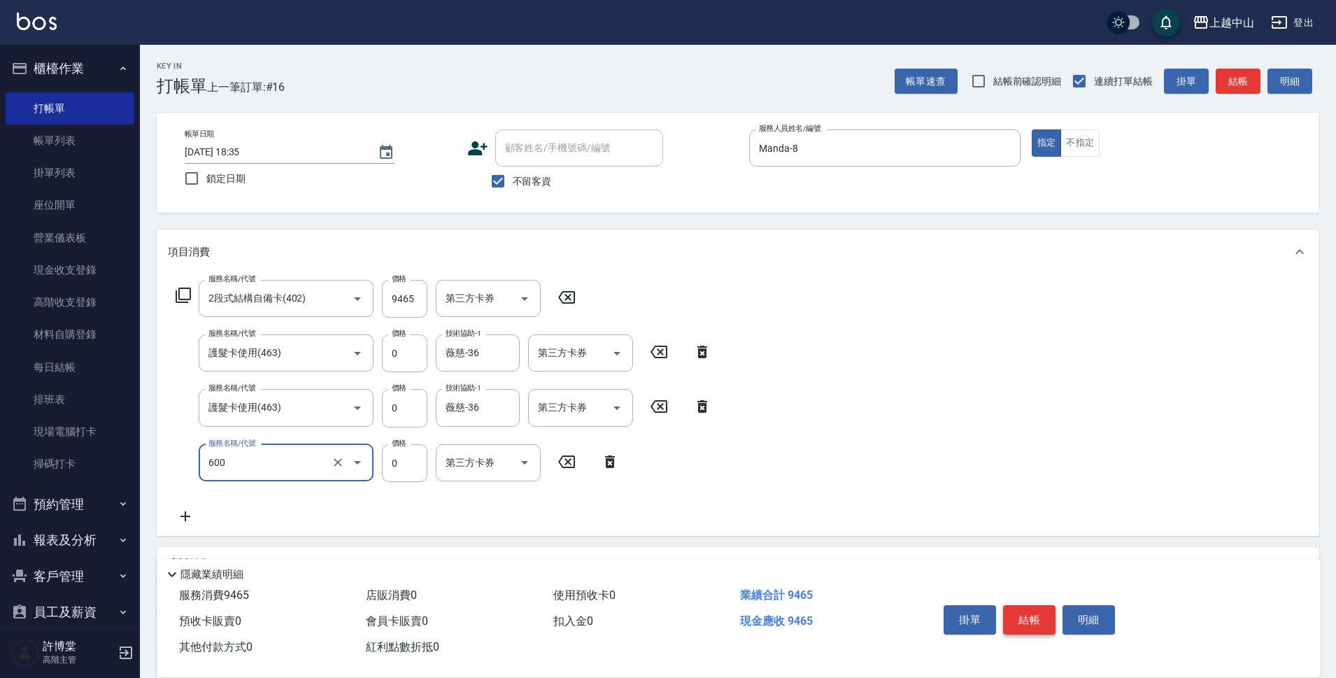
type input "洗髮(免費)(600)"
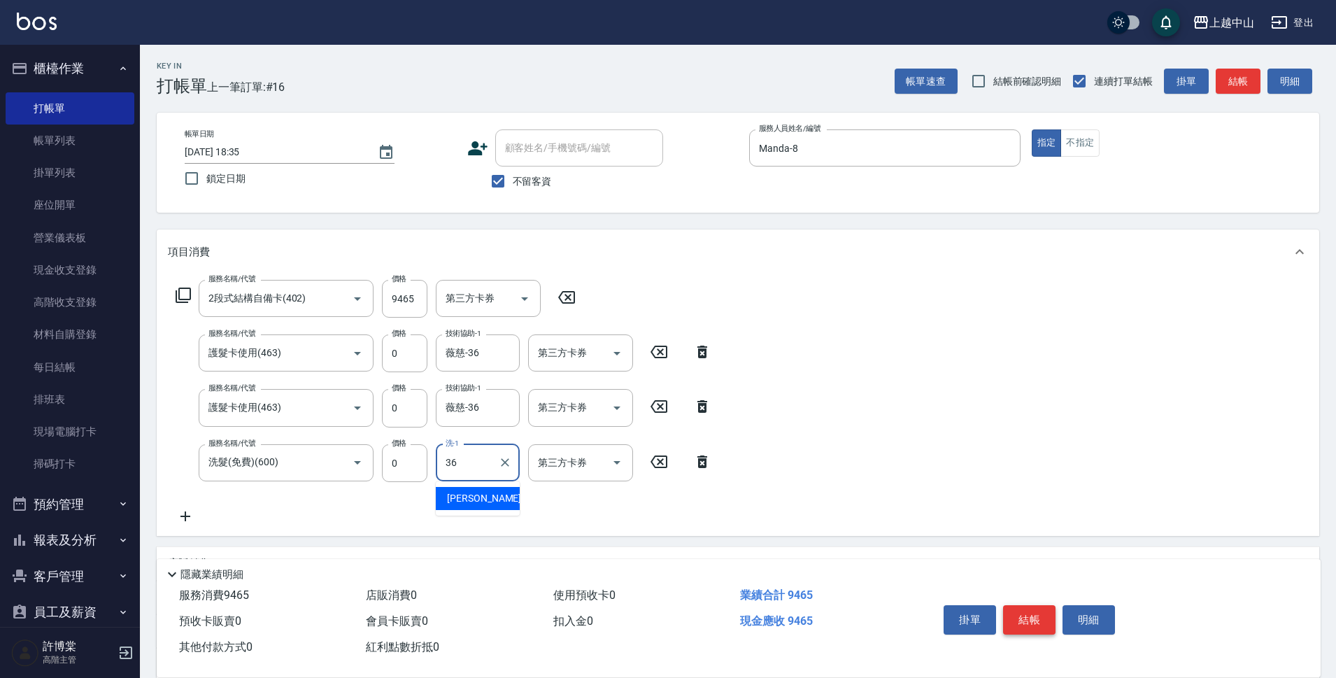
type input "薇慈-36"
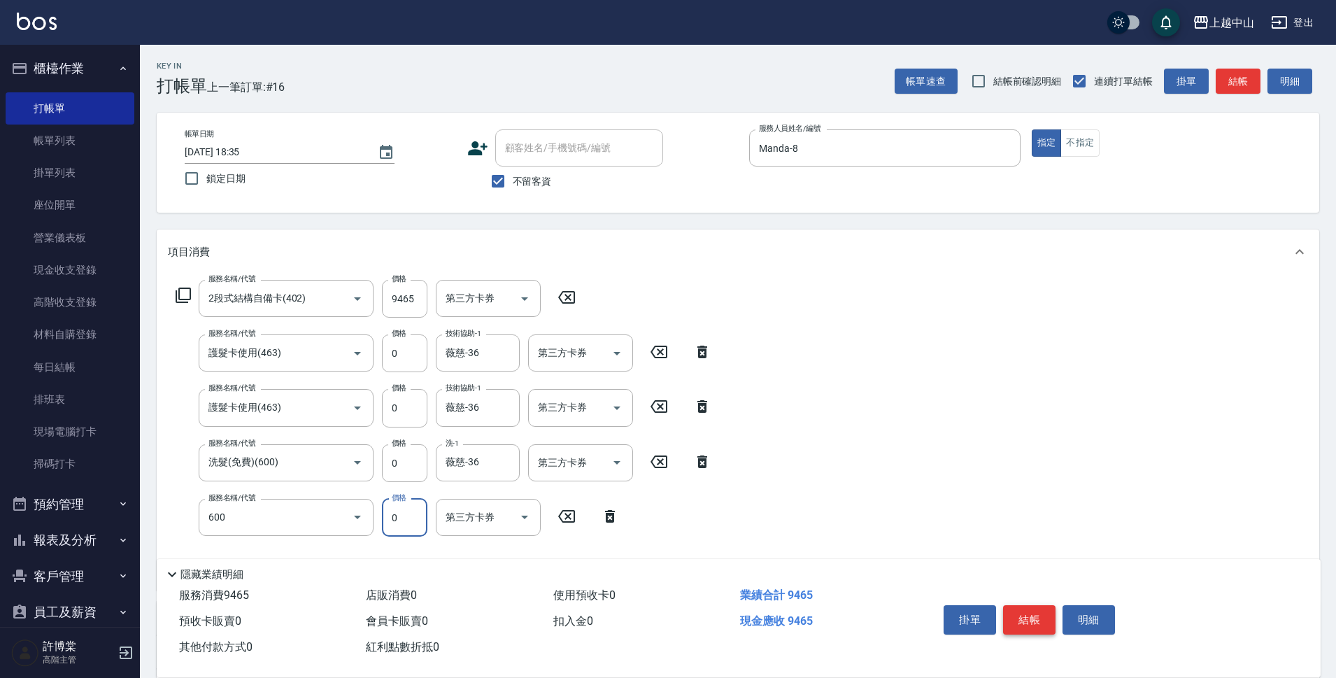
type input "洗髮(免費)(600)"
type input "薇慈-36"
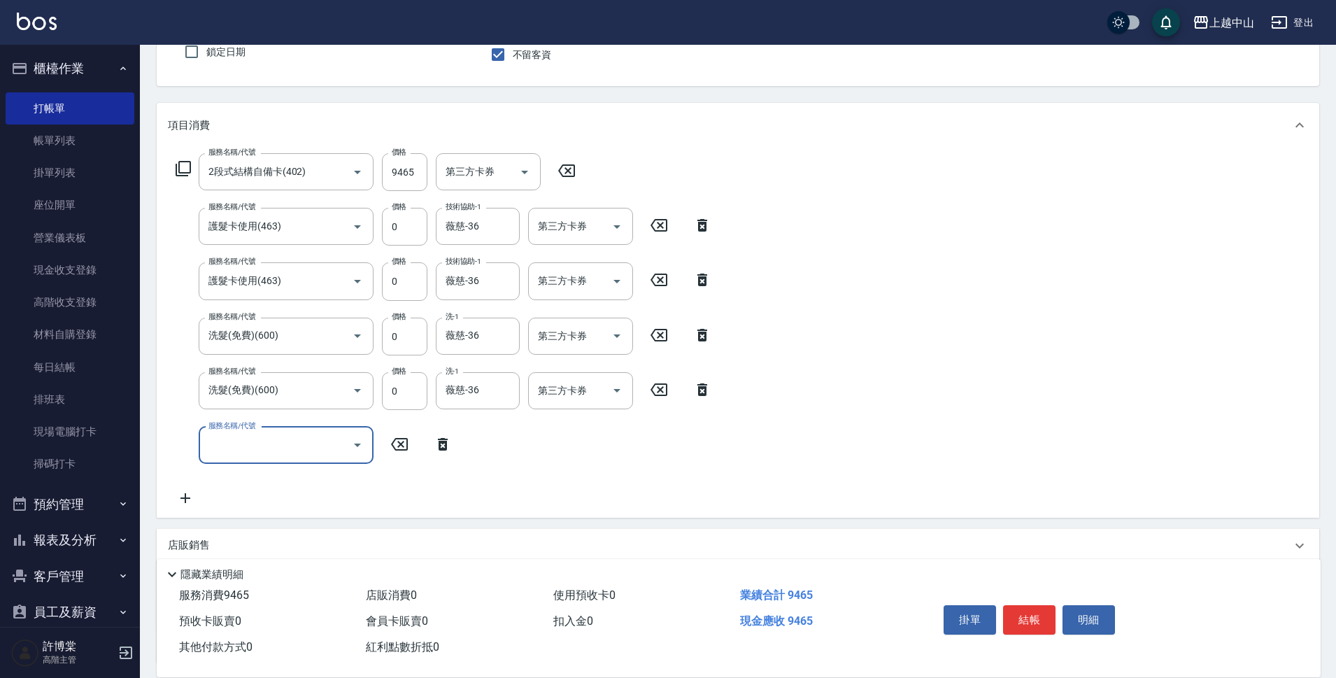
scroll to position [246, 0]
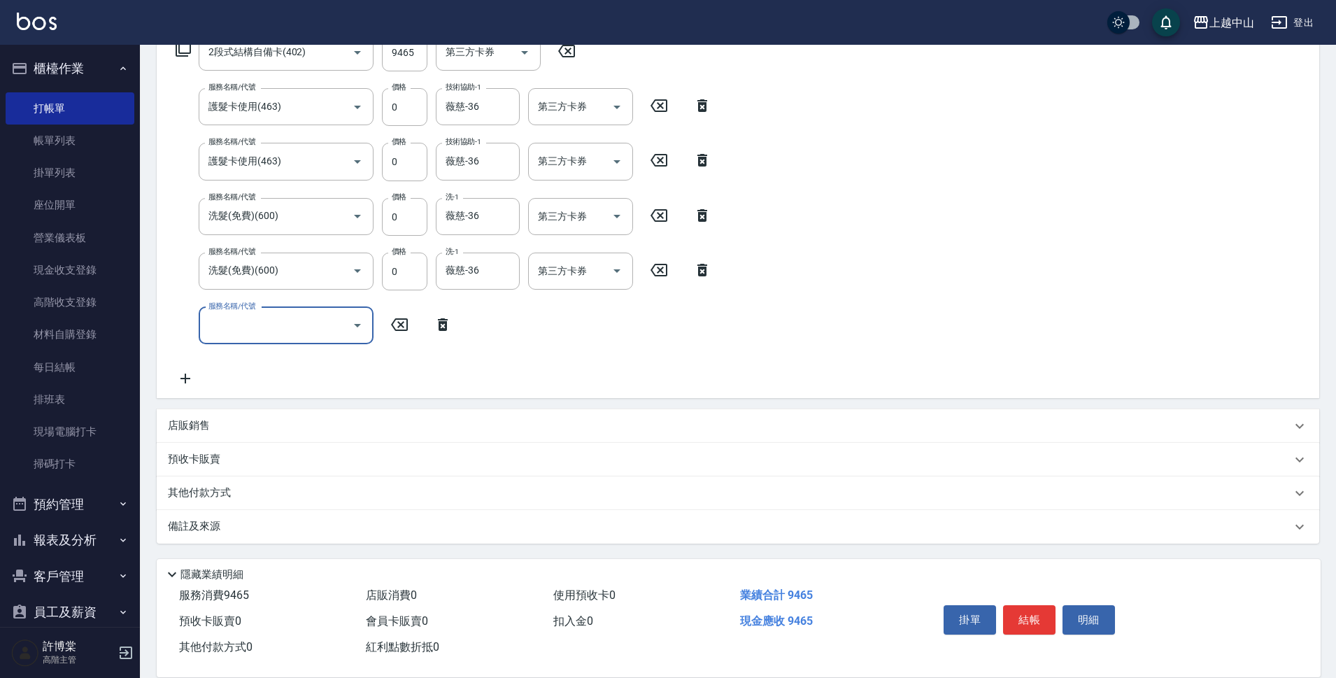
click at [215, 495] on p "其他付款方式" at bounding box center [203, 493] width 70 height 15
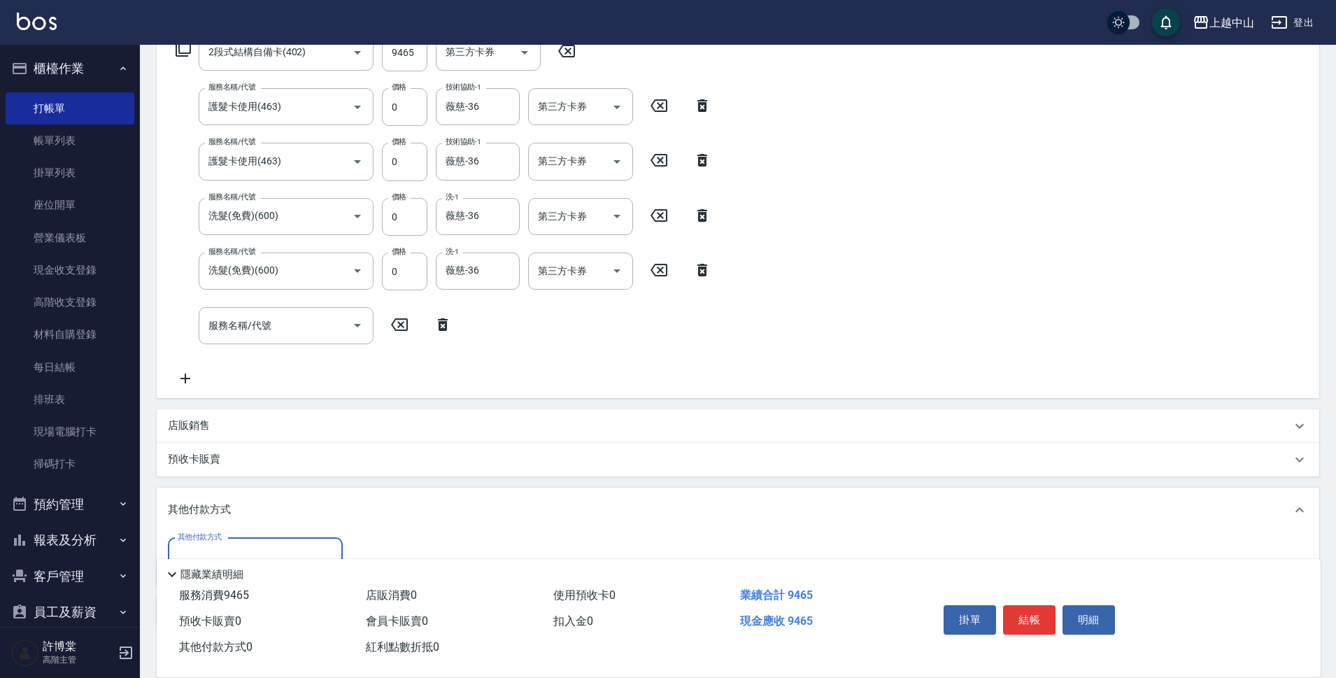
scroll to position [334, 0]
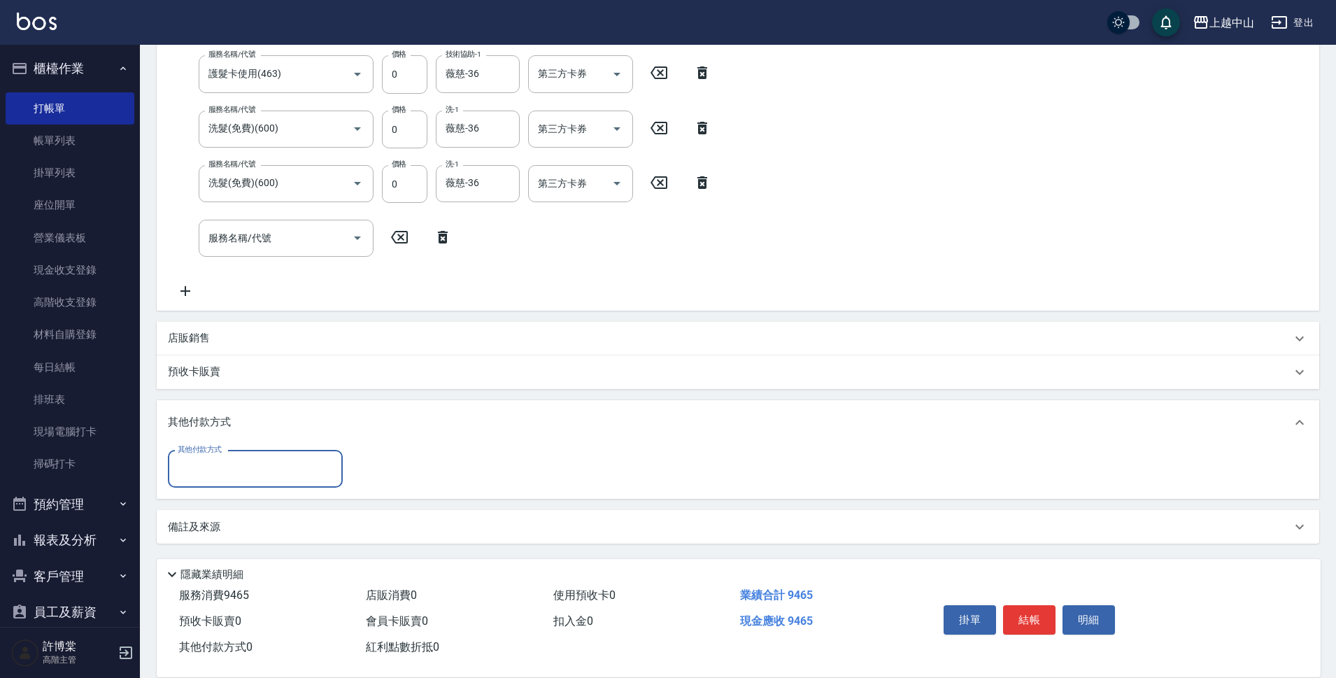
click at [234, 472] on input "其他付款方式" at bounding box center [255, 469] width 162 height 24
click at [271, 581] on span "信用卡" at bounding box center [255, 573] width 175 height 23
type input "信用卡"
type input "9465"
click at [1028, 620] on button "結帳" at bounding box center [1029, 619] width 52 height 29
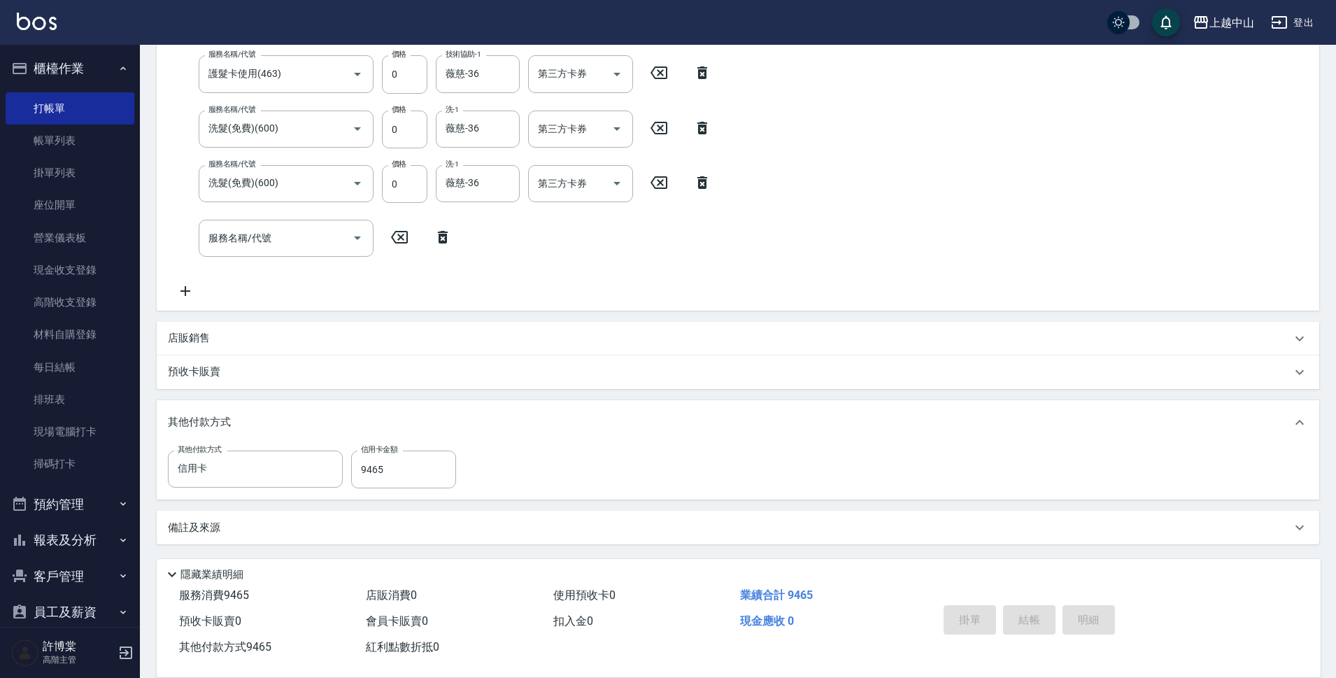
type input "[DATE] 18:36"
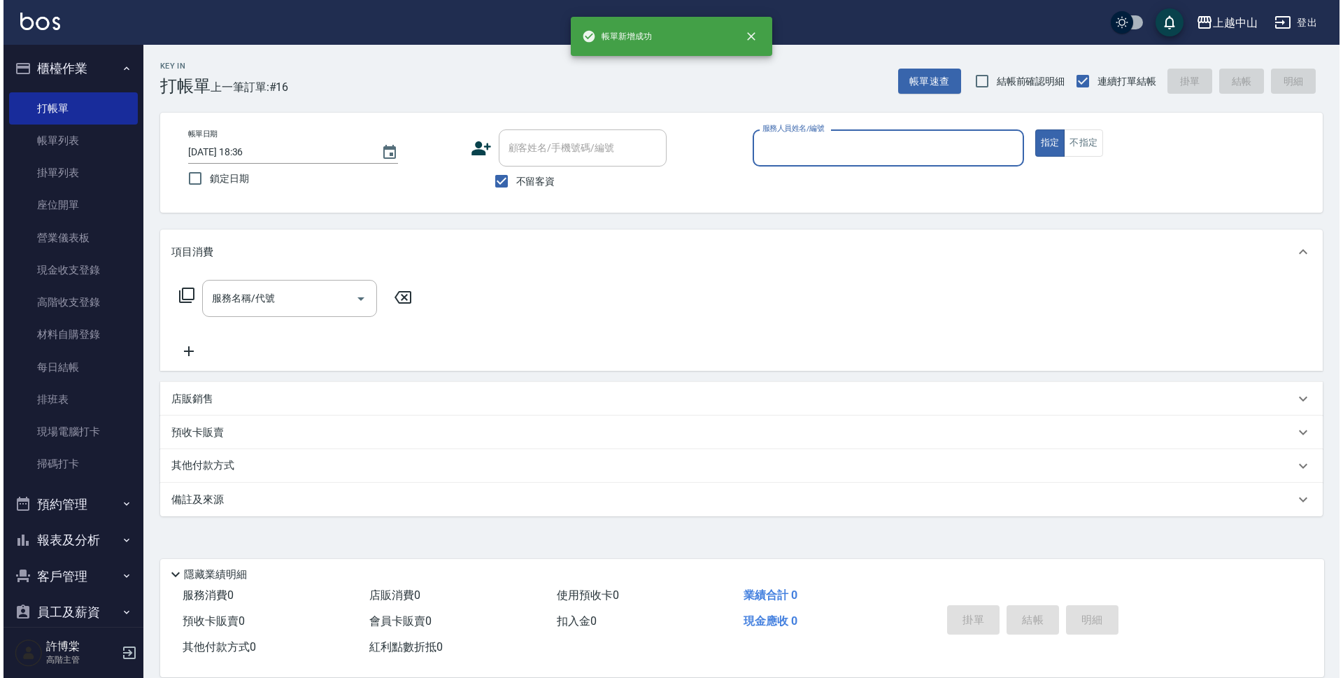
scroll to position [0, 0]
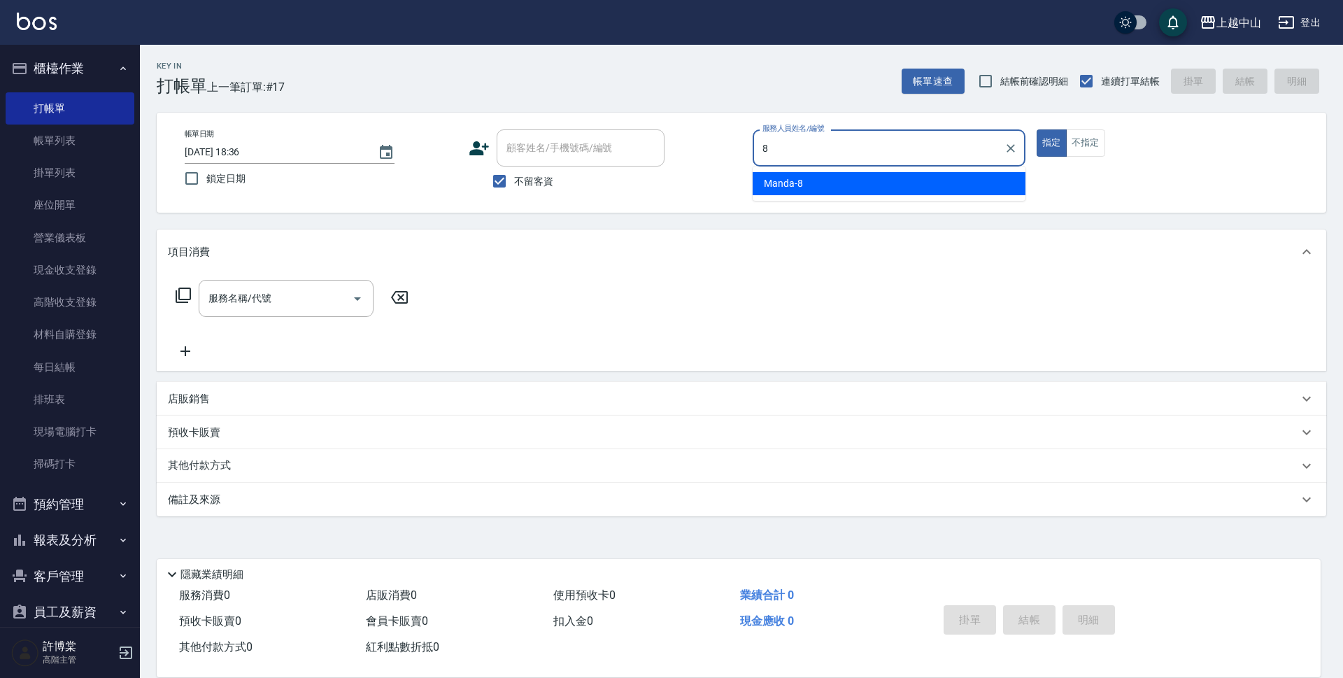
type input "Manda-8"
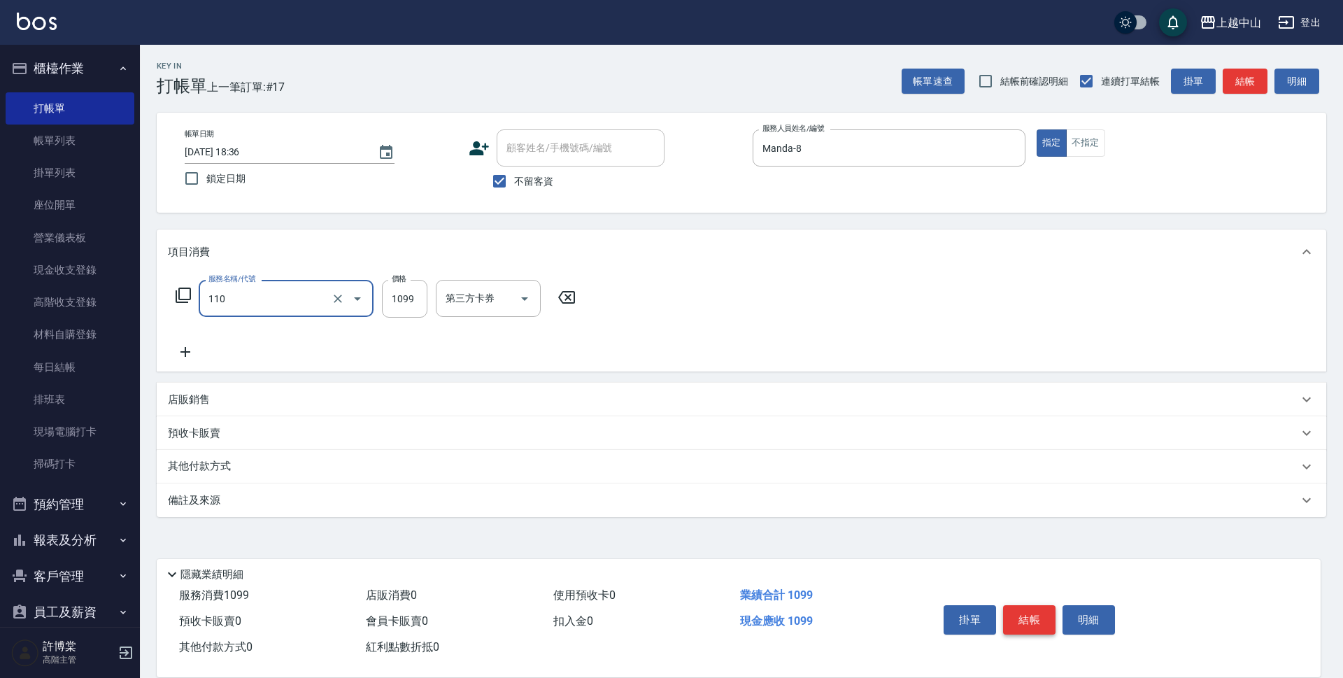
type input "洗+剪+頭皮999(110)"
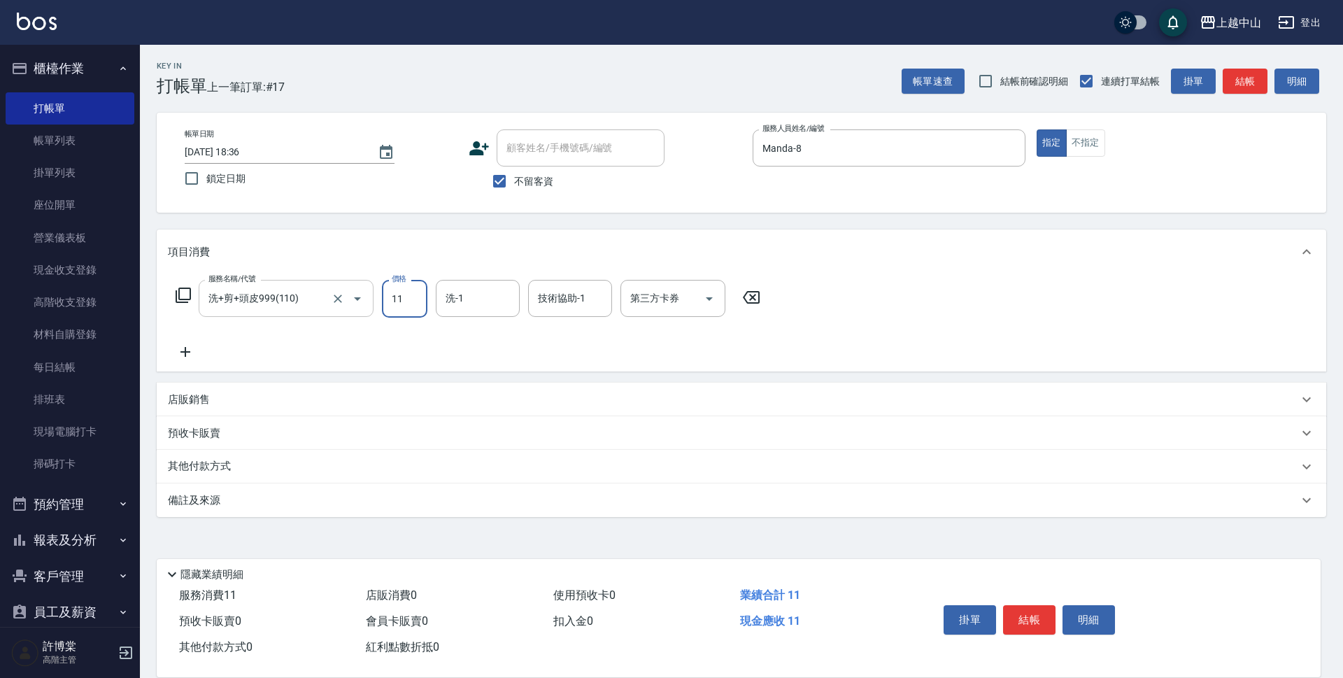
type input "11"
click at [326, 288] on input "洗+剪+頭皮999(110)" at bounding box center [266, 298] width 123 height 24
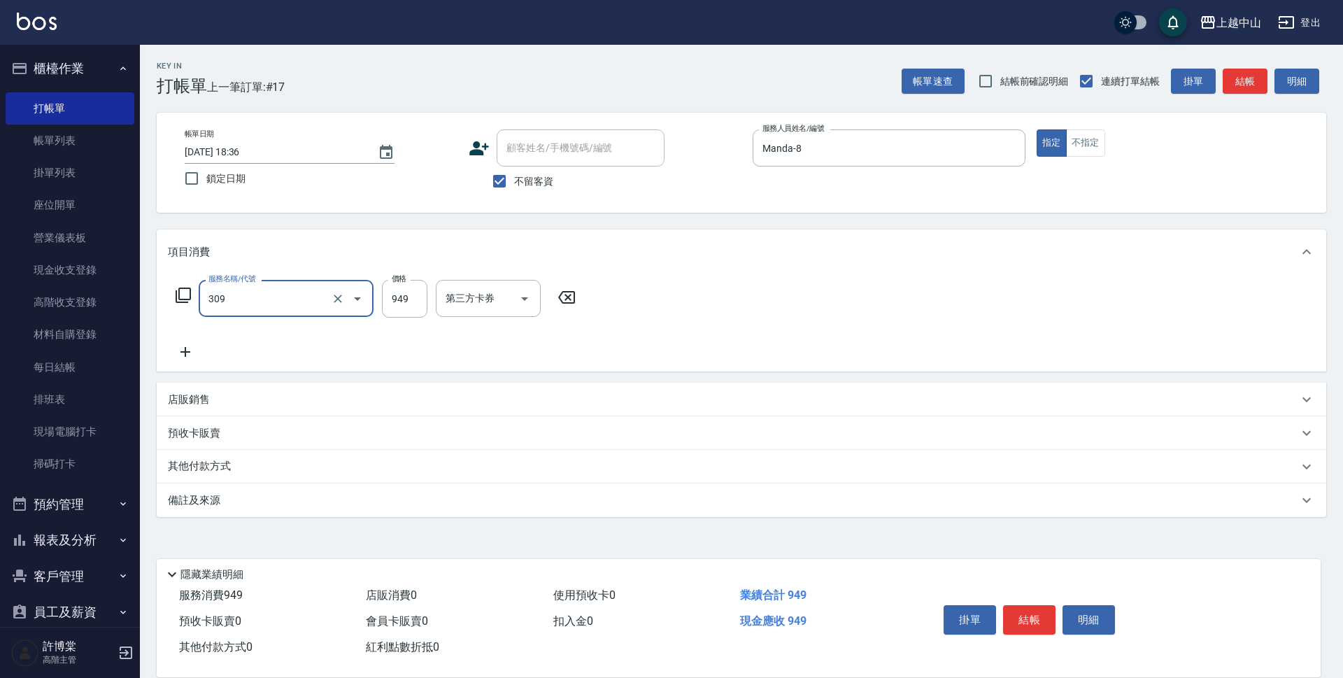
type input "森精萃舒壓調理髮浴(309)"
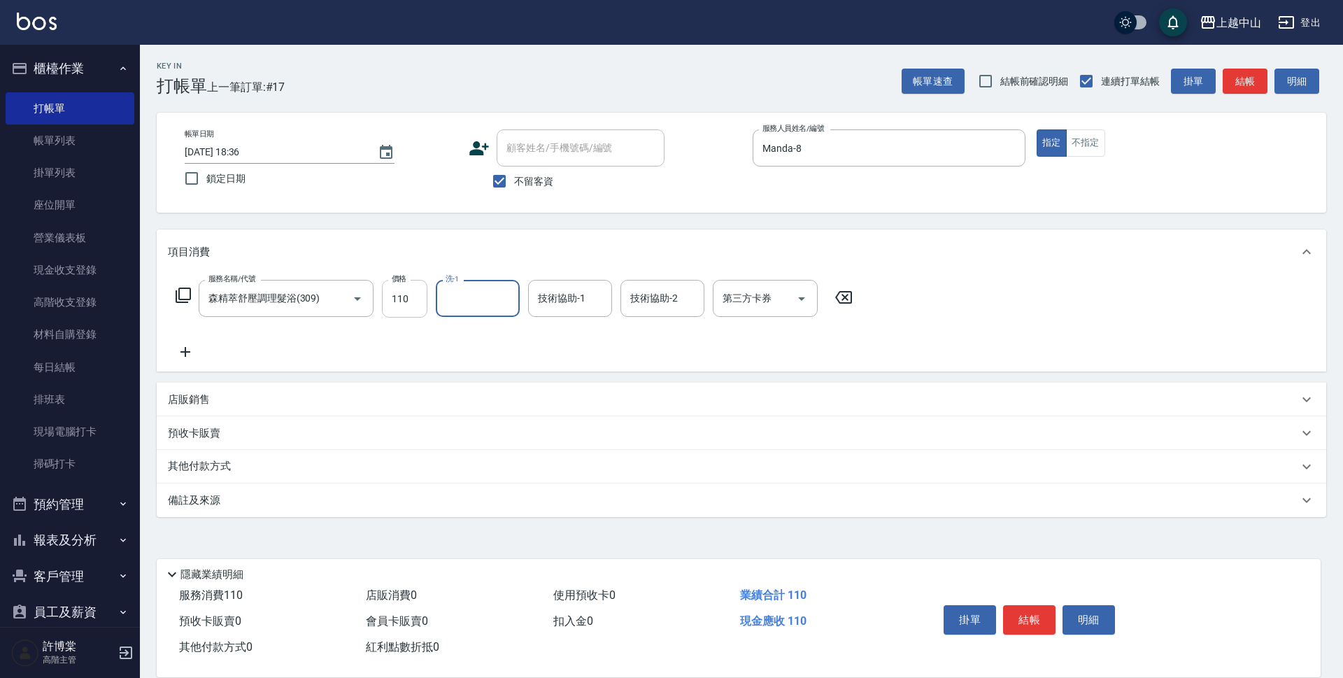
click at [426, 304] on input "110" at bounding box center [404, 299] width 45 height 38
type input "1100"
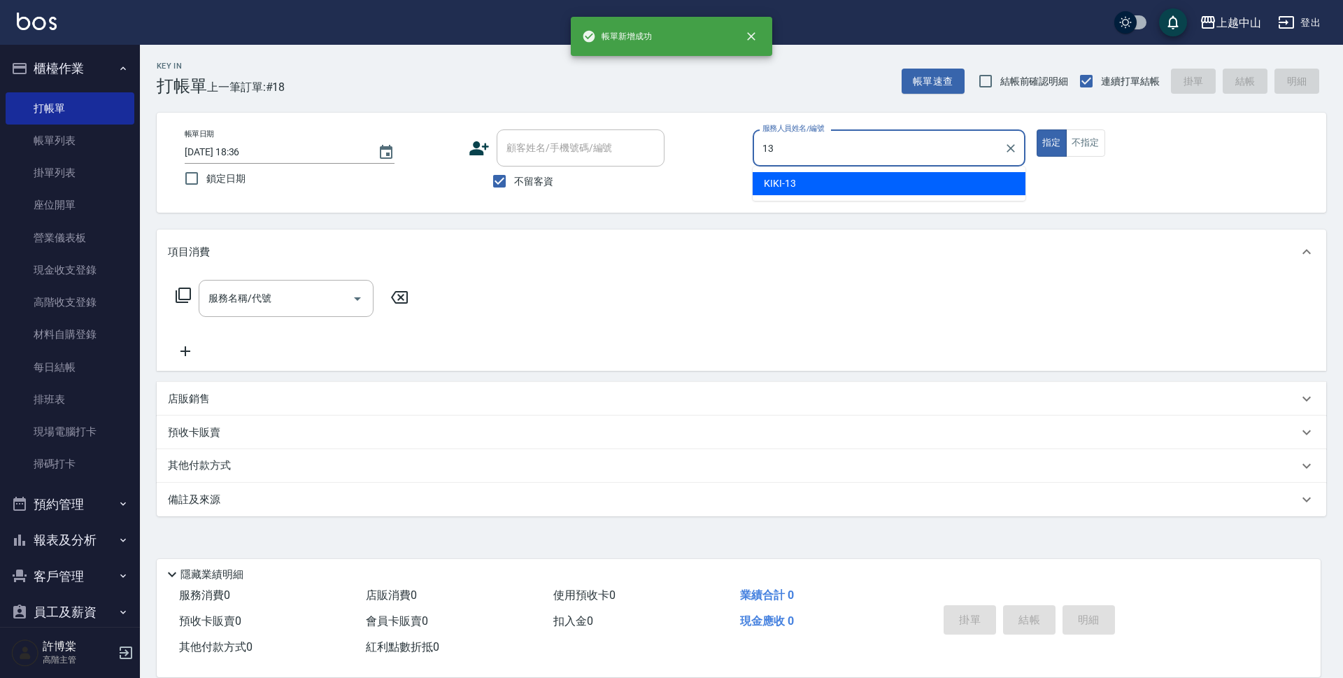
type input "KIKI-13"
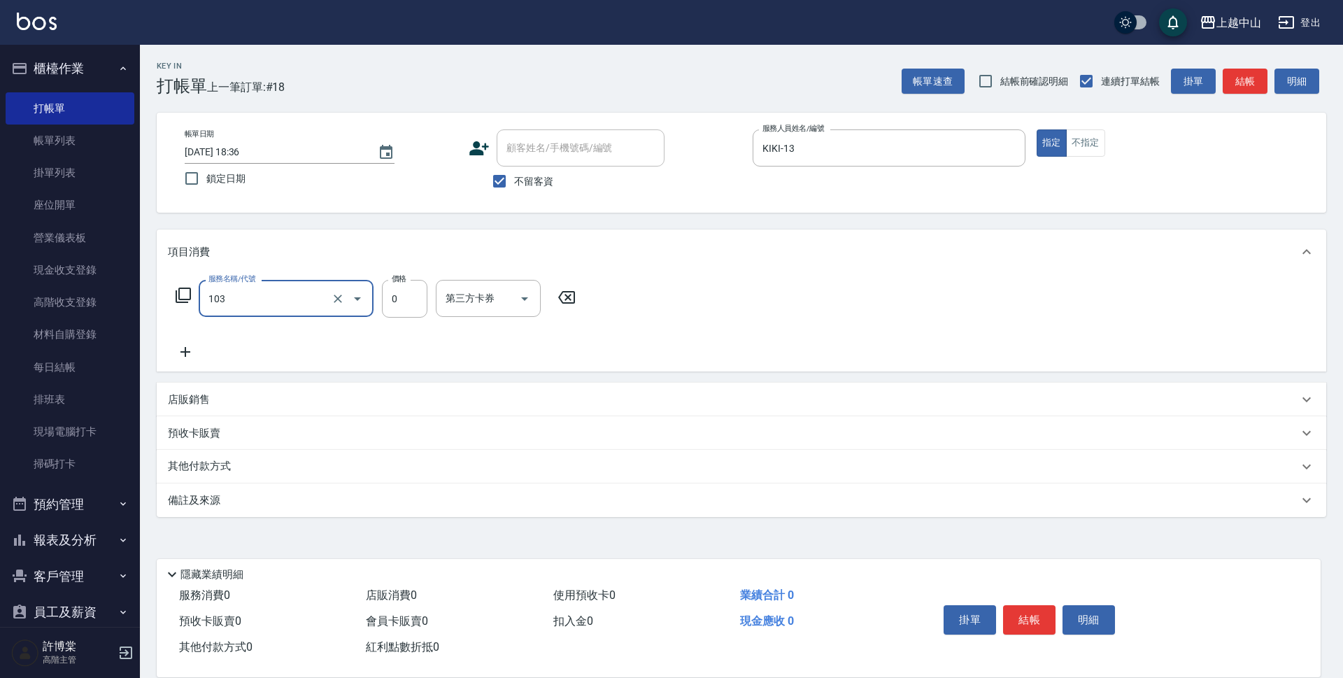
type input "頭皮系列消卡949(103)"
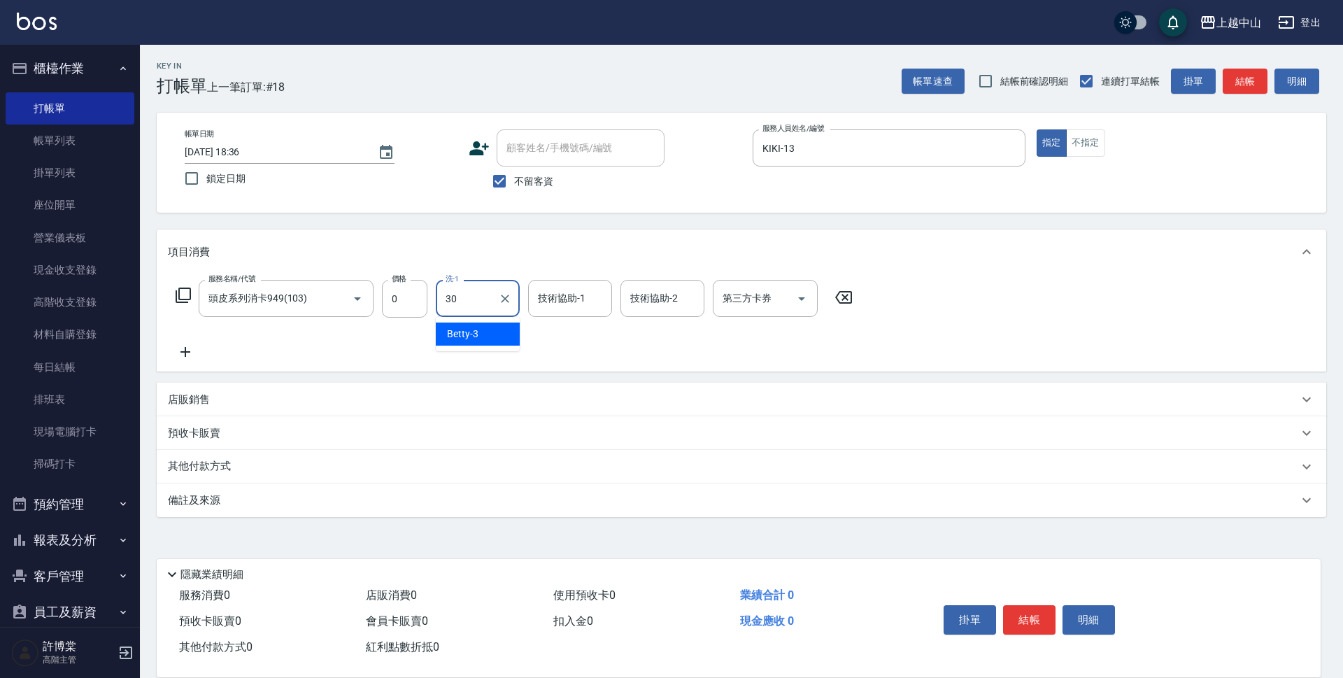
type input "鴨鴨-30"
type input "330"
type input "鴨鴨-30"
click at [572, 305] on input "技術協助-1" at bounding box center [569, 298] width 71 height 24
type input "鴨鴨-30"
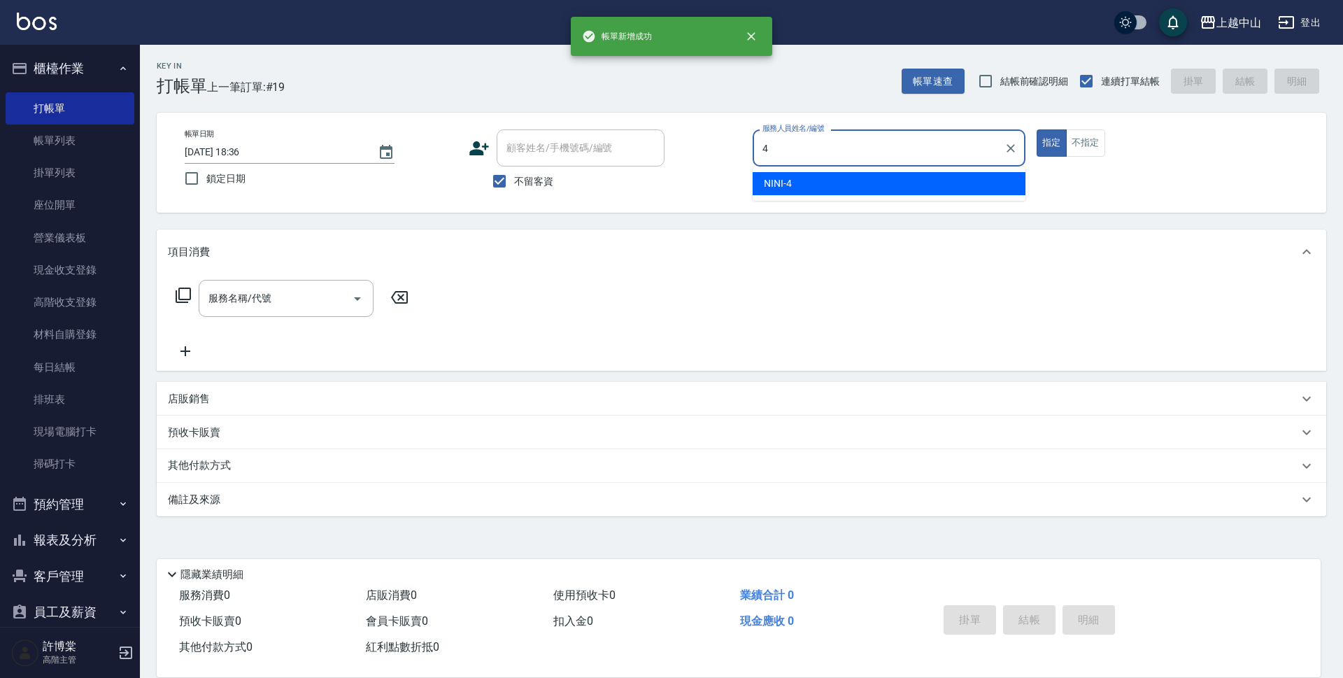
type input "NINI-4"
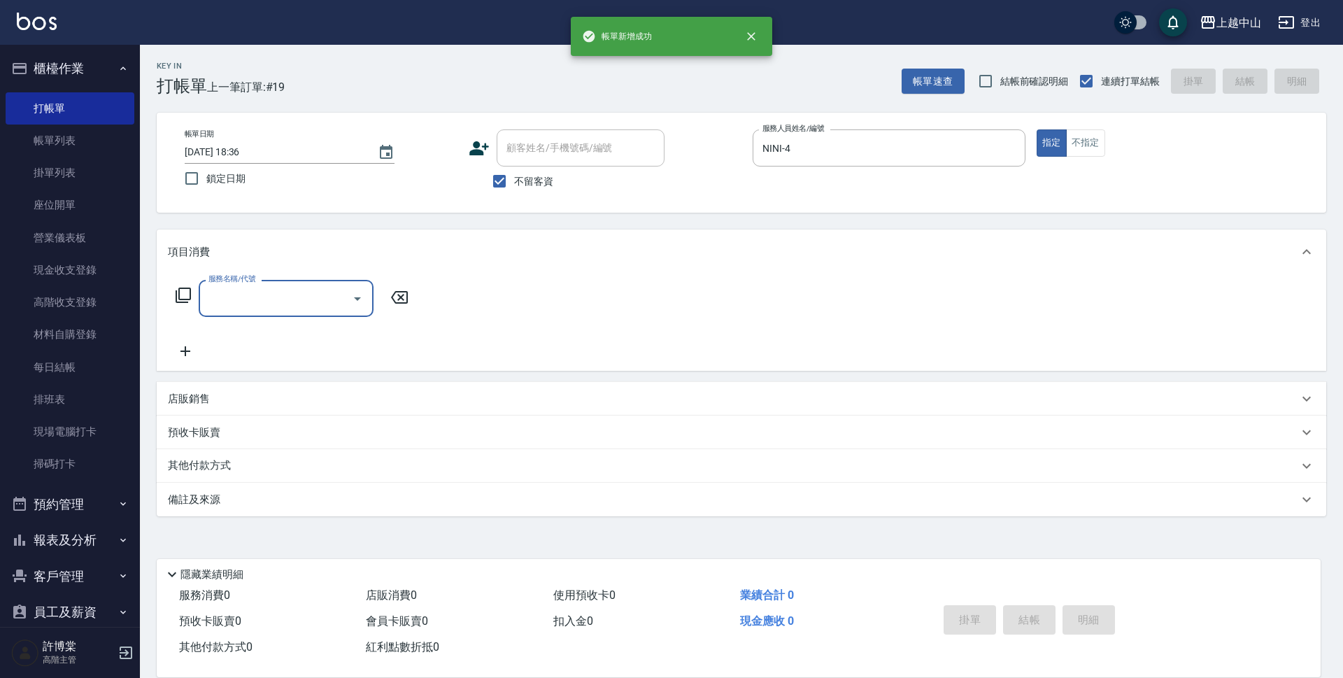
type input "6"
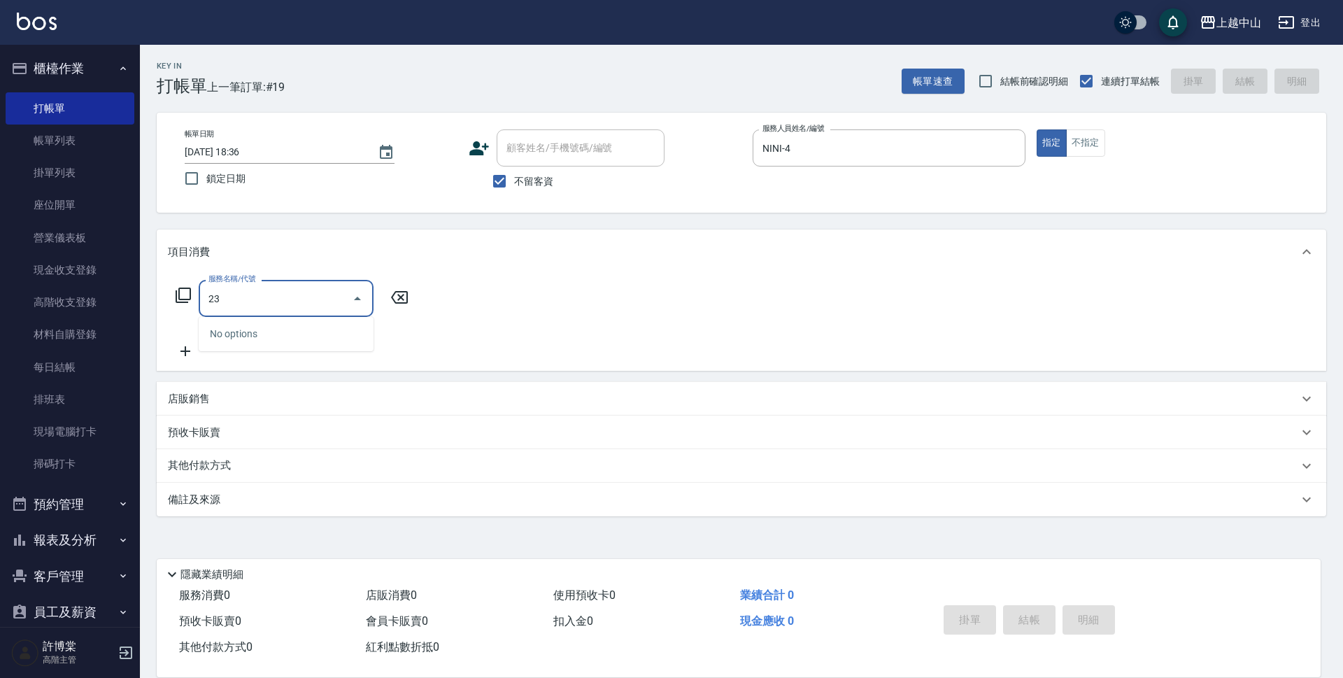
type input "2"
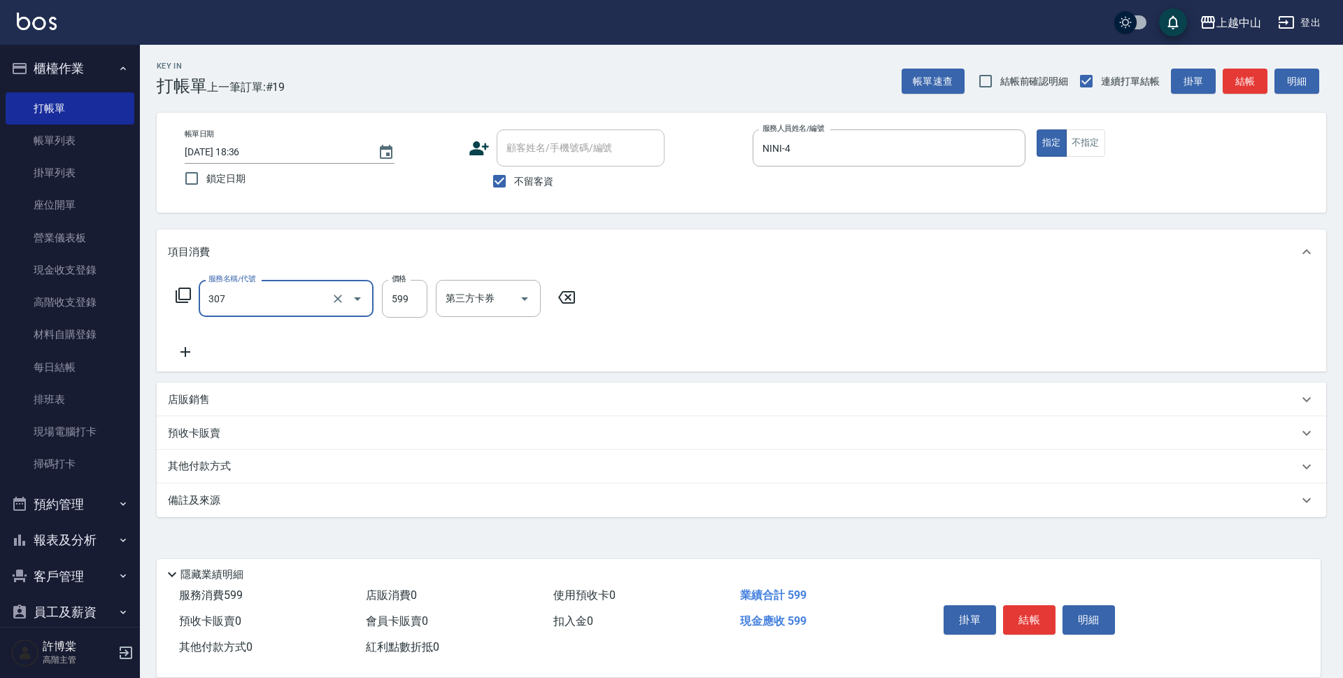
type input "森精萃角質調理髮浴(307)"
type input "650"
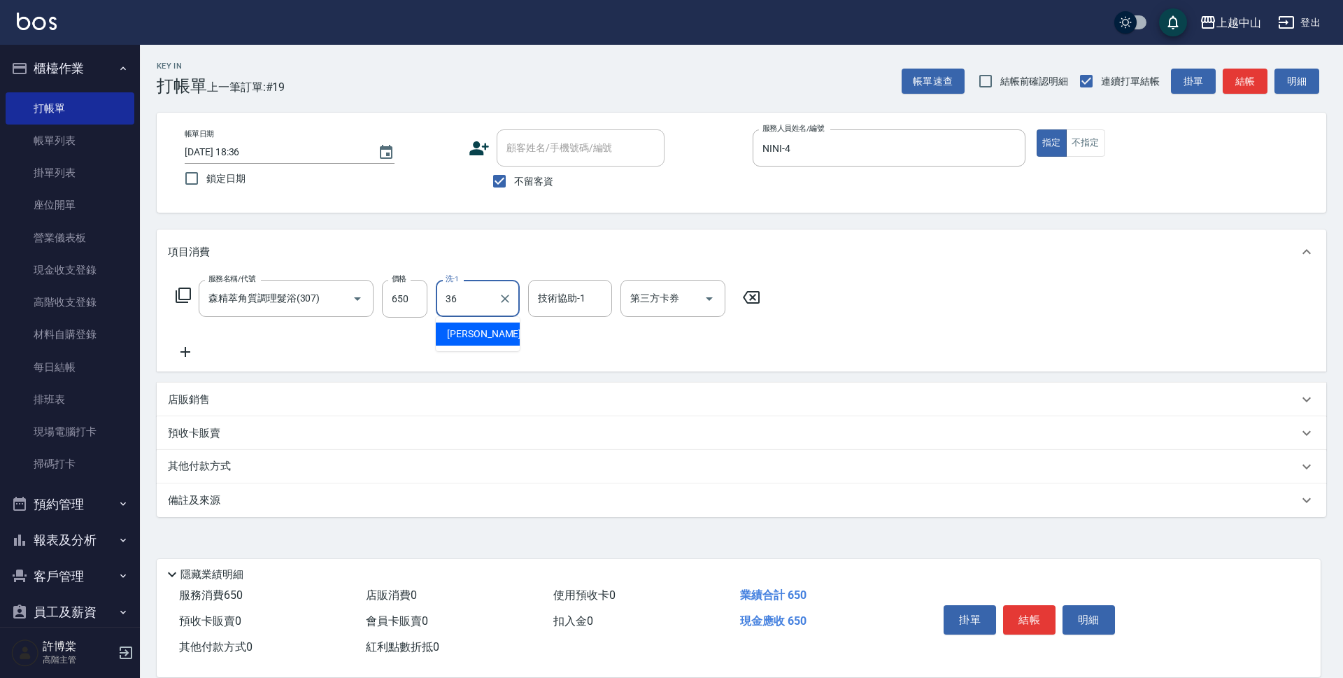
type input "薇慈-36"
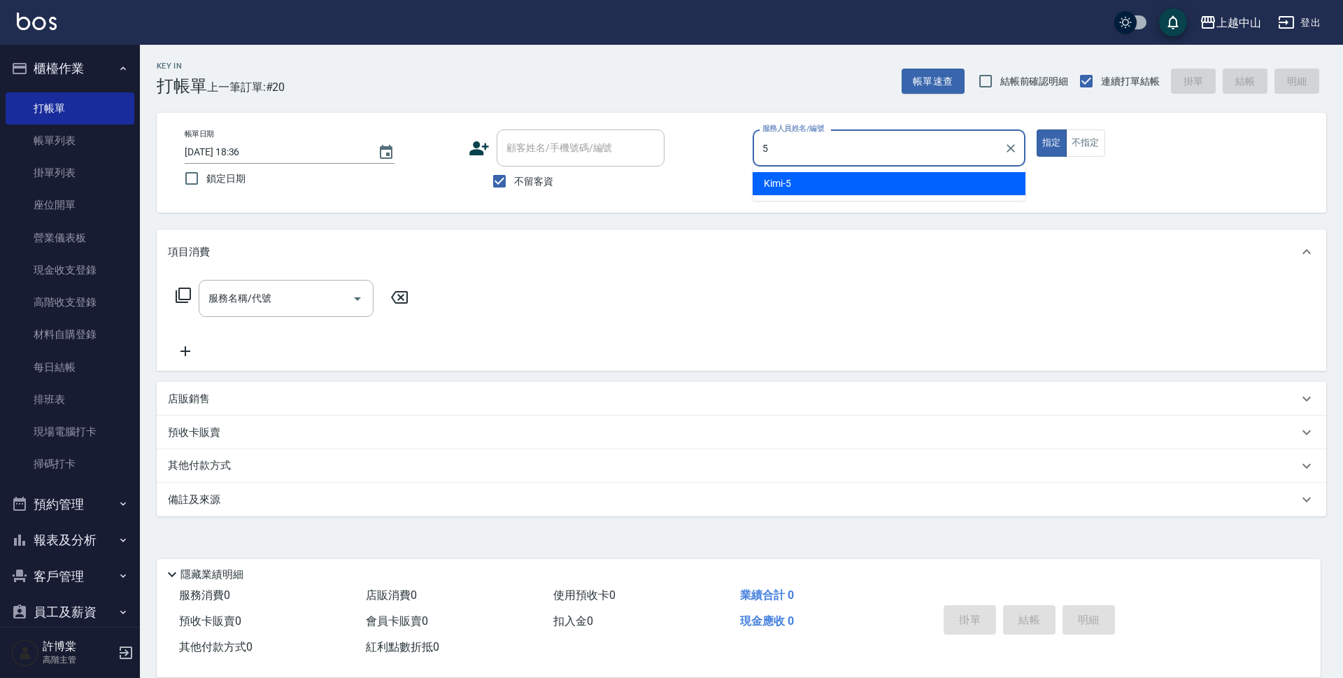
type input "Kimi-5"
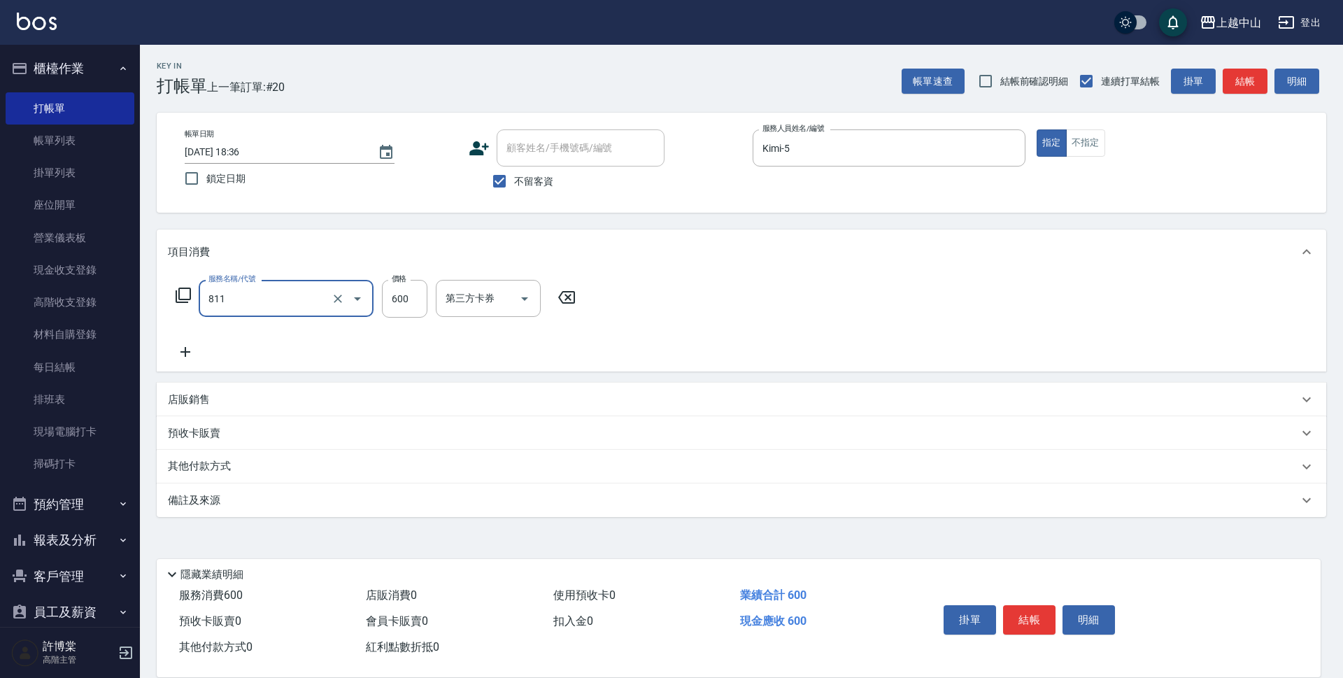
type input "洗+剪(811)"
type input "600"
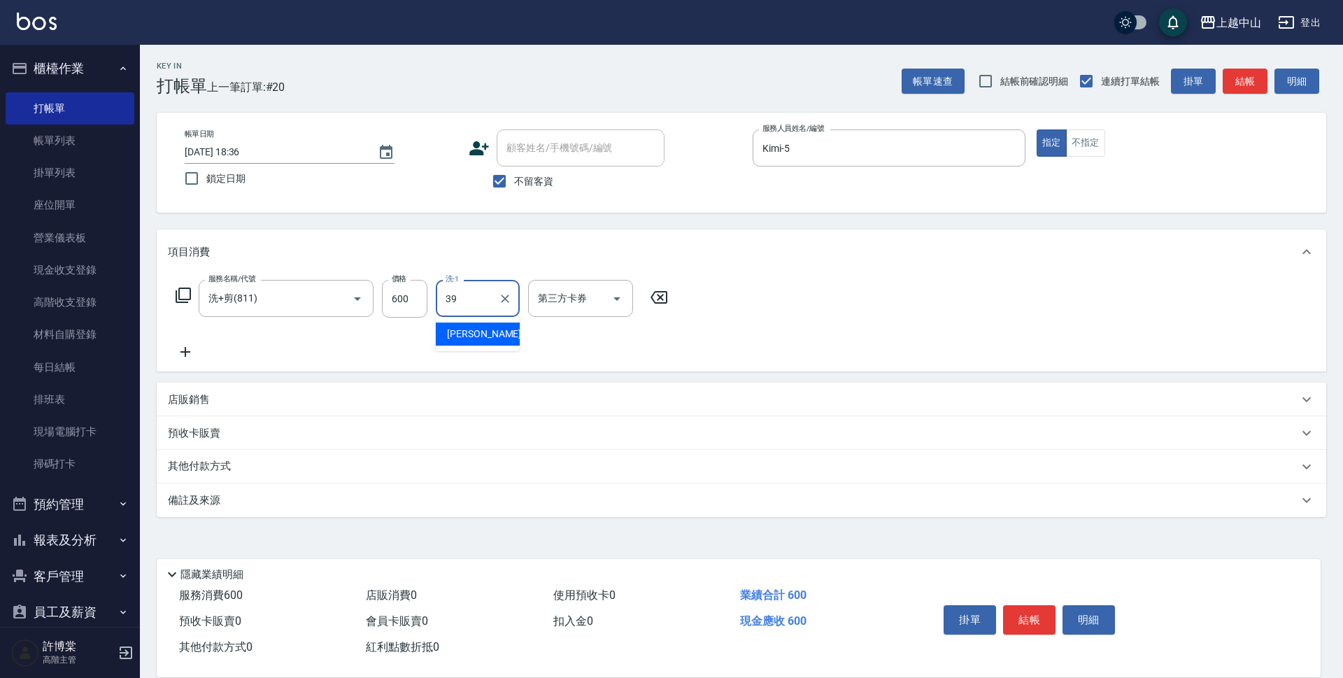
type input "[PERSON_NAME]-39"
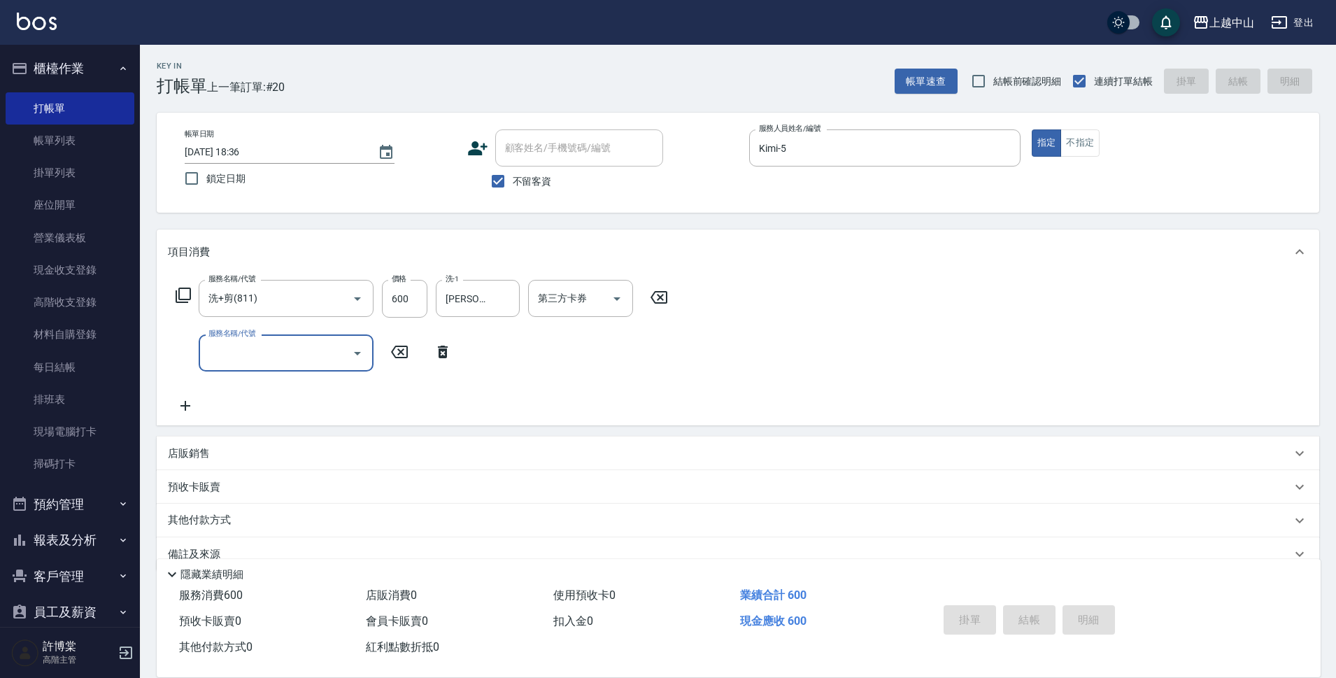
type input "[DATE] 18:37"
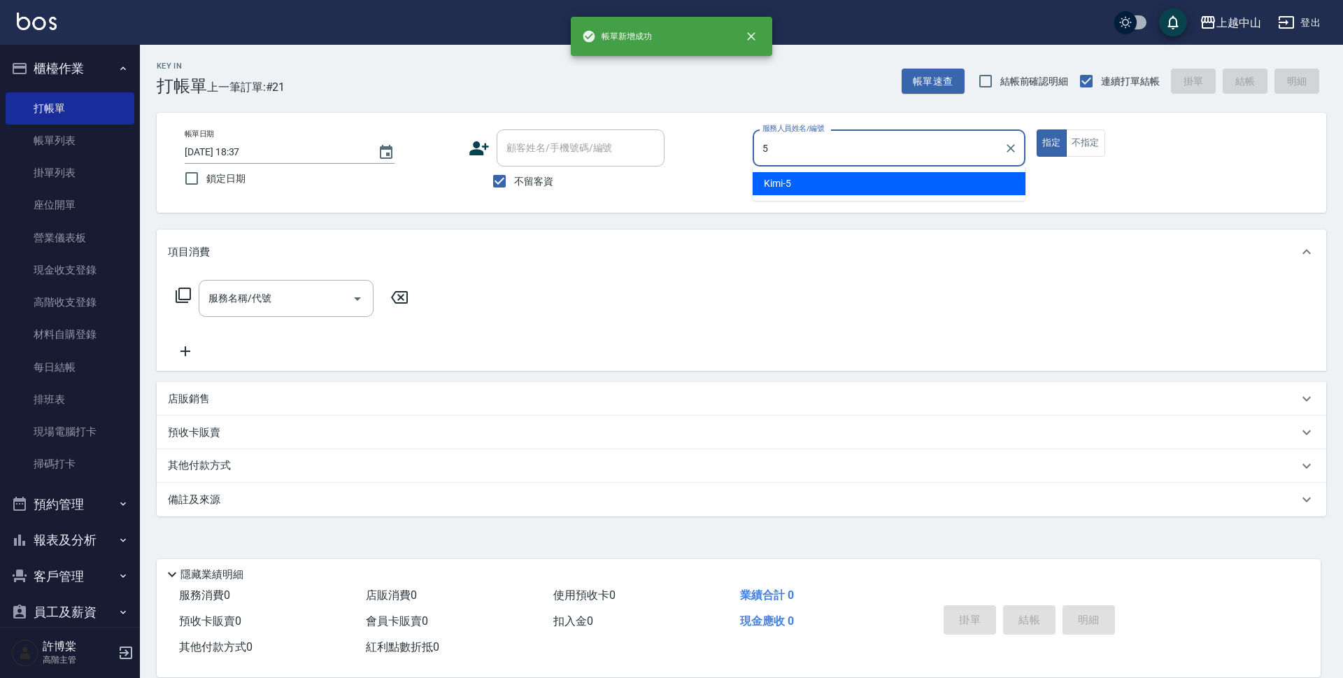
type input "Kimi-5"
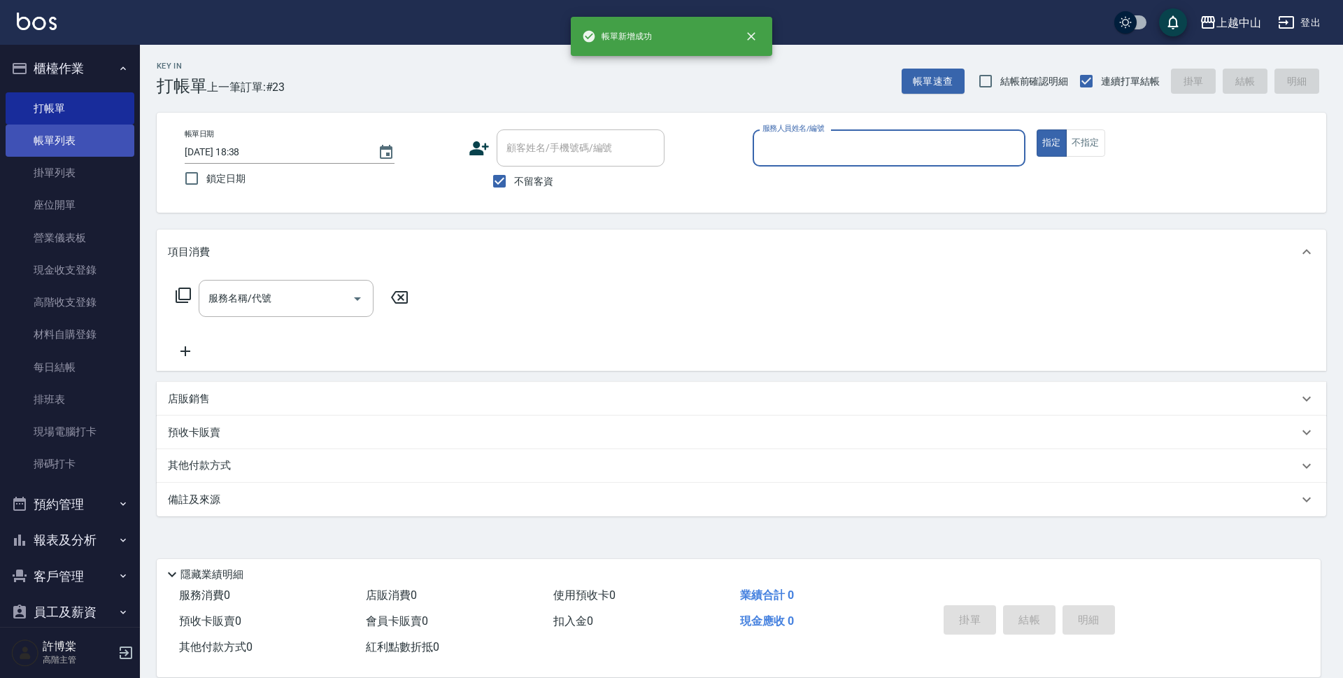
click at [119, 144] on link "帳單列表" at bounding box center [70, 141] width 129 height 32
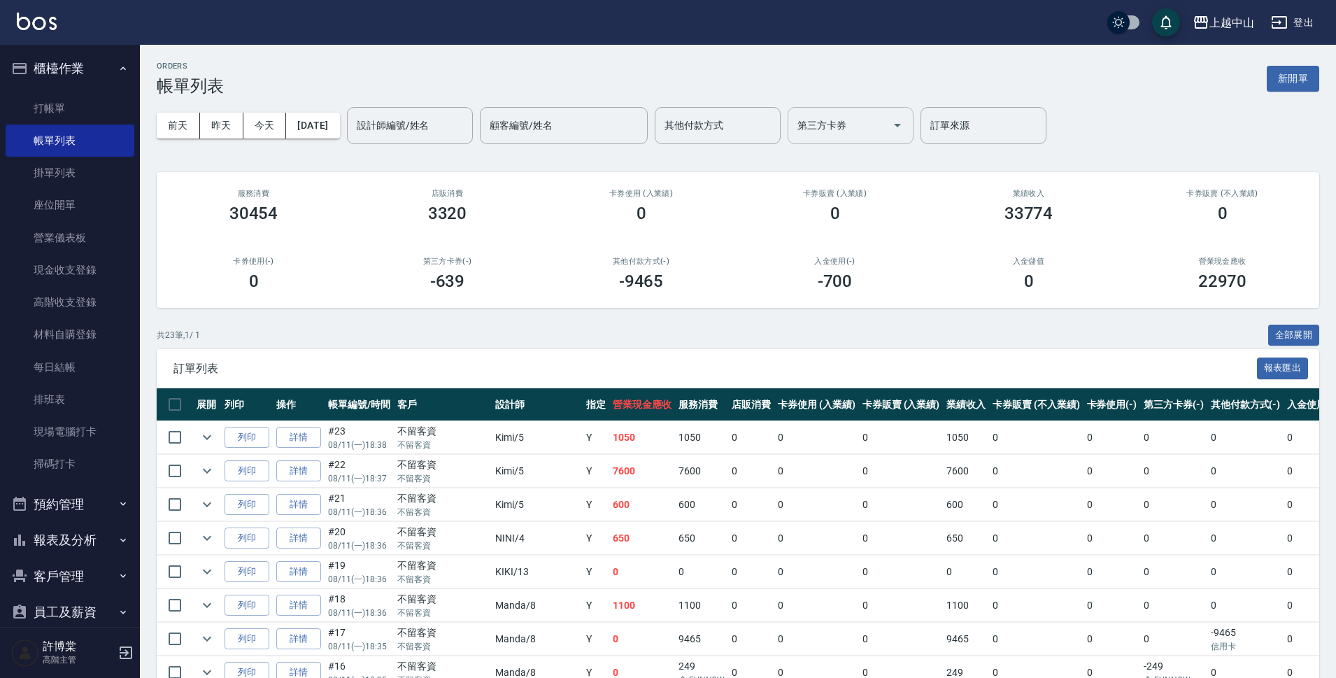
click at [849, 119] on input "第三方卡券" at bounding box center [840, 125] width 92 height 24
click at [879, 202] on span "FUNNOW" at bounding box center [874, 207] width 126 height 23
